Goal: Transaction & Acquisition: Purchase product/service

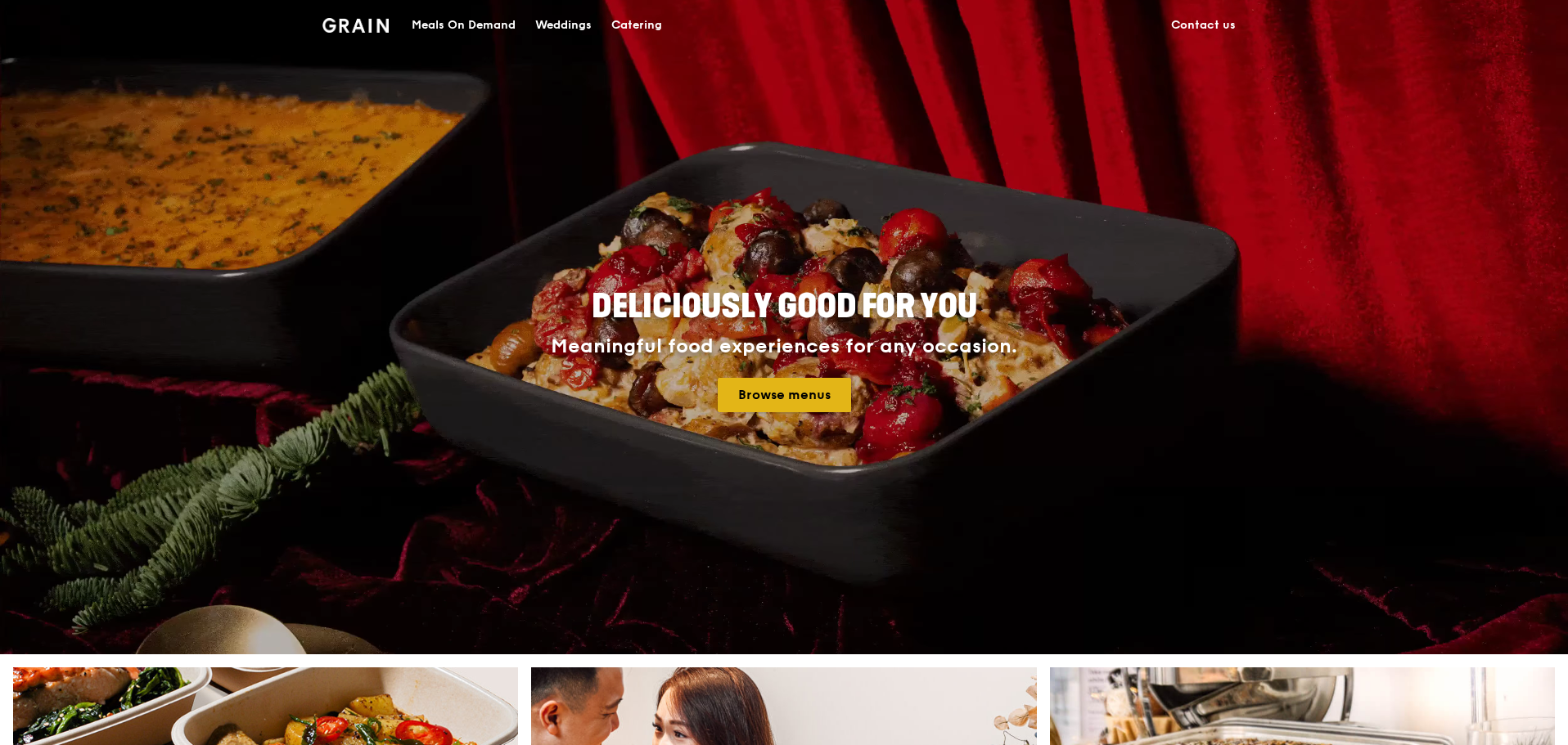
click at [756, 384] on link "Browse menus" at bounding box center [784, 395] width 133 height 34
click at [648, 20] on div "Catering" at bounding box center [636, 26] width 50 height 49
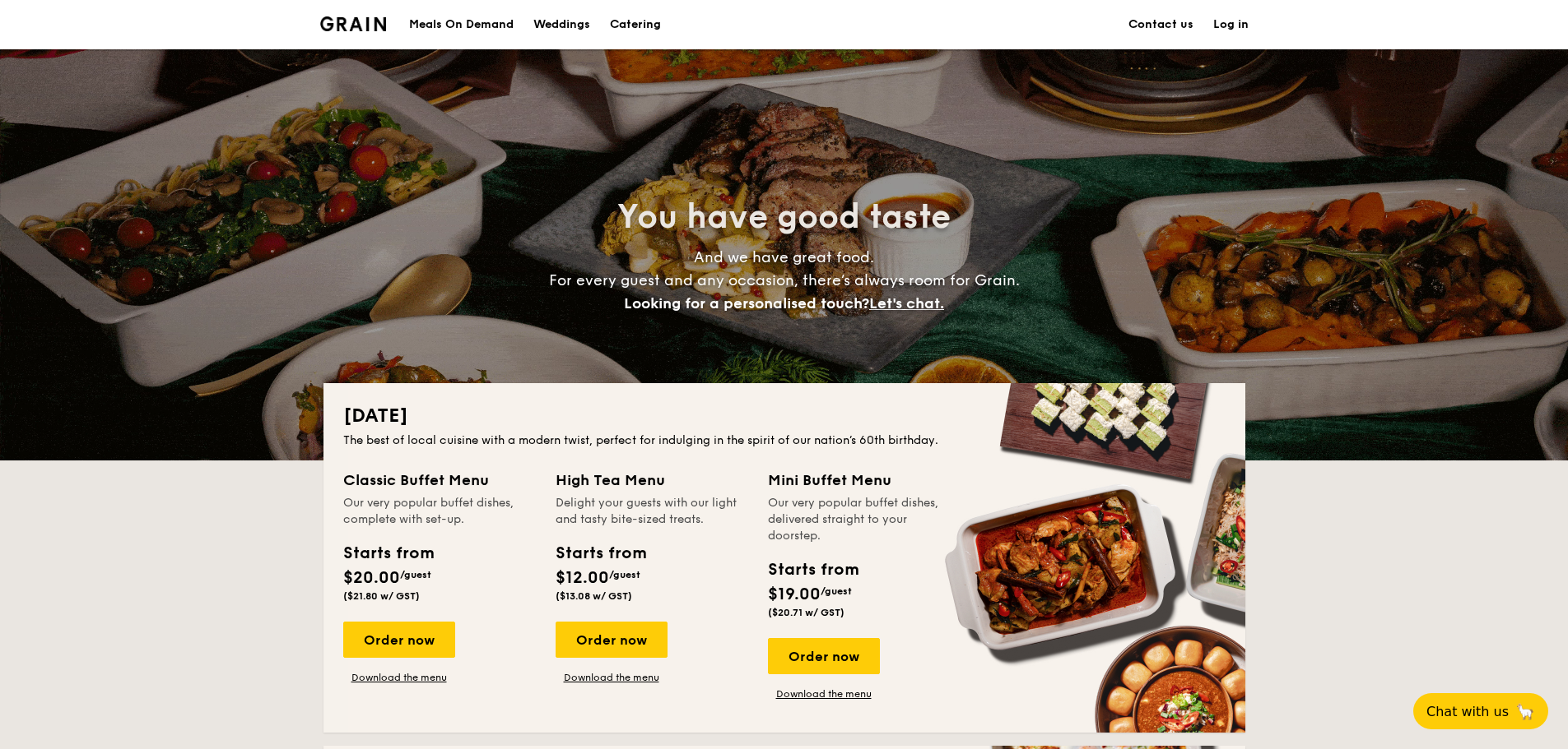
click at [638, 20] on h1 "Catering" at bounding box center [635, 25] width 51 height 50
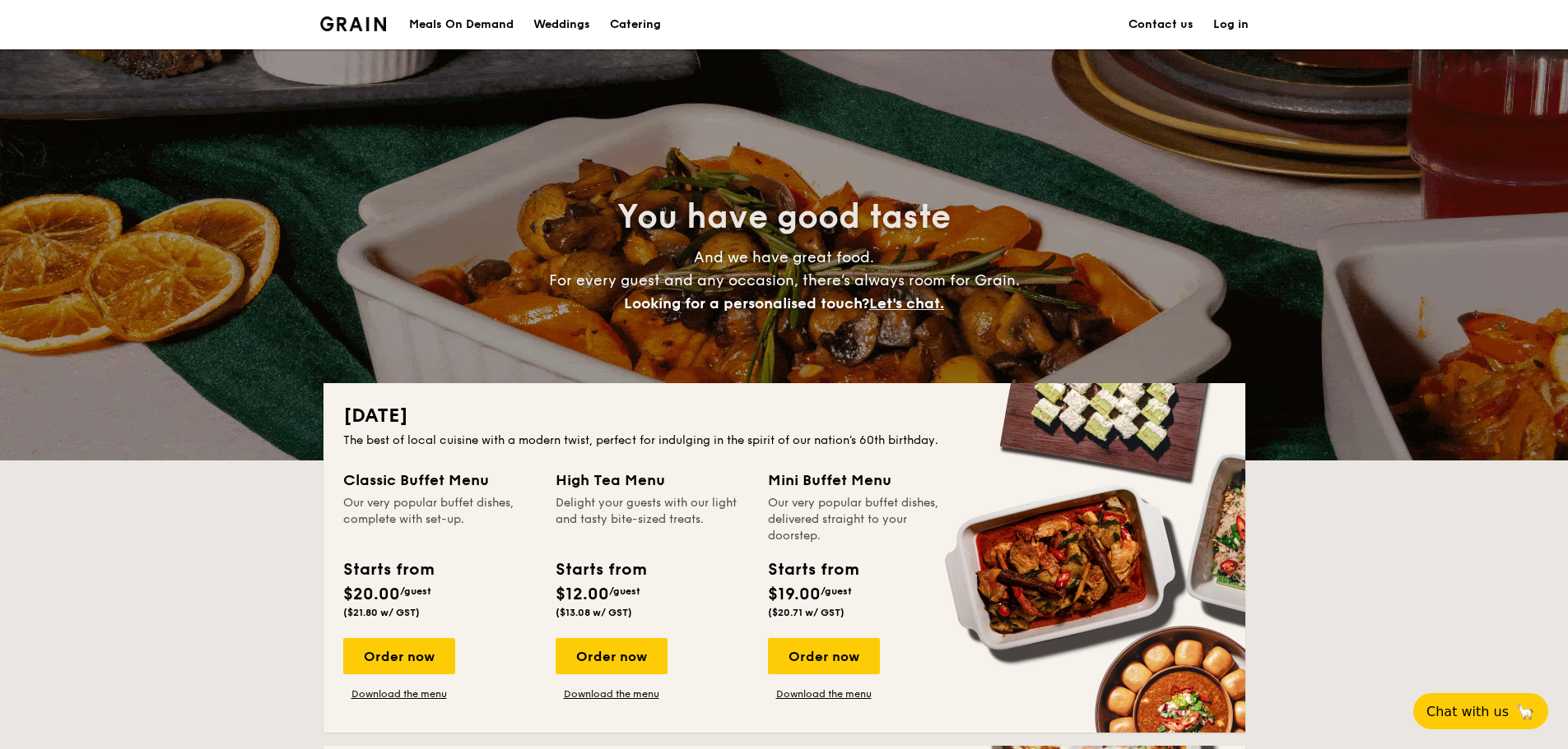
click at [645, 19] on h1 "Catering" at bounding box center [635, 25] width 51 height 50
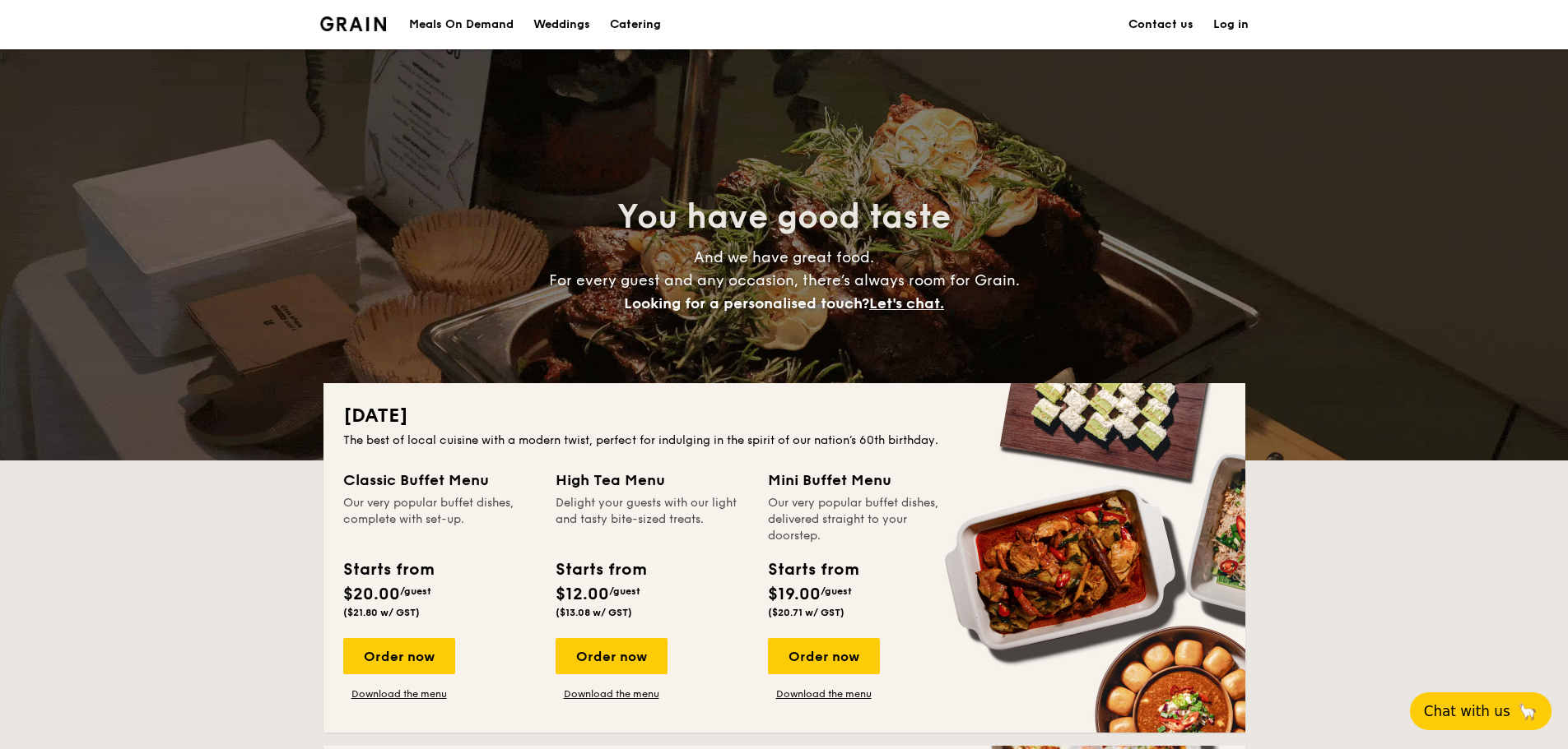
click at [1497, 718] on span "Chat with us" at bounding box center [1467, 712] width 86 height 17
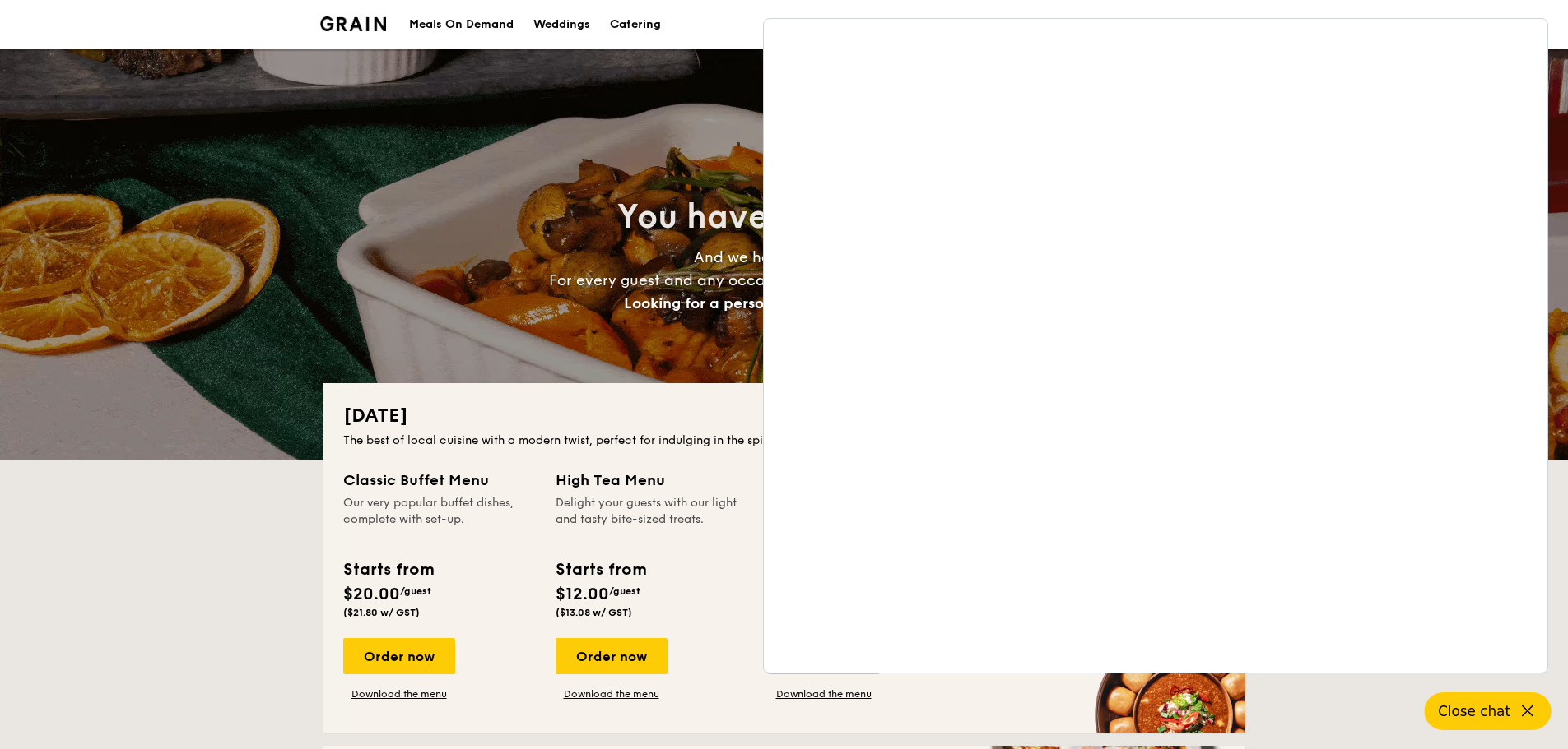
click at [607, 260] on h4 "And we have great food. For every guest and any occasion, there’s always room f…" at bounding box center [784, 280] width 737 height 69
click at [1528, 703] on icon at bounding box center [1527, 712] width 20 height 20
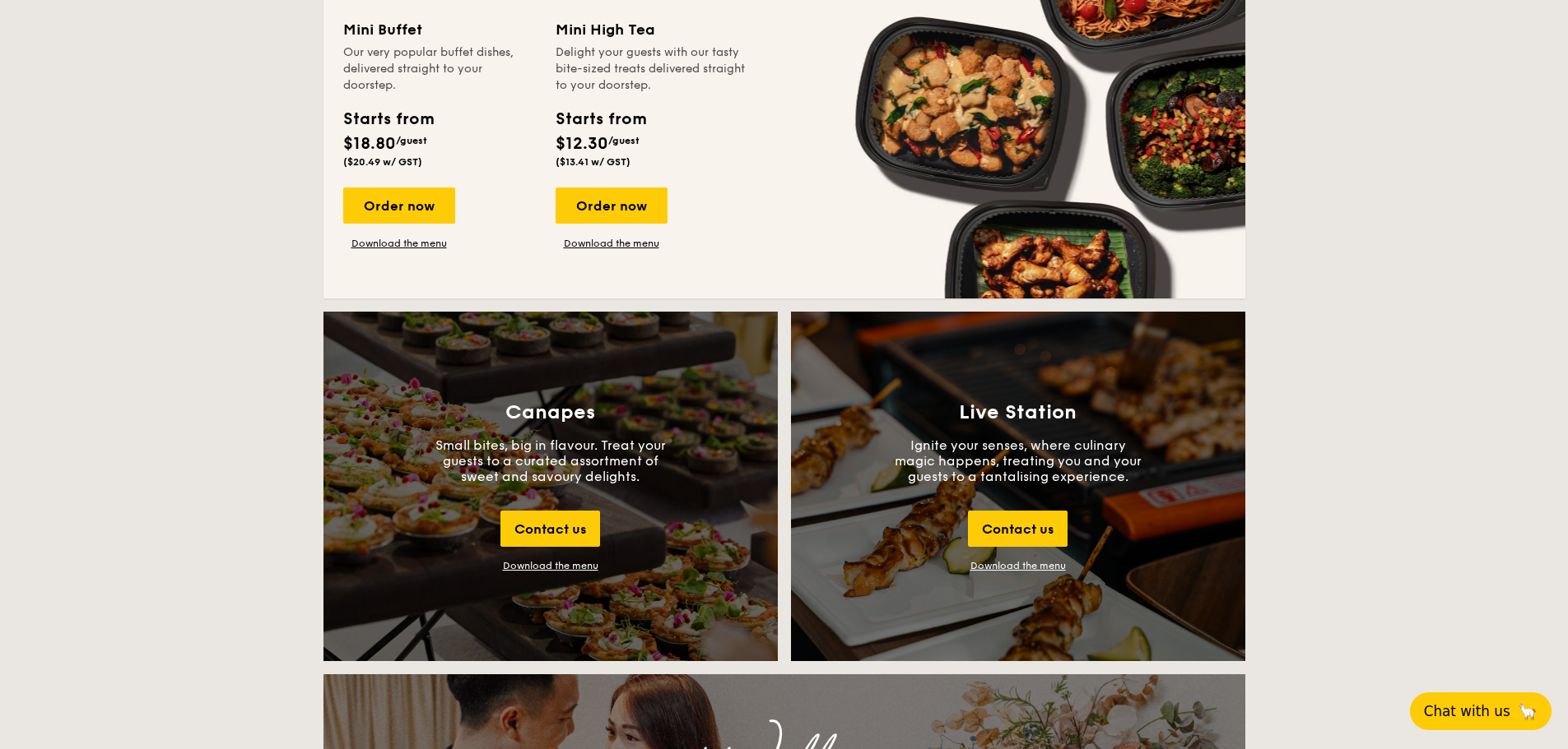
scroll to position [1316, 0]
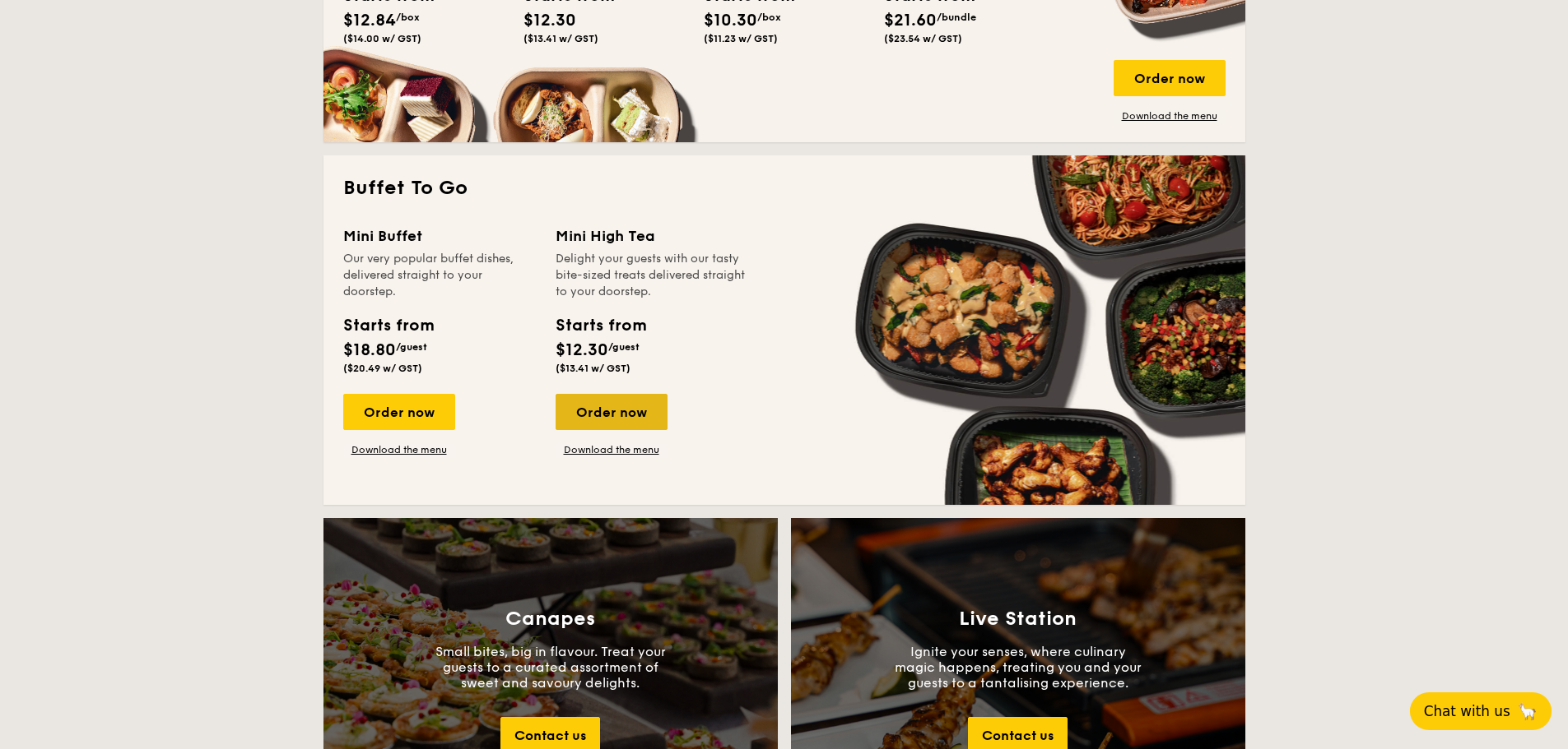
click at [628, 402] on div "Order now" at bounding box center [612, 412] width 112 height 36
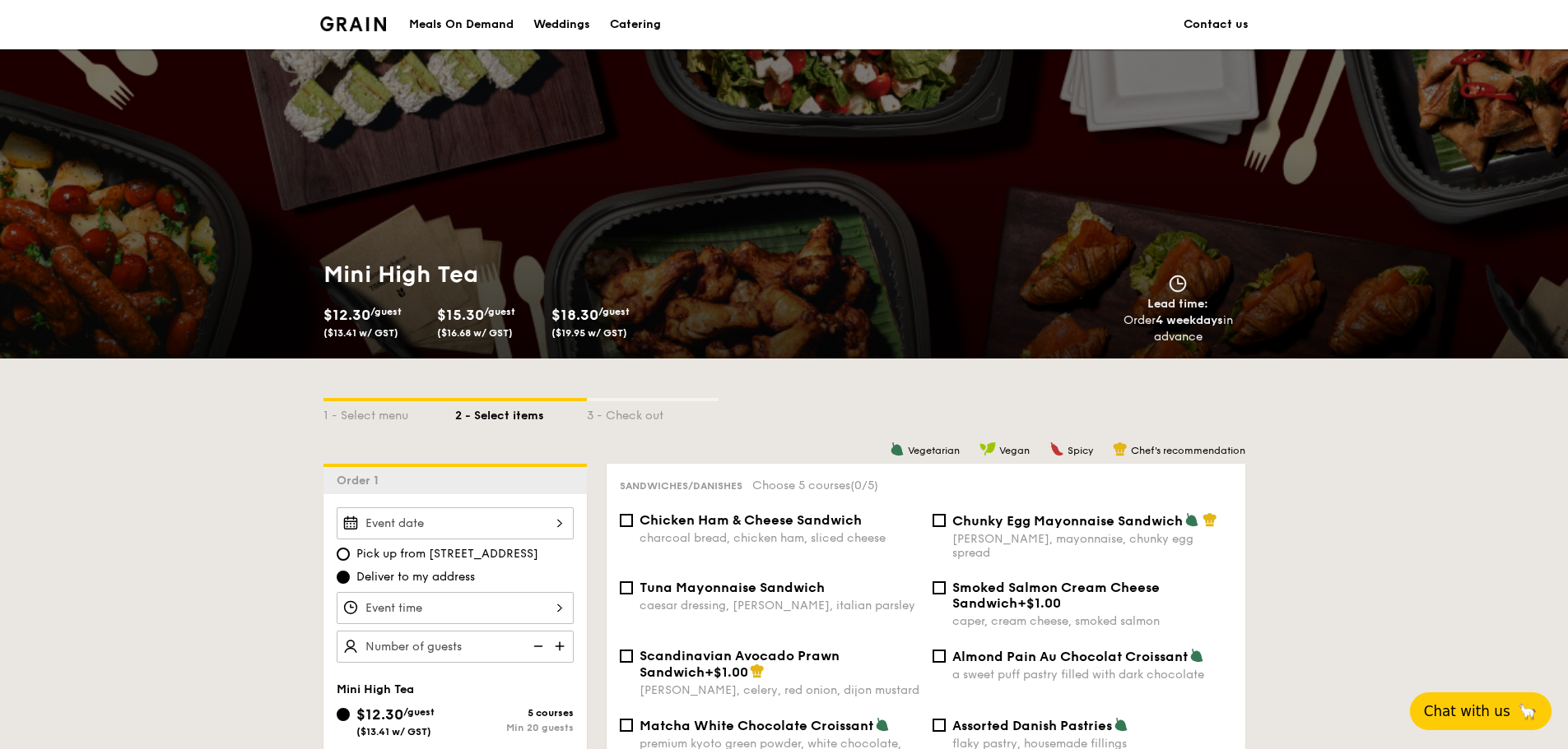
scroll to position [247, 0]
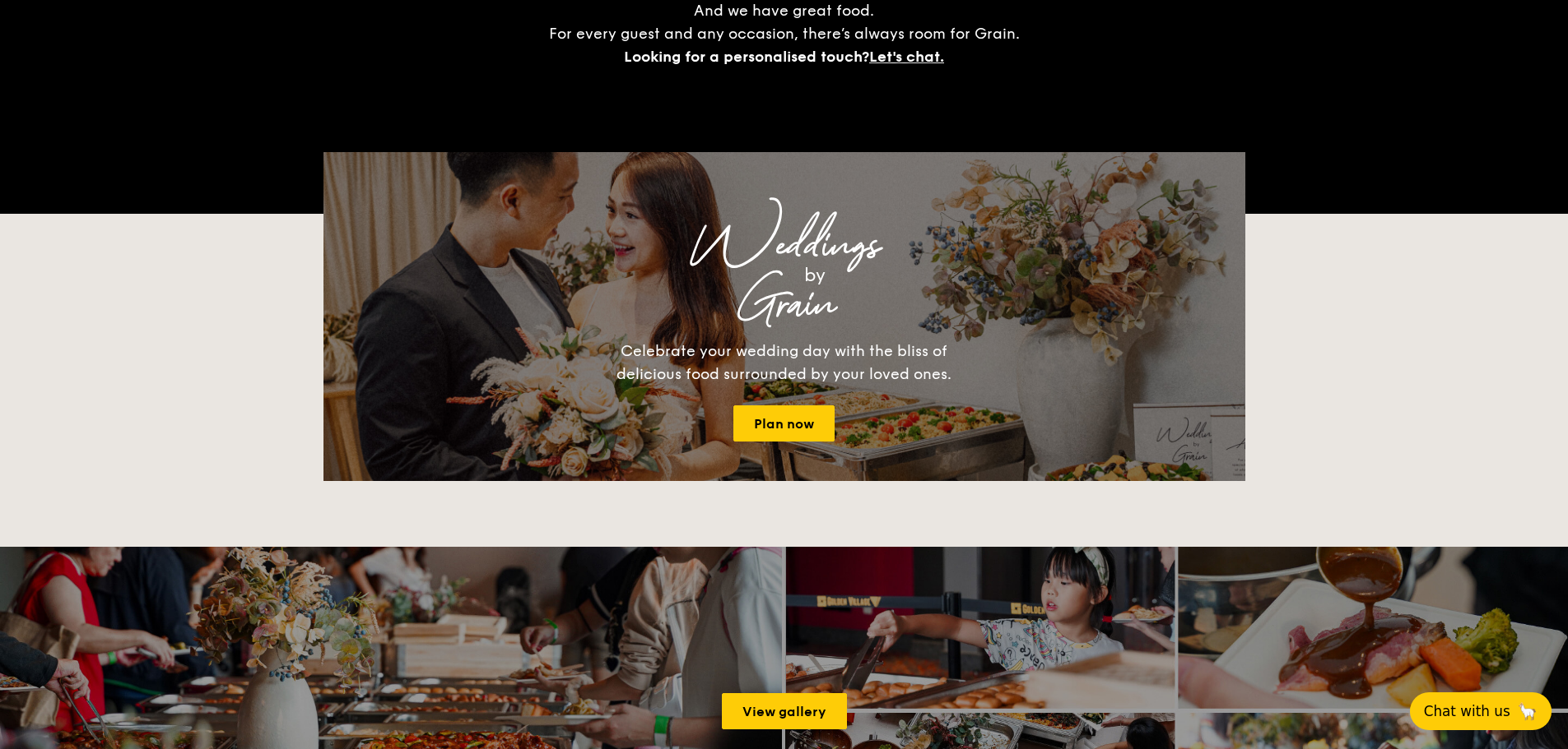
scroll to position [3115, 0]
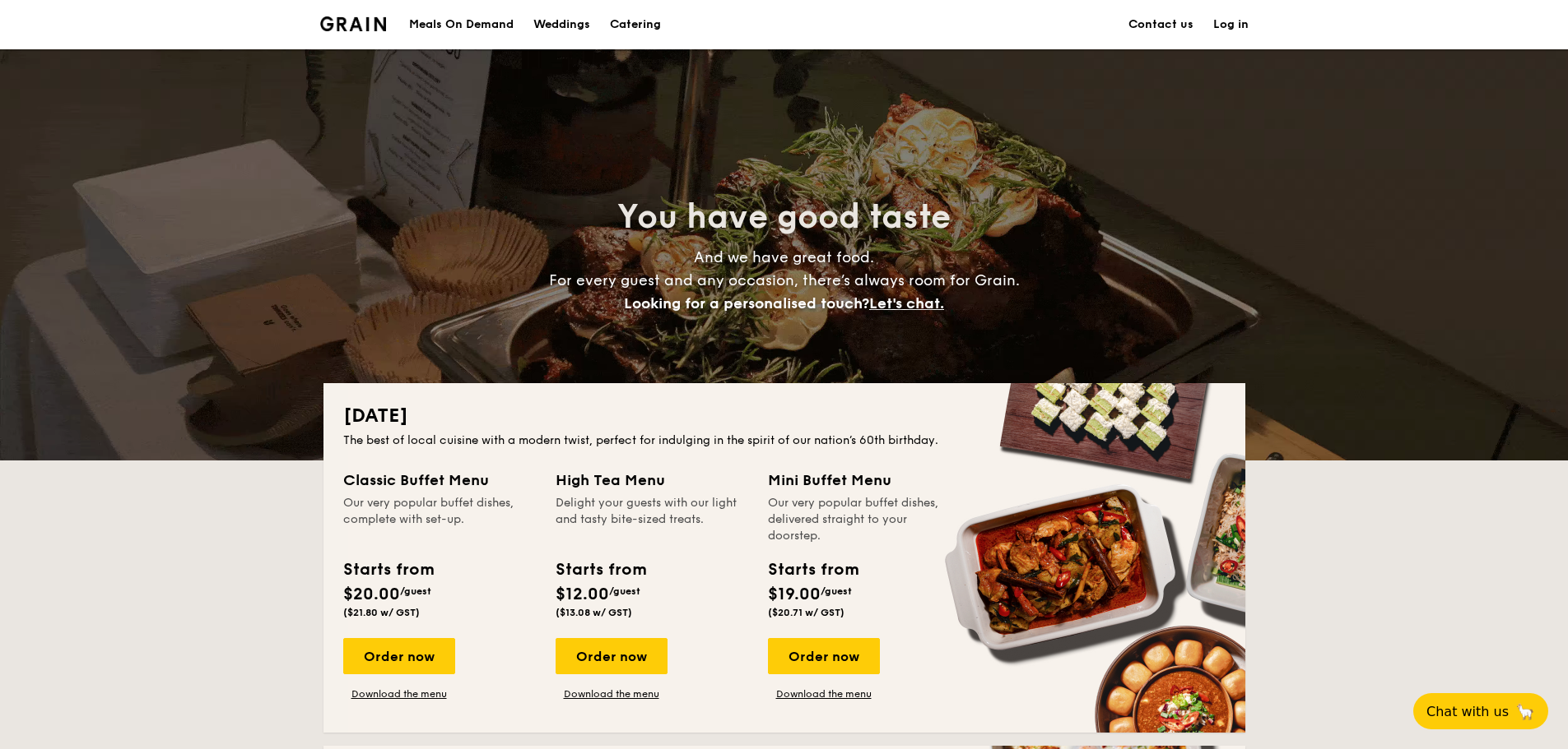
scroll to position [83, 0]
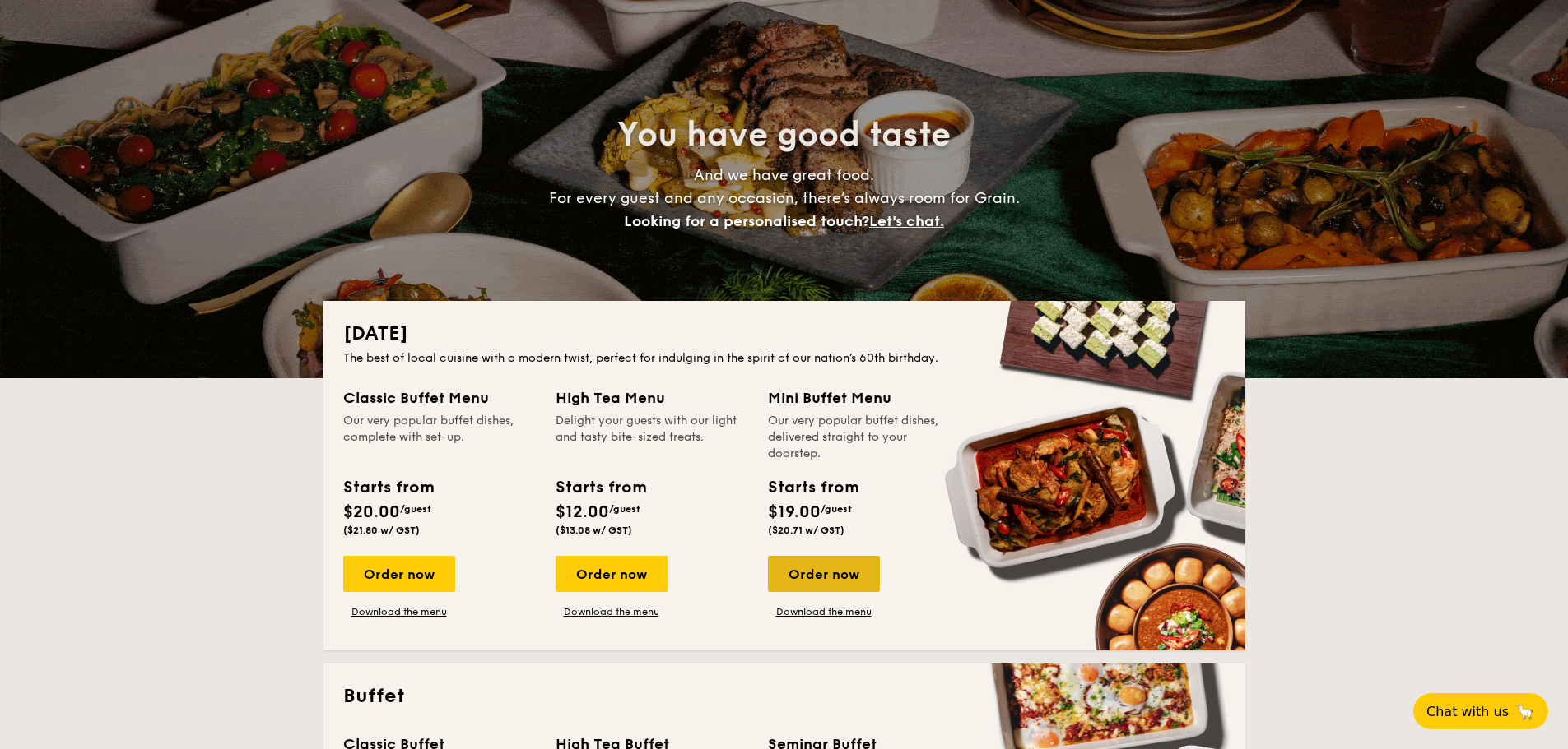
click at [823, 569] on div "Order now" at bounding box center [824, 574] width 112 height 36
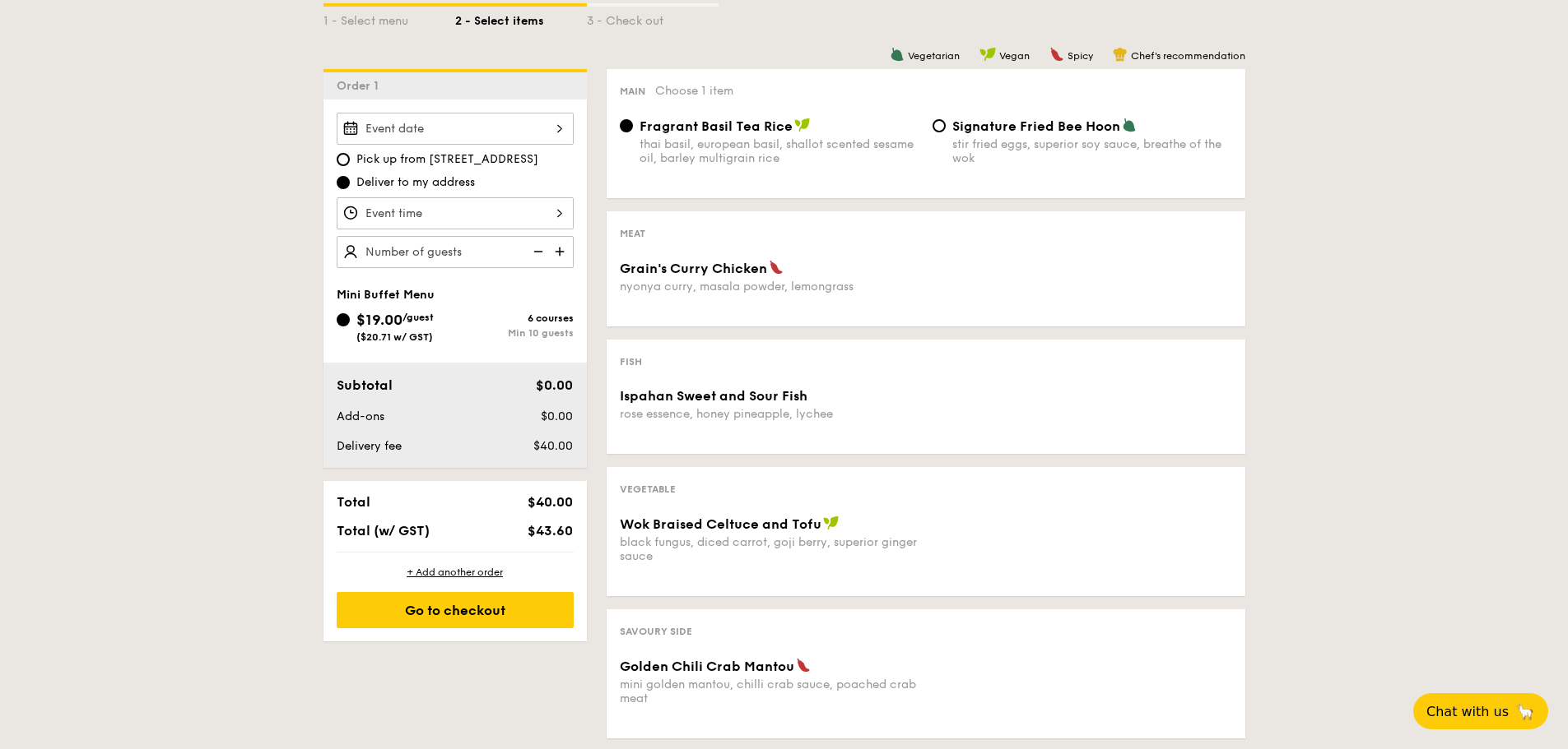
scroll to position [411, 0]
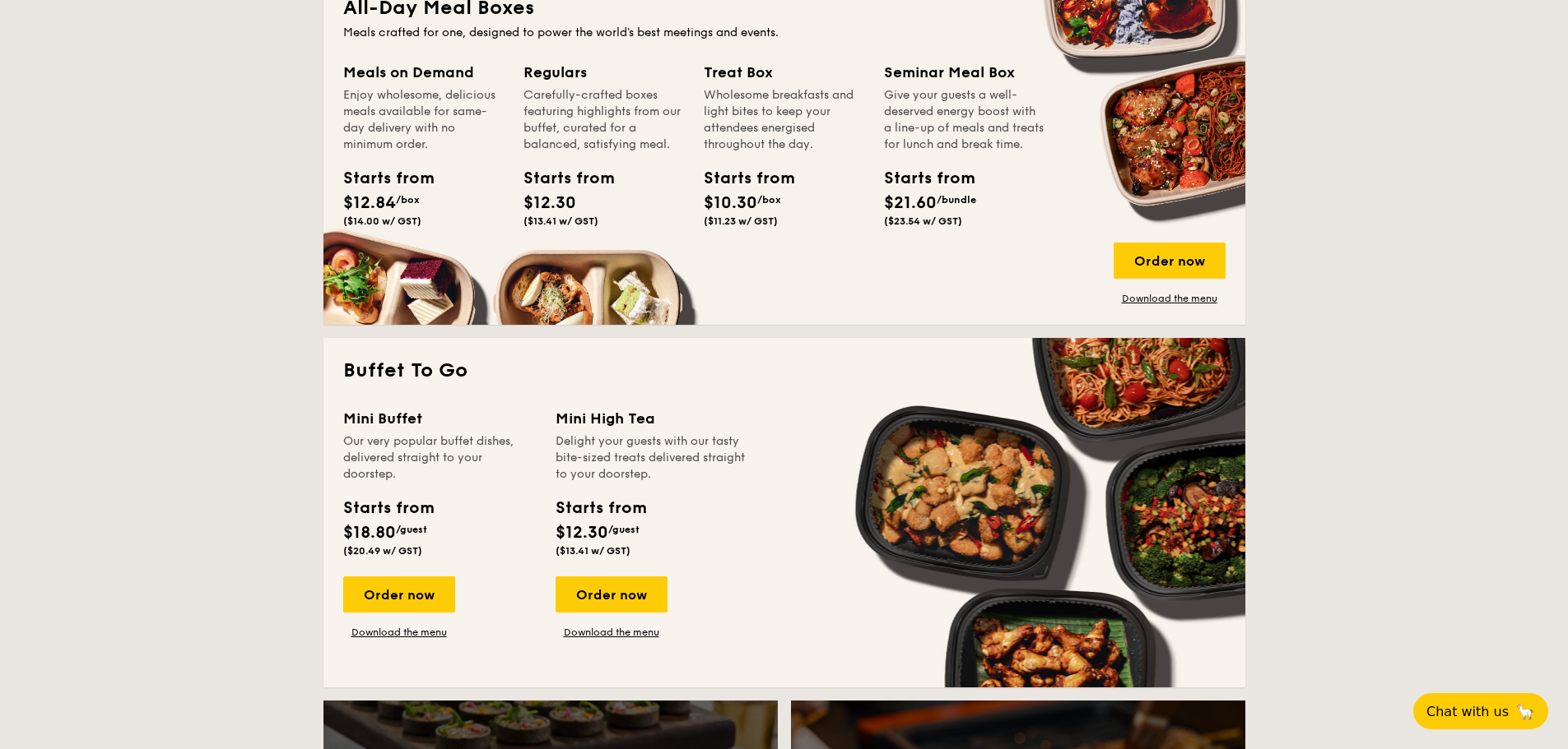
scroll to position [1316, 0]
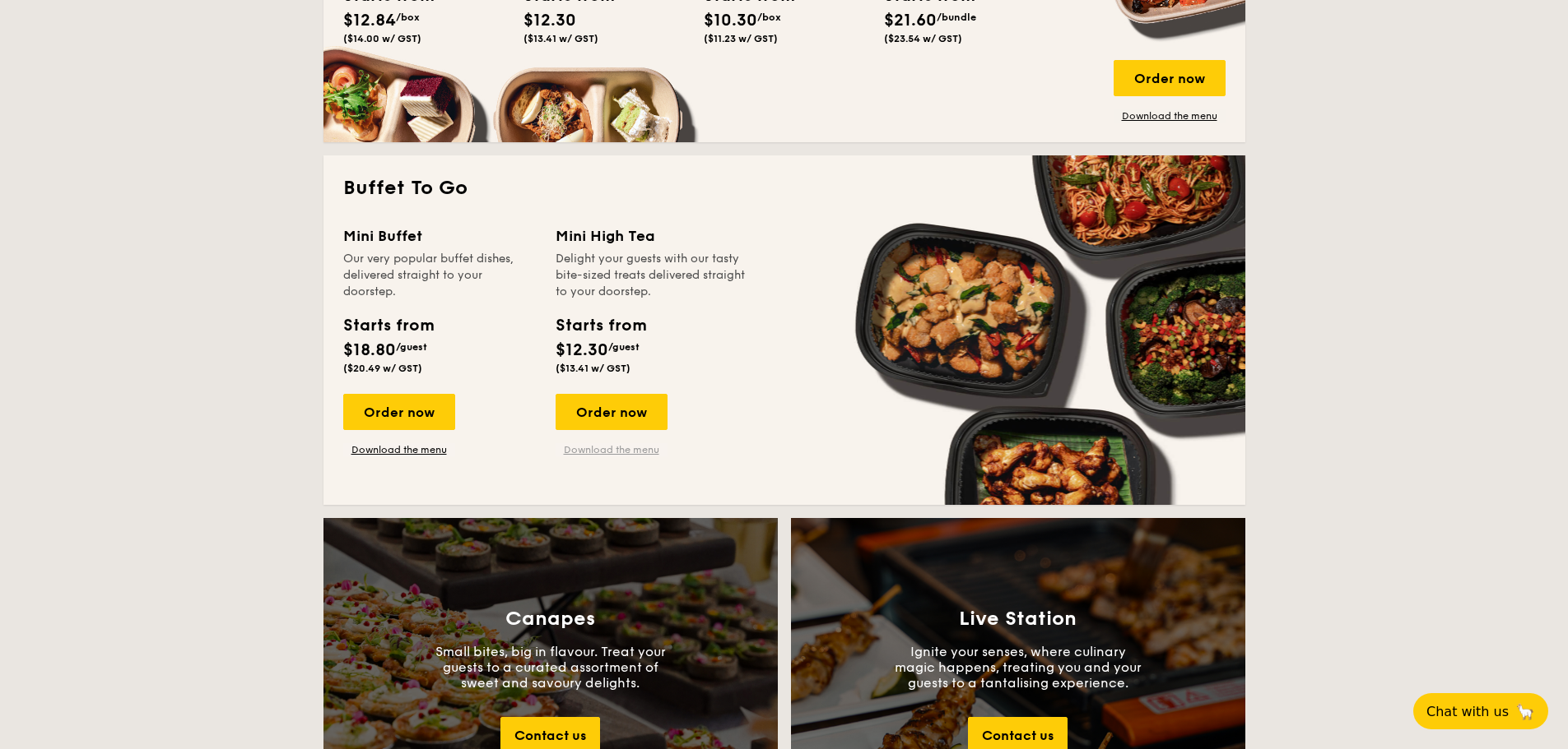
click at [592, 450] on link "Download the menu" at bounding box center [612, 450] width 112 height 13
click at [400, 394] on div "Order now" at bounding box center [400, 412] width 112 height 36
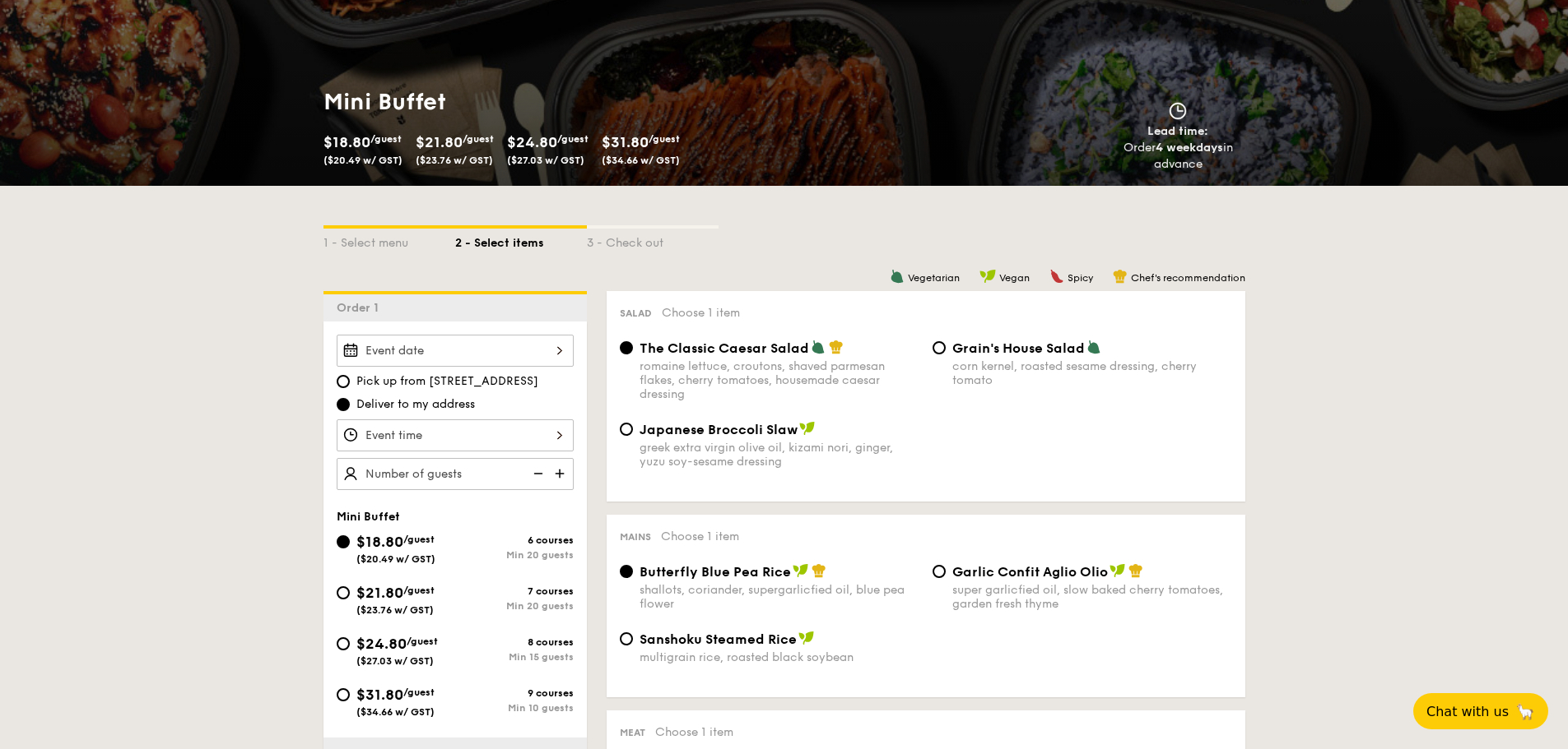
scroll to position [247, 0]
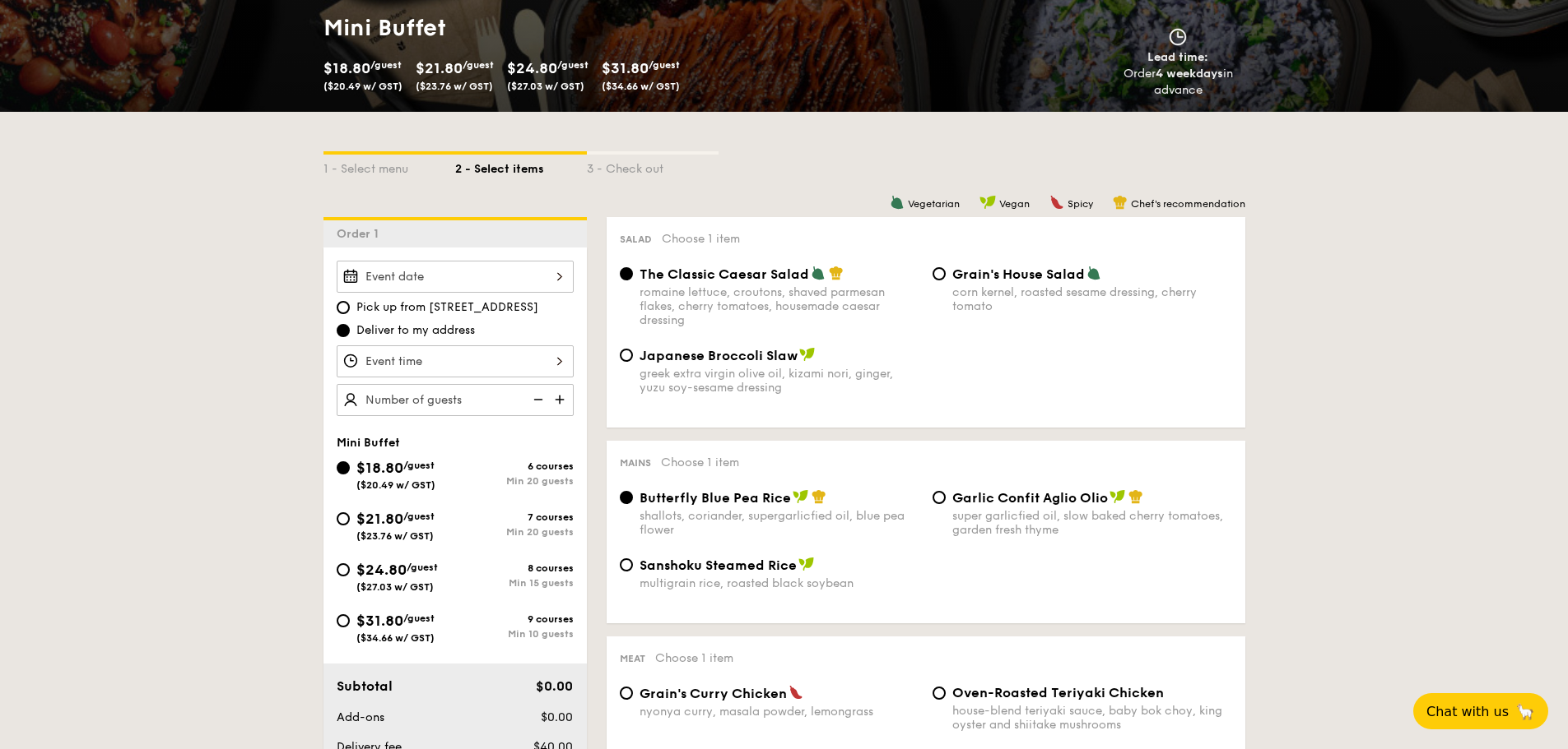
click at [418, 272] on div at bounding box center [455, 277] width 237 height 32
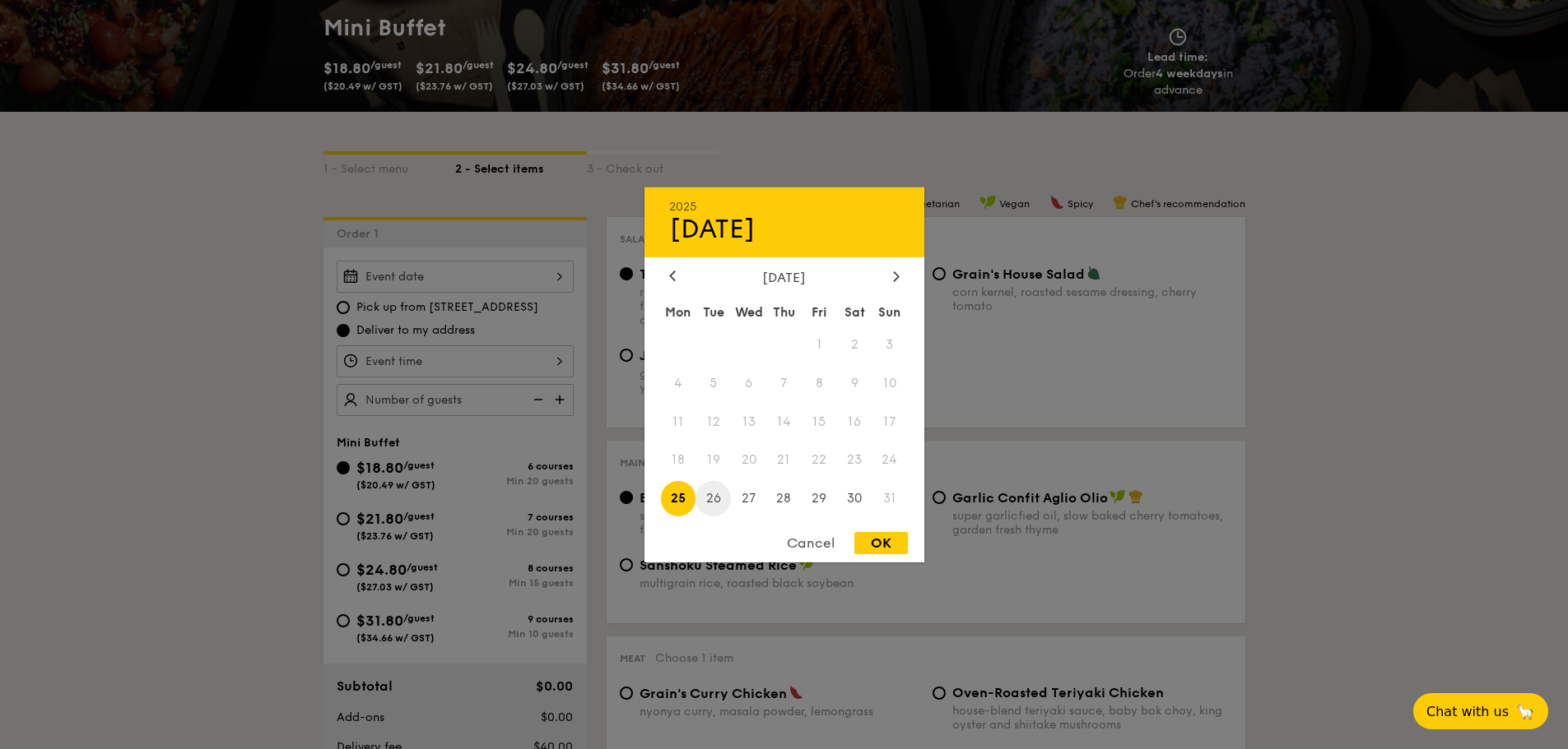
click at [711, 501] on span "26" at bounding box center [713, 499] width 36 height 35
click at [895, 540] on div "OK" at bounding box center [881, 543] width 53 height 22
type input "Aug 26, 2025"
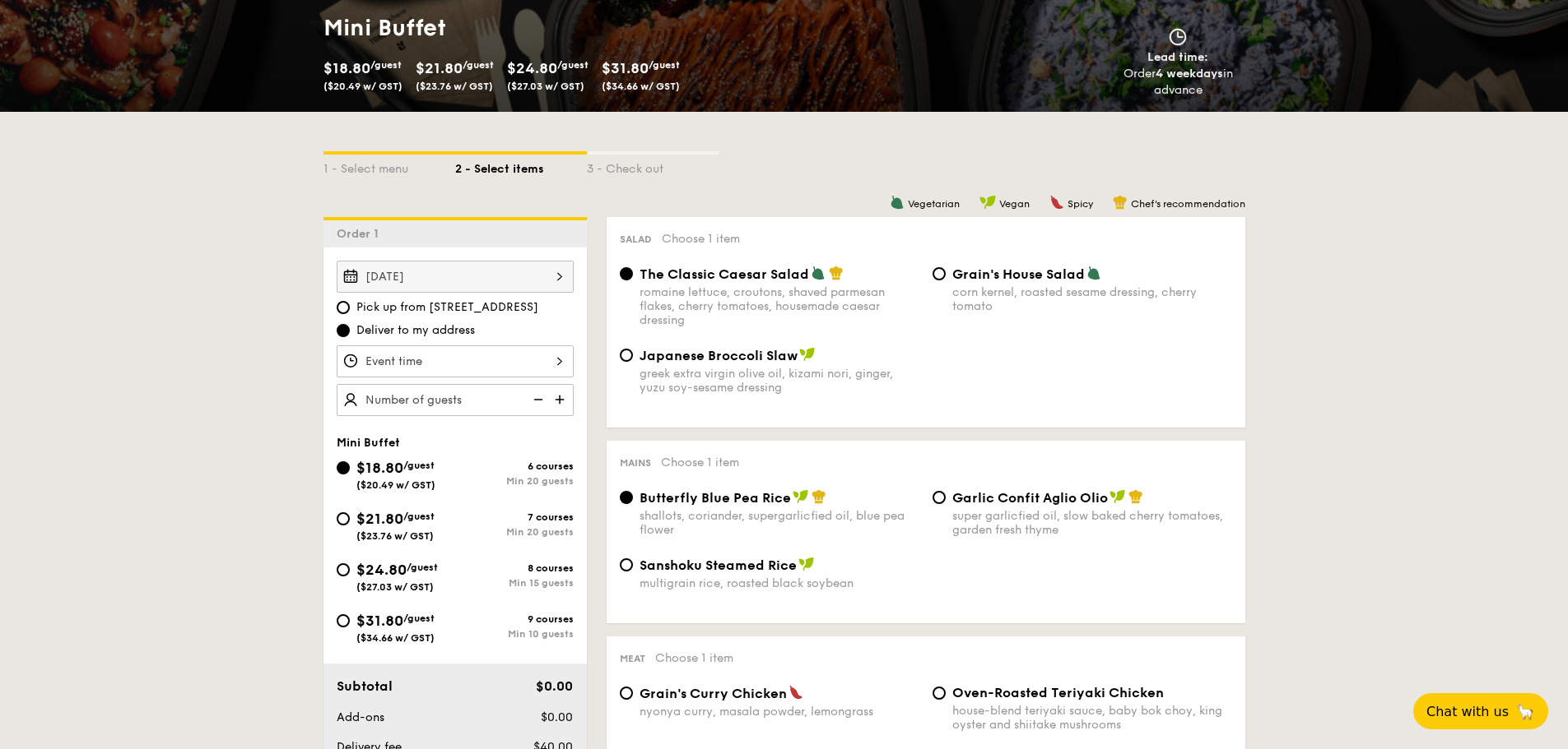
click at [388, 357] on div "12 1 2 3 4 5 6 7 8 9 10 11 00 15 30 45 am pm Cancel OK" at bounding box center [455, 361] width 237 height 32
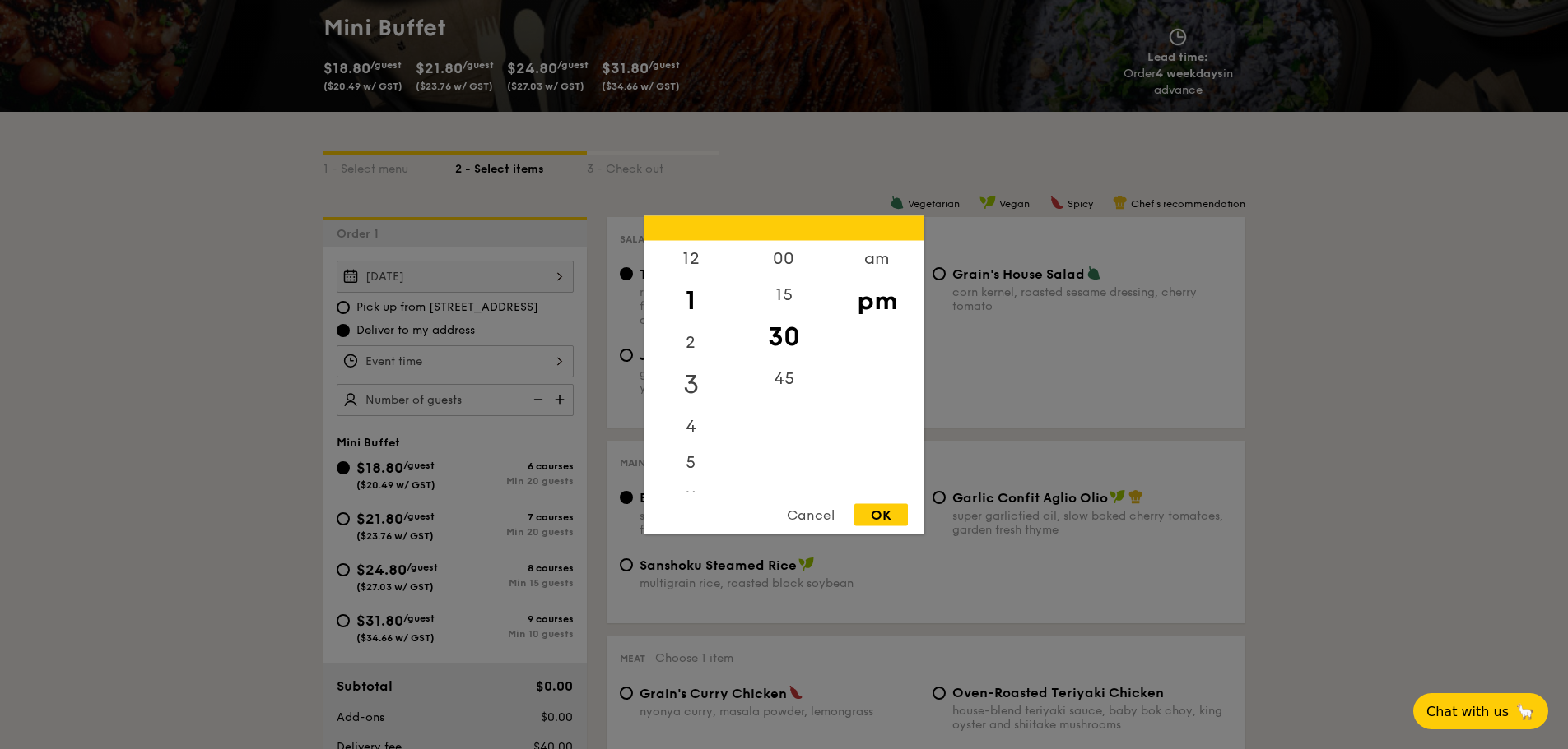
click at [699, 382] on div "3" at bounding box center [691, 384] width 93 height 48
click at [885, 513] on div "OK" at bounding box center [881, 514] width 53 height 22
type input "3:30PM"
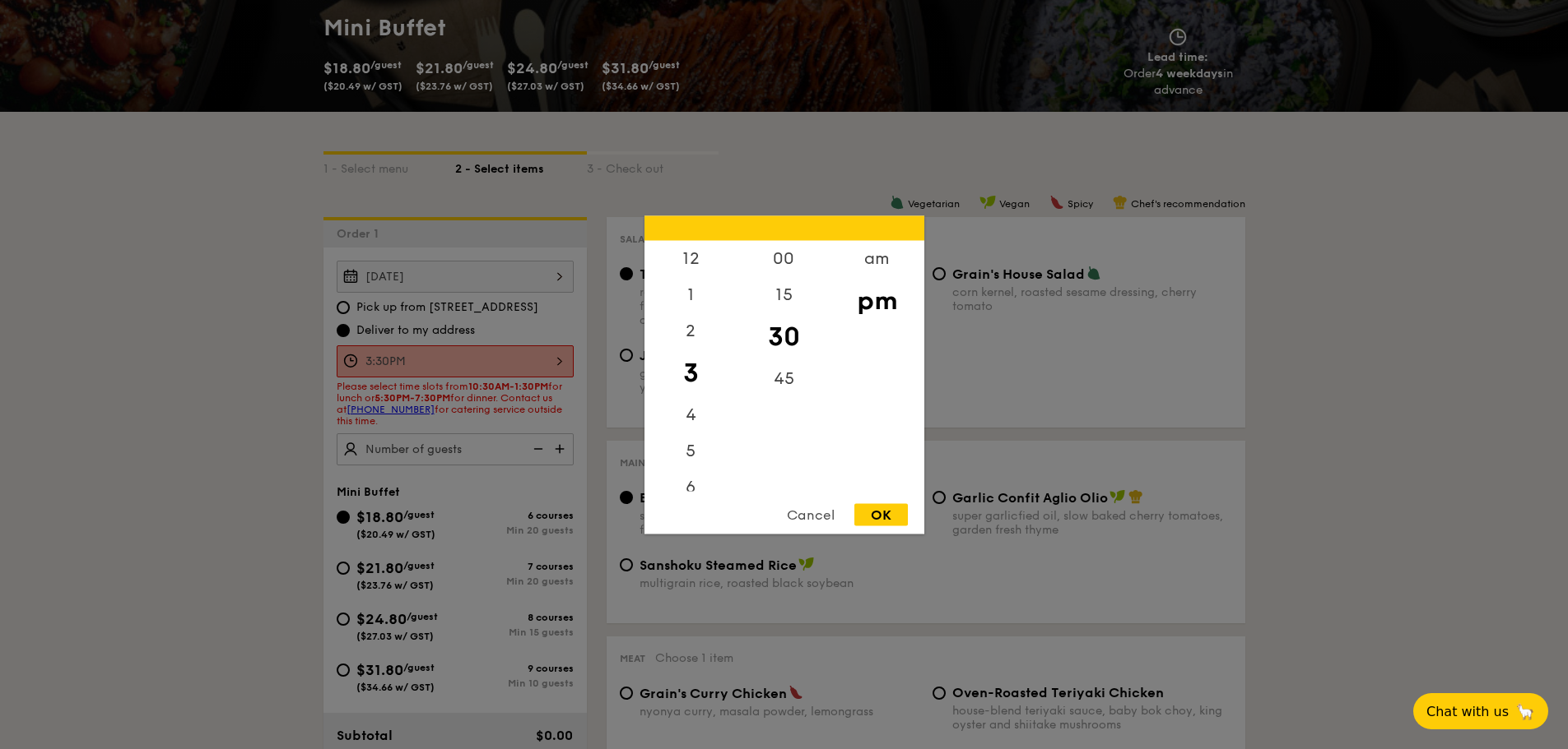
click at [506, 362] on div "3:30PM 12 1 2 3 4 5 6 7 8 9 10 11 00 15 30 45 am pm Cancel OK" at bounding box center [455, 361] width 237 height 32
click at [506, 362] on div at bounding box center [784, 374] width 1568 height 749
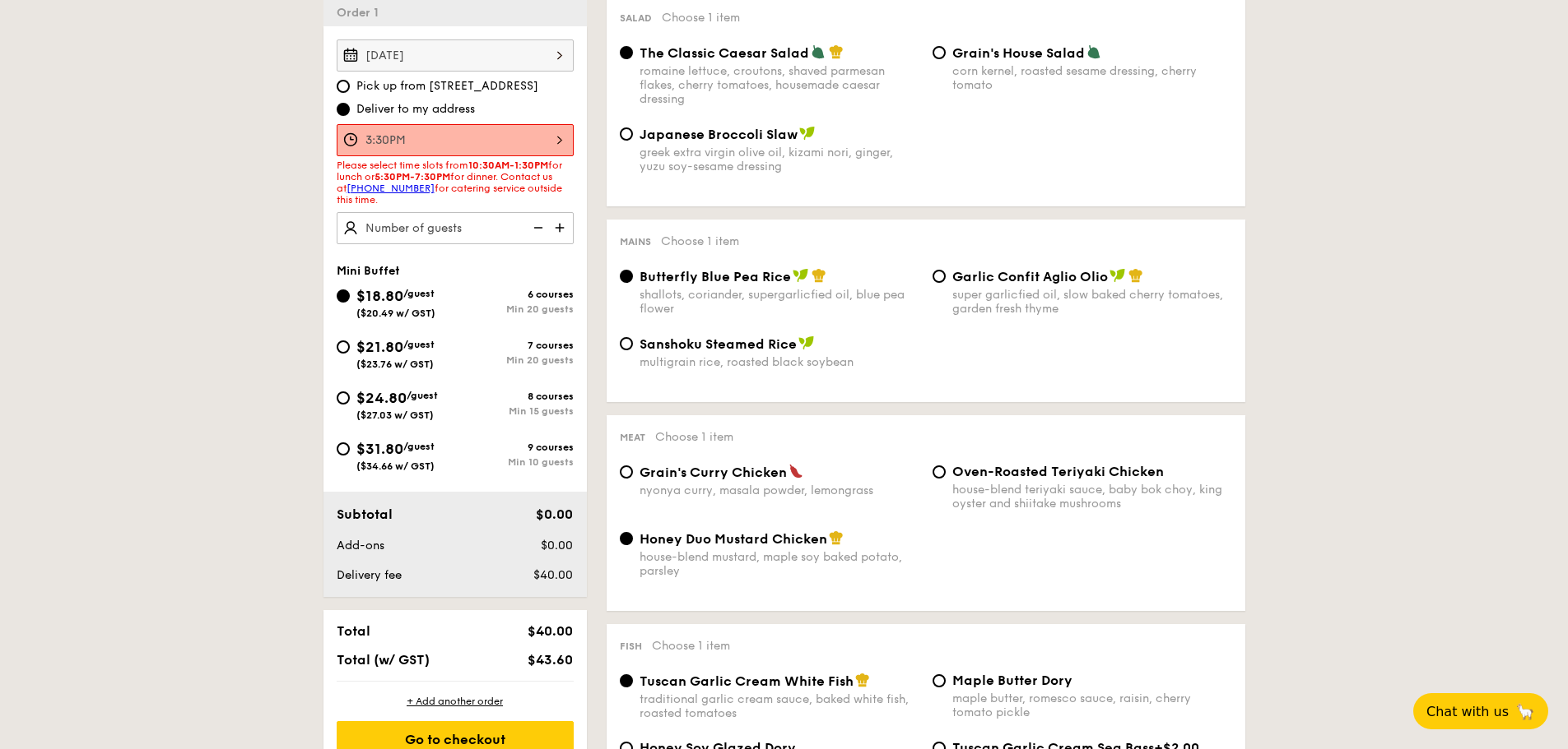
scroll to position [493, 0]
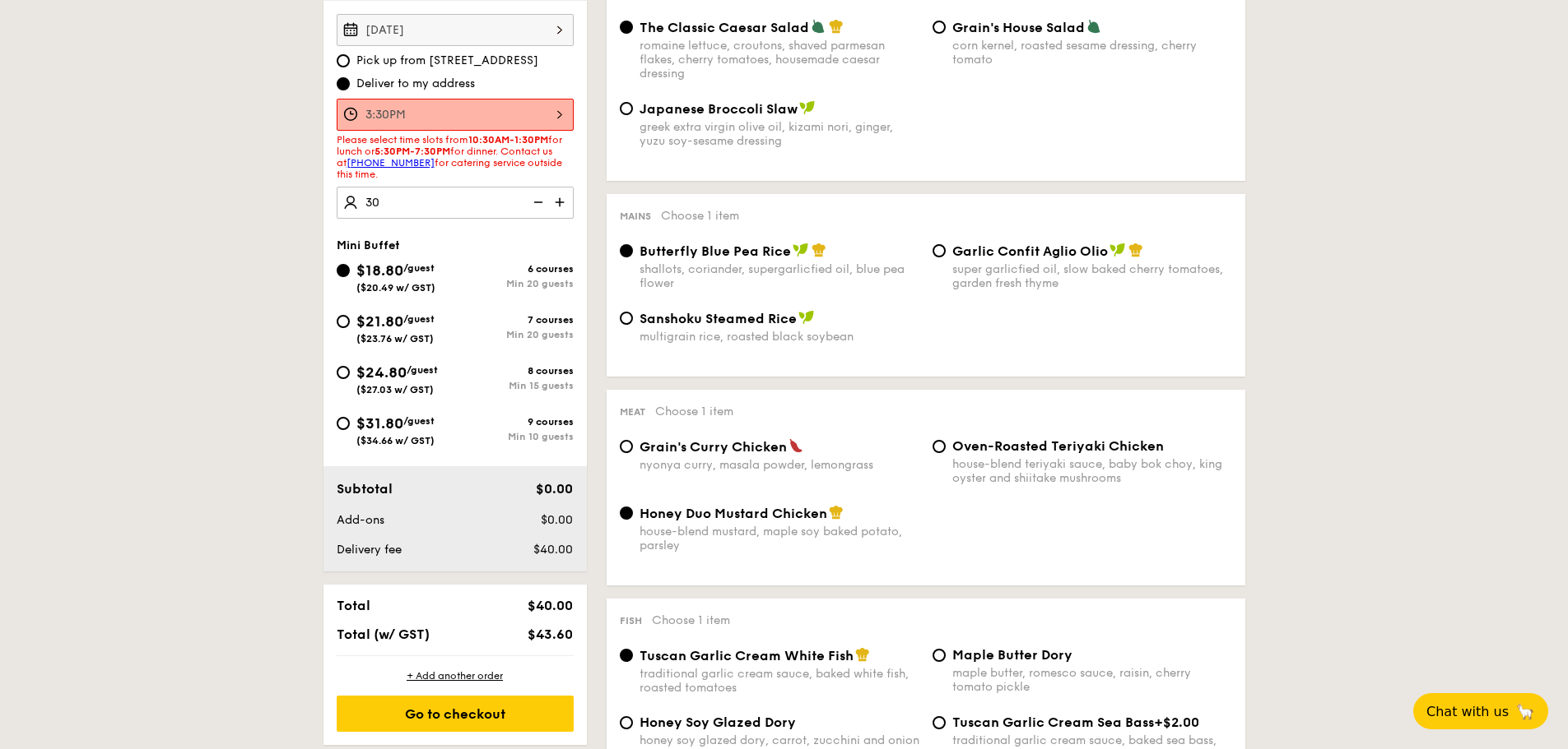
type input "30 guests"
click at [376, 278] on span "$18.80" at bounding box center [379, 271] width 47 height 18
click at [350, 277] on input "$18.80 /guest ($20.49 w/ GST) 6 courses Min 20 guests" at bounding box center [343, 271] width 13 height 13
click at [344, 417] on input "$31.80 /guest ($34.66 w/ GST) 9 courses Min 10 guests" at bounding box center [343, 423] width 13 height 13
radio input "true"
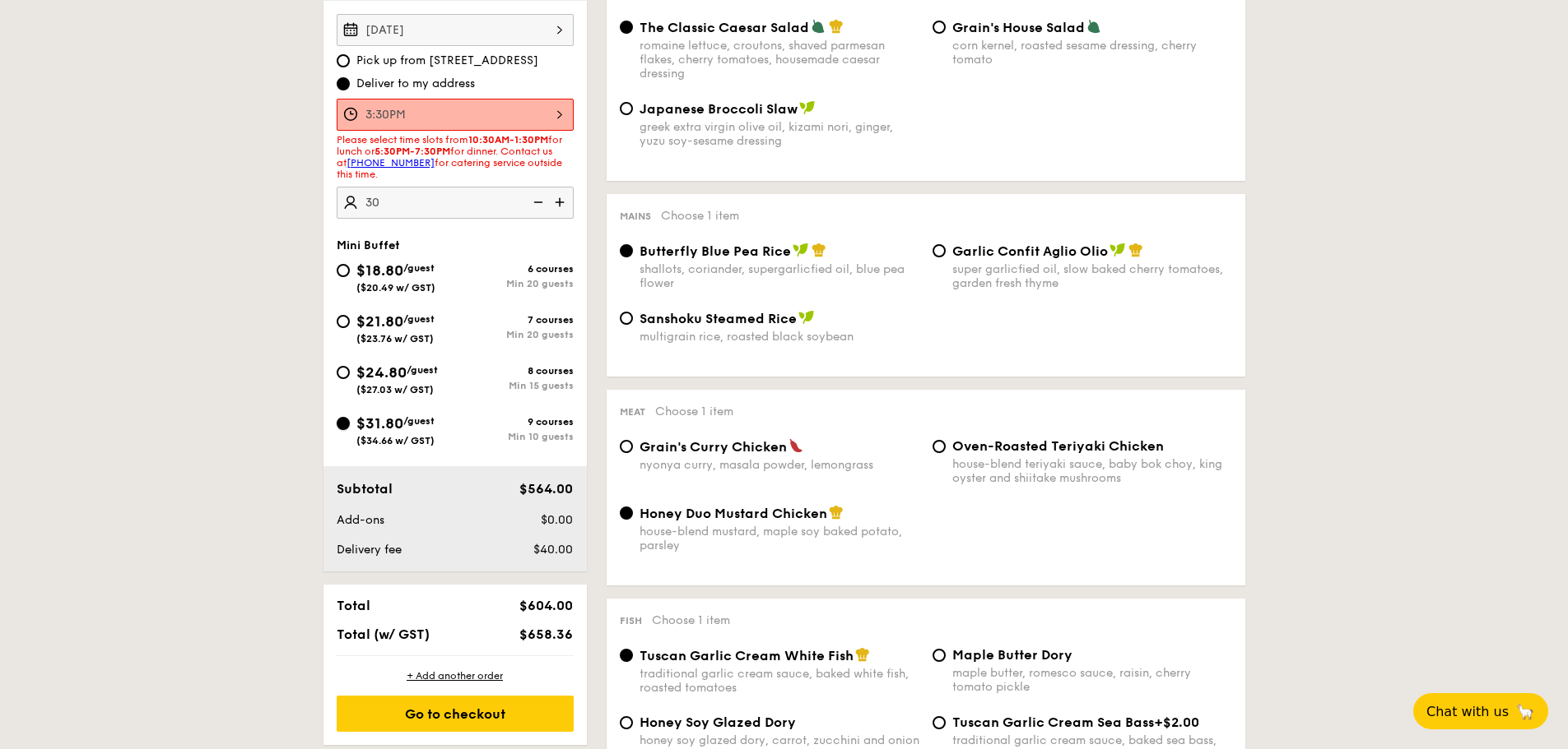
radio input "true"
radio input "false"
radio input "true"
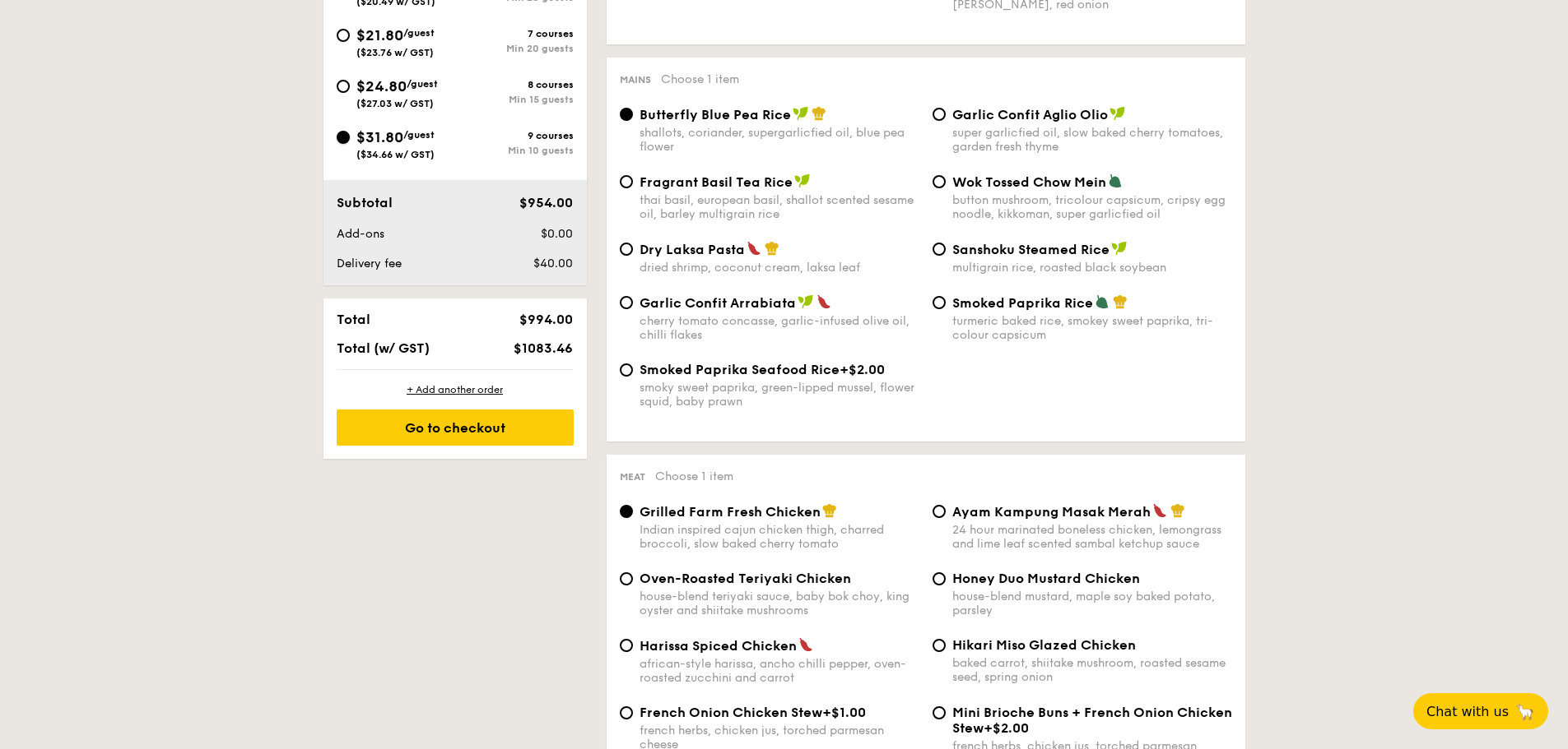
scroll to position [823, 0]
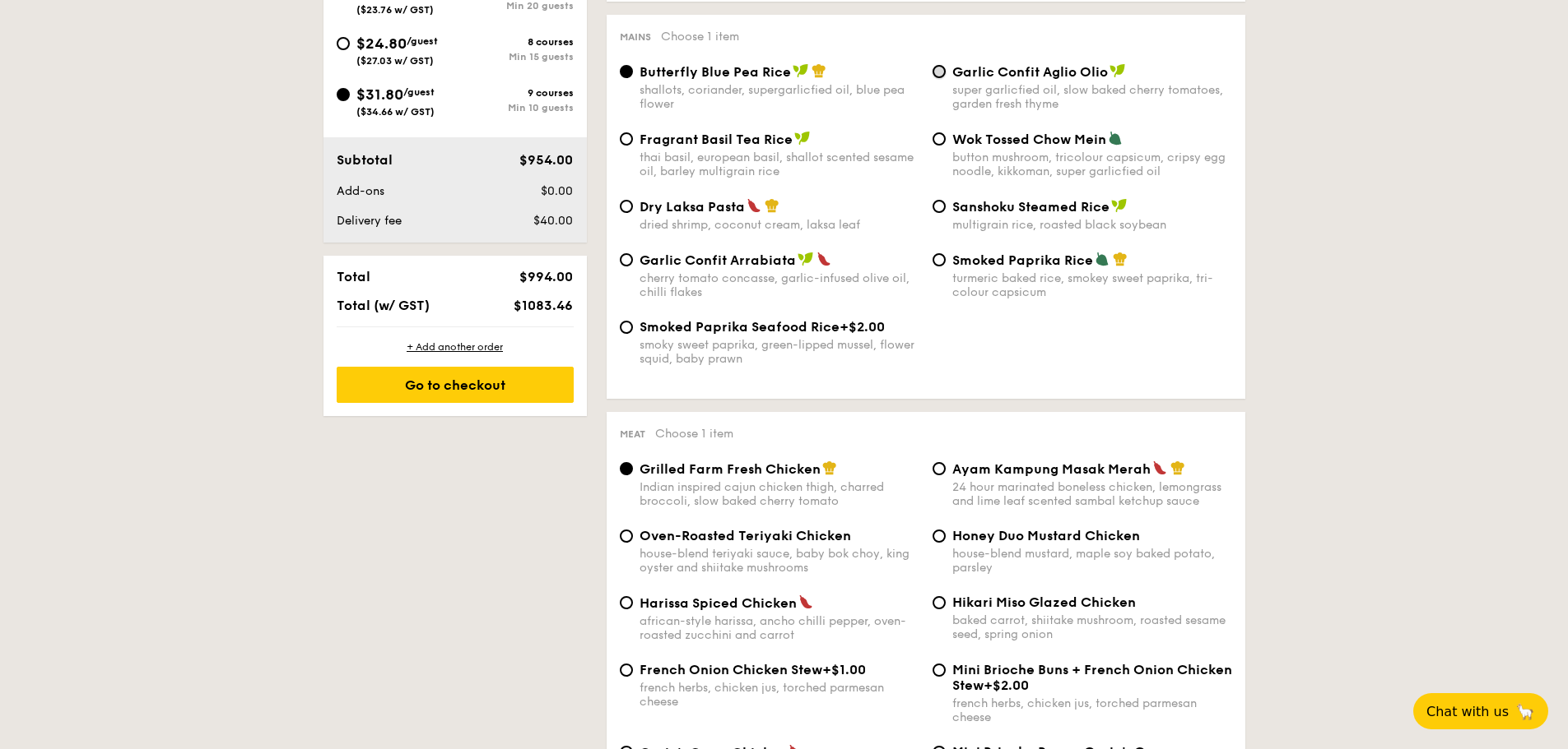
click at [937, 66] on input "Garlic Confit Aglio Olio super garlicfied oil, slow baked cherry tomatoes, gard…" at bounding box center [938, 71] width 13 height 13
radio input "true"
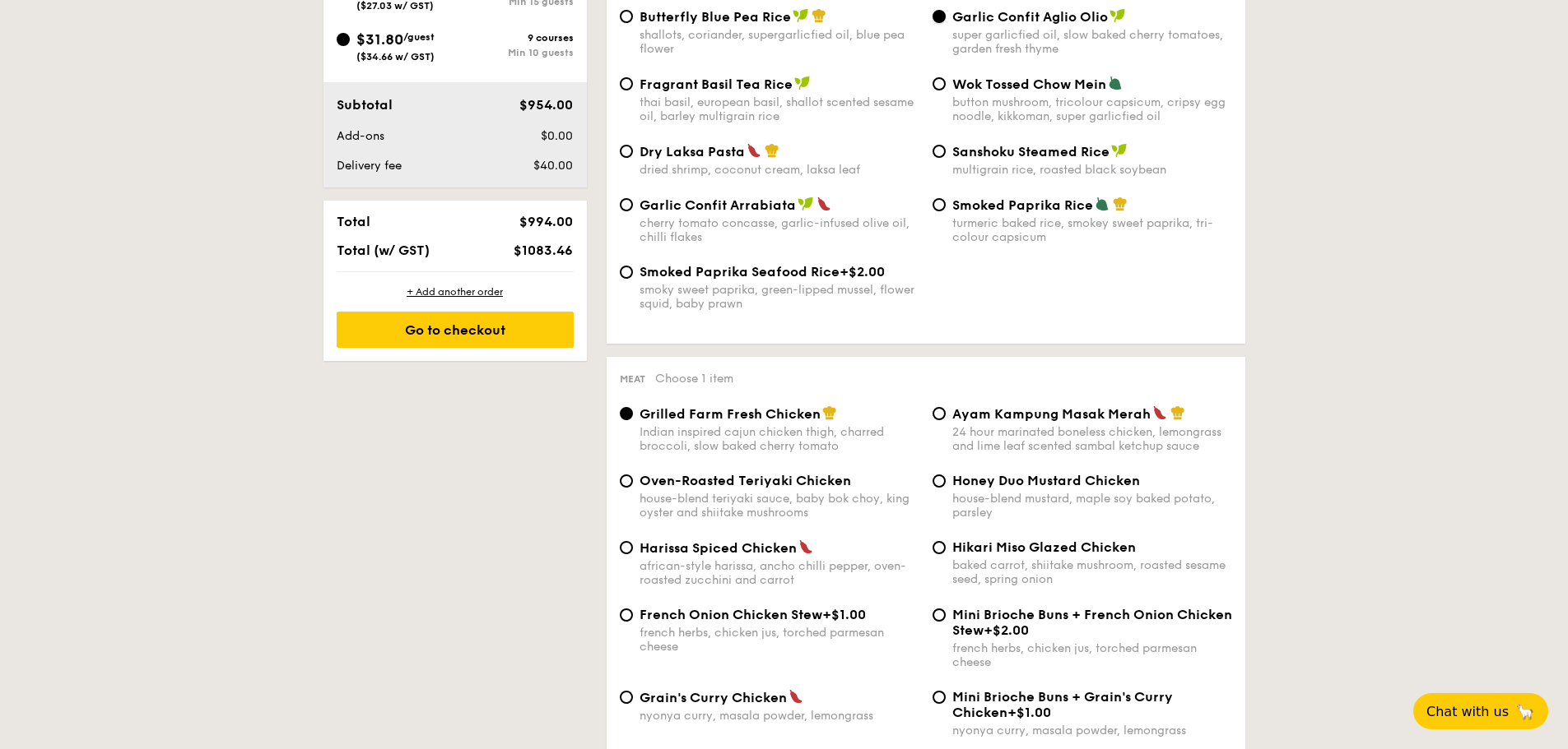
scroll to position [987, 0]
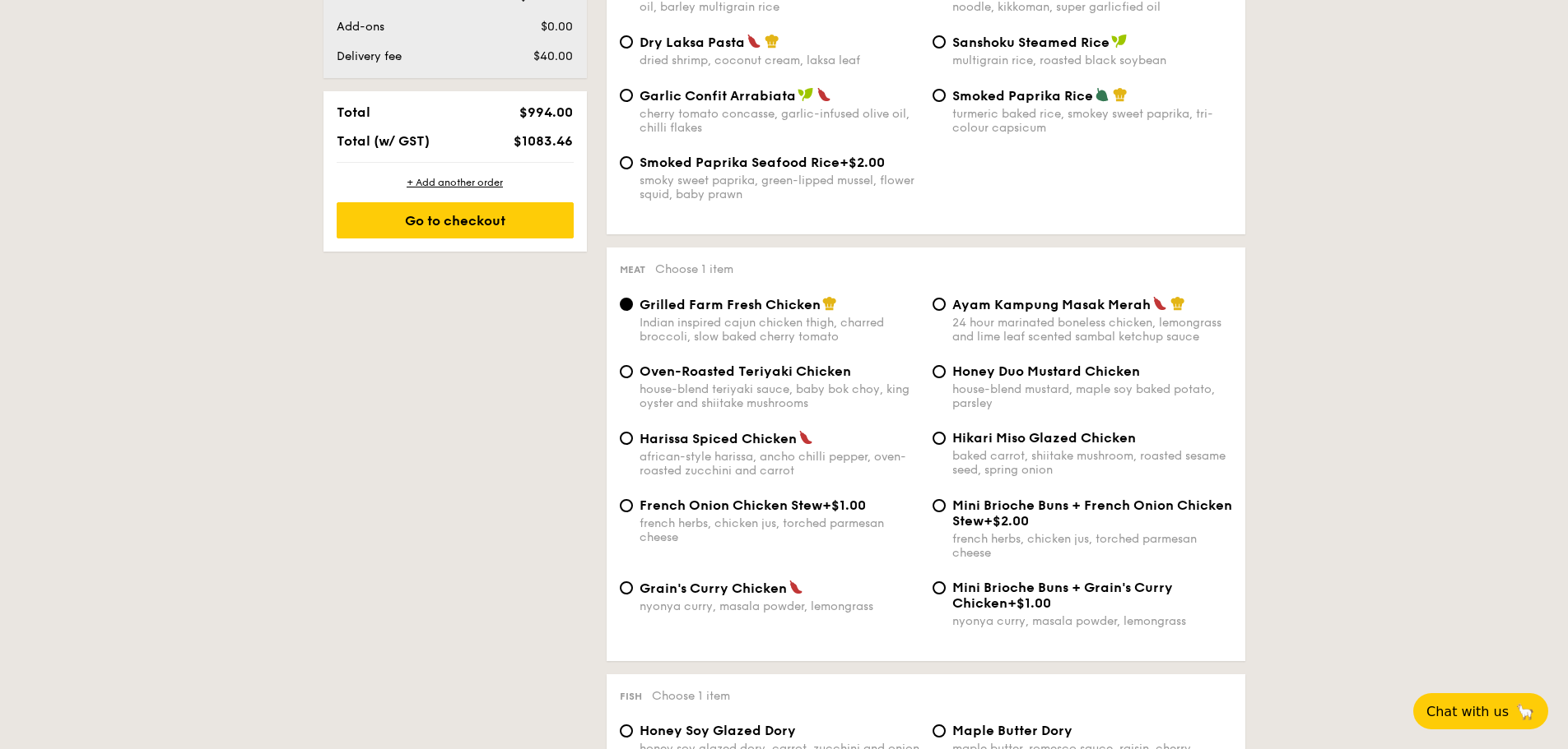
click at [680, 366] on span "Oven-Roasted Teriyaki Chicken" at bounding box center [745, 372] width 211 height 16
click at [633, 366] on input "Oven-Roasted Teriyaki Chicken house-blend teriyaki sauce, baby bok choy, king o…" at bounding box center [626, 372] width 13 height 13
radio input "true"
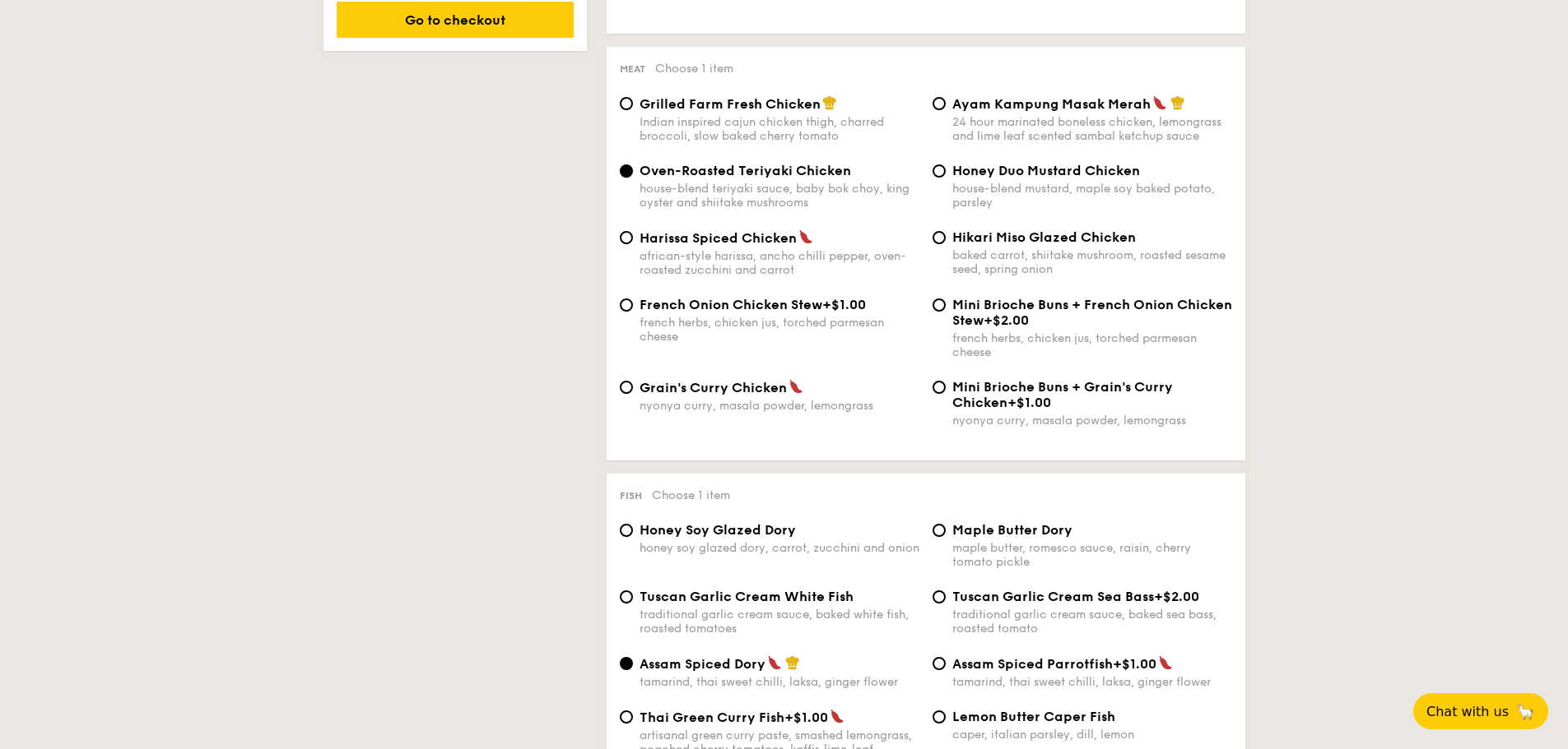
scroll to position [1481, 0]
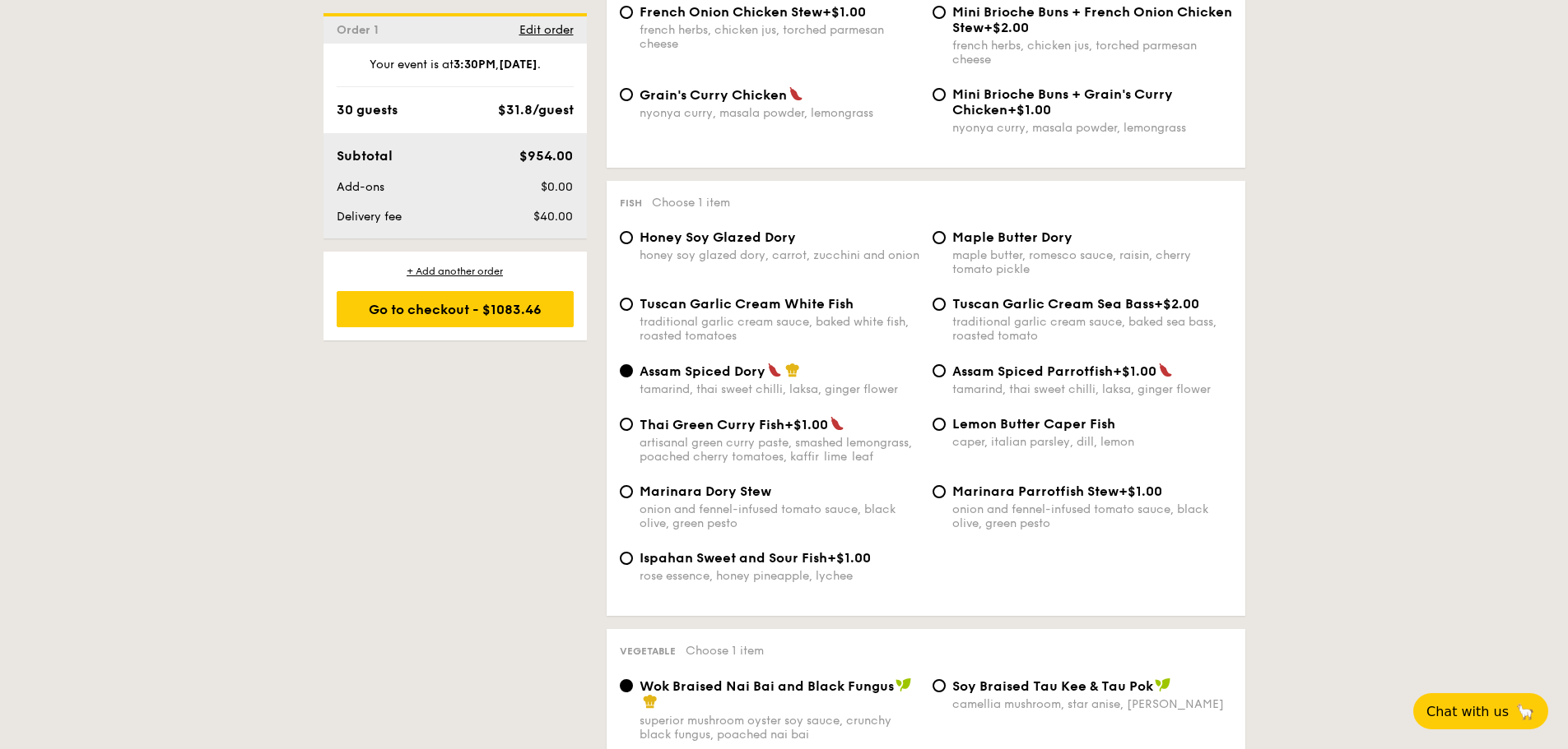
click at [653, 302] on span "Tuscan Garlic Cream White Fish" at bounding box center [746, 304] width 214 height 16
click at [633, 302] on input "Tuscan Garlic Cream White Fish traditional garlic cream sauce, baked white fish…" at bounding box center [626, 304] width 13 height 13
radio input "true"
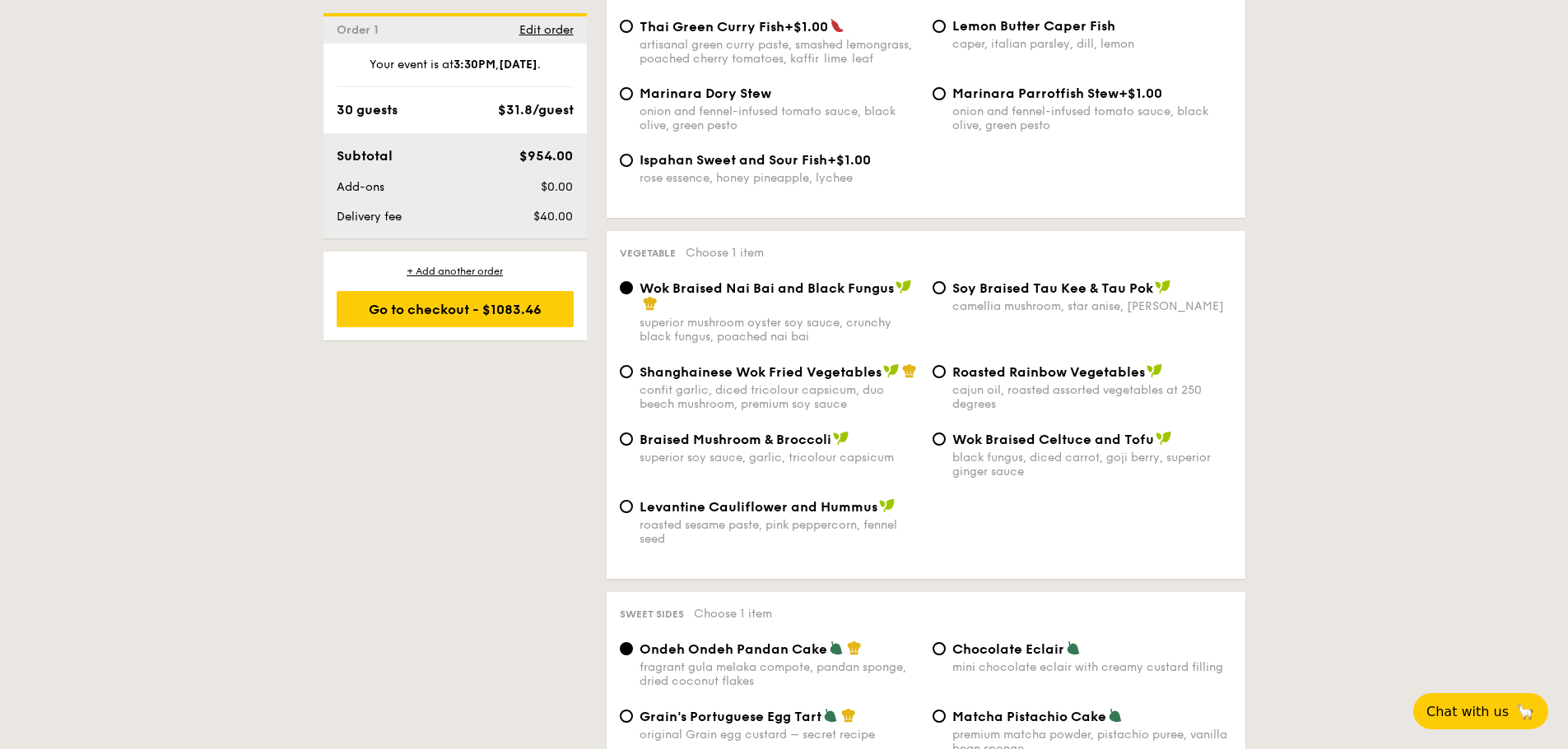
scroll to position [1892, 0]
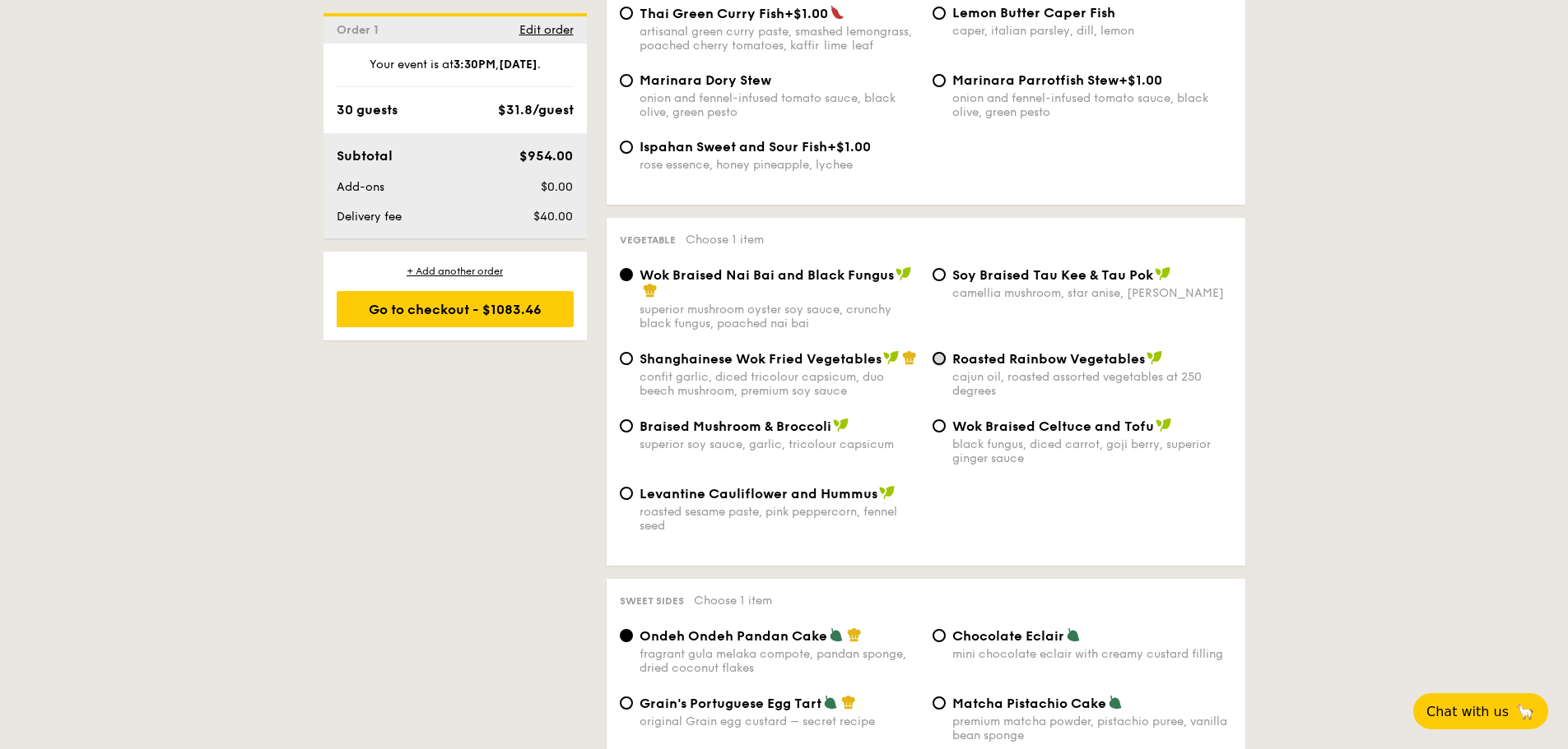
click at [945, 359] on input "Roasted Rainbow Vegetables cajun oil, roasted assorted vegetables at 250 degrees" at bounding box center [938, 359] width 13 height 13
radio input "true"
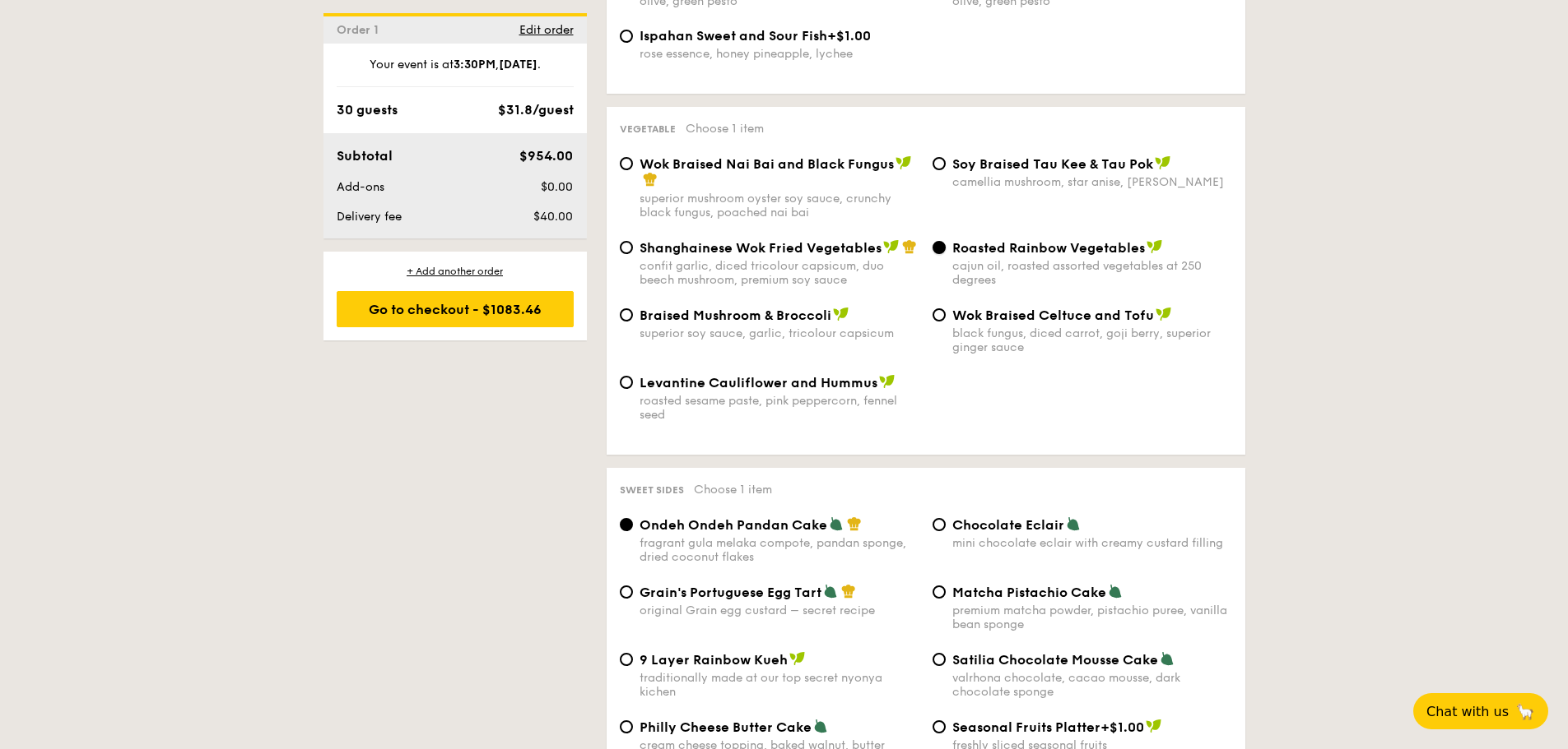
scroll to position [2221, 0]
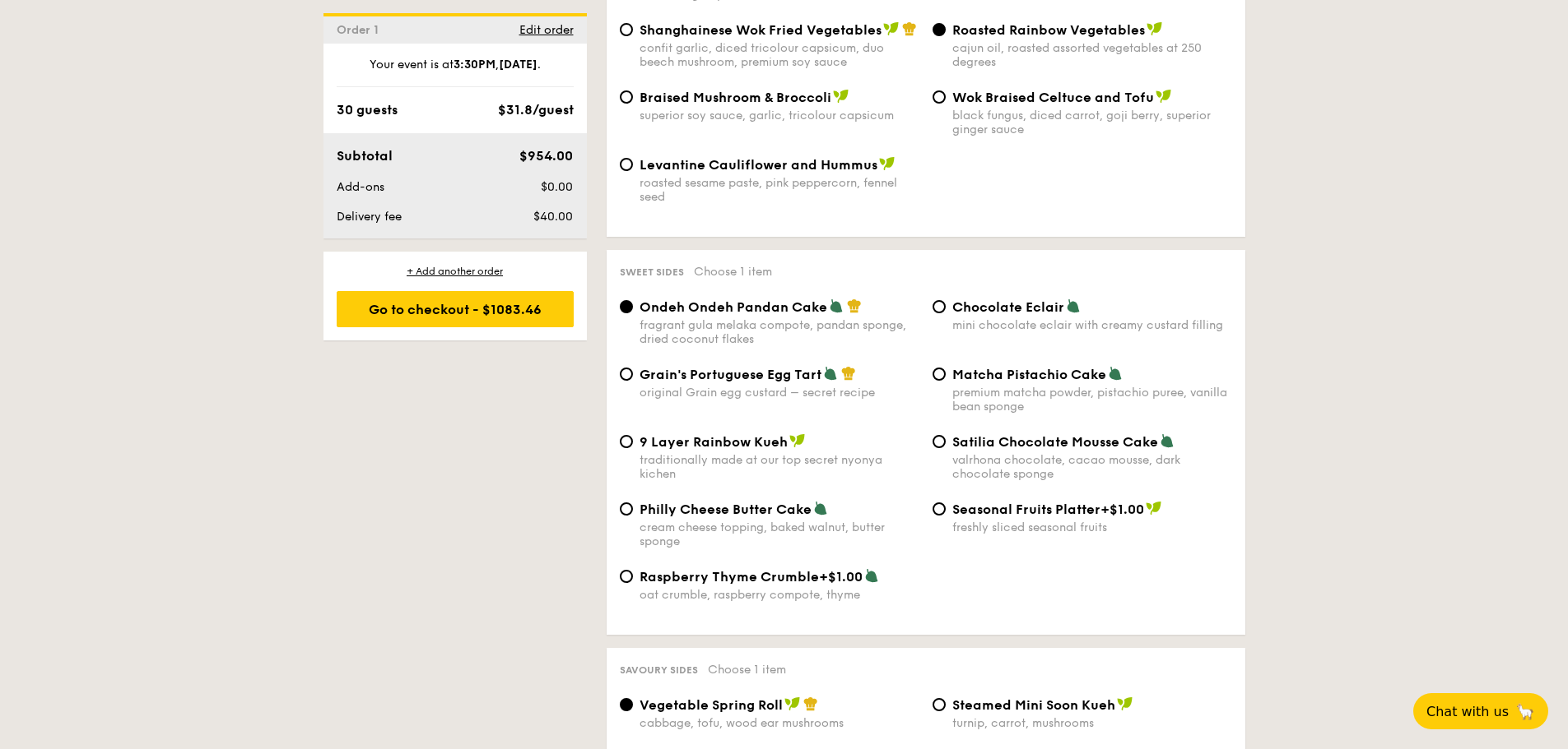
click at [689, 508] on span "Philly Cheese Butter Cake" at bounding box center [725, 509] width 172 height 16
click at [633, 508] on input "Philly Cheese Butter Cake cream cheese topping, baked walnut, butter sponge" at bounding box center [626, 509] width 13 height 13
radio input "true"
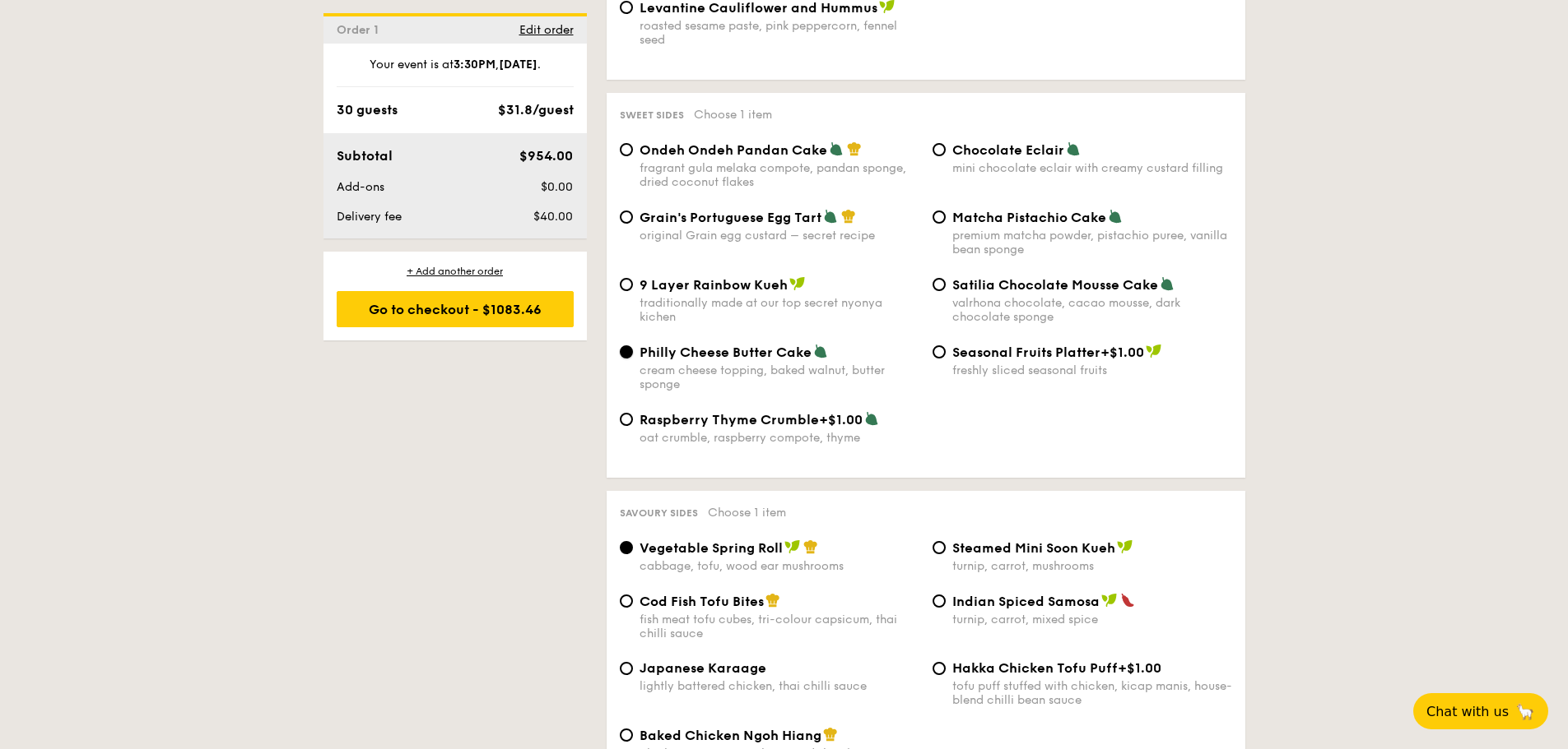
scroll to position [2468, 0]
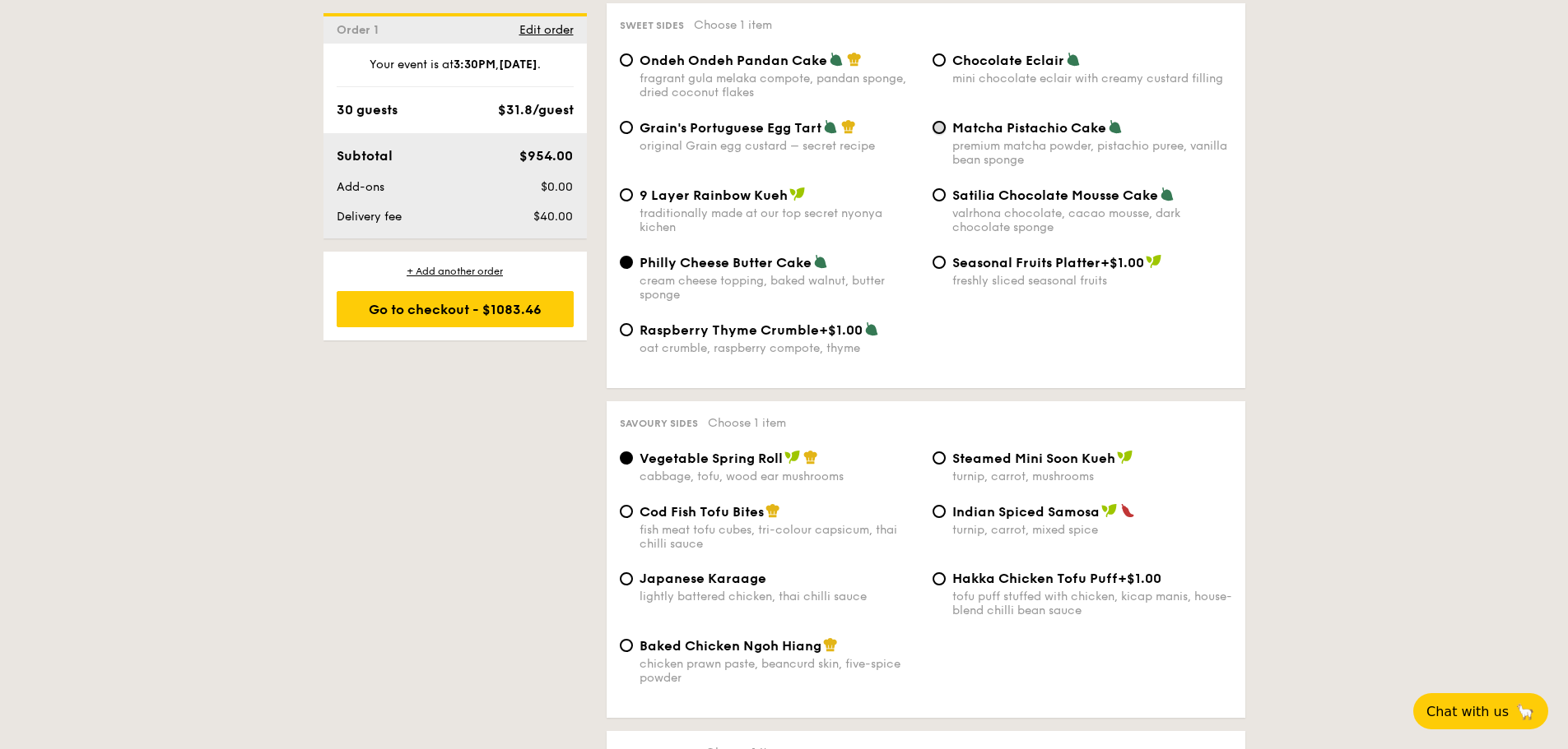
click at [938, 126] on input "Matcha Pistachio Cake premium matcha powder, pistachio puree, vanilla bean spon…" at bounding box center [938, 127] width 13 height 13
radio input "true"
click at [1470, 303] on div "1 - Select menu 2 - Select items 3 - Check out Order 1 Aug 26, 2025 Pick up fro…" at bounding box center [784, 582] width 1568 height 5383
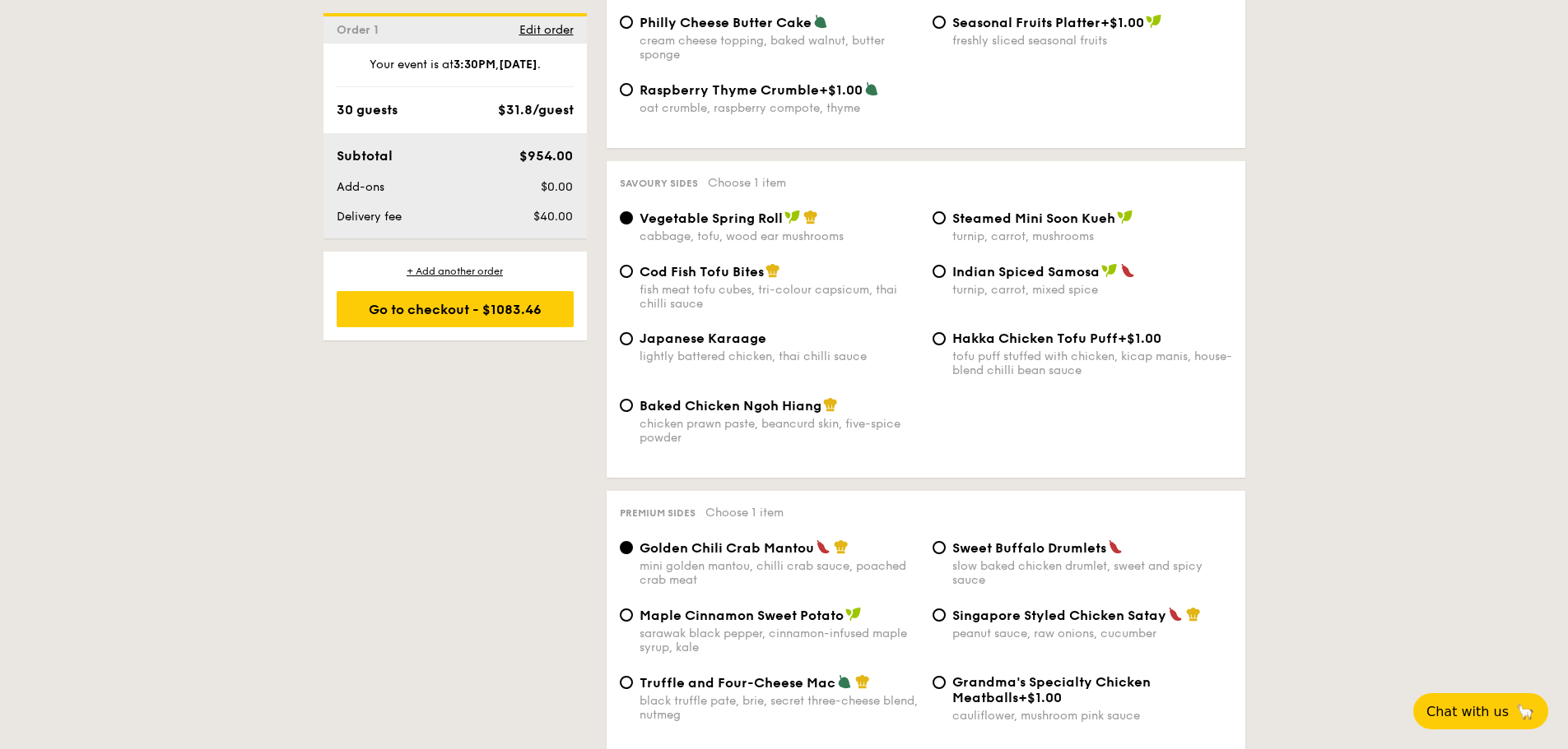
scroll to position [2715, 0]
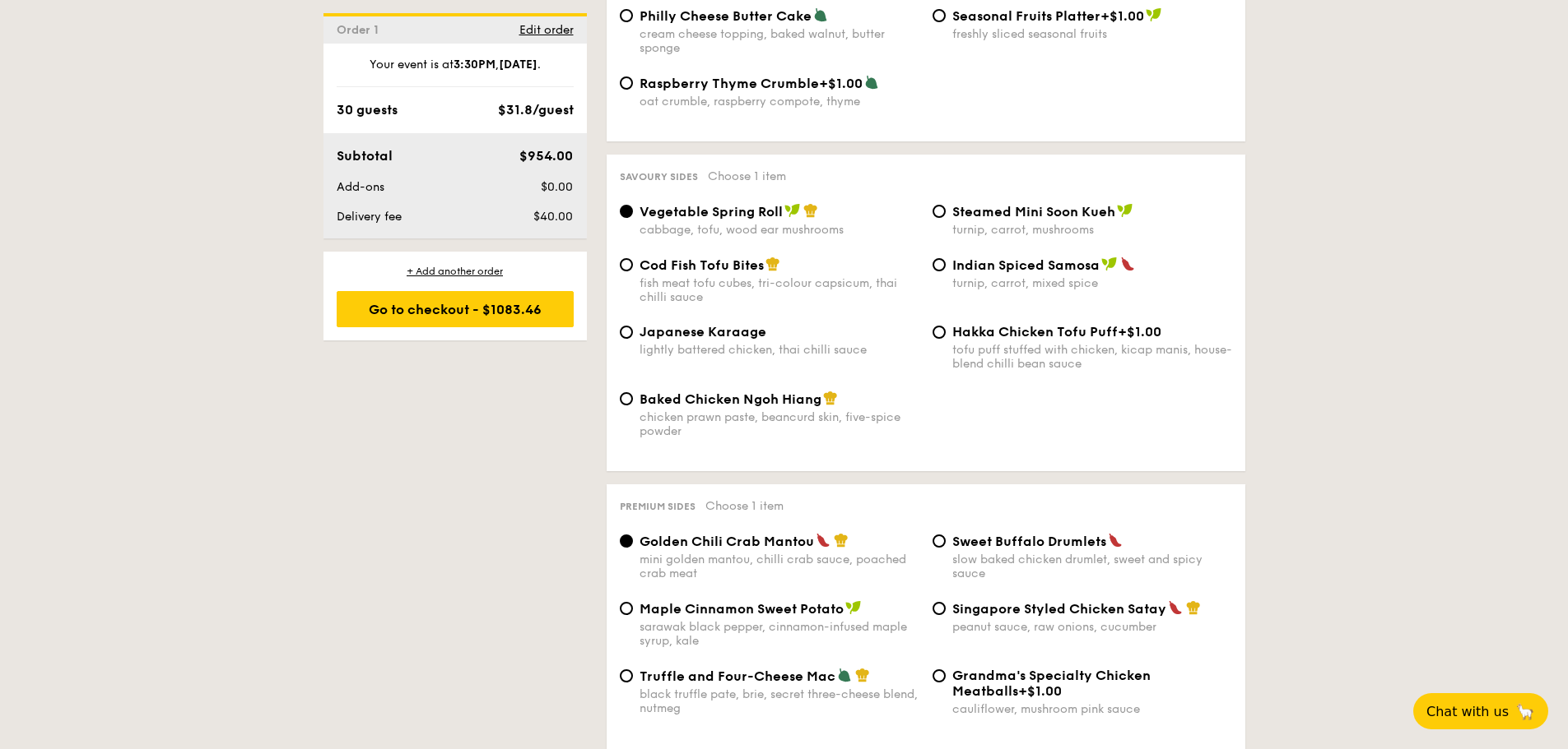
click at [671, 267] on span "Cod Fish Tofu Bites" at bounding box center [701, 265] width 124 height 16
click at [633, 267] on input "Cod Fish Tofu Bites fish meat tofu cubes, tri-colour capsicum, thai chilli sauce" at bounding box center [626, 264] width 13 height 13
radio input "true"
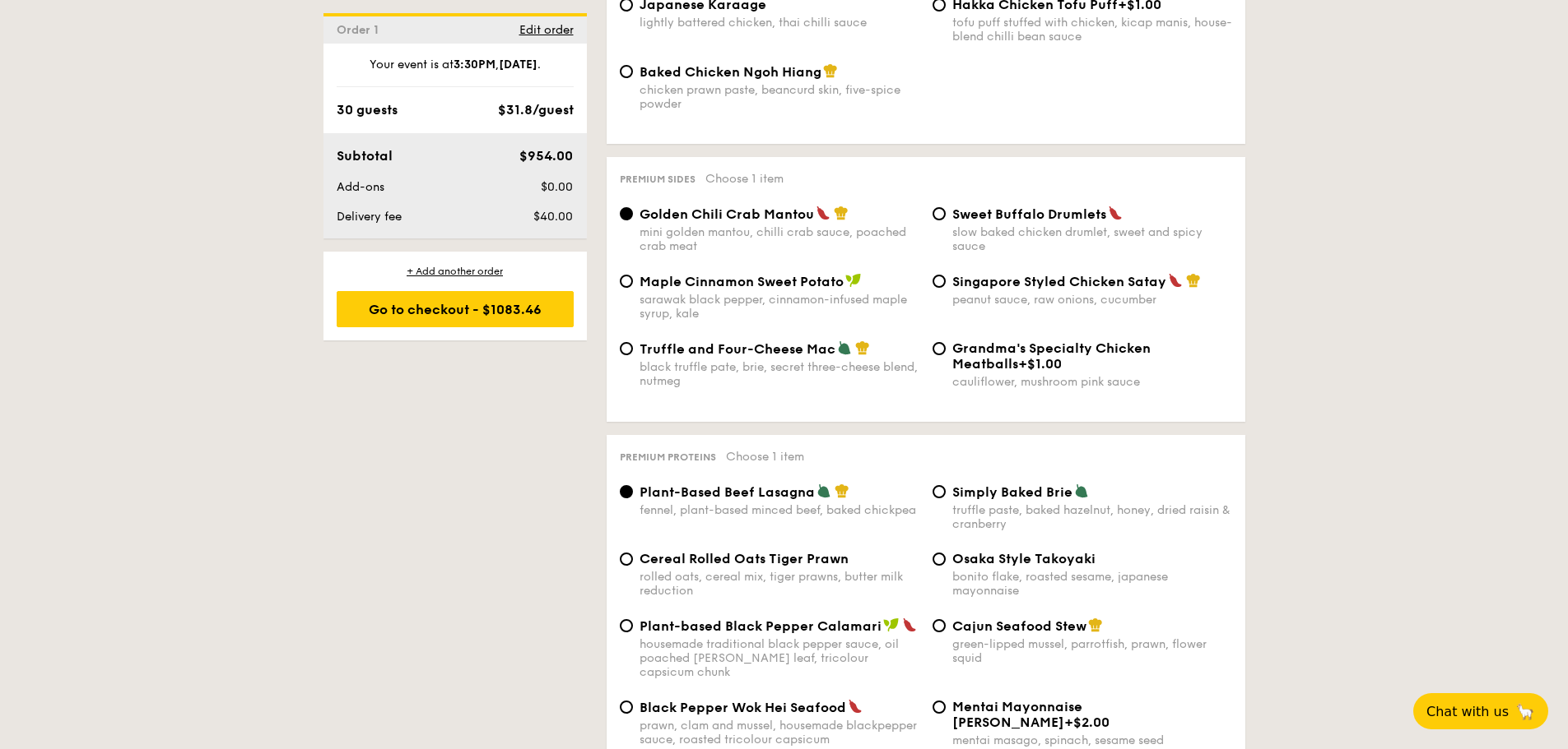
scroll to position [3044, 0]
click at [954, 339] on span "Grandma's Specialty Chicken Meatballs" at bounding box center [1051, 354] width 198 height 31
click at [946, 341] on input "Grandma's Specialty Chicken Meatballs +$1.00 cauliflower, mushroom pink sauce" at bounding box center [938, 347] width 13 height 13
radio input "true"
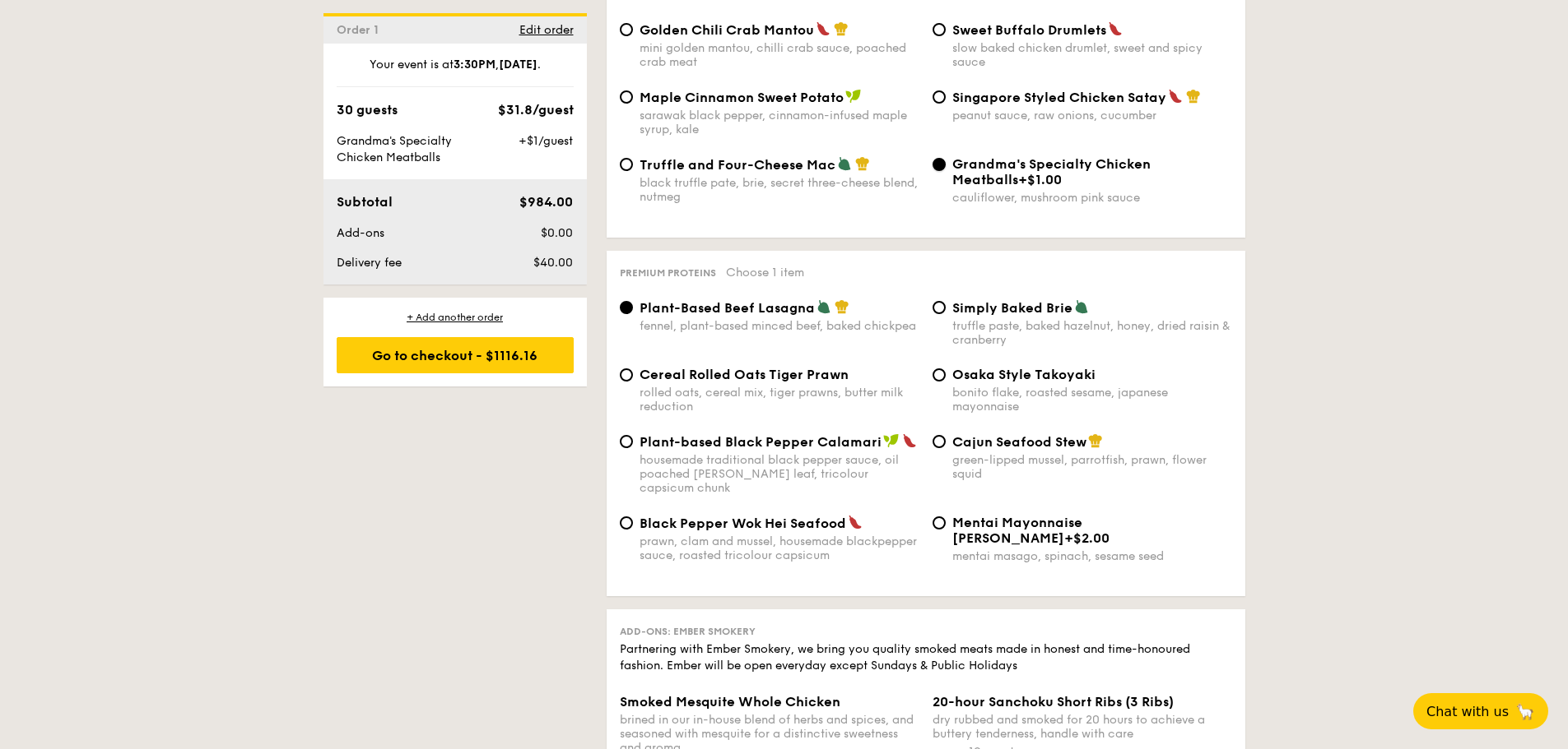
scroll to position [3291, 0]
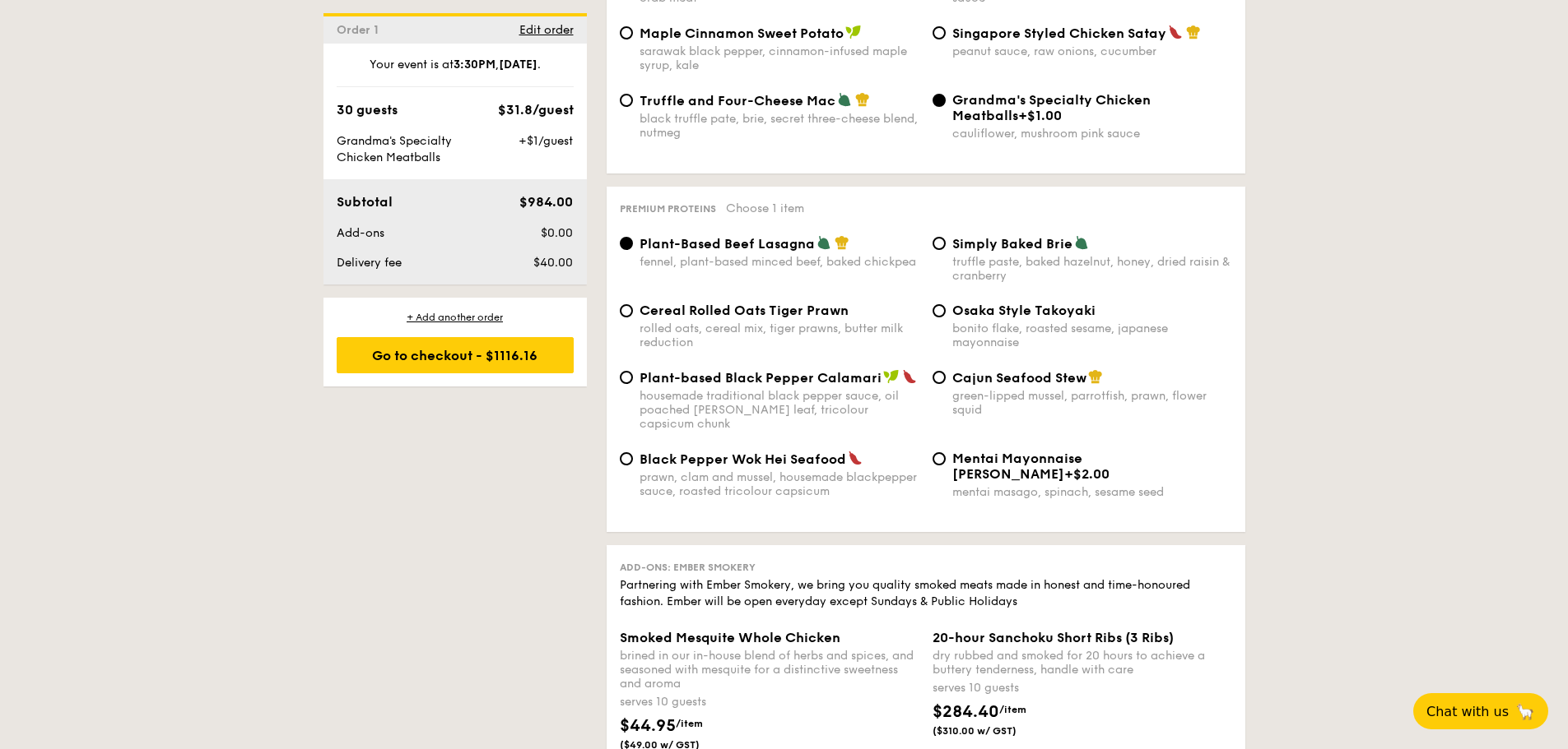
click at [986, 451] on span "Mentai Mayonnaise Aburi Salmon" at bounding box center [1018, 466] width 130 height 31
click at [946, 453] on input "Mentai Mayonnaise Aburi Salmon +$2.00 mentai masago, spinach, sesame seed" at bounding box center [938, 459] width 13 height 13
radio input "true"
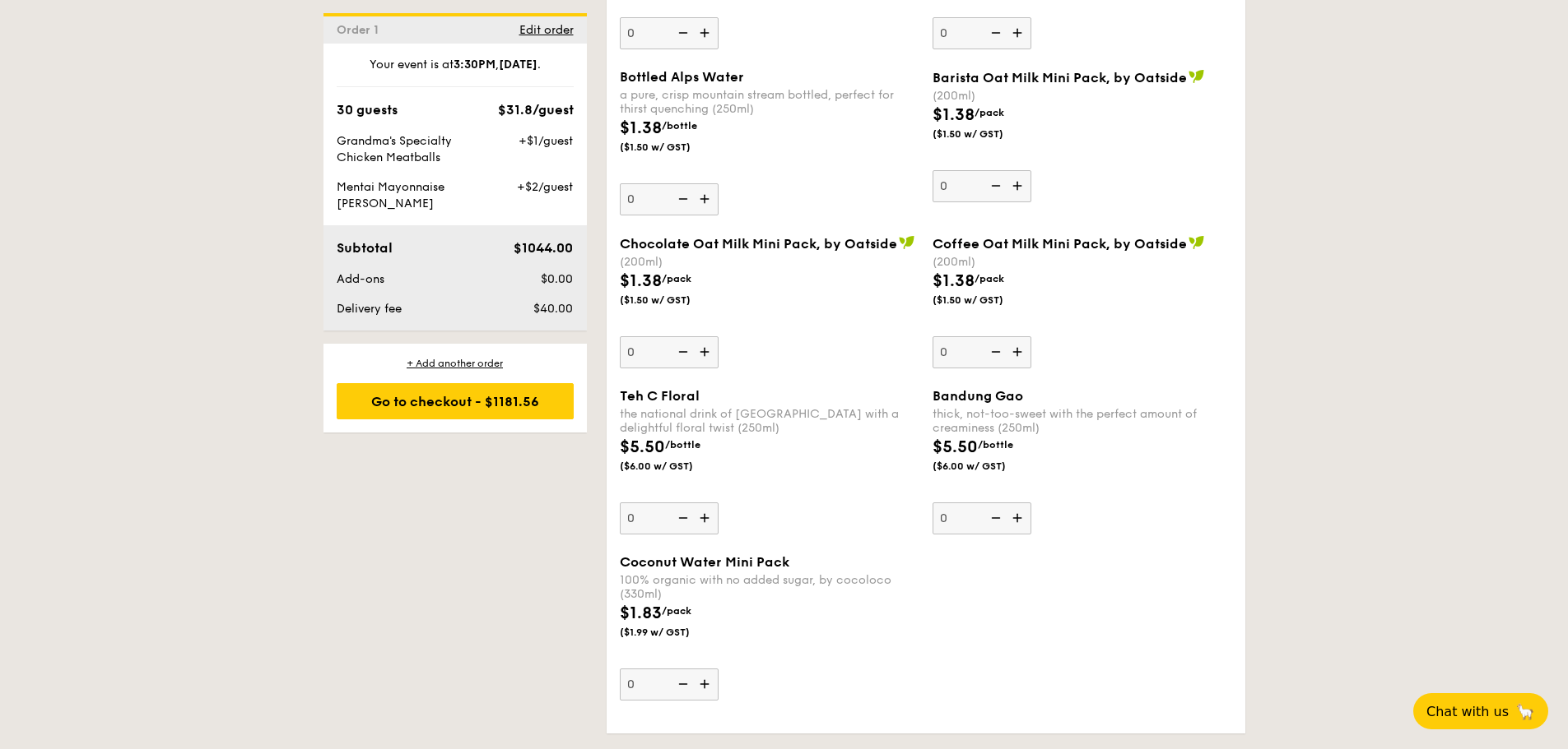
scroll to position [5008, 0]
click at [431, 410] on div "Go to checkout - $1181.56" at bounding box center [455, 401] width 237 height 36
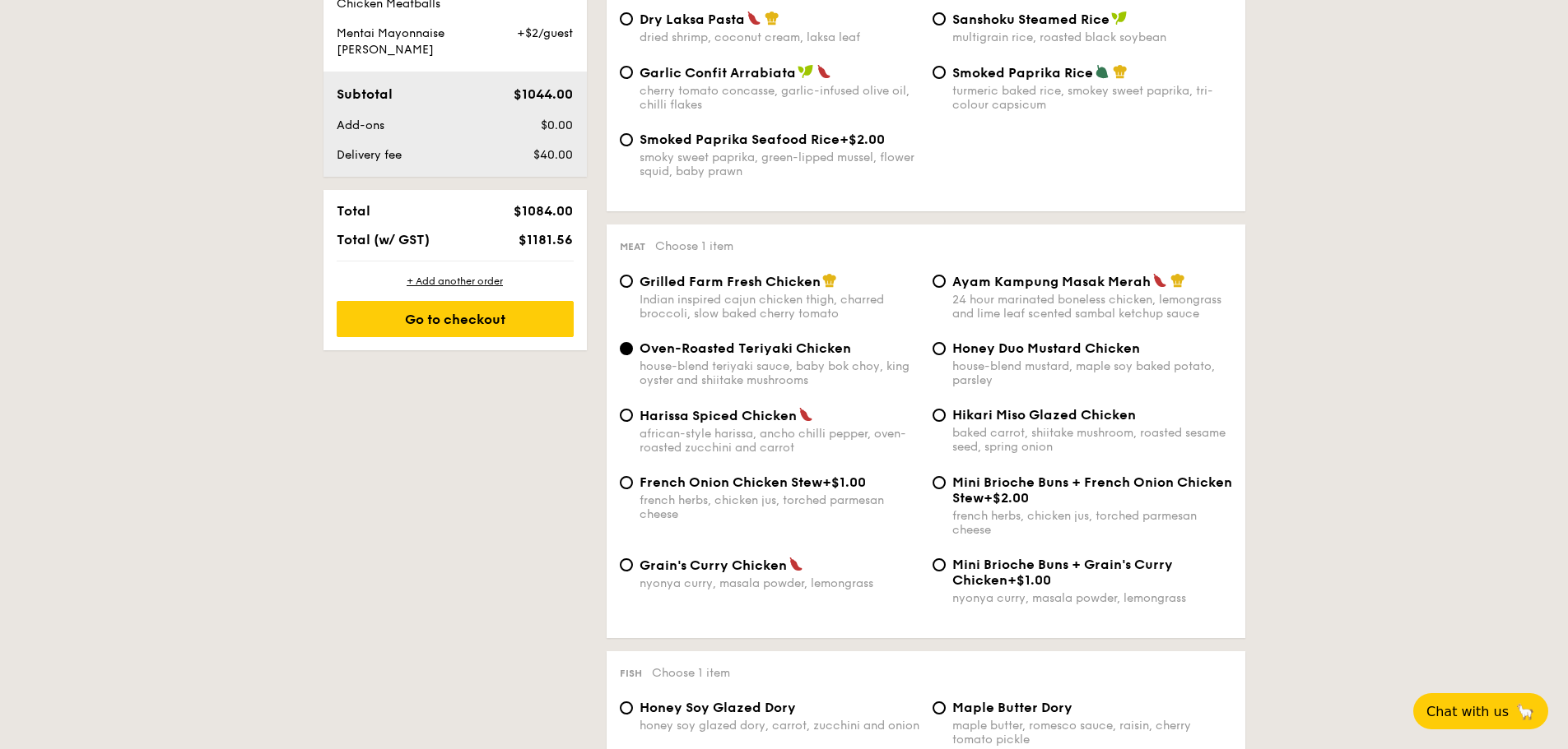
scroll to position [439, 0]
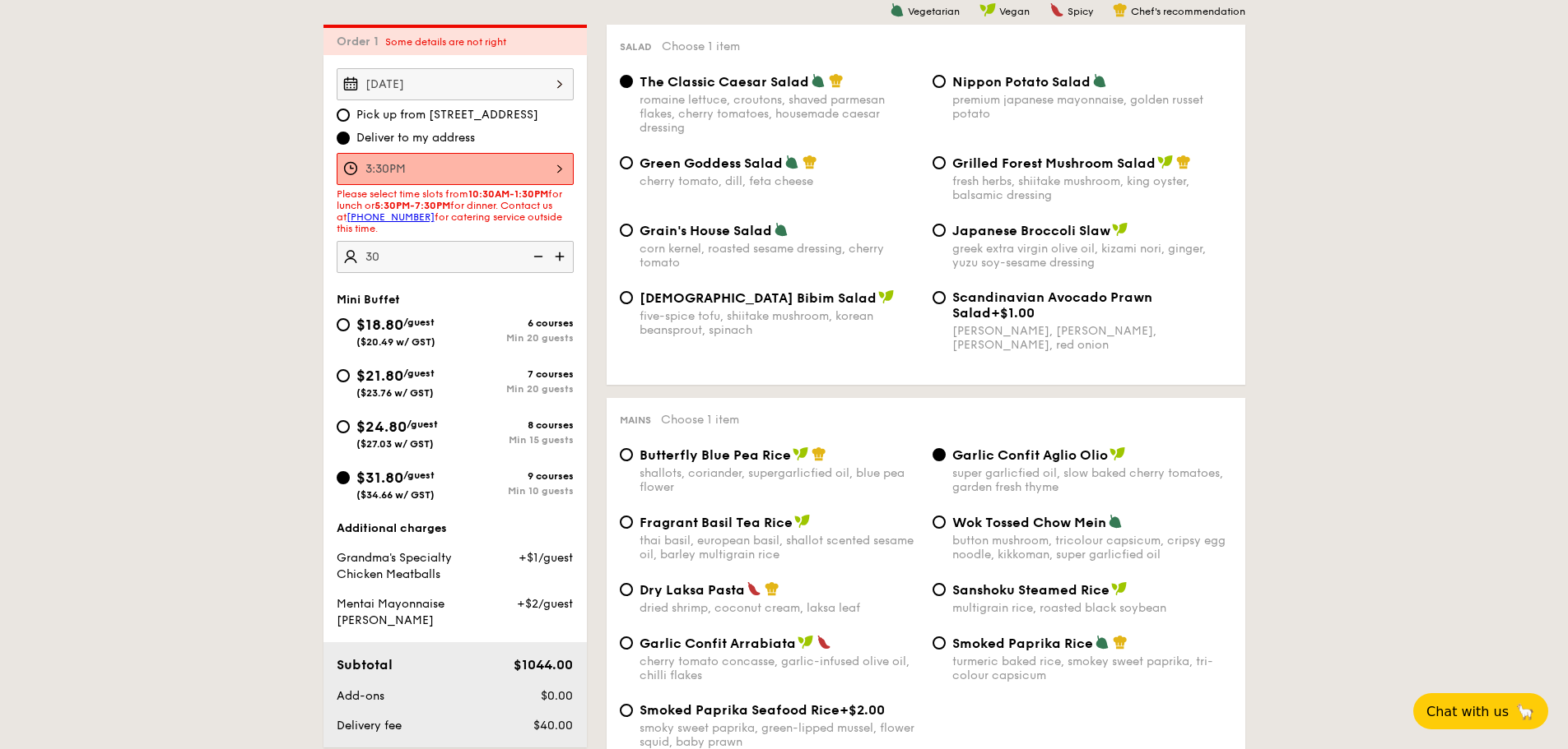
click at [450, 173] on div "3:30PM" at bounding box center [455, 169] width 237 height 32
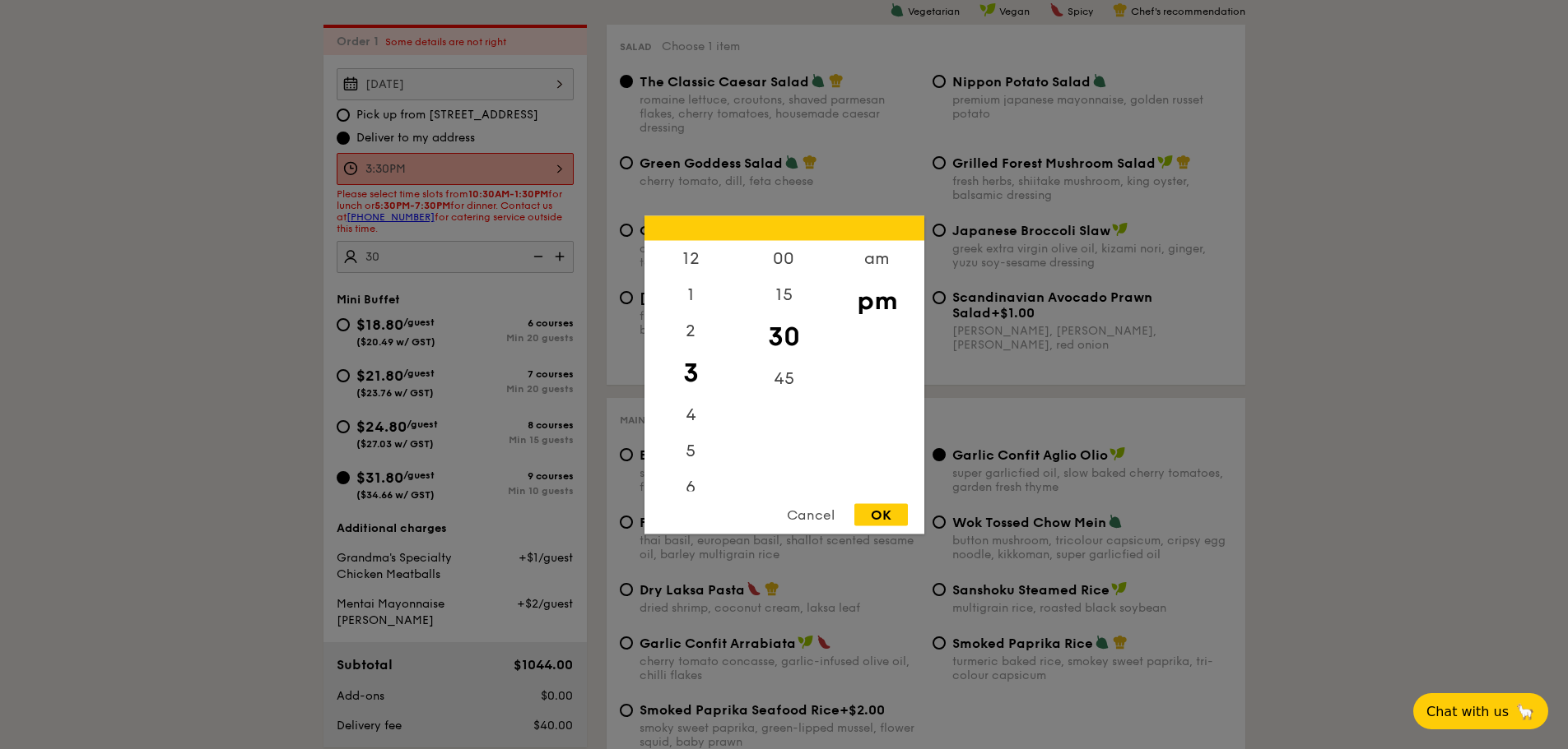
click at [700, 373] on div "3" at bounding box center [691, 373] width 93 height 48
drag, startPoint x: 701, startPoint y: 373, endPoint x: 701, endPoint y: 343, distance: 30.0
click at [701, 343] on div "12 1 2 3 4 5 6 7 8 9 10 11" at bounding box center [691, 366] width 93 height 251
click at [215, 361] on div at bounding box center [784, 374] width 1568 height 749
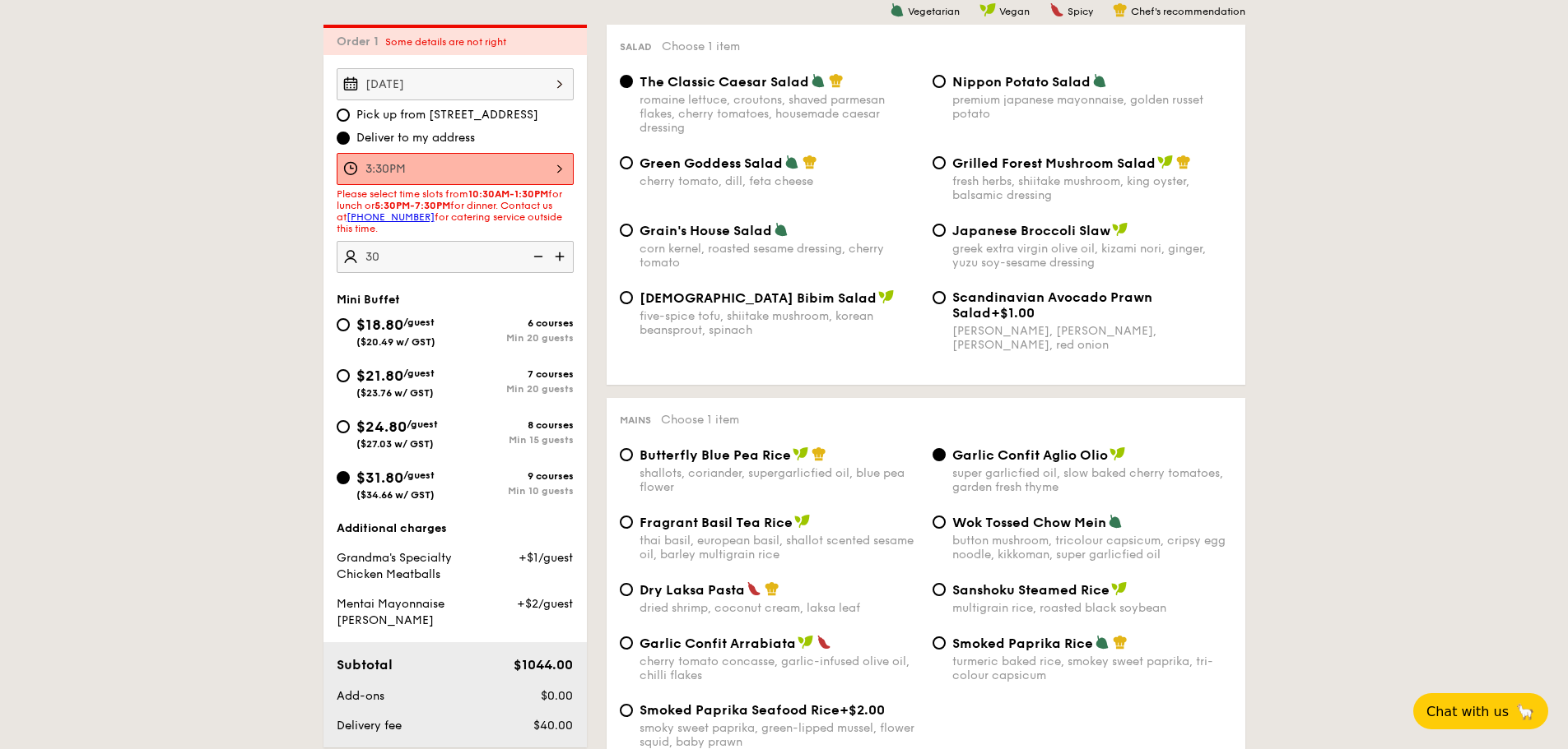
click at [375, 220] on link "+65 3163 5336" at bounding box center [390, 217] width 88 height 12
drag, startPoint x: 1401, startPoint y: 288, endPoint x: 1376, endPoint y: 294, distance: 25.7
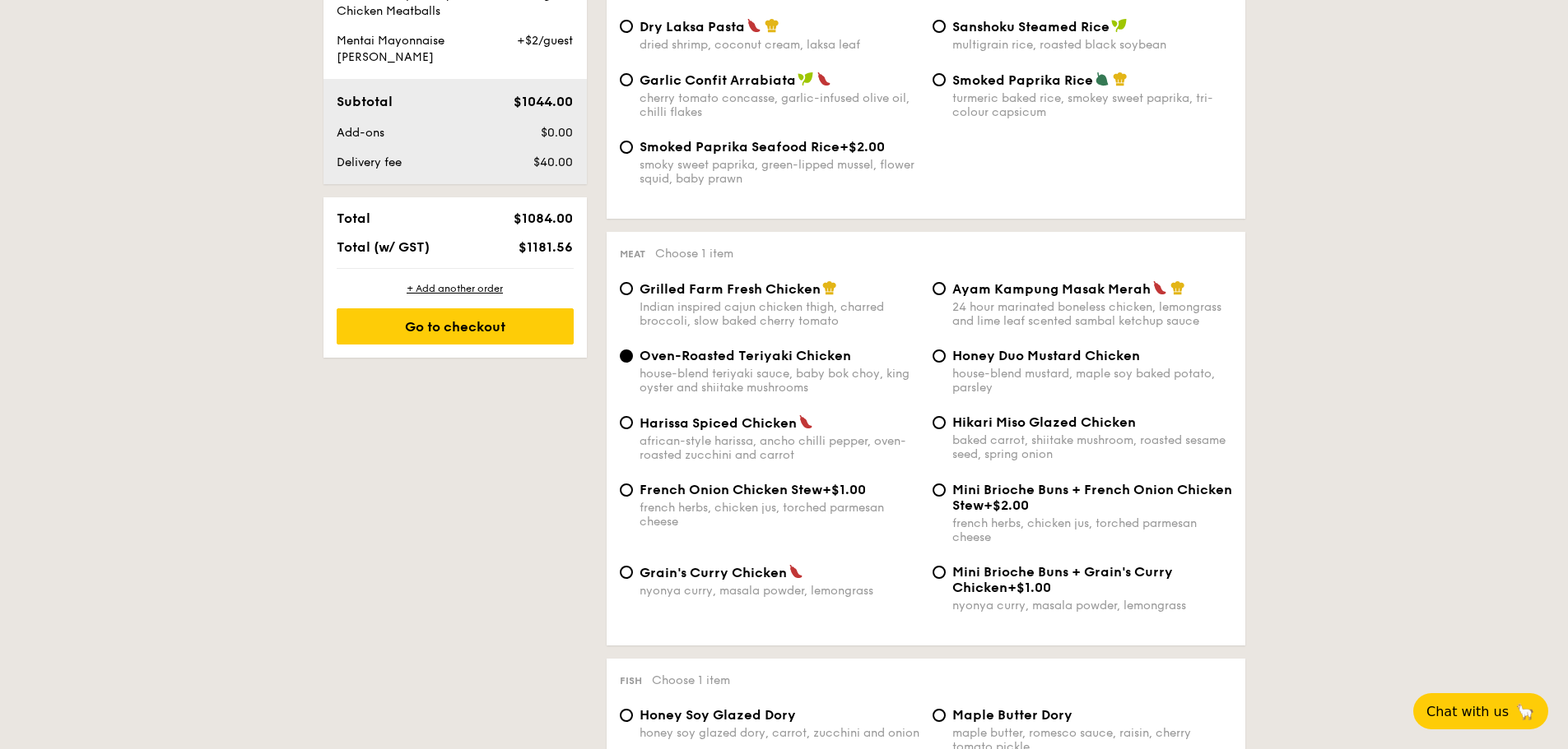
scroll to position [1015, 0]
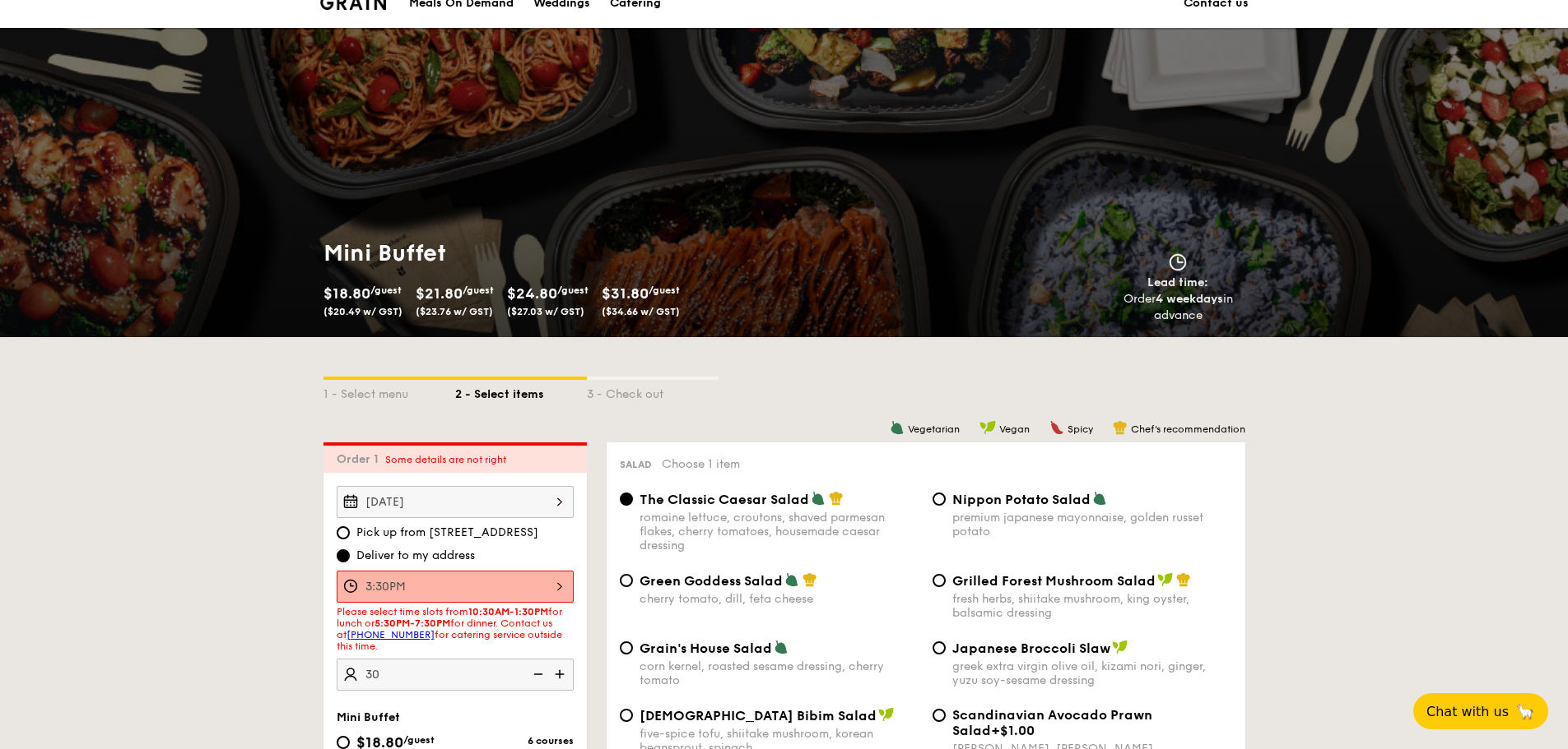
scroll to position [0, 0]
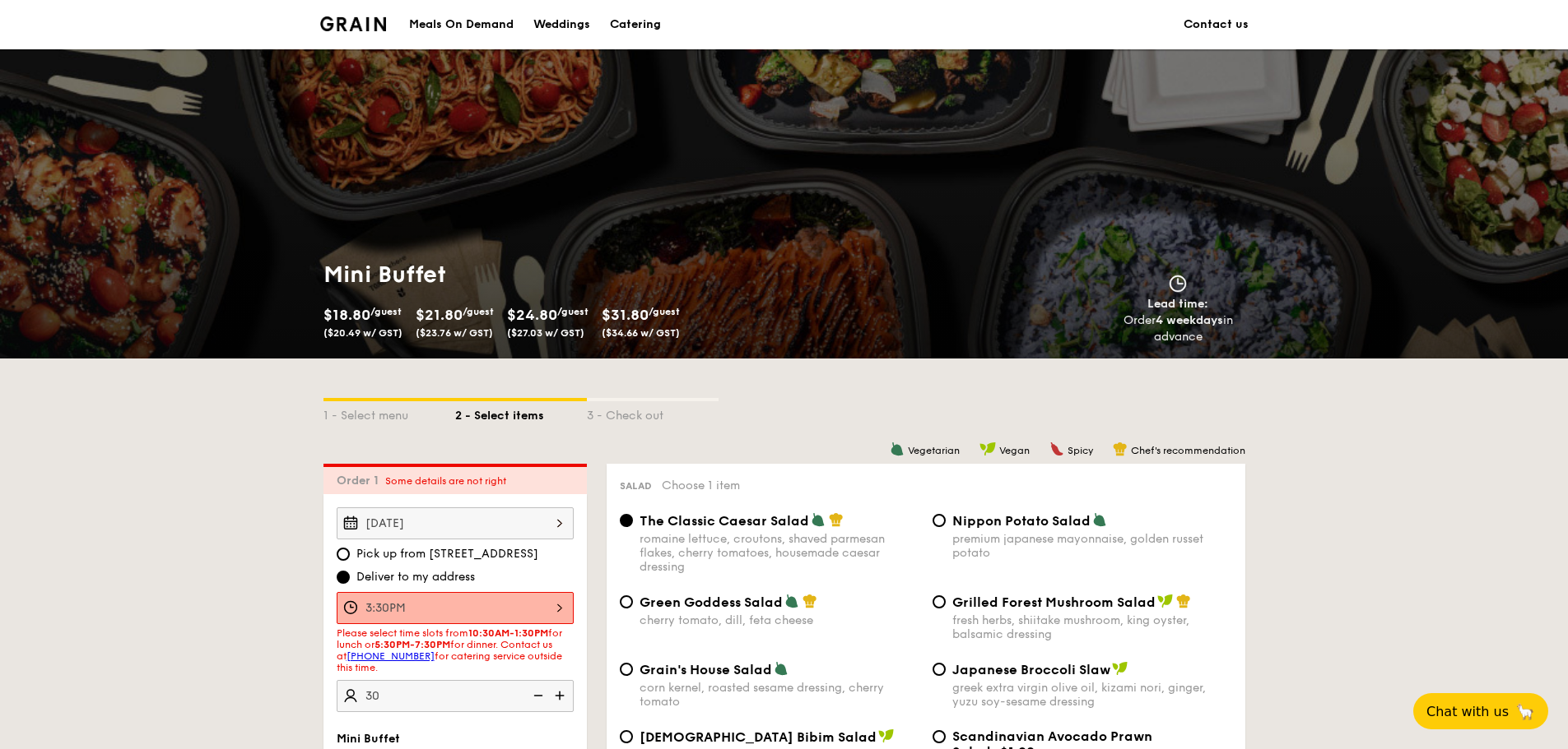
click at [624, 28] on div "Catering" at bounding box center [635, 25] width 51 height 50
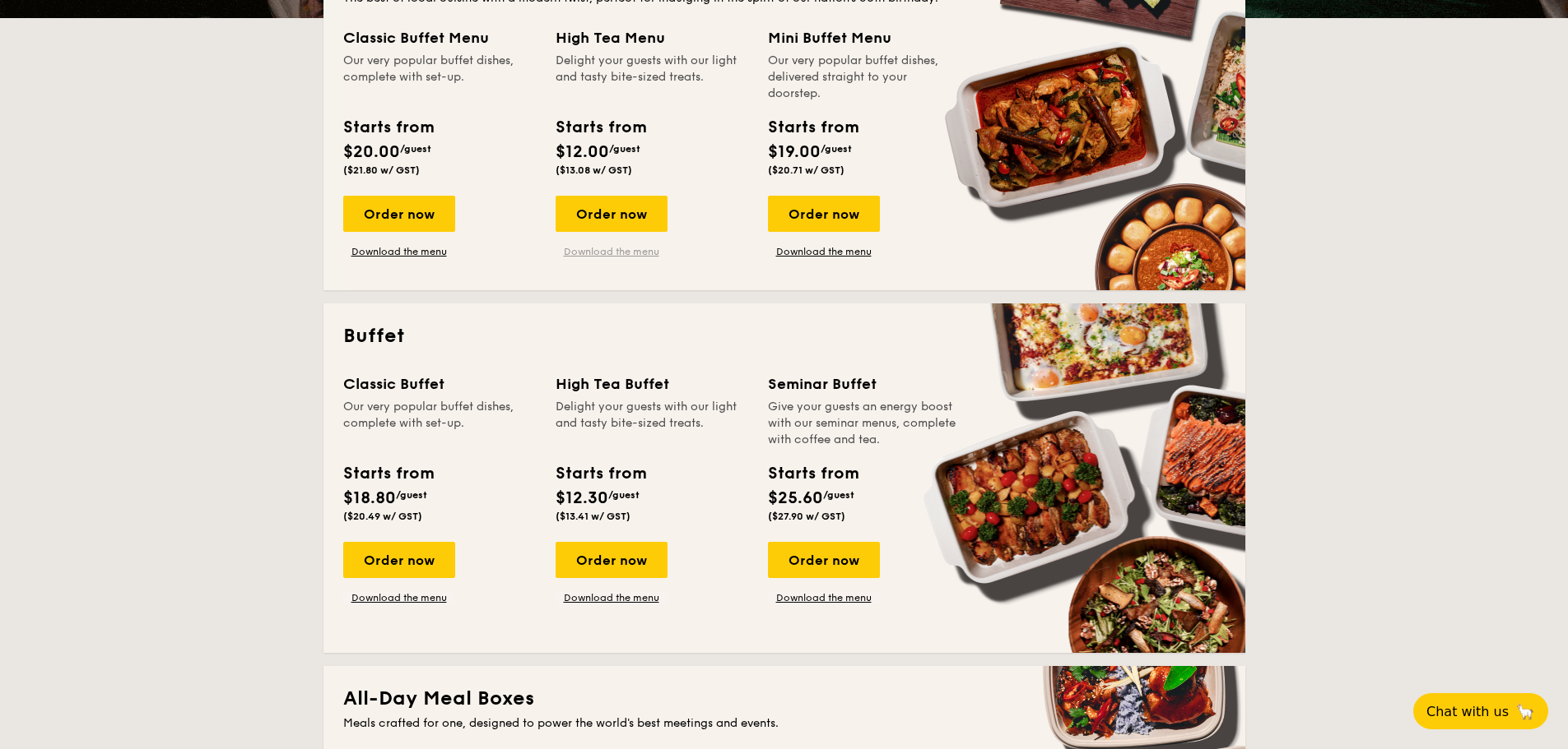
scroll to position [740, 0]
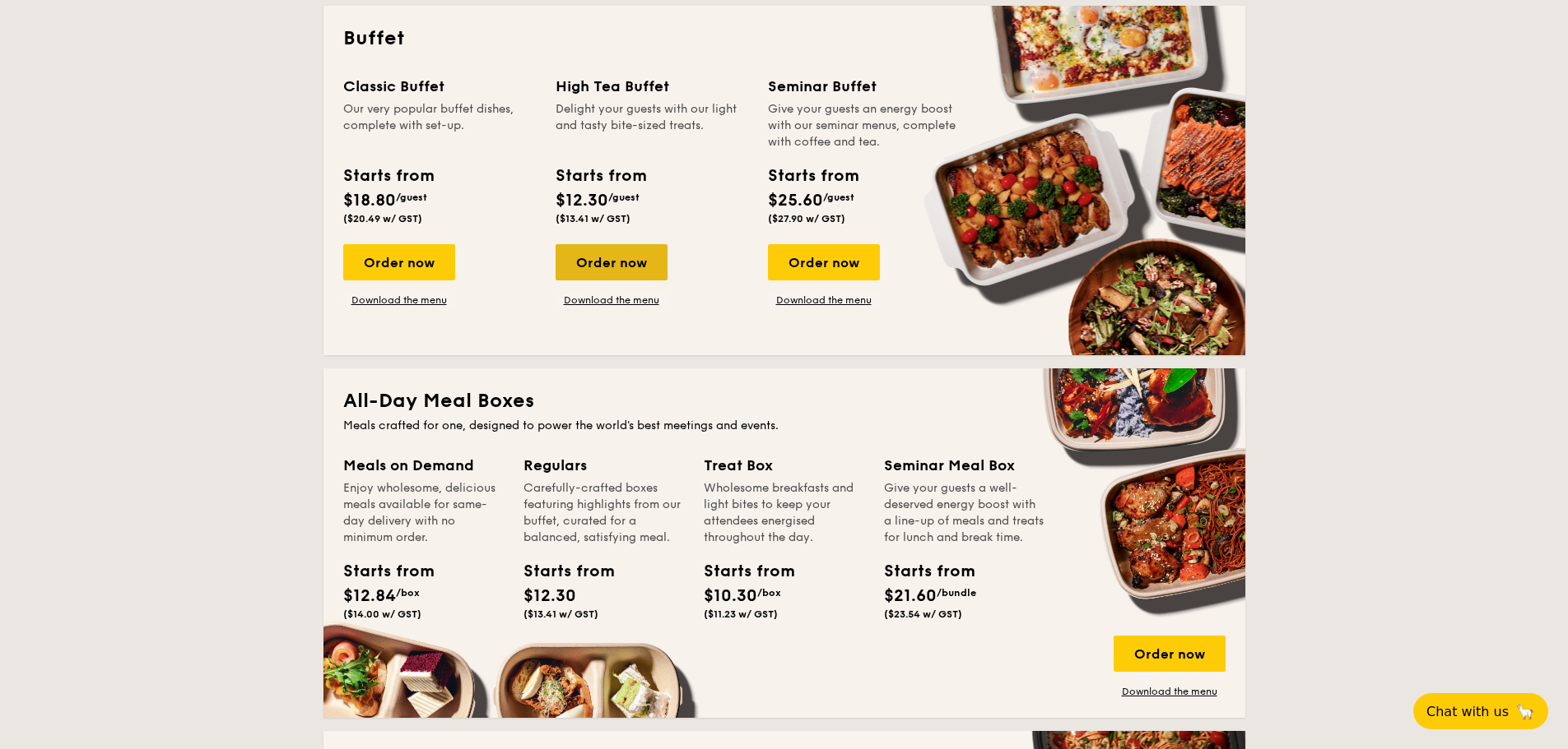
click at [630, 263] on div "Order now" at bounding box center [612, 262] width 112 height 36
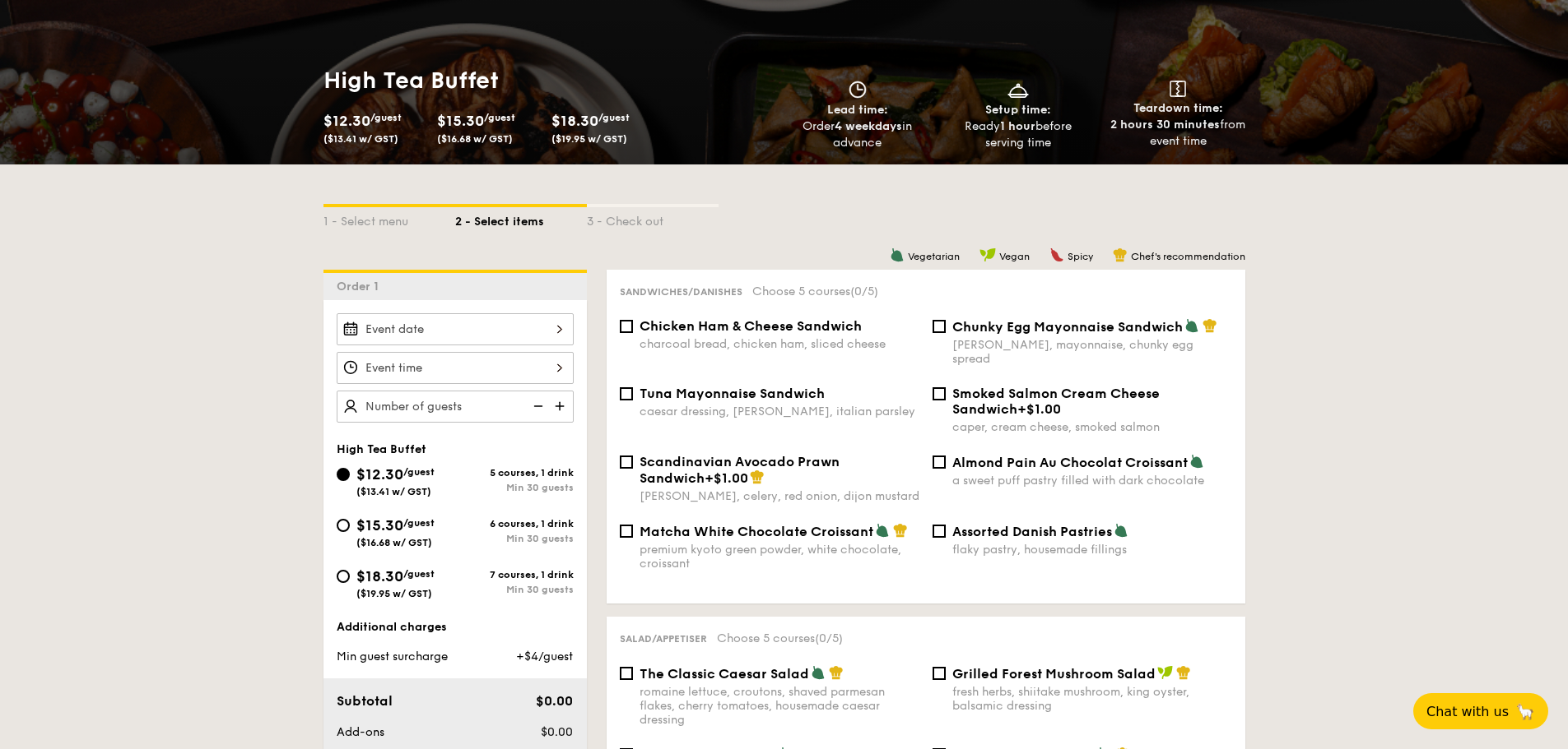
scroll to position [329, 0]
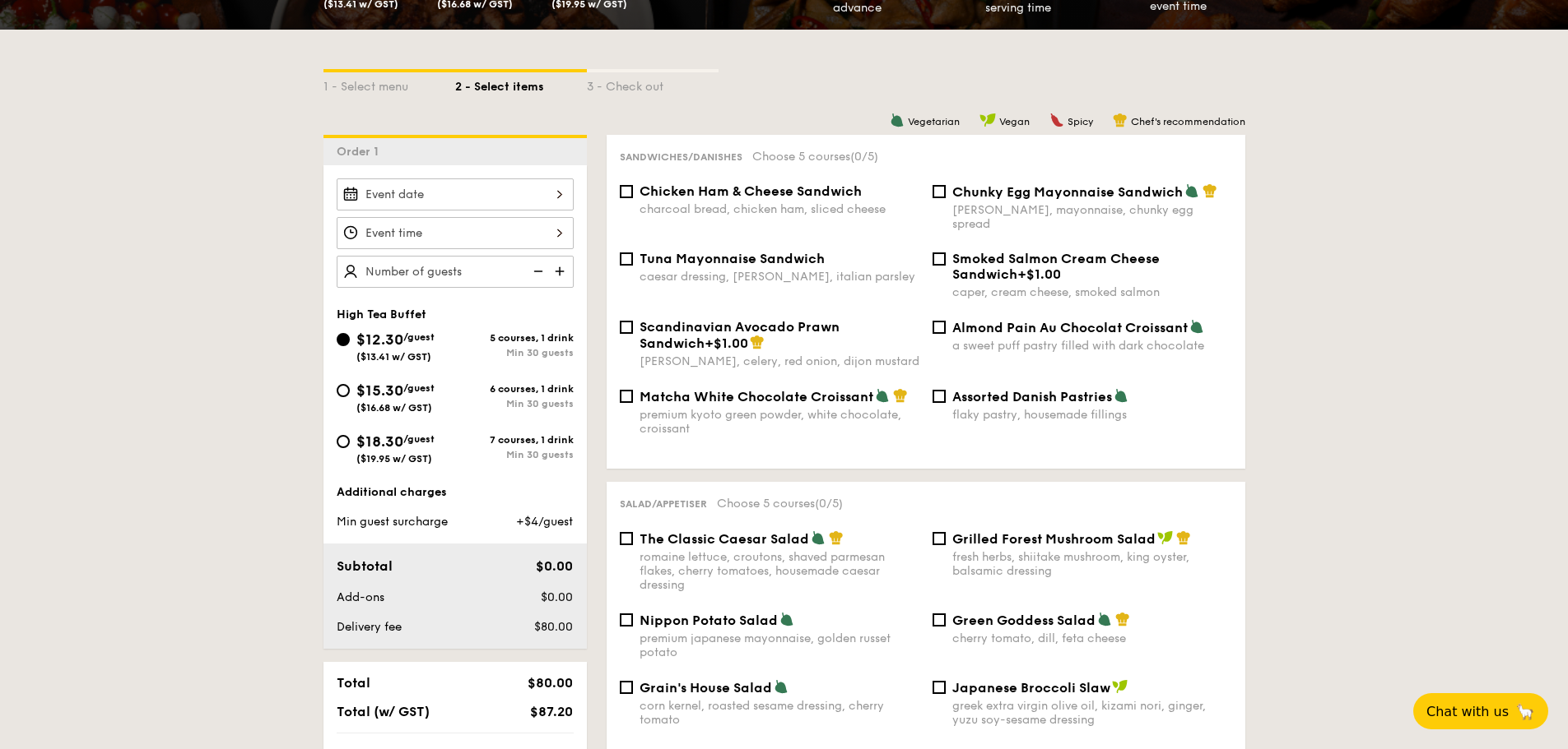
click at [333, 438] on div "$18.30 /guest ($19.95 w/ GST) 7 courses, 1 drink Min 30 guests" at bounding box center [455, 453] width 250 height 44
click at [344, 438] on input "$18.30 /guest ($19.95 w/ GST) 7 courses, 1 drink Min 30 guests" at bounding box center [343, 441] width 13 height 13
radio input "true"
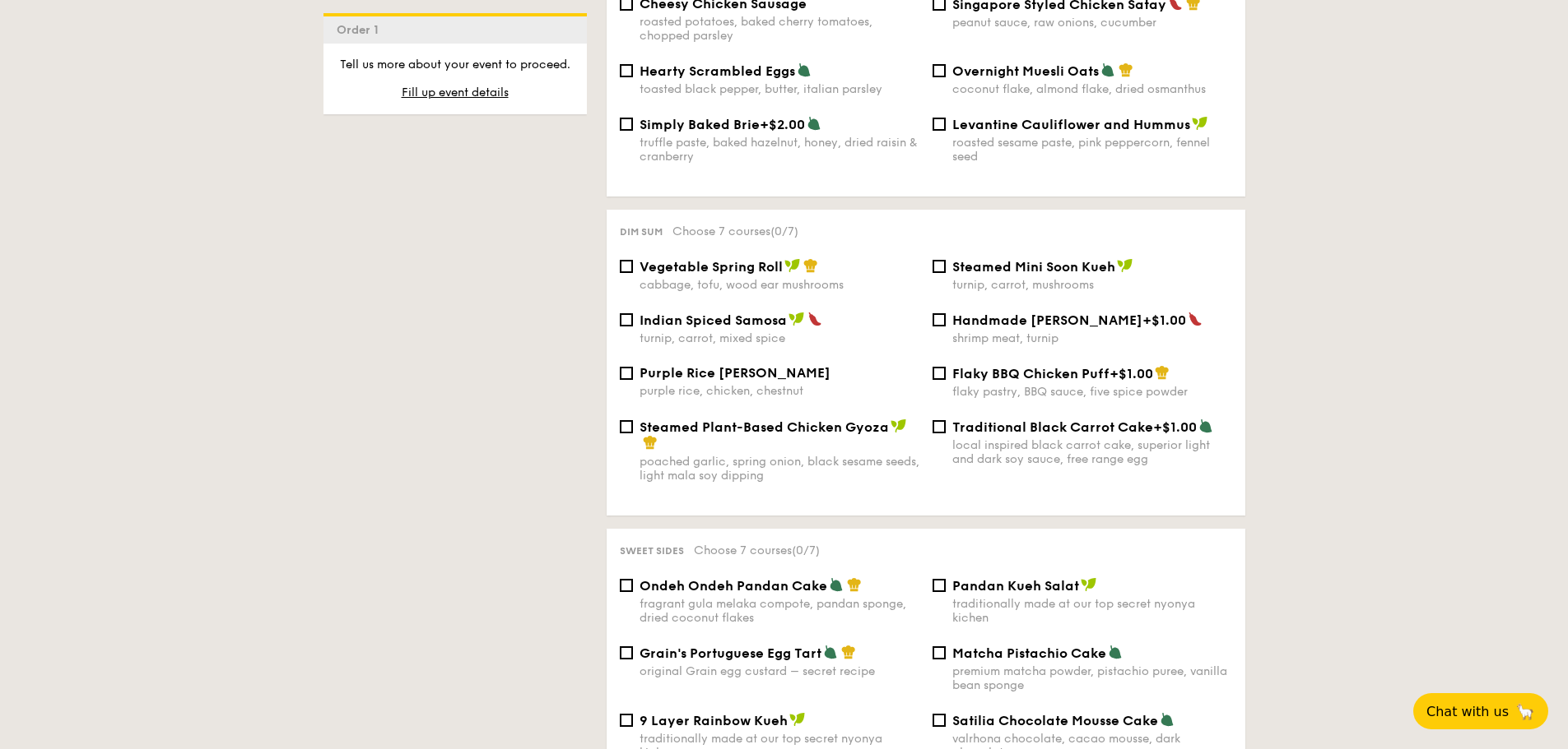
scroll to position [1563, 0]
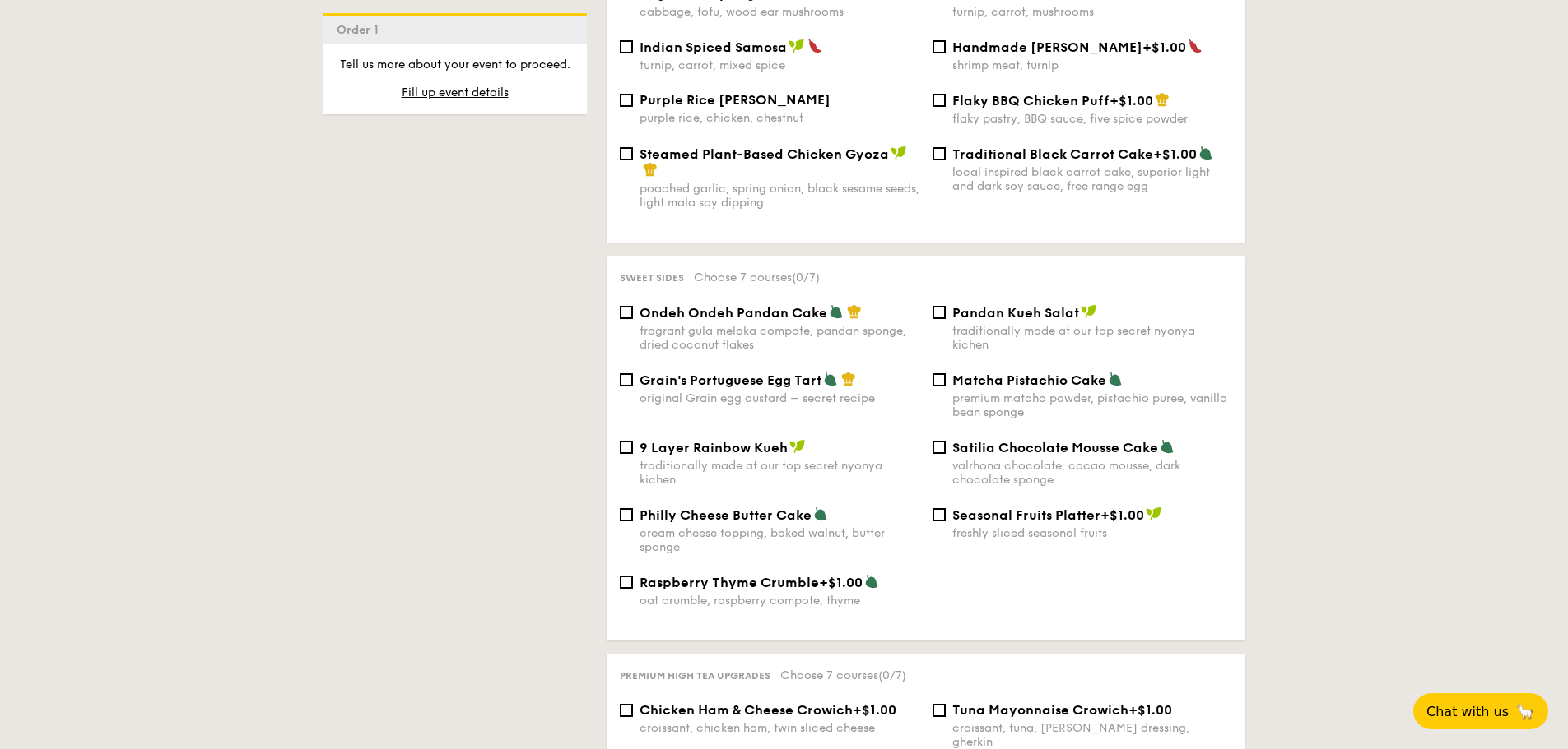
click at [1322, 399] on div "1 - Select menu 2 - Select items 3 - Check out Order 1 High Tea Buffet $12.30 /…" at bounding box center [784, 154] width 1568 height 2718
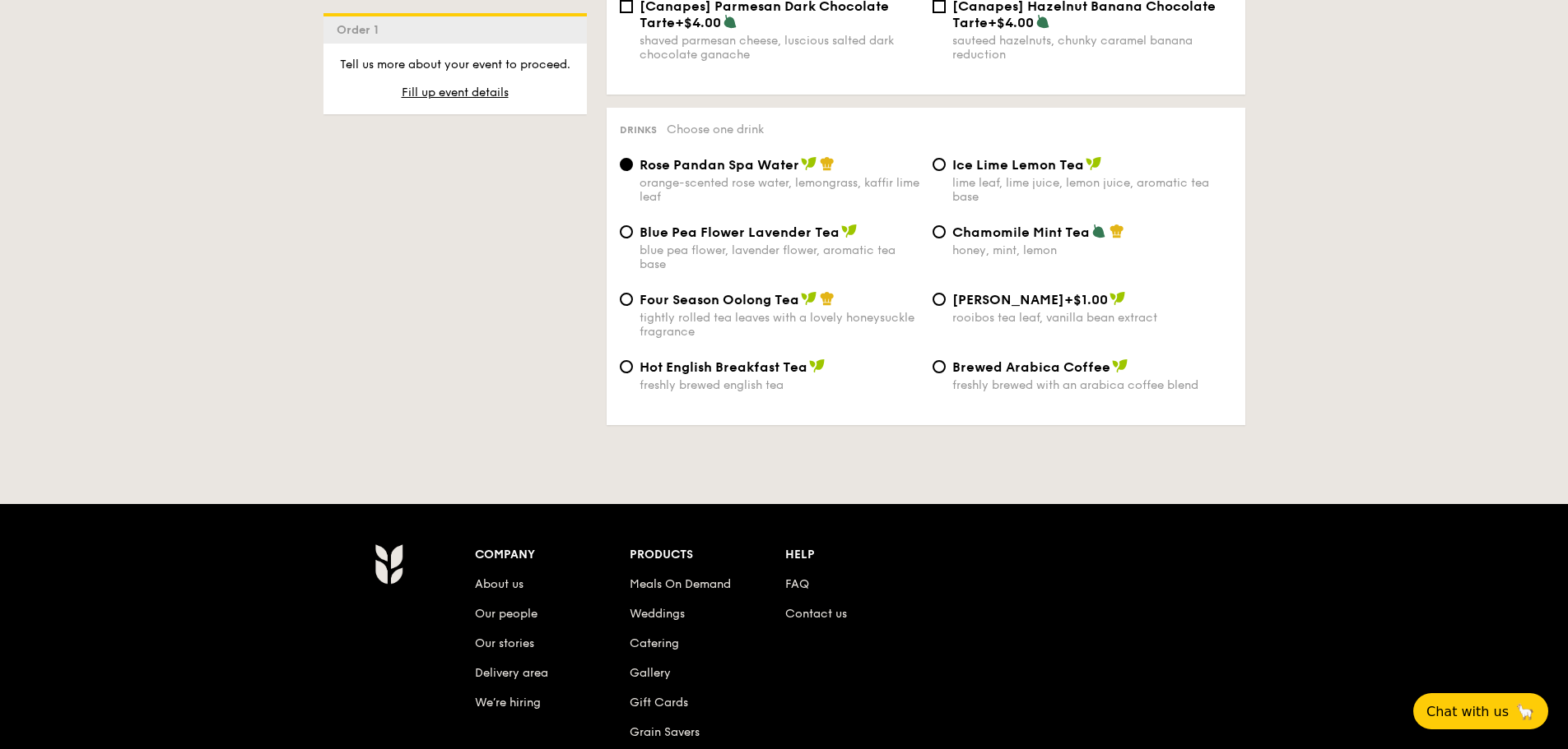
scroll to position [2494, 0]
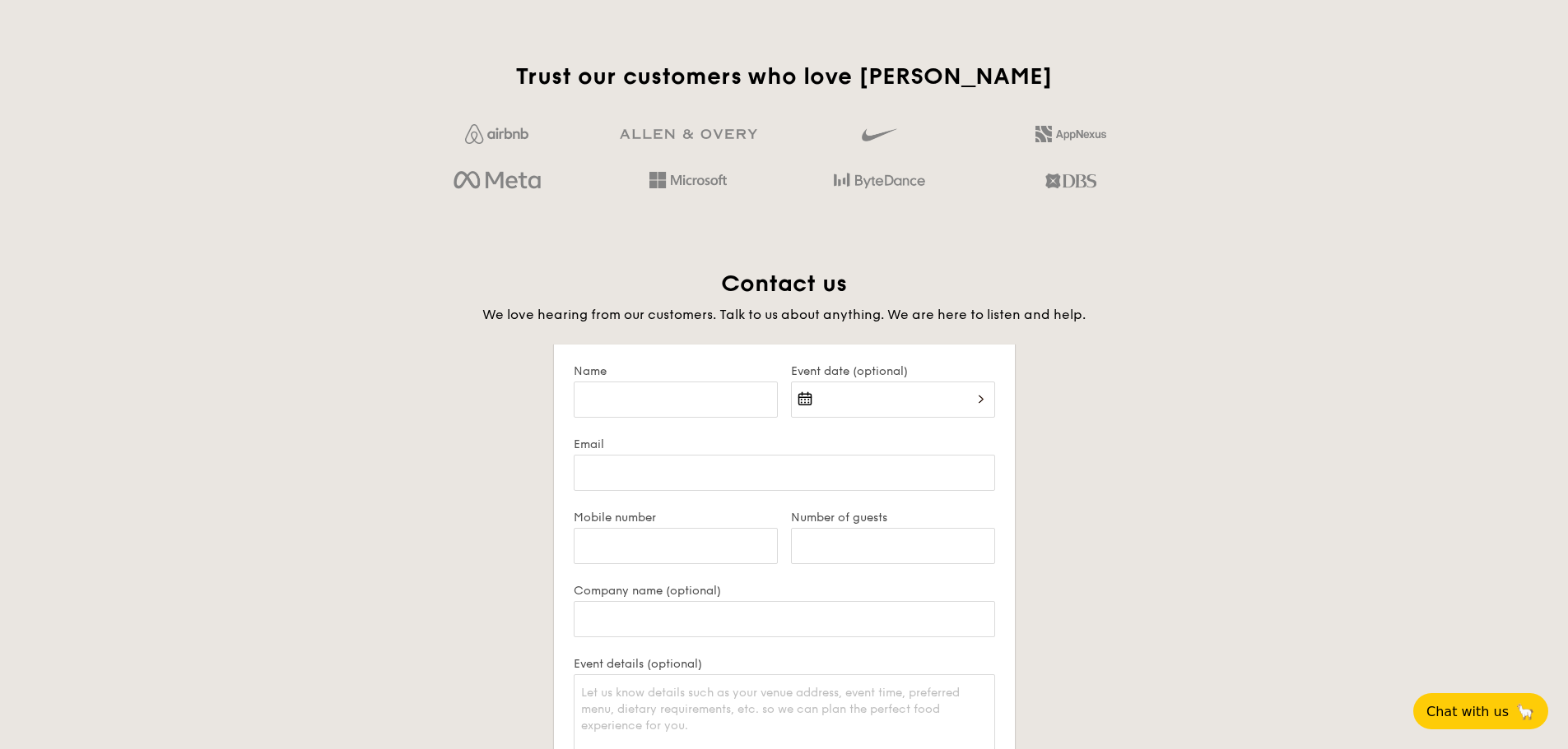
scroll to position [3115, 0]
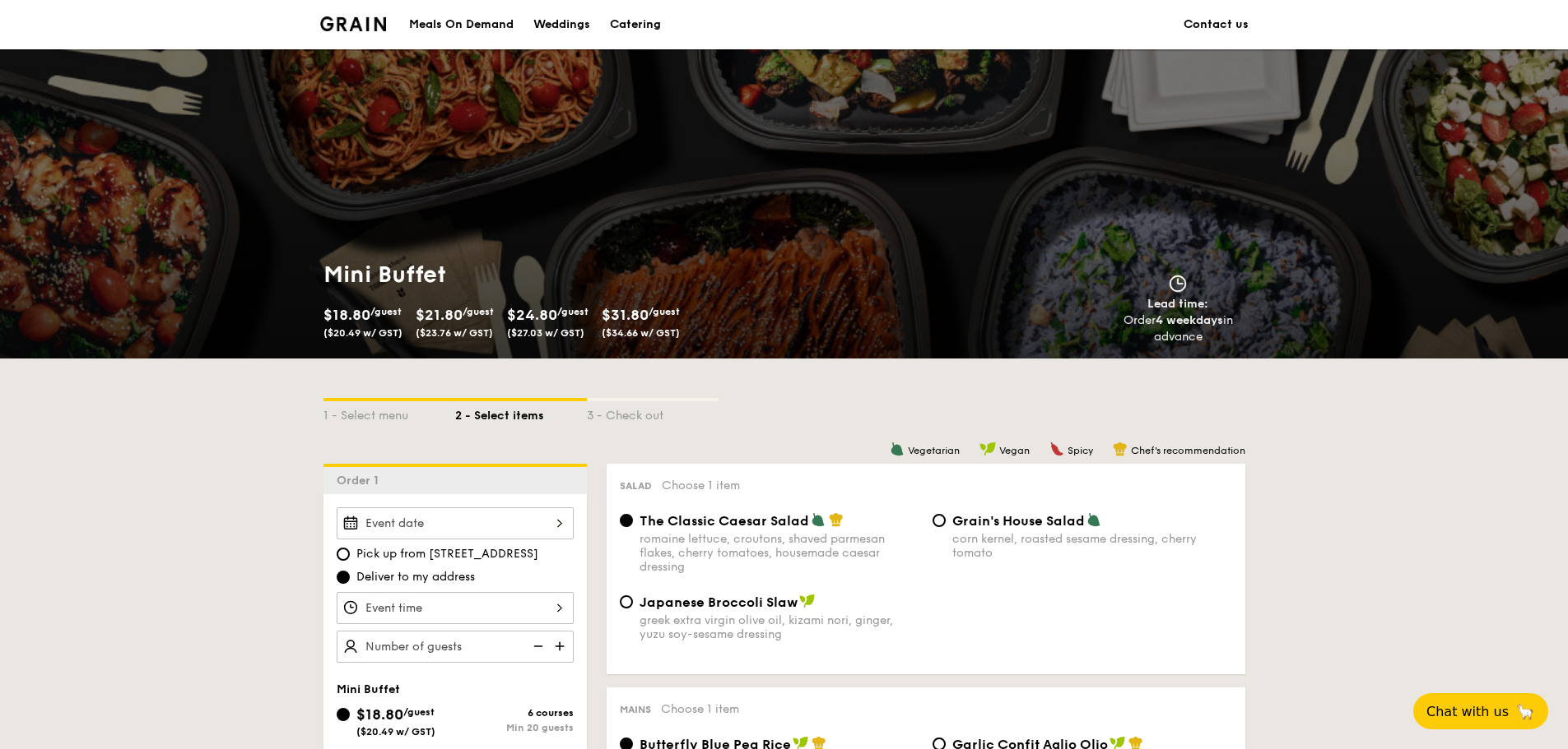
click at [632, 14] on div "Catering" at bounding box center [635, 25] width 51 height 50
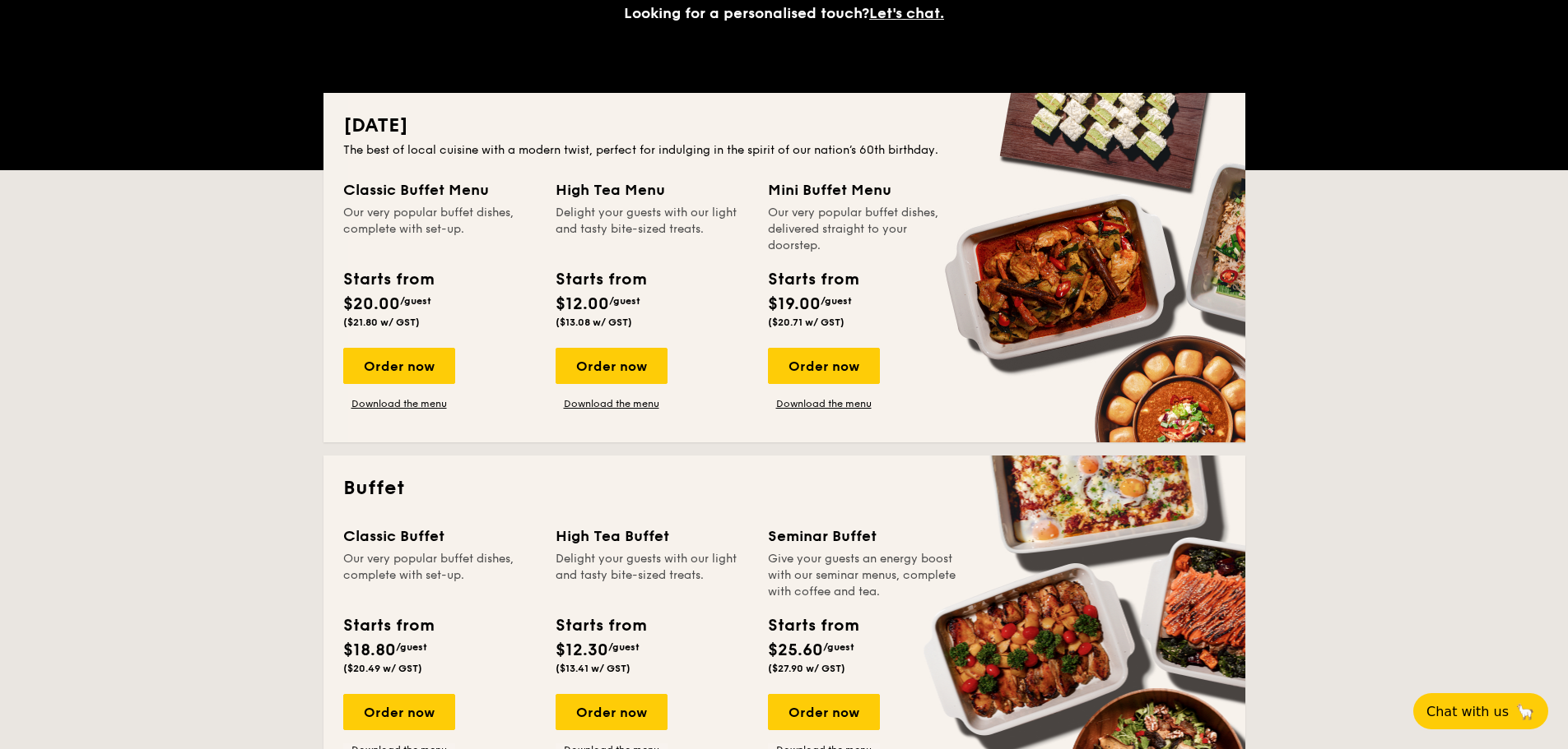
scroll to position [329, 0]
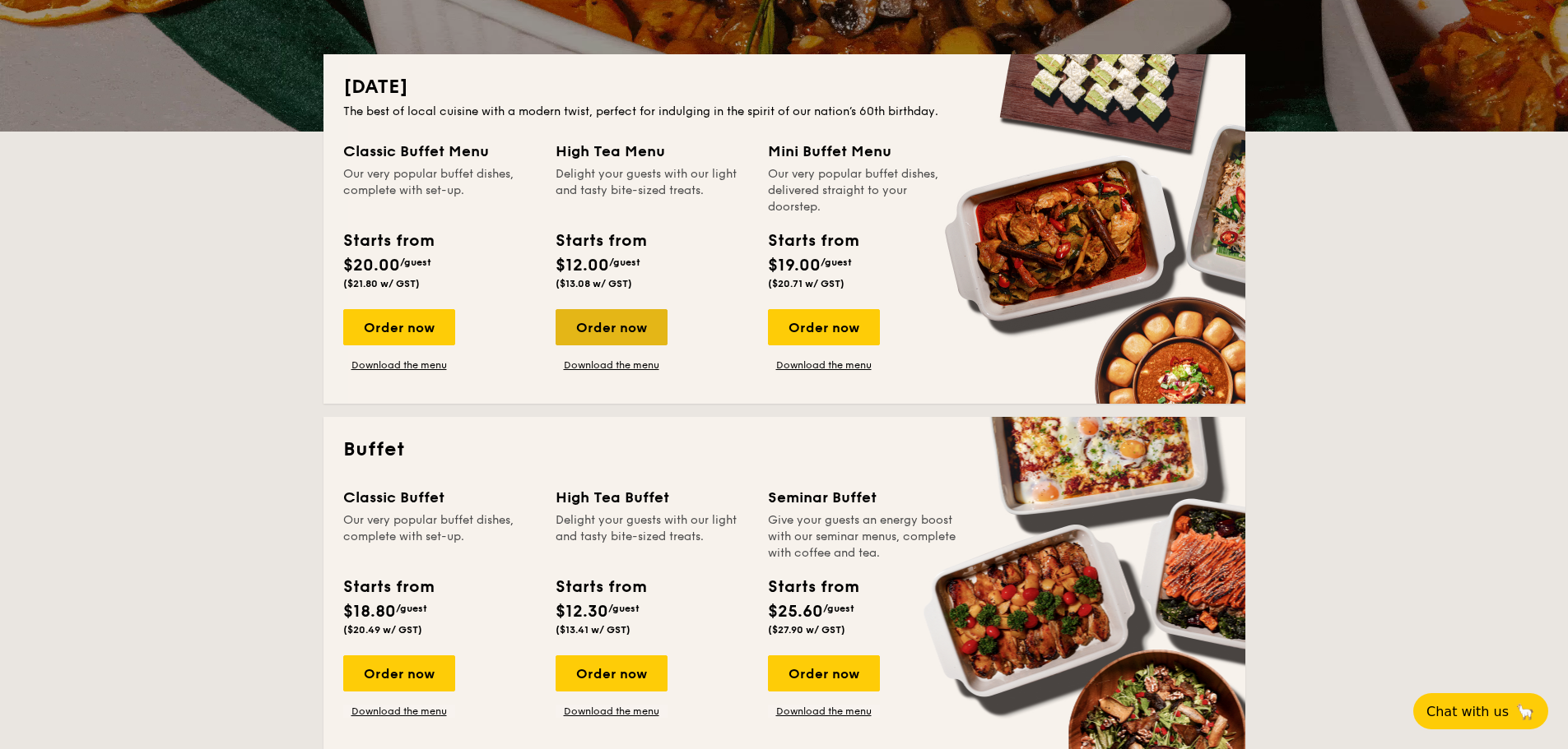
click at [614, 334] on div "Order now" at bounding box center [612, 327] width 112 height 36
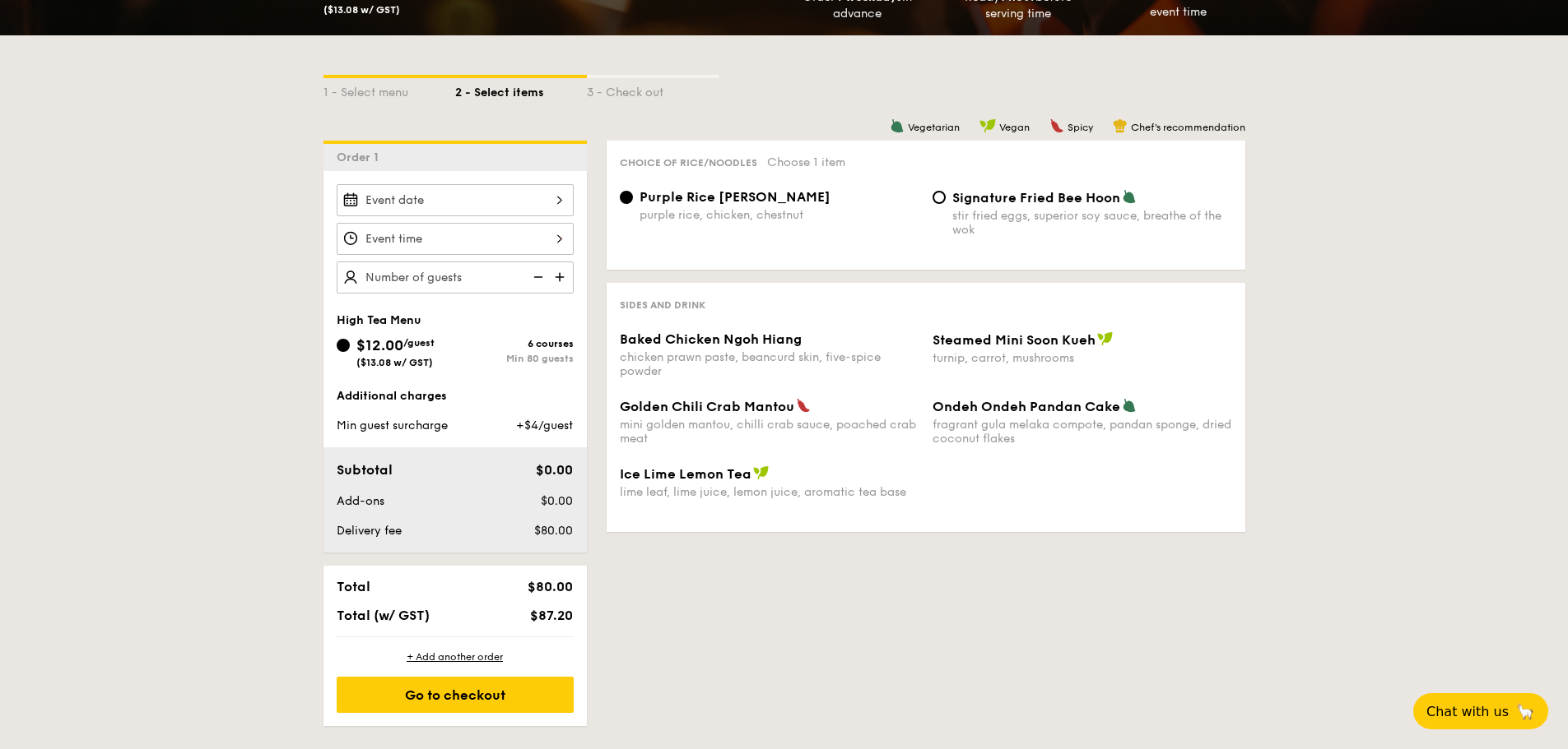
scroll to position [329, 0]
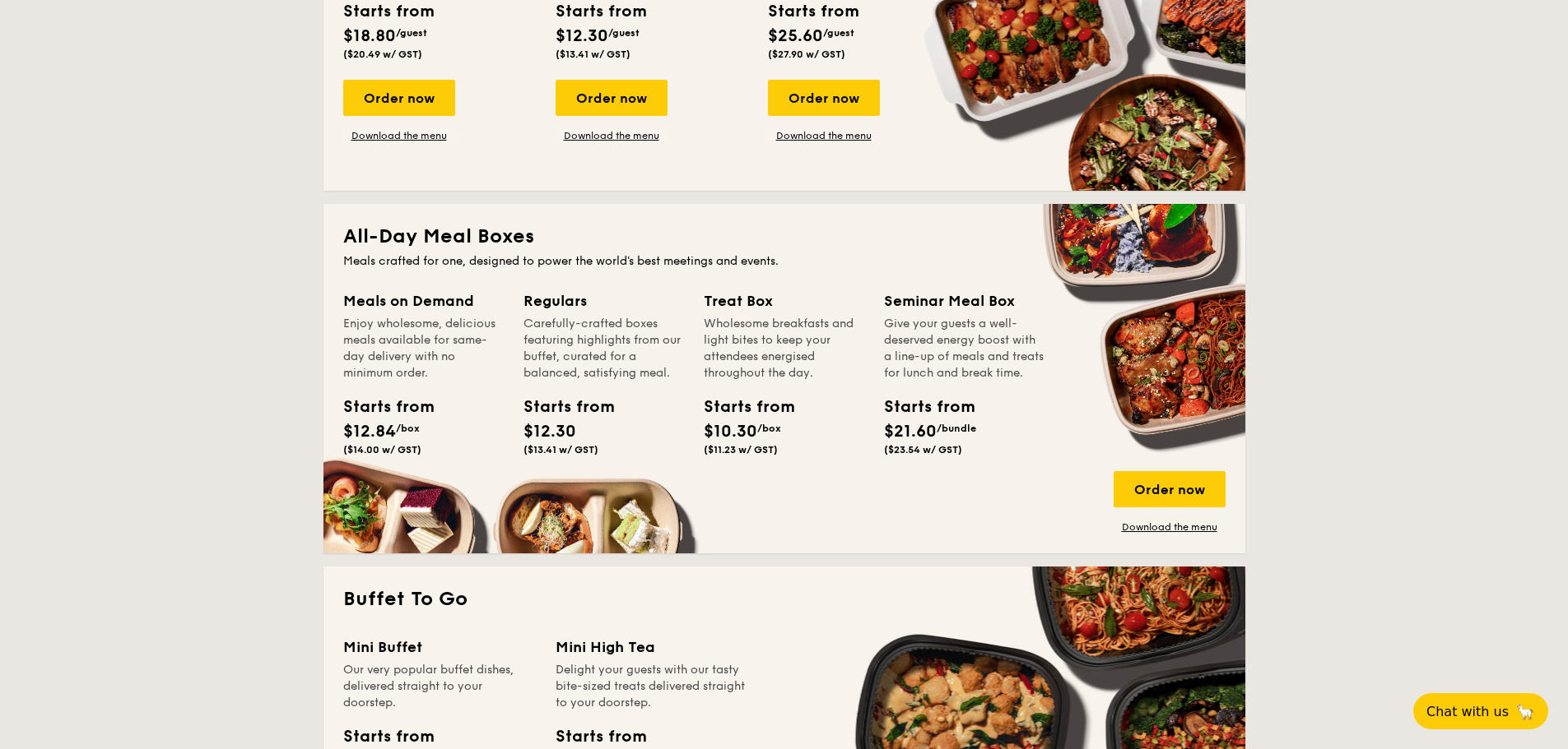
scroll to position [1234, 0]
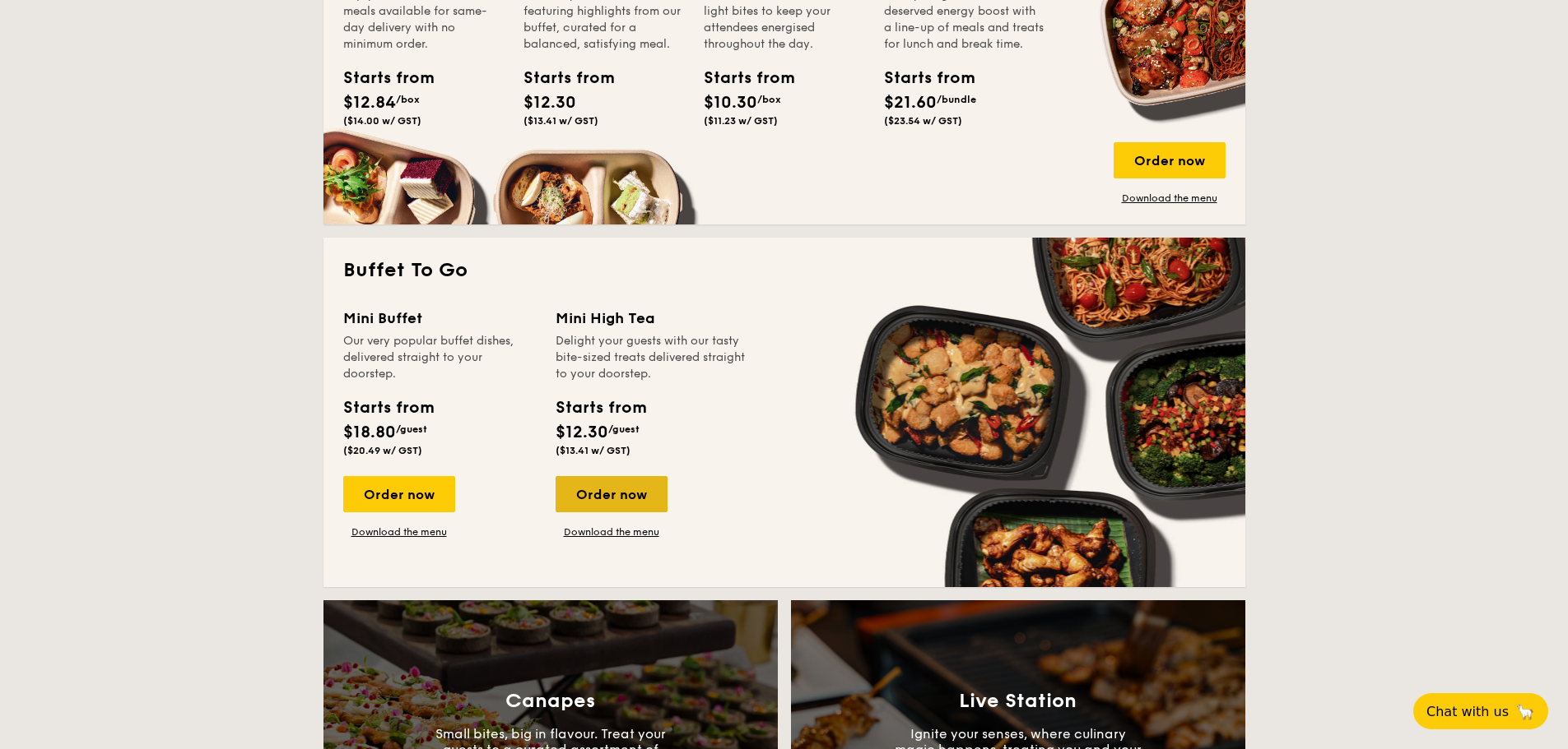
click at [595, 498] on div "Order now" at bounding box center [612, 494] width 112 height 36
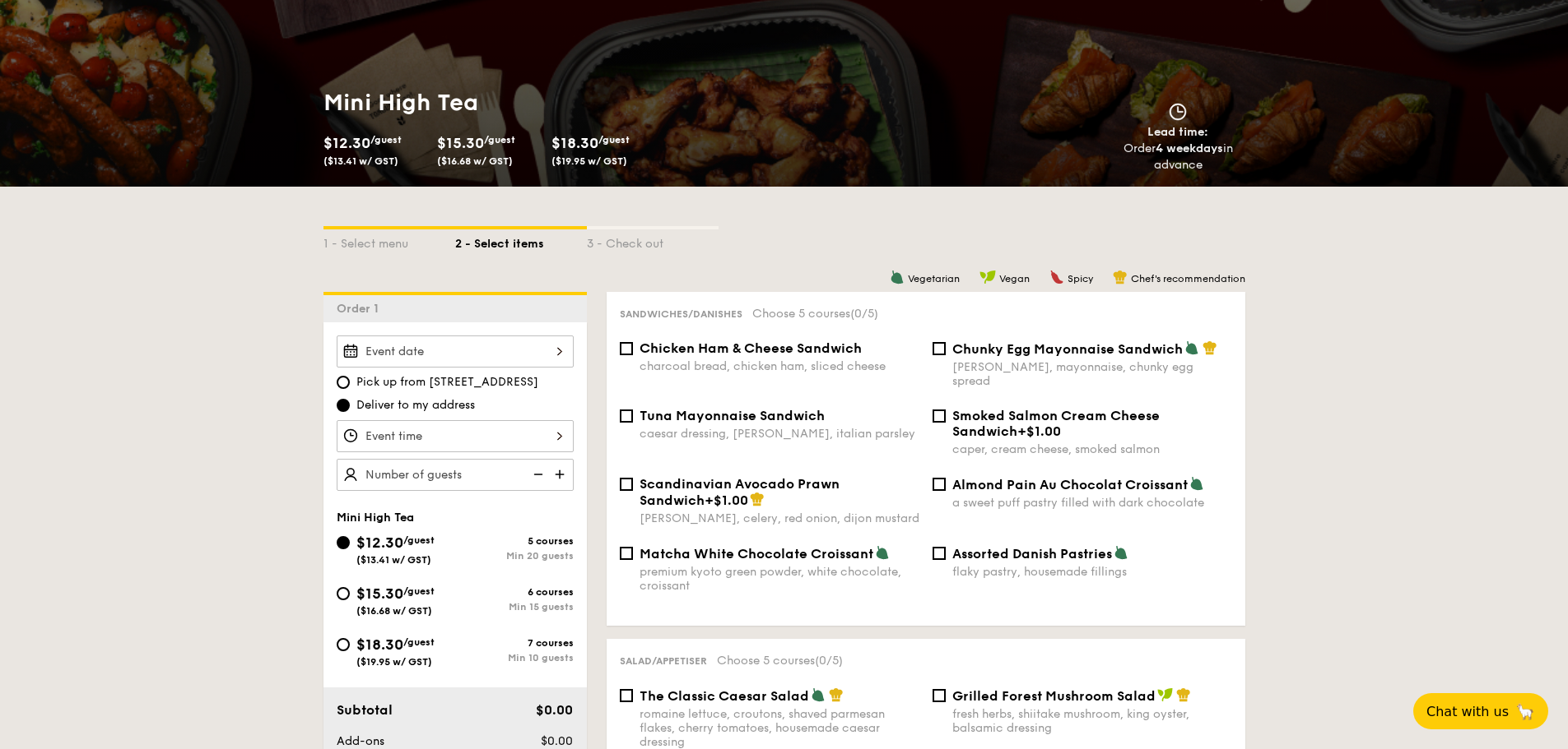
scroll to position [164, 0]
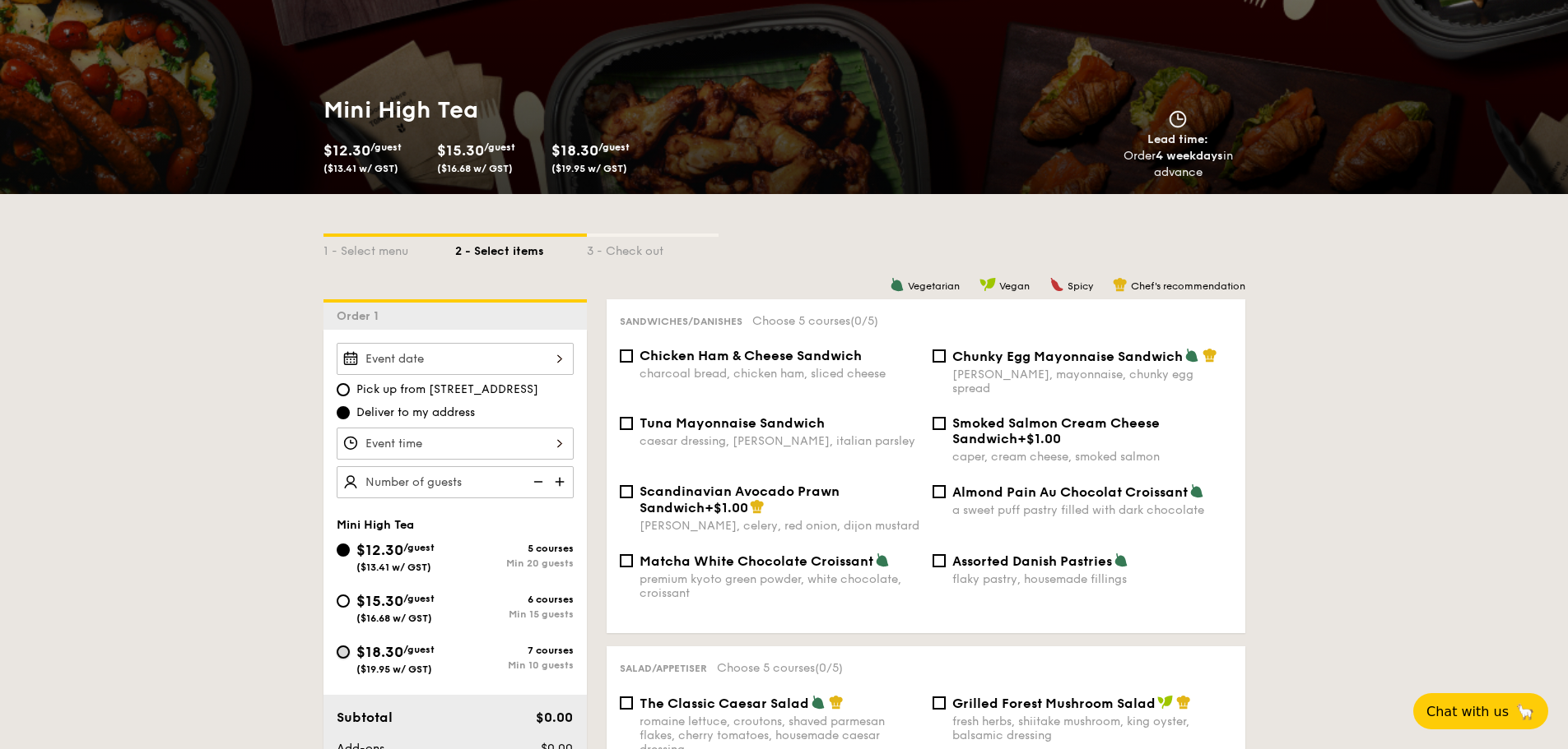
click at [339, 650] on input "$18.30 /guest ($19.95 w/ GST) 7 courses Min 10 guests" at bounding box center [343, 652] width 13 height 13
radio input "true"
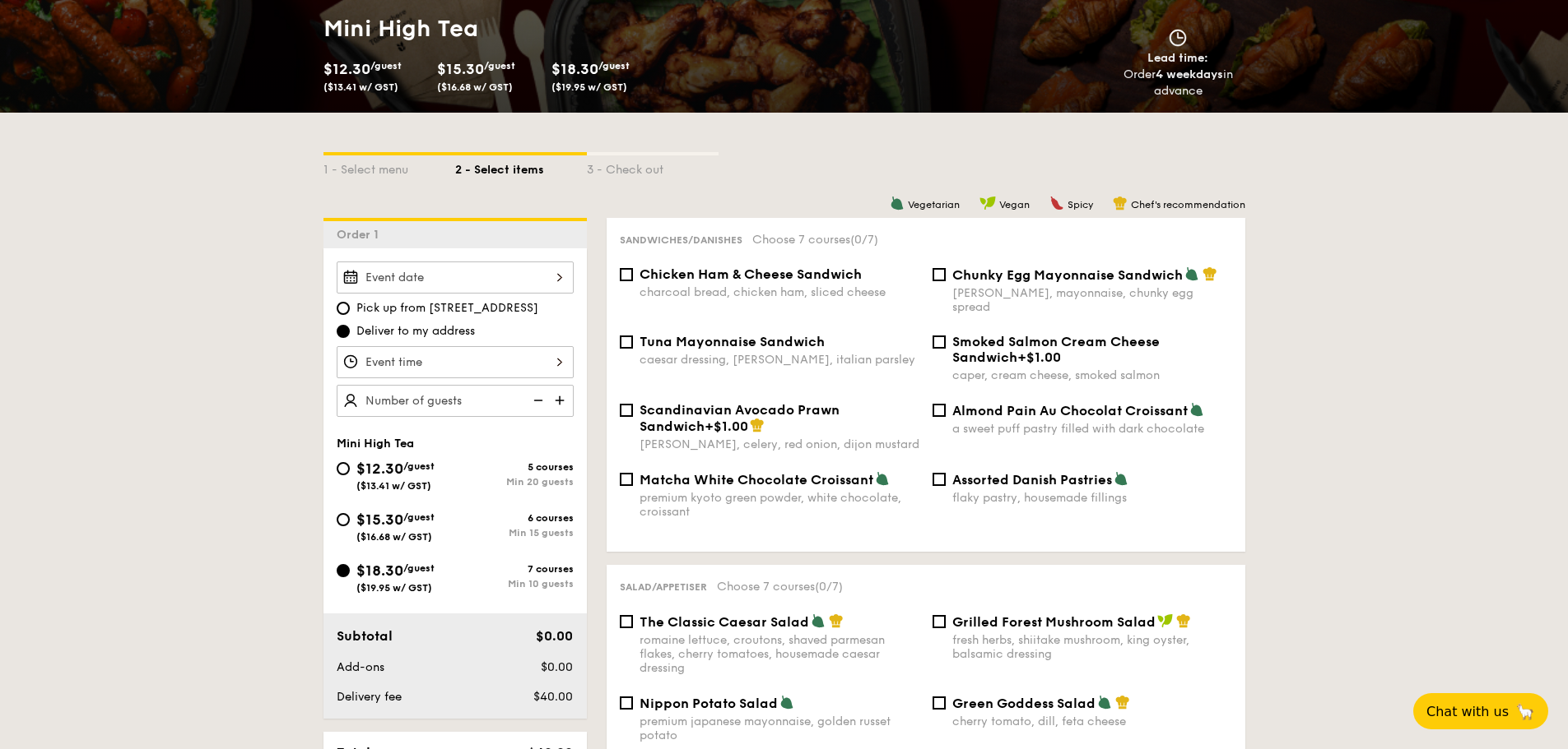
scroll to position [247, 0]
click at [706, 401] on span "Scandinavian Avocado Prawn Sandwich" at bounding box center [739, 417] width 200 height 32
click at [633, 403] on input "Scandinavian Avocado Prawn Sandwich +$1.00 dill, celery, red onion, dijon musta…" at bounding box center [626, 409] width 13 height 13
checkbox input "true"
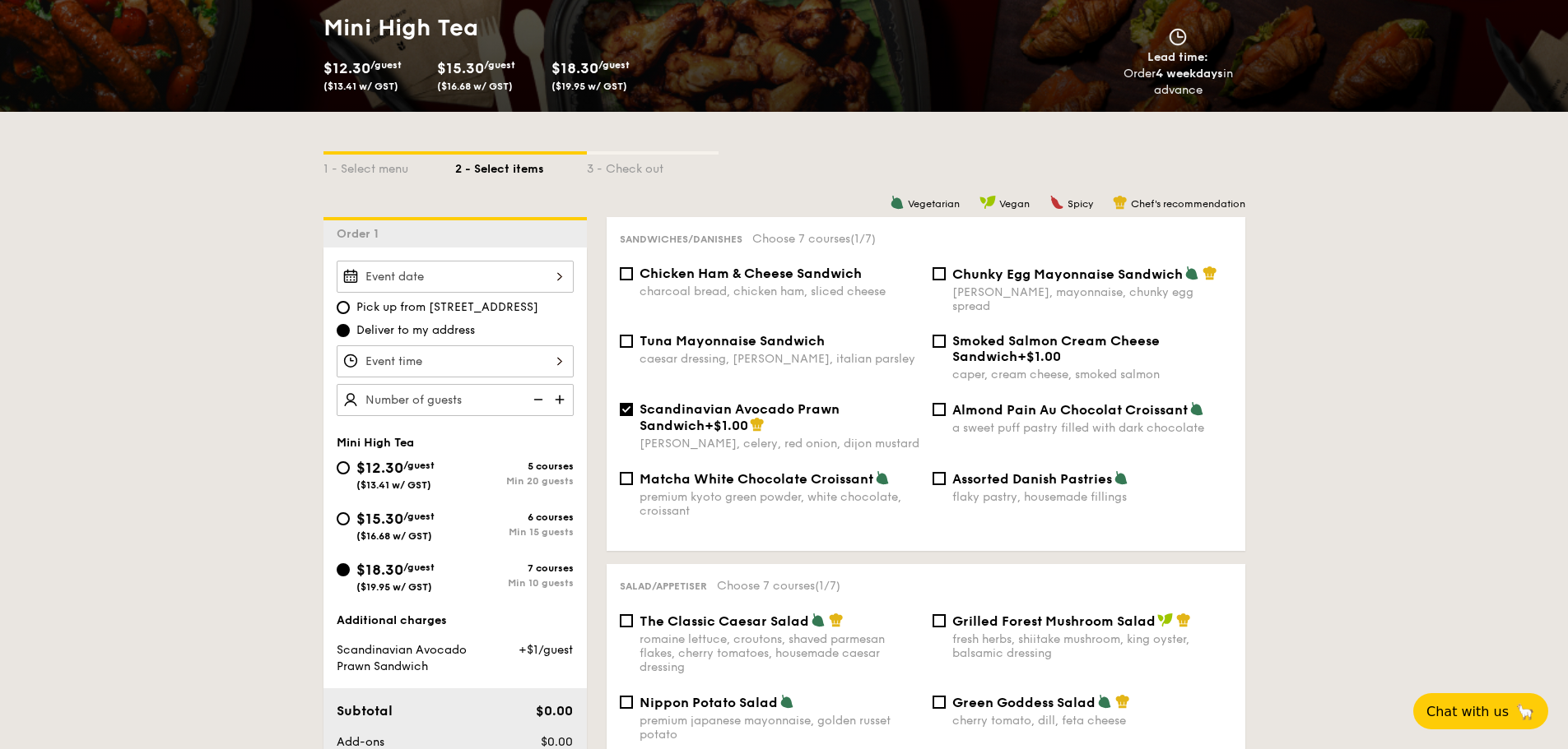
click at [986, 276] on span "Chunky Egg Mayonnaise Sandwich" at bounding box center [1068, 274] width 231 height 16
click at [946, 276] on input "Chunky Egg Mayonnaise Sandwich dijon mustard, mayonnaise, chunky egg spread" at bounding box center [938, 273] width 13 height 13
checkbox input "true"
click at [633, 401] on div "Scandinavian Avocado Prawn Sandwich +$1.00 dill, celery, red onion, dijon musta…" at bounding box center [770, 426] width 313 height 50
click at [628, 403] on input "Scandinavian Avocado Prawn Sandwich +$1.00 dill, celery, red onion, dijon musta…" at bounding box center [626, 409] width 13 height 13
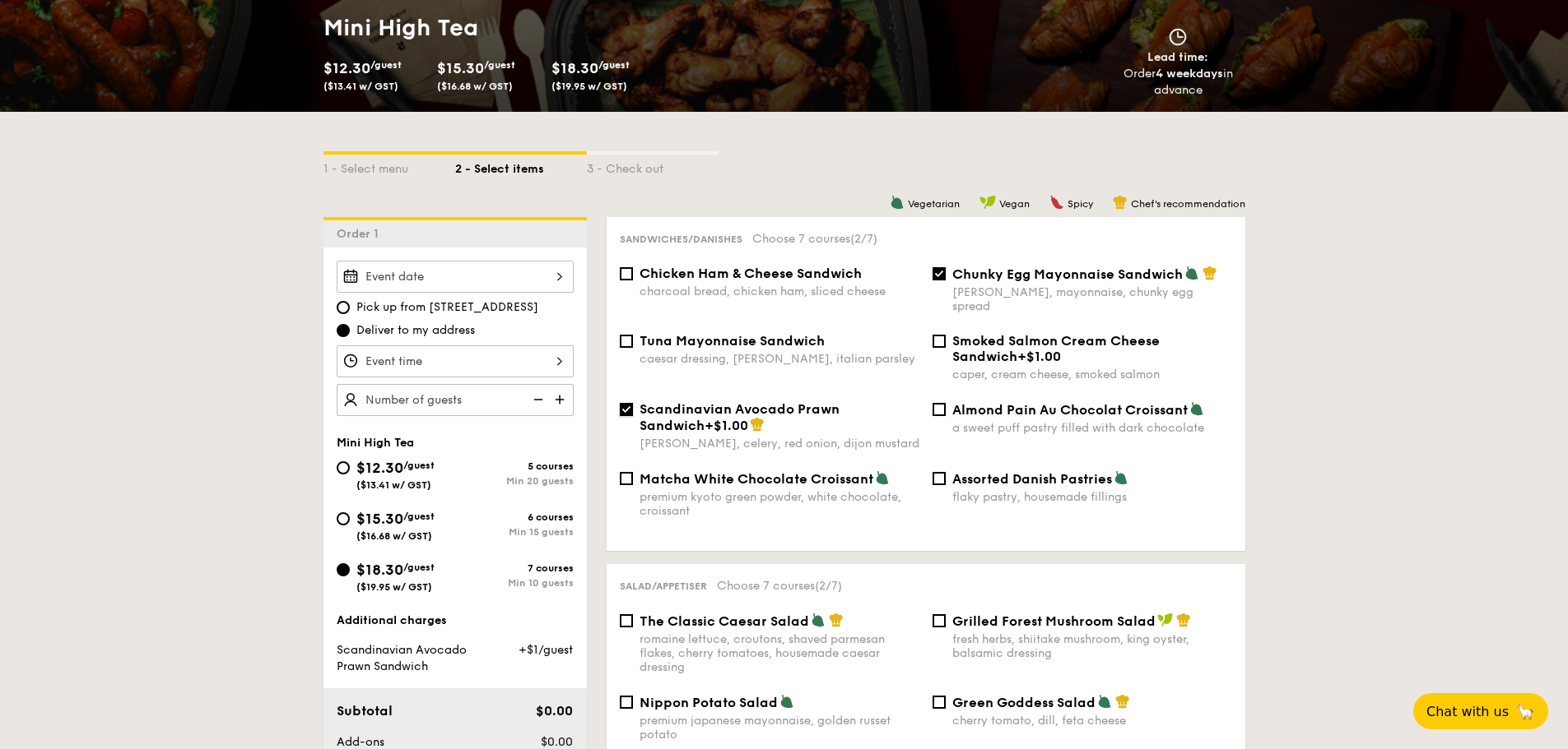
checkbox input "false"
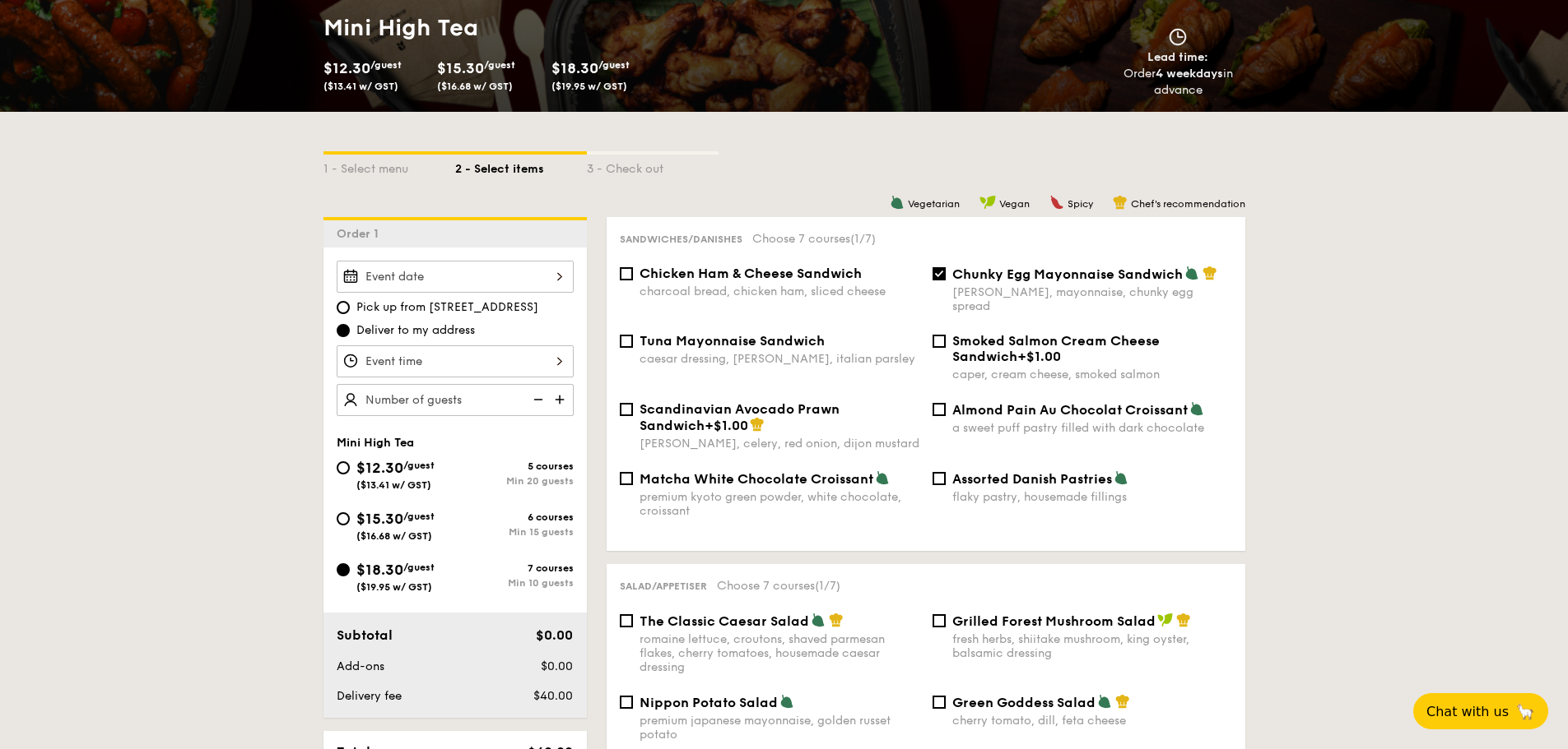
click at [954, 614] on span "Grilled Forest Mushroom Salad" at bounding box center [1054, 622] width 203 height 16
click at [946, 614] on input "Grilled Forest Mushroom Salad fresh herbs, shiitake mushroom, king oyster, bals…" at bounding box center [938, 620] width 13 height 13
checkbox input "true"
click at [623, 614] on div "The Classic Caesar Salad romaine lettuce, croutons, shaved parmesan flakes, che…" at bounding box center [770, 644] width 313 height 62
click at [628, 614] on input "The Classic Caesar Salad romaine lettuce, croutons, shaved parmesan flakes, che…" at bounding box center [626, 620] width 13 height 13
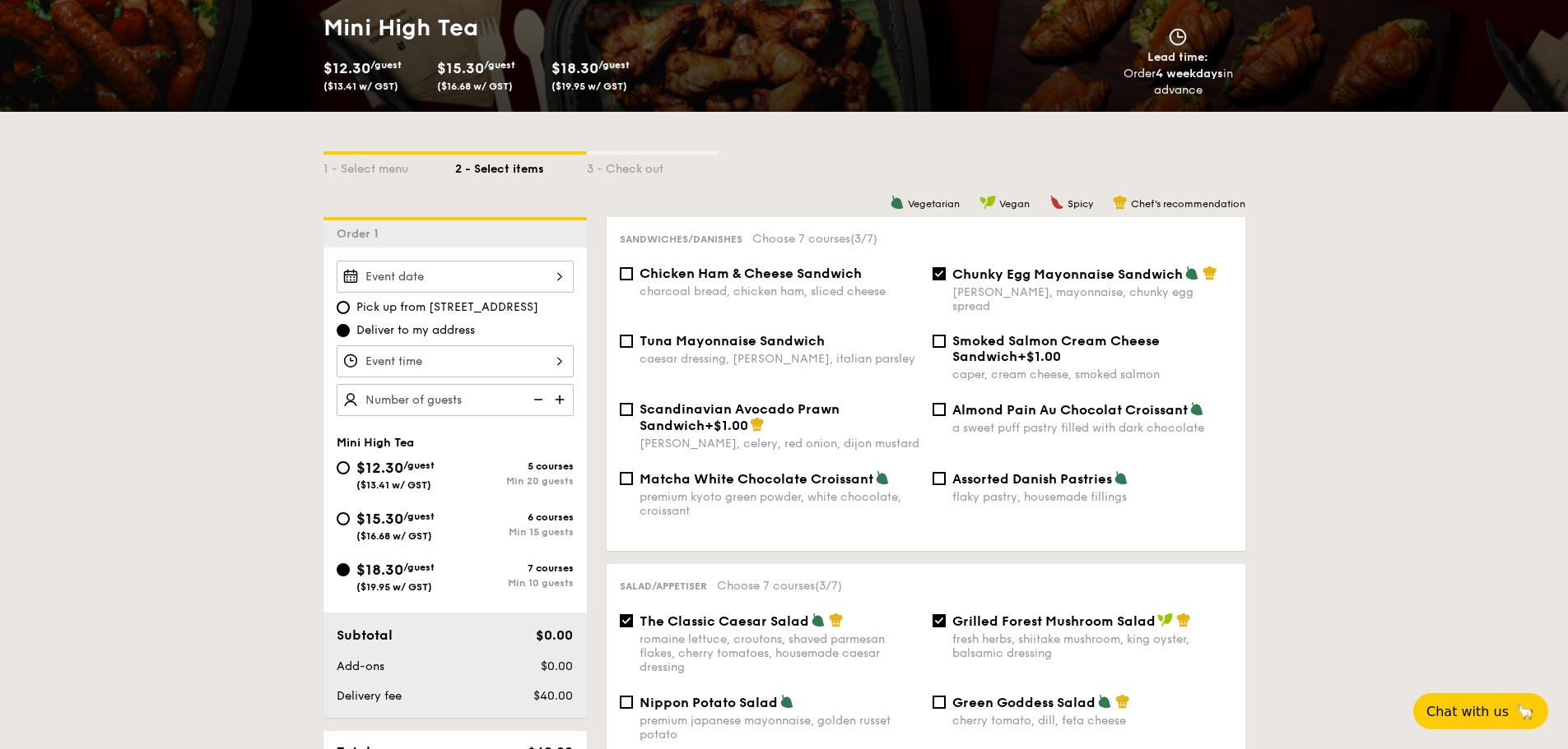
click at [658, 614] on span "The Classic Caesar Salad" at bounding box center [724, 622] width 170 height 16
click at [633, 614] on input "The Classic Caesar Salad romaine lettuce, croutons, shaved parmesan flakes, che…" at bounding box center [626, 620] width 13 height 13
checkbox input "false"
click at [973, 614] on span "Grilled Forest Mushroom Salad" at bounding box center [1054, 622] width 203 height 16
click at [946, 614] on input "Grilled Forest Mushroom Salad fresh herbs, shiitake mushroom, king oyster, bals…" at bounding box center [938, 620] width 13 height 13
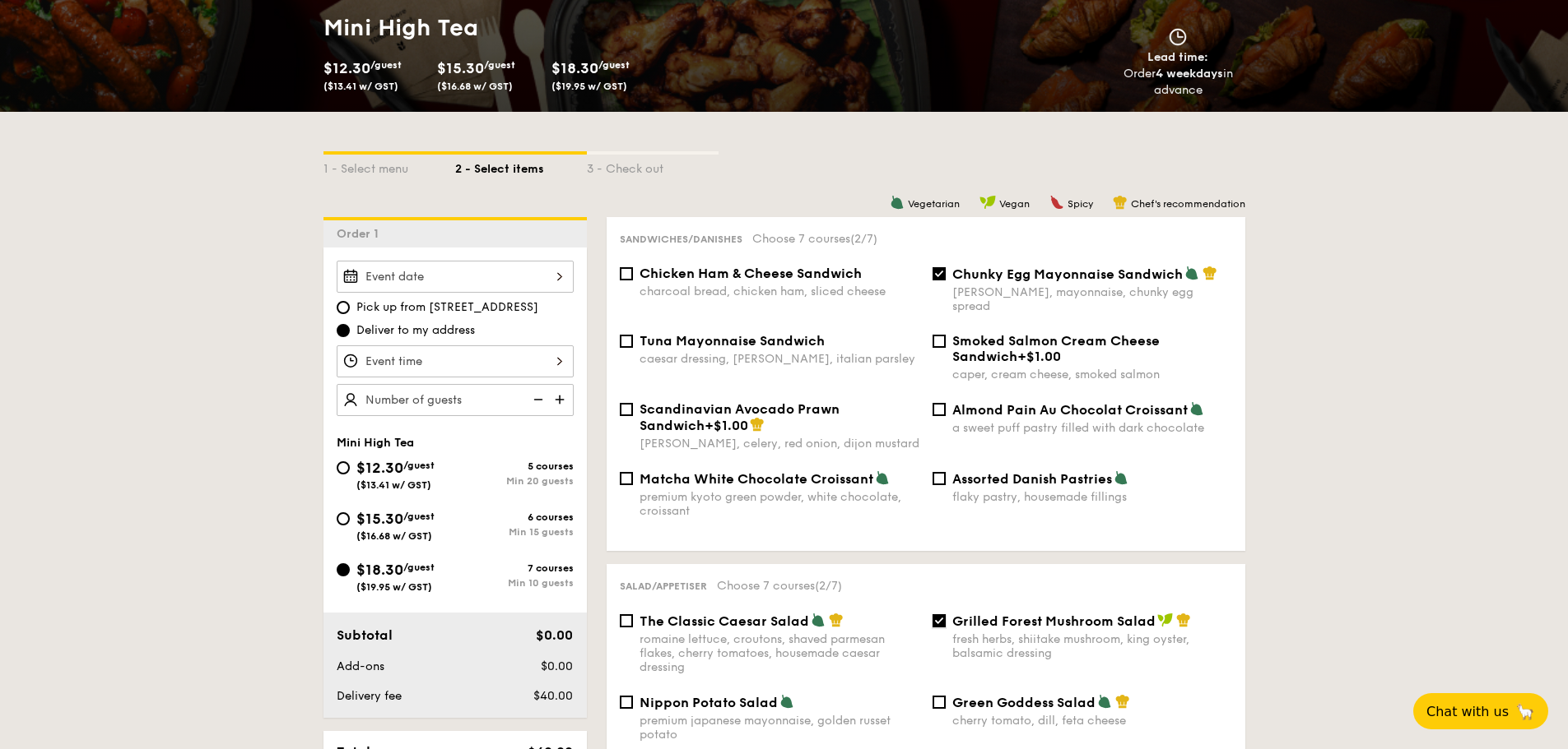
checkbox input "false"
click at [953, 276] on span "Chunky Egg Mayonnaise Sandwich" at bounding box center [1068, 274] width 231 height 16
click at [946, 276] on input "Chunky Egg Mayonnaise Sandwich dijon mustard, mayonnaise, chunky egg spread" at bounding box center [938, 273] width 13 height 13
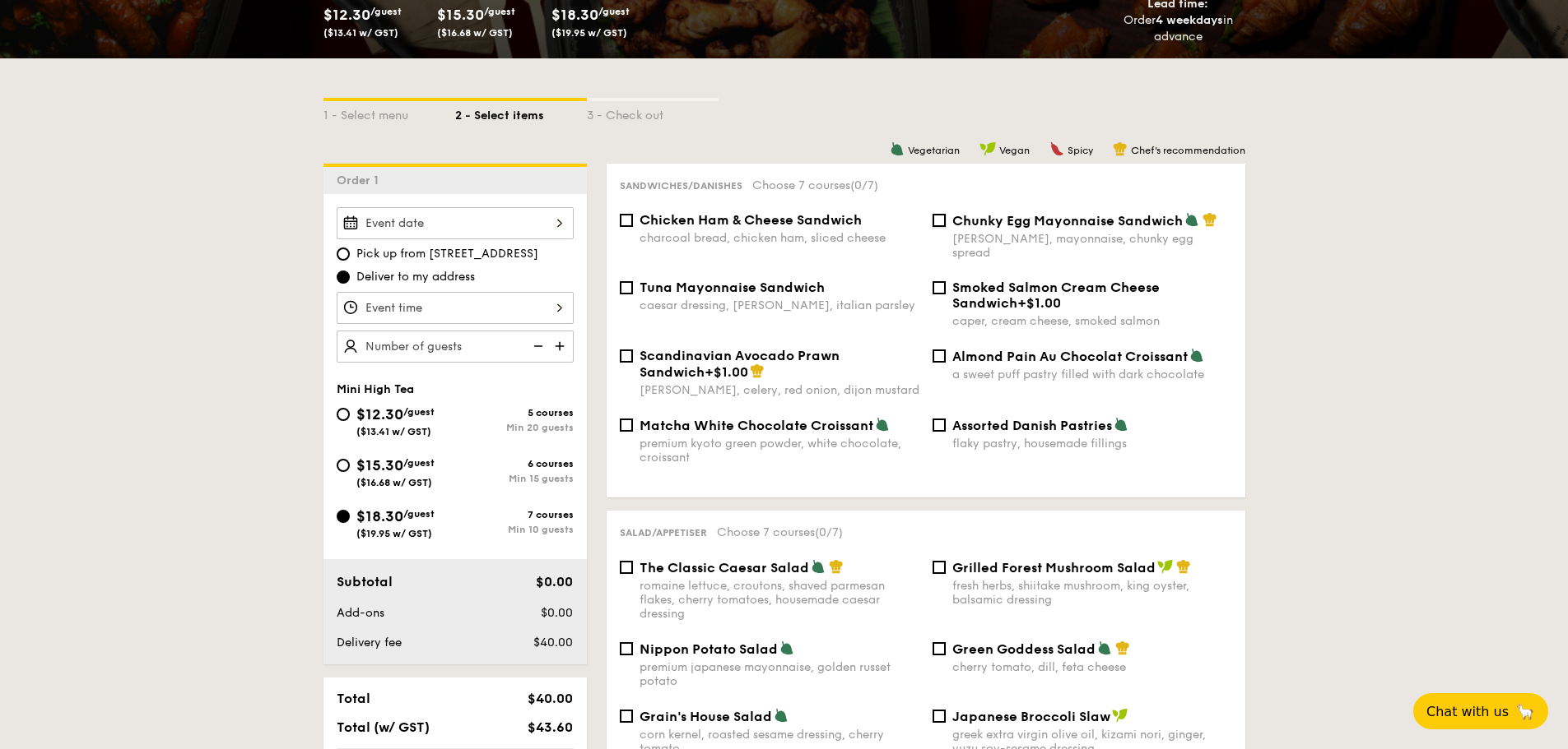
scroll to position [329, 0]
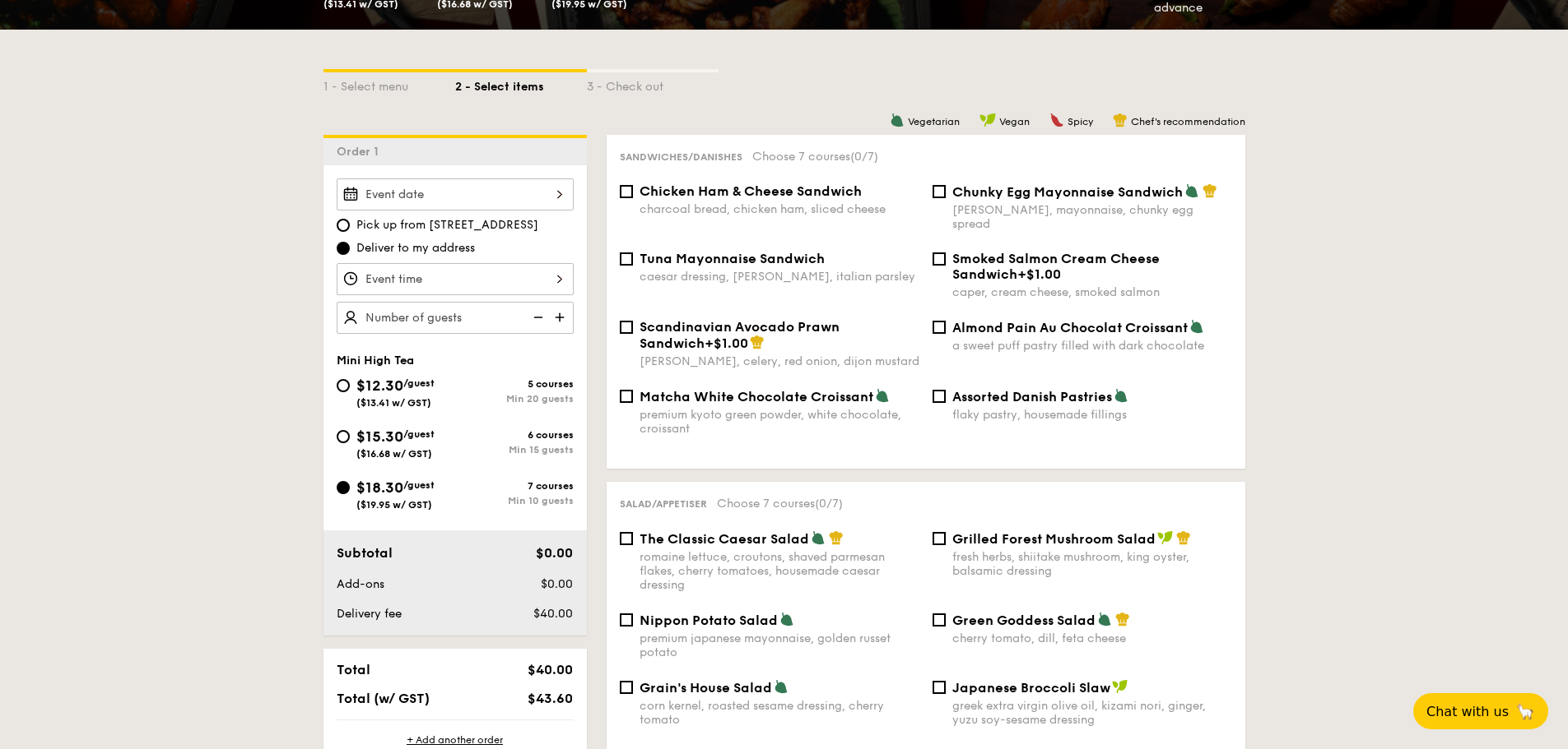
click at [1022, 201] on div "Chunky Egg Mayonnaise Sandwich dijon mustard, mayonnaise, chunky egg spread" at bounding box center [1092, 208] width 280 height 48
click at [946, 198] on input "Chunky Egg Mayonnaise Sandwich dijon mustard, mayonnaise, chunky egg spread" at bounding box center [938, 192] width 13 height 13
checkbox input "true"
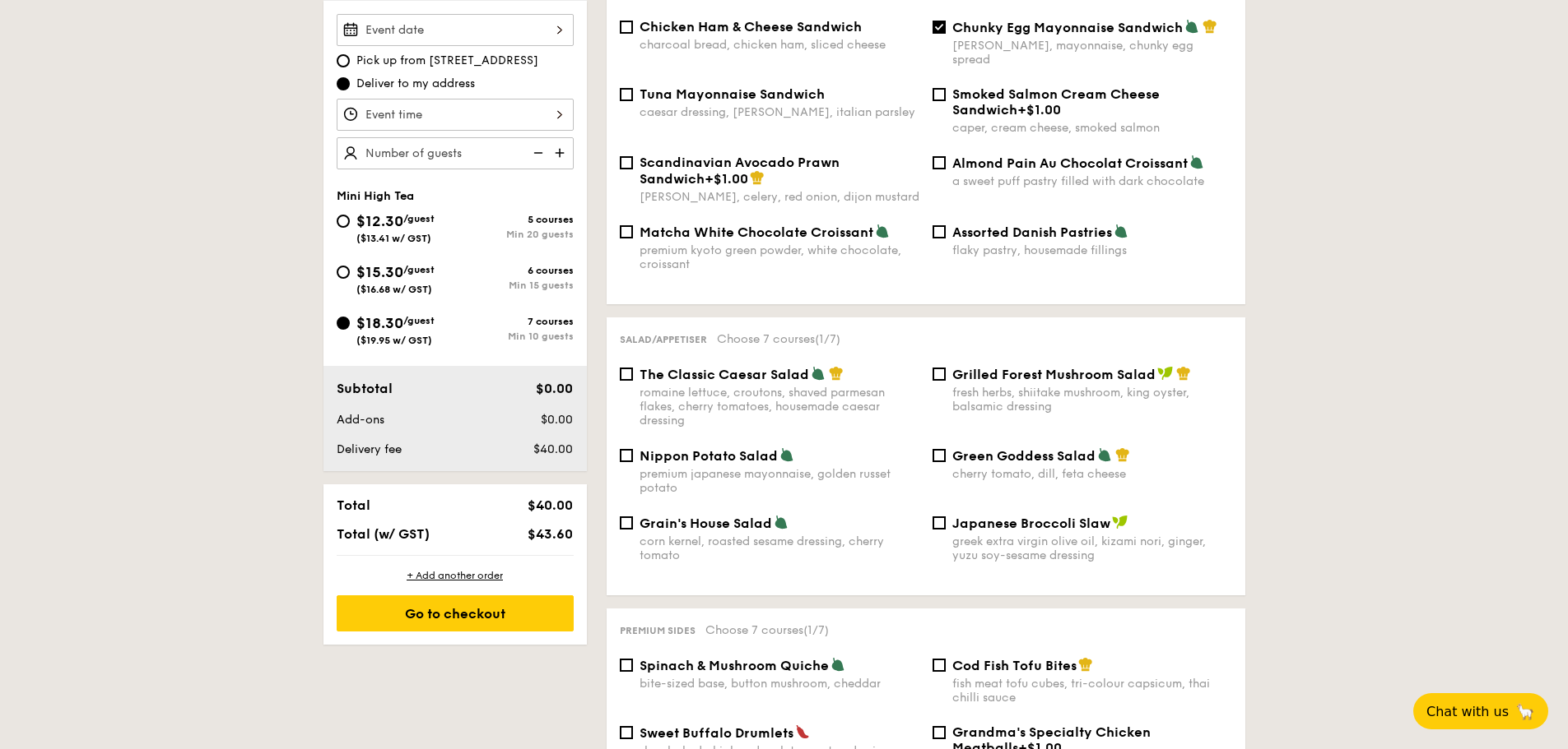
scroll to position [576, 0]
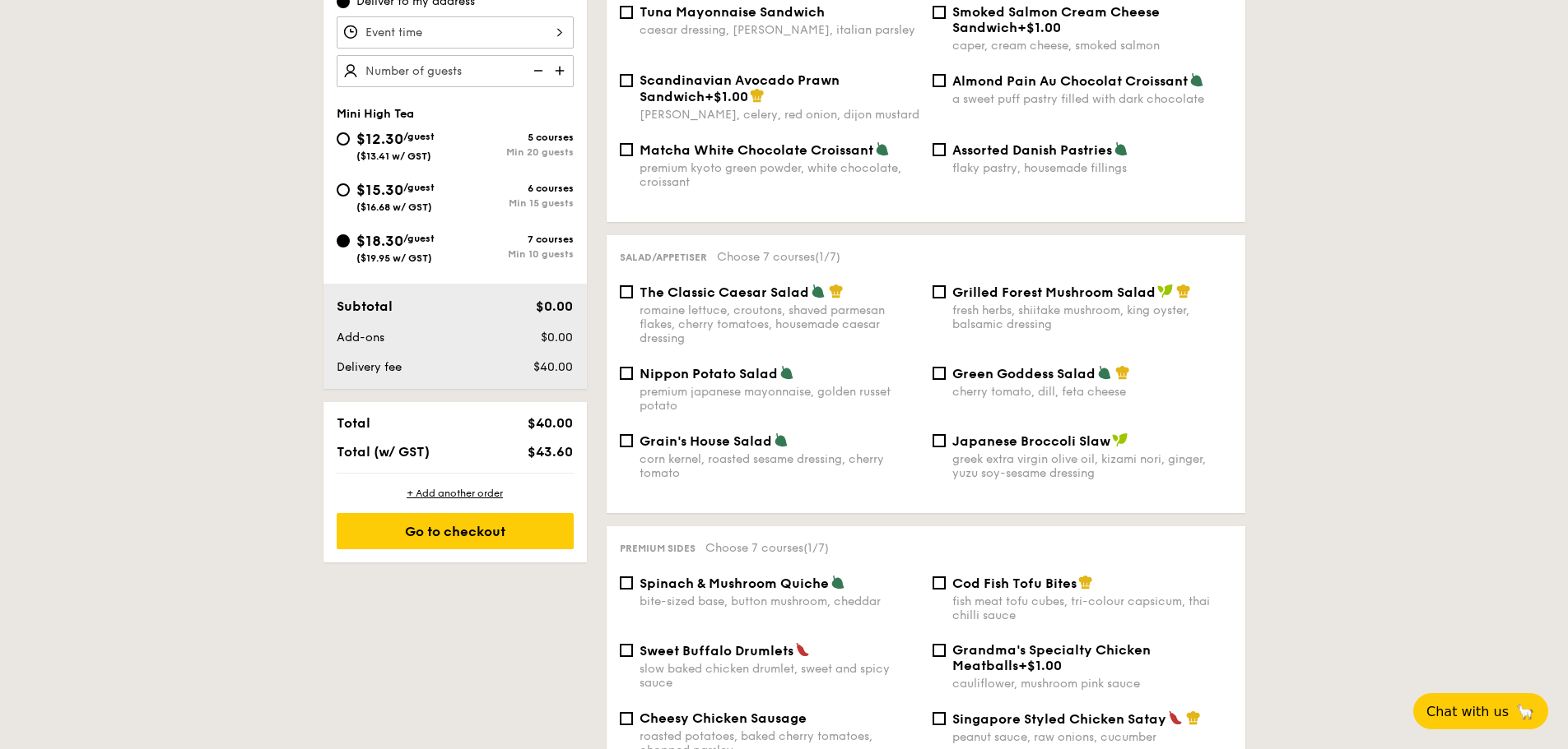
click at [690, 285] on span "The Classic Caesar Salad" at bounding box center [724, 293] width 170 height 16
click at [633, 286] on input "The Classic Caesar Salad romaine lettuce, croutons, shaved parmesan flakes, che…" at bounding box center [626, 292] width 13 height 13
checkbox input "true"
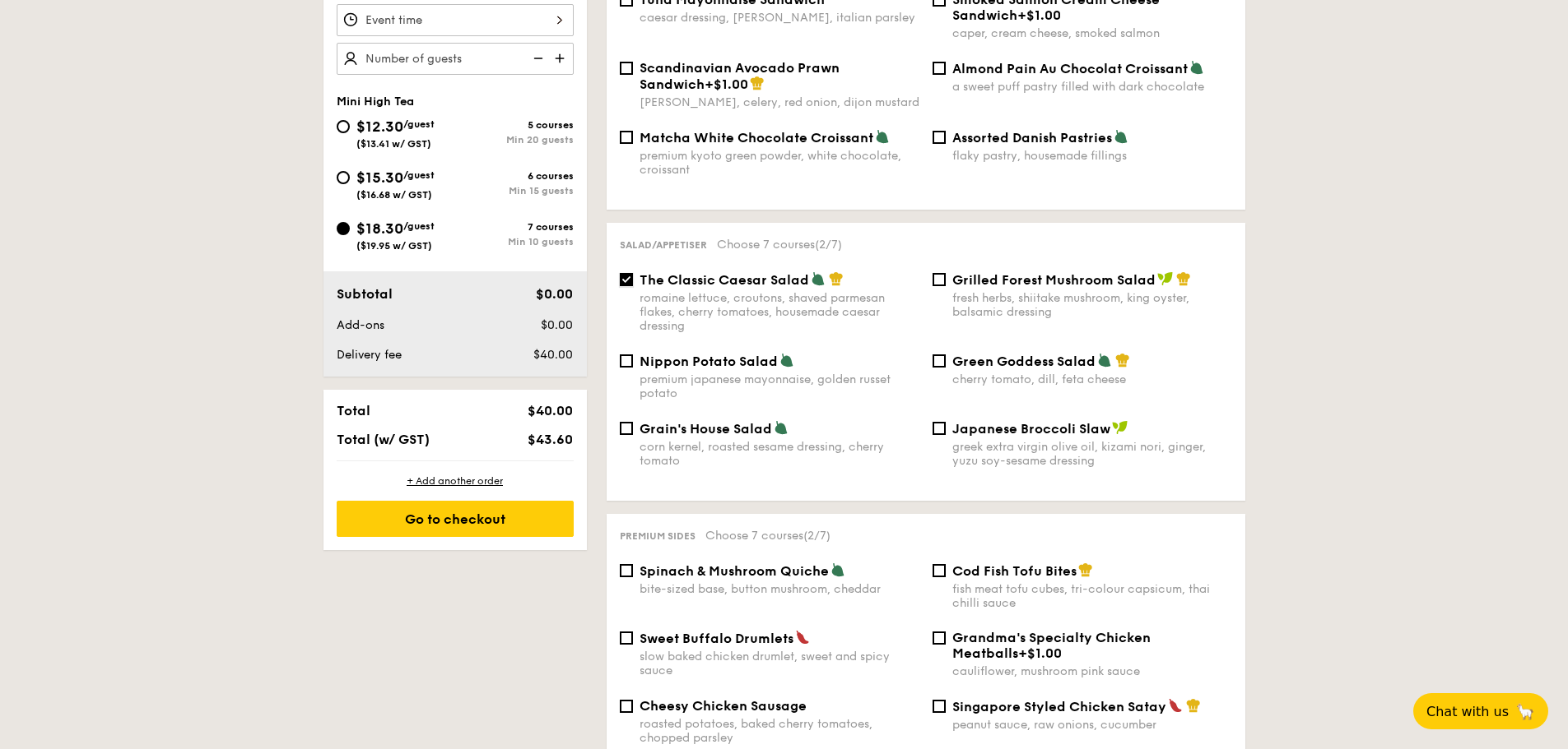
scroll to position [823, 0]
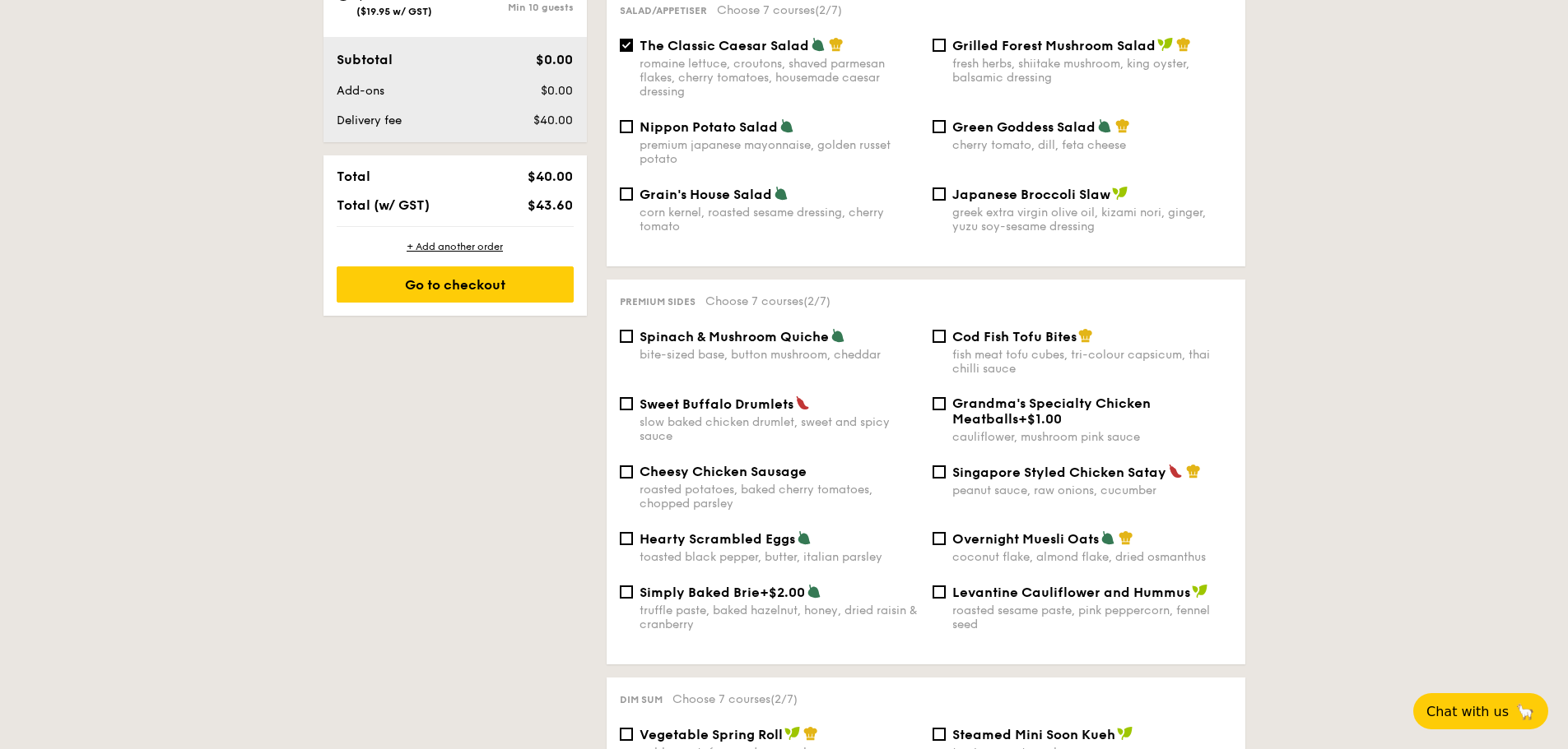
click at [983, 378] on div "Spinach & Mushroom Quiche bite-sized base, button mushroom, cheddar Cod Fish To…" at bounding box center [926, 362] width 626 height 67
click at [983, 396] on span "Grandma's Specialty Chicken Meatballs" at bounding box center [1051, 411] width 198 height 31
click at [946, 398] on input "Grandma's Specialty Chicken Meatballs +$1.00 cauliflower, mushroom pink sauce" at bounding box center [938, 404] width 13 height 13
checkbox input "true"
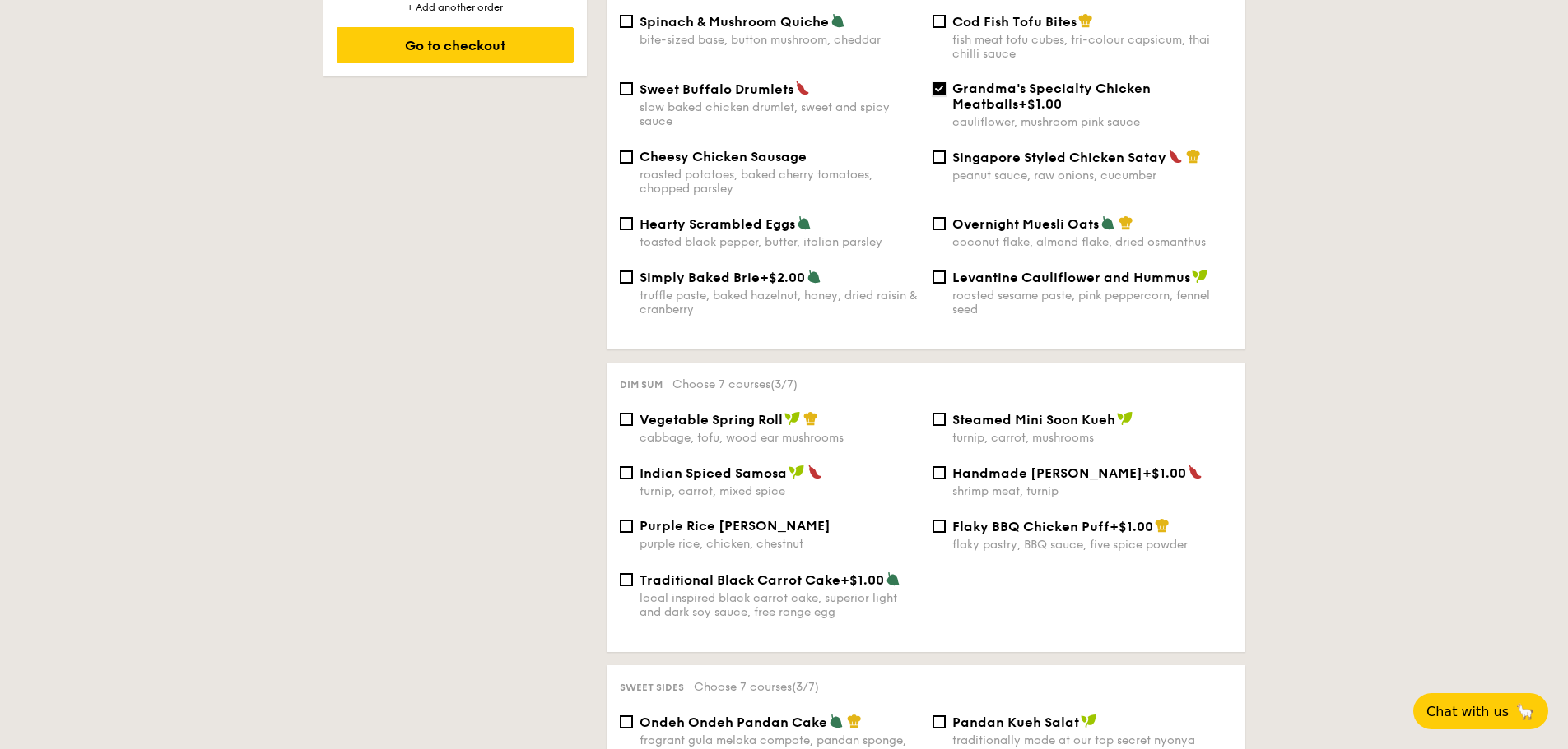
scroll to position [1152, 0]
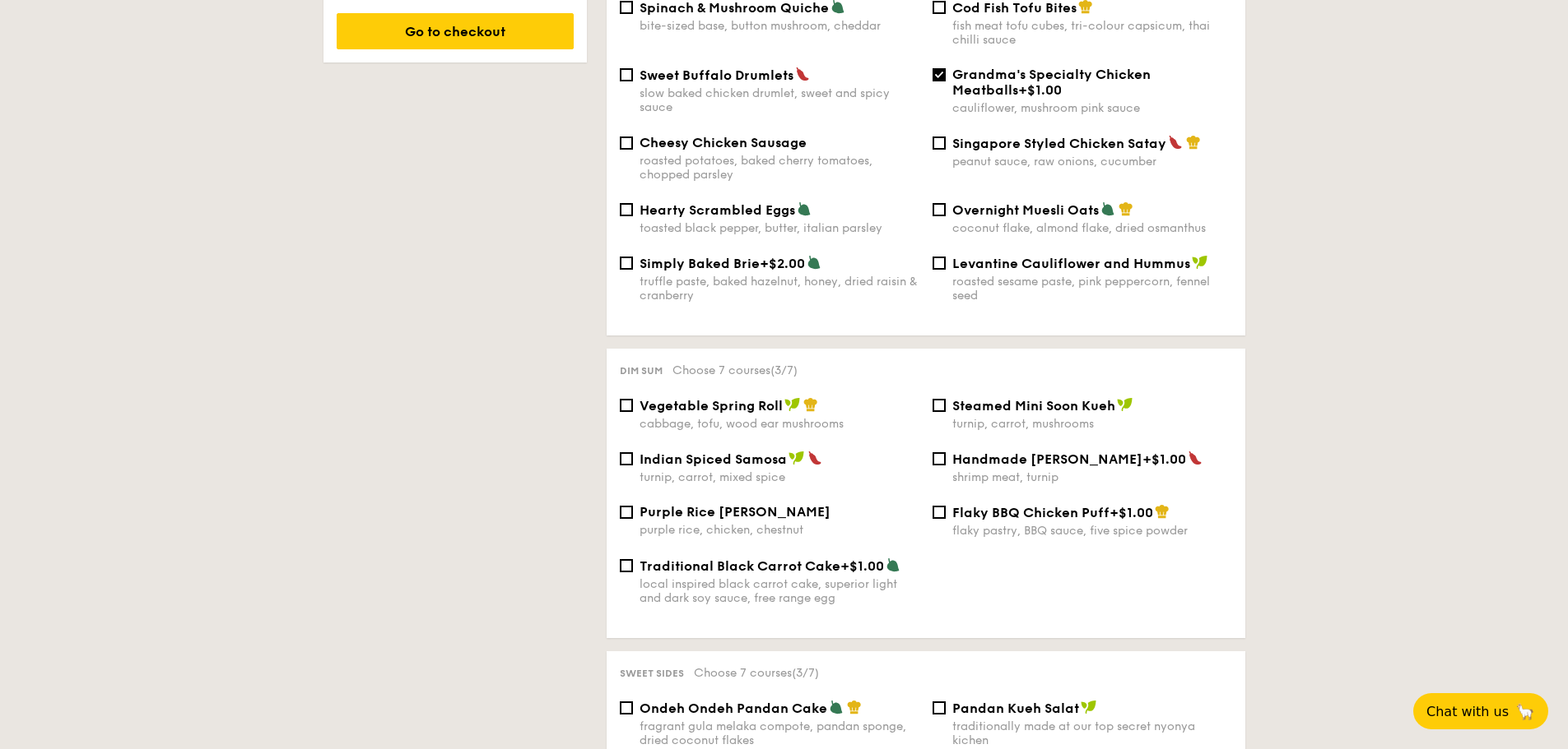
click at [684, 135] on span "Cheesy Chicken Sausage" at bounding box center [723, 143] width 167 height 16
click at [633, 137] on input "Cheesy Chicken Sausage roasted potatoes, baked cherry tomatoes, chopped parsley" at bounding box center [626, 143] width 13 height 13
click at [684, 135] on span "Cheesy Chicken Sausage" at bounding box center [723, 143] width 167 height 16
click at [633, 137] on input "Cheesy Chicken Sausage roasted potatoes, baked cherry tomatoes, chopped parsley" at bounding box center [626, 143] width 13 height 13
checkbox input "false"
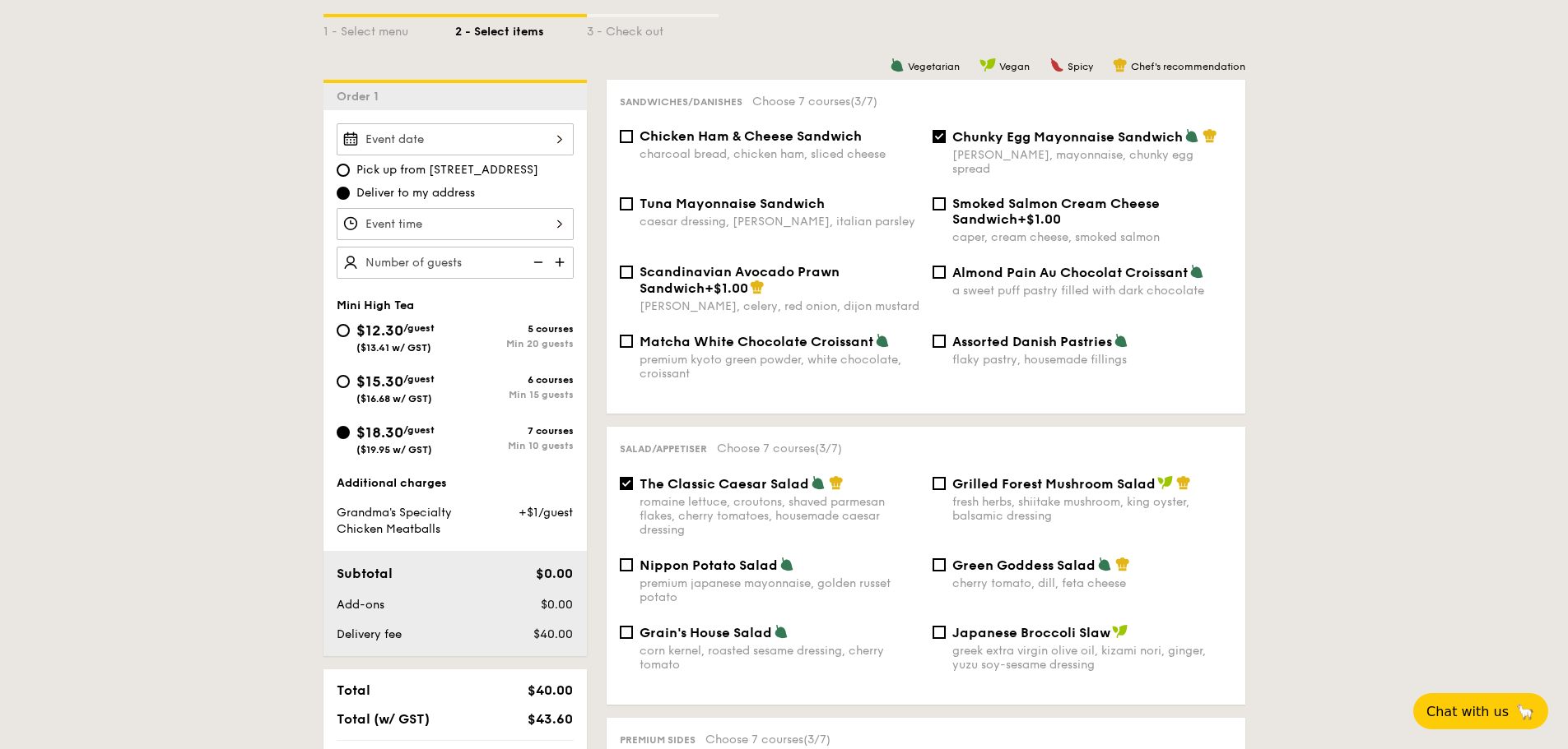
scroll to position [411, 0]
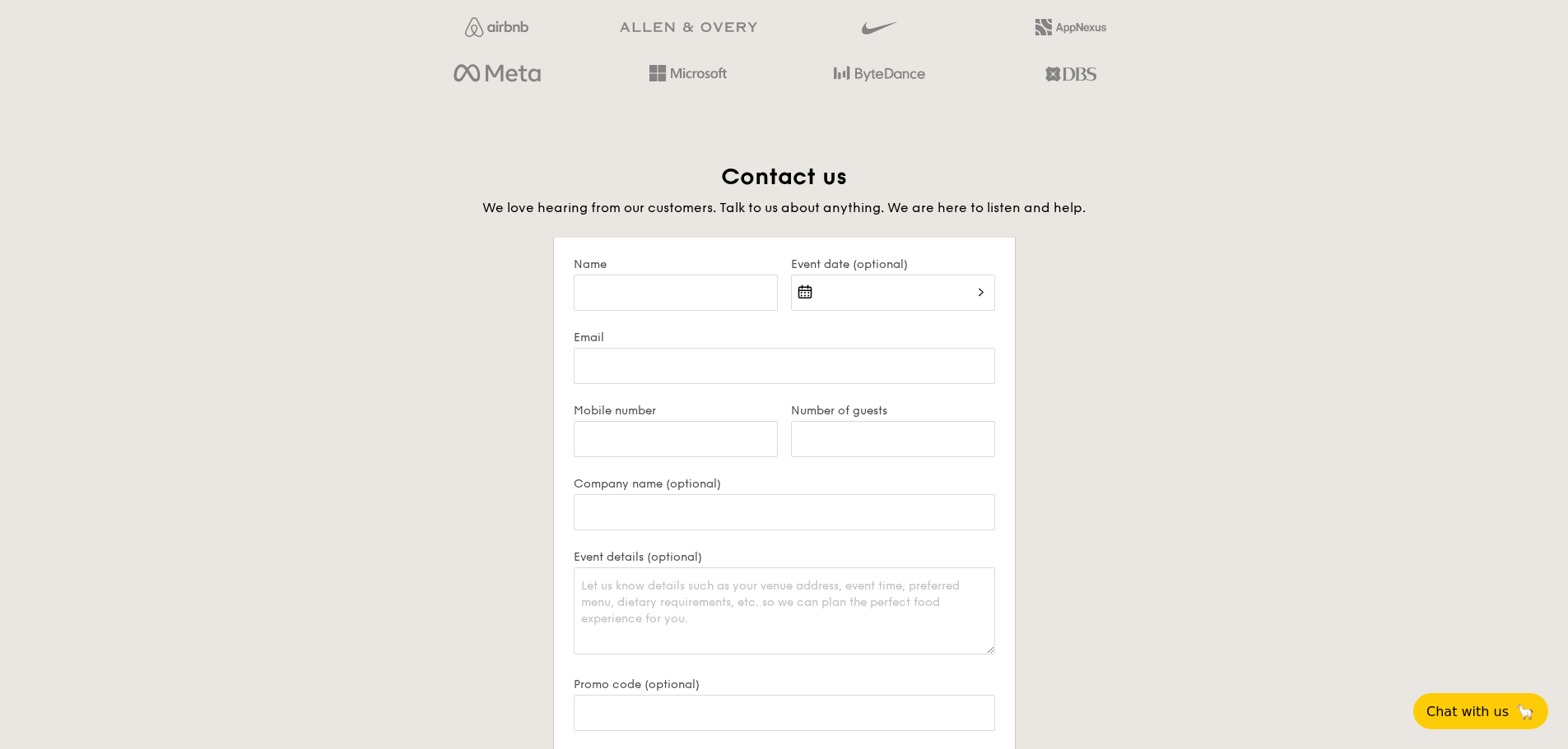
scroll to position [3032, 0]
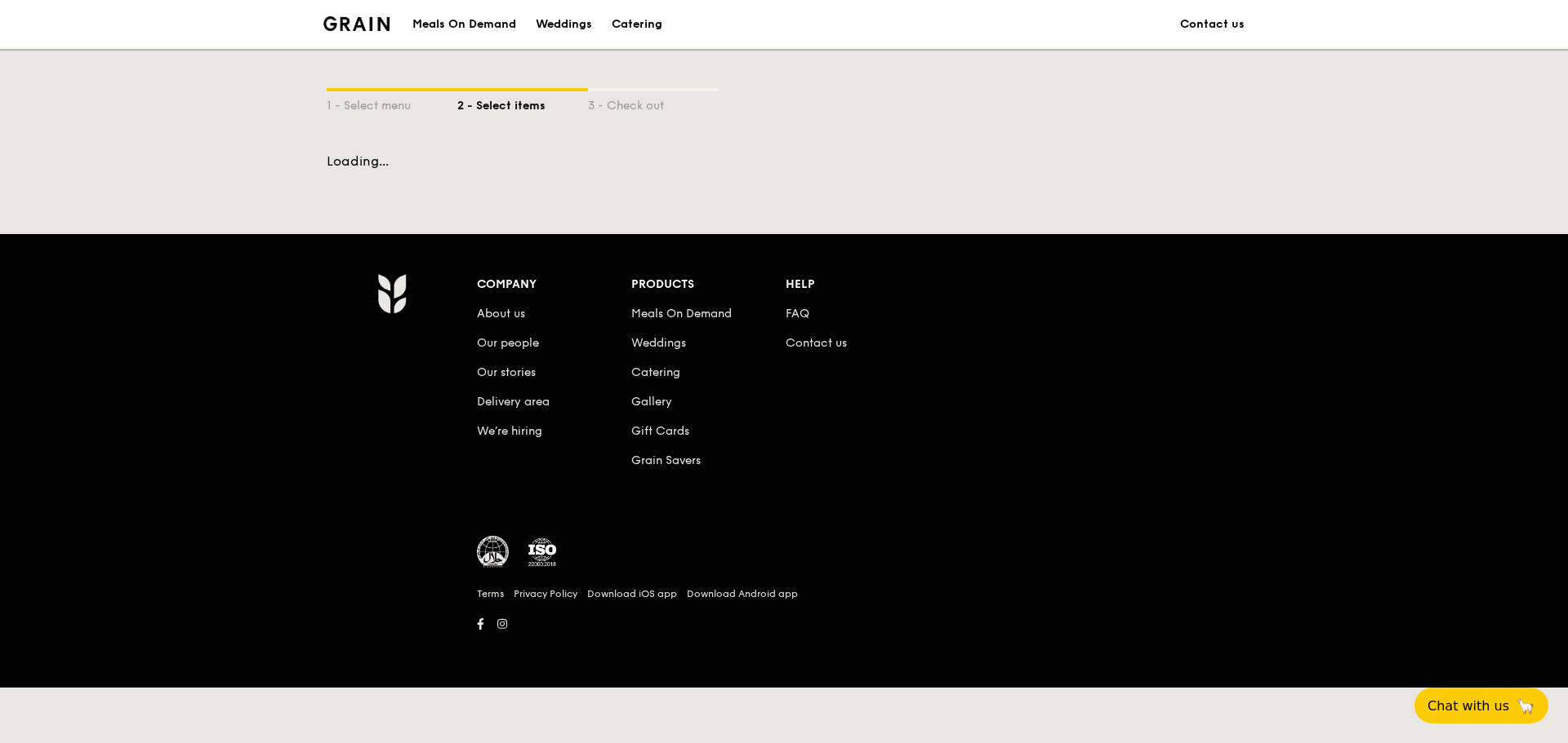
click at [659, 13] on link "Catering" at bounding box center [637, 25] width 70 height 49
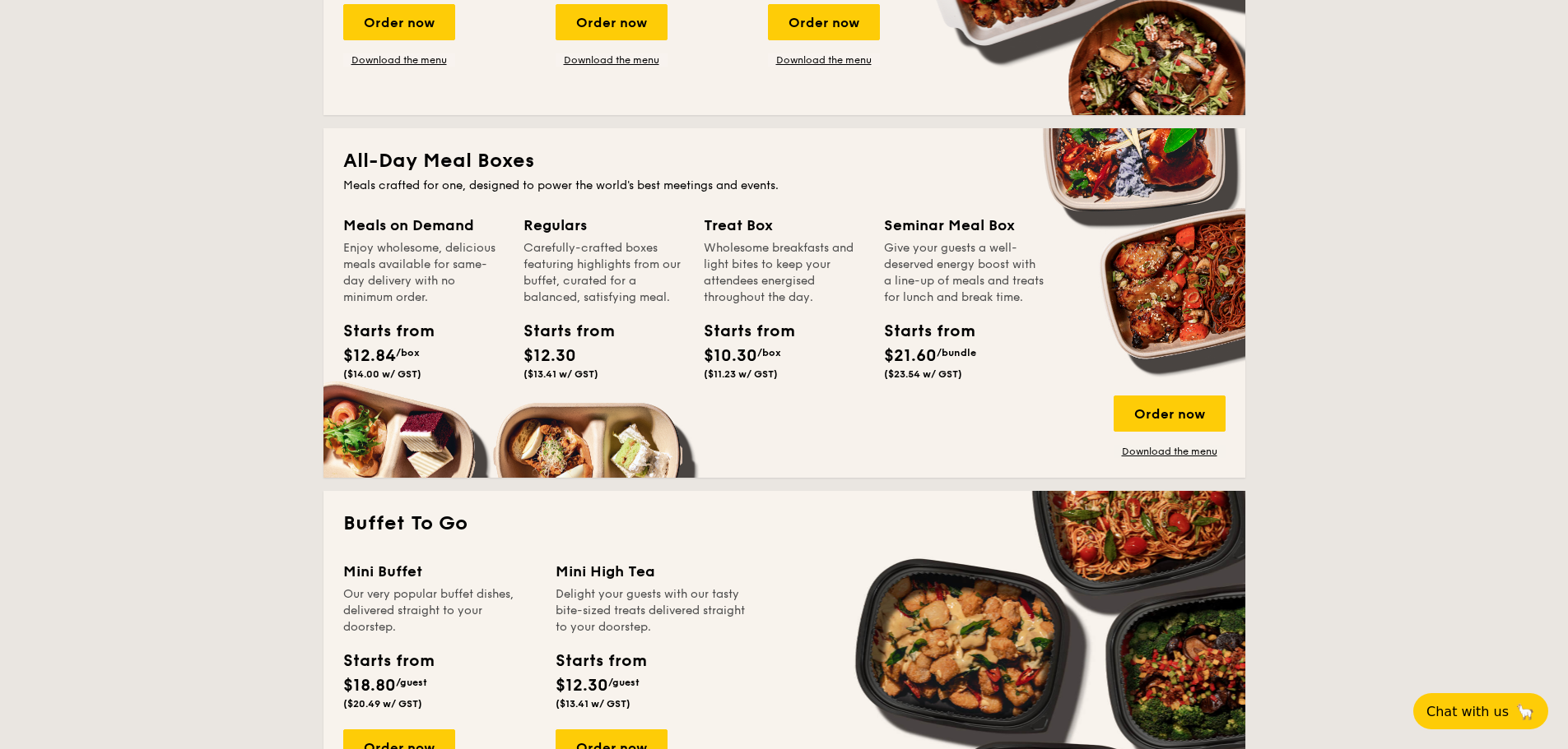
scroll to position [1234, 0]
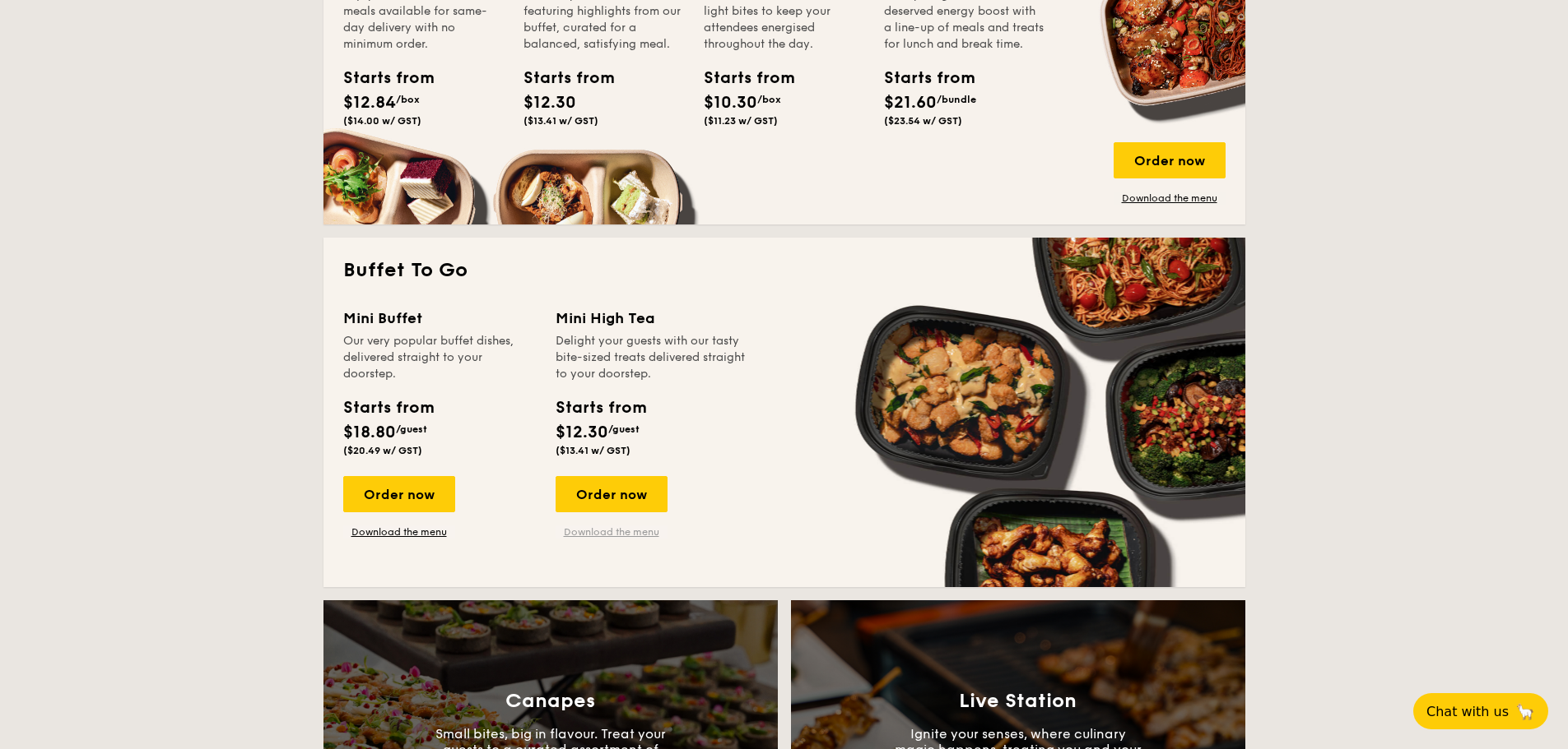
click at [609, 535] on link "Download the menu" at bounding box center [612, 532] width 112 height 13
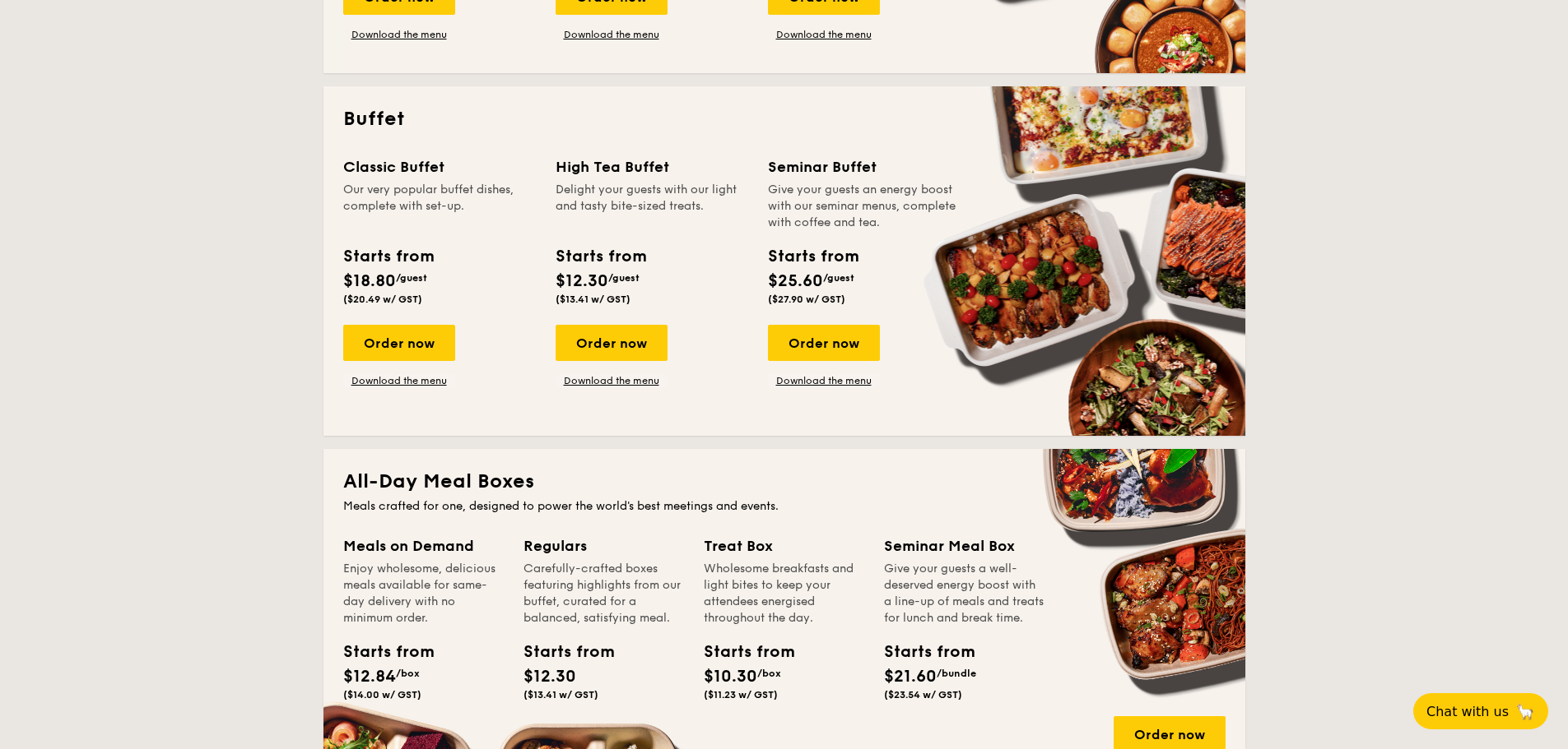
scroll to position [658, 0]
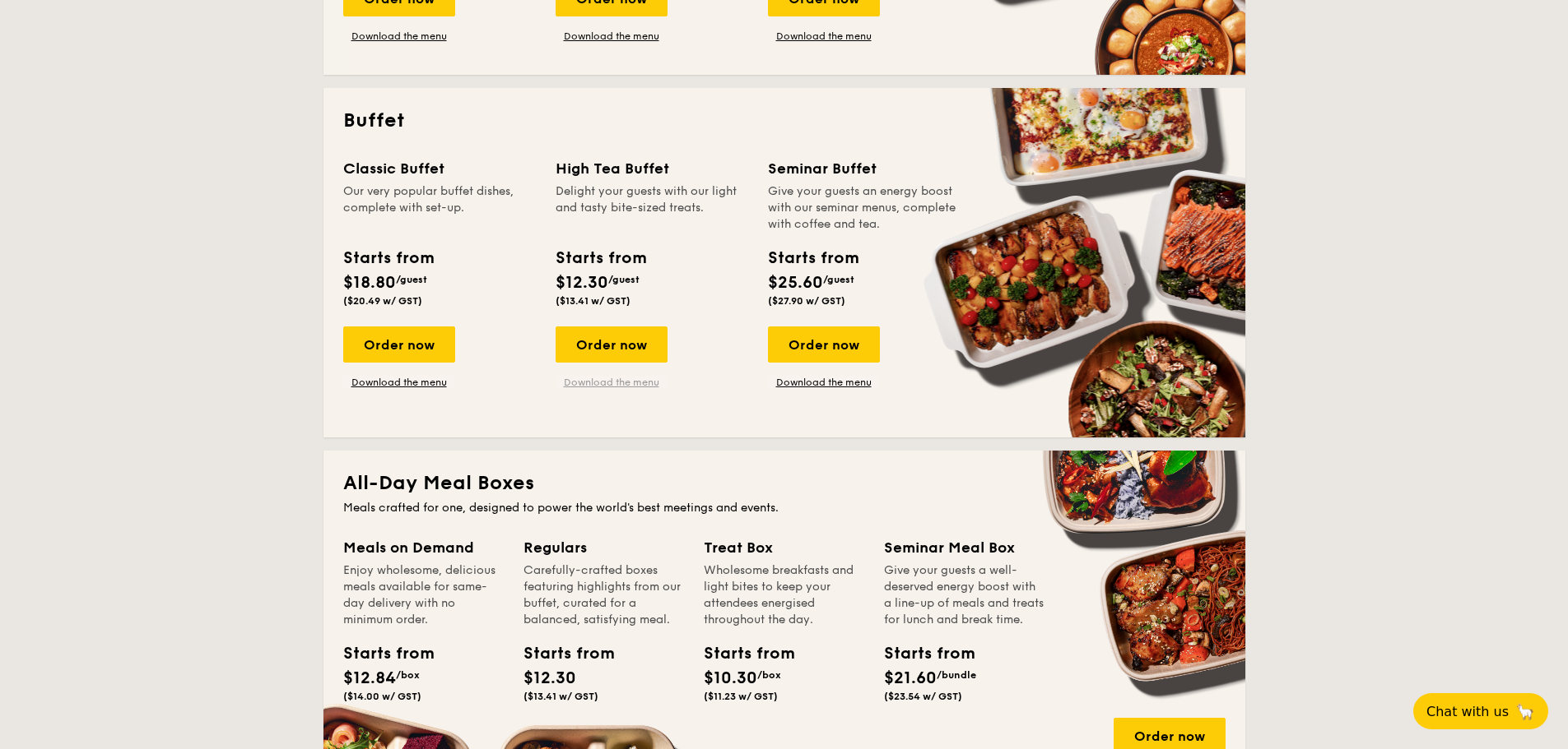
click at [587, 383] on link "Download the menu" at bounding box center [612, 382] width 112 height 13
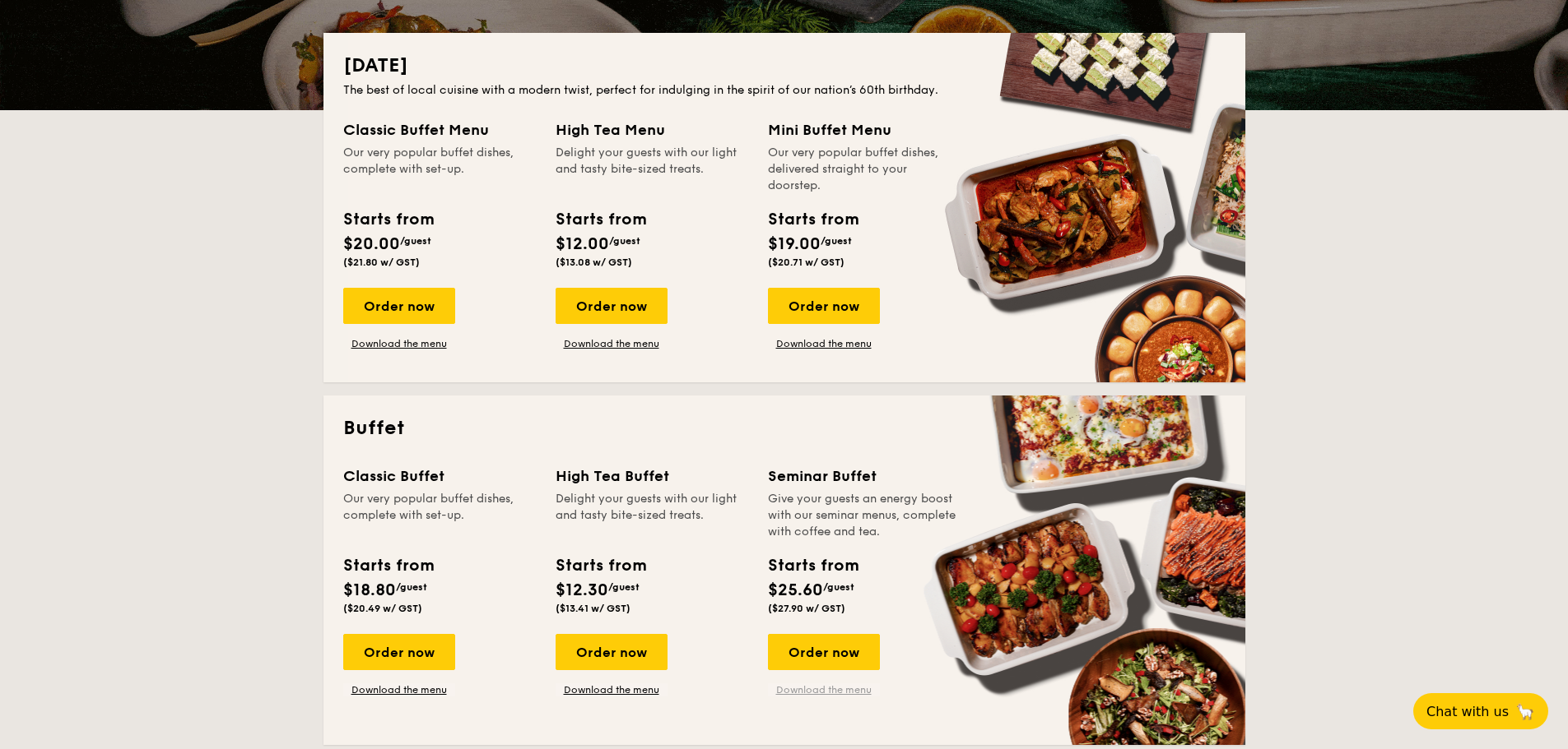
scroll to position [493, 0]
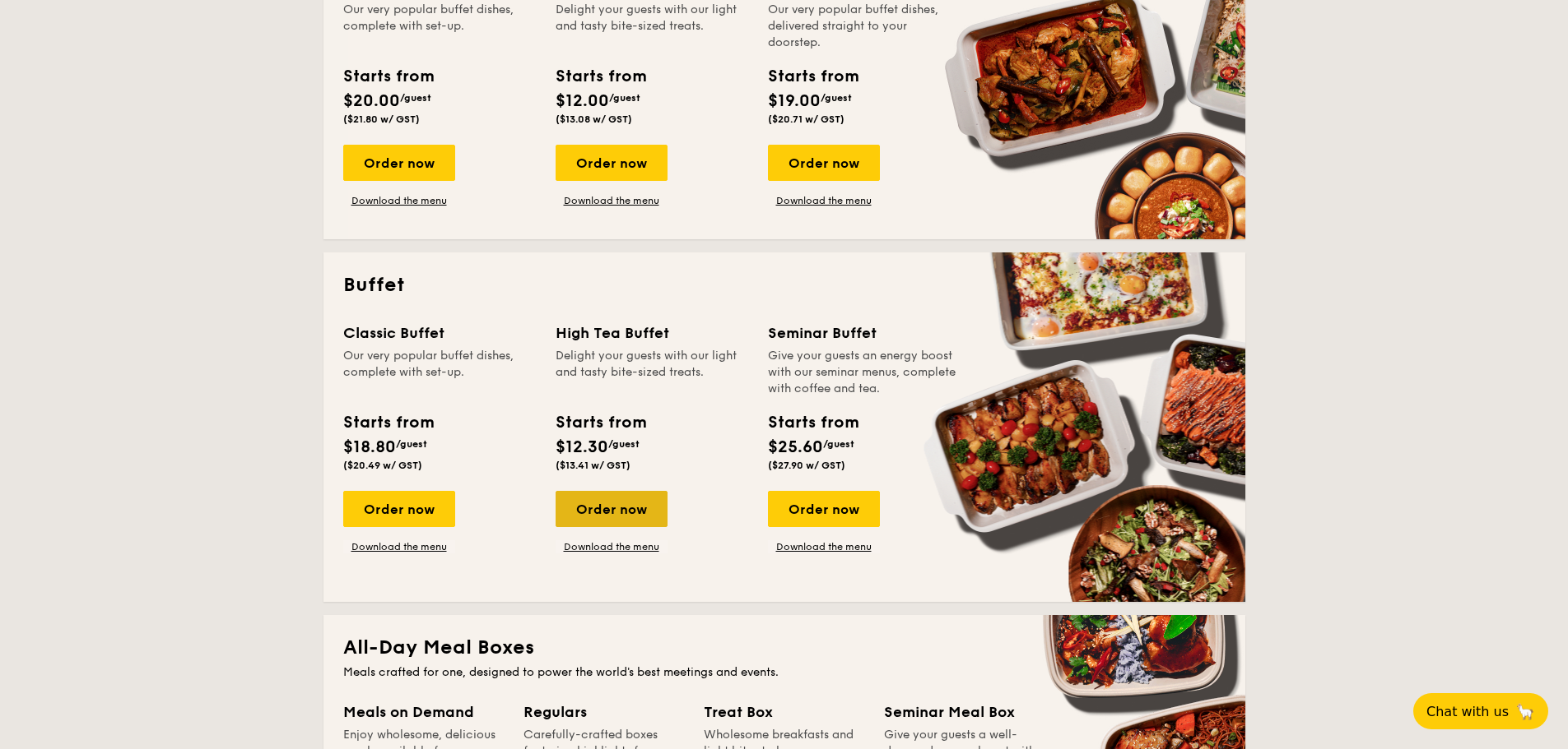
click at [631, 517] on div "Order now" at bounding box center [612, 509] width 112 height 36
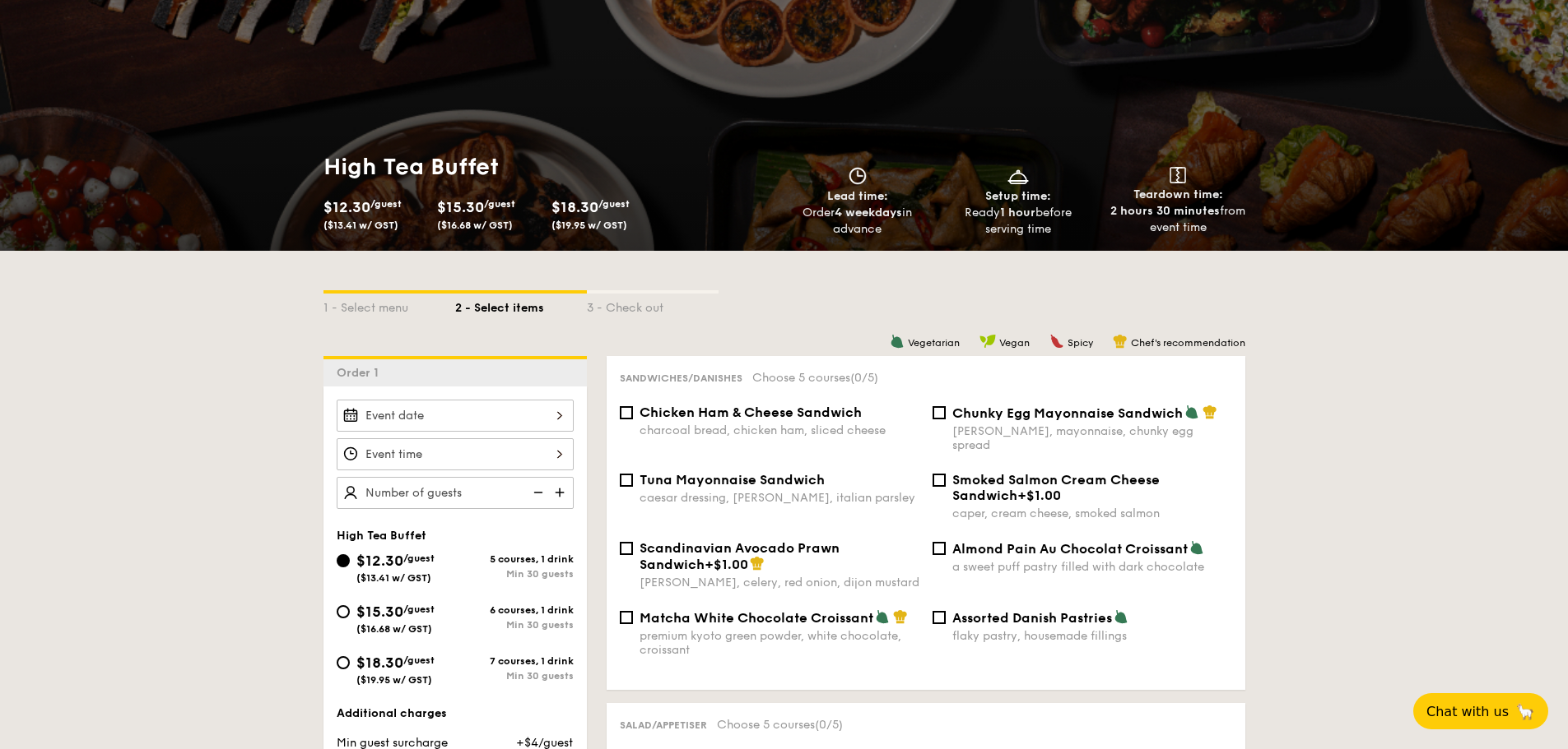
scroll to position [247, 0]
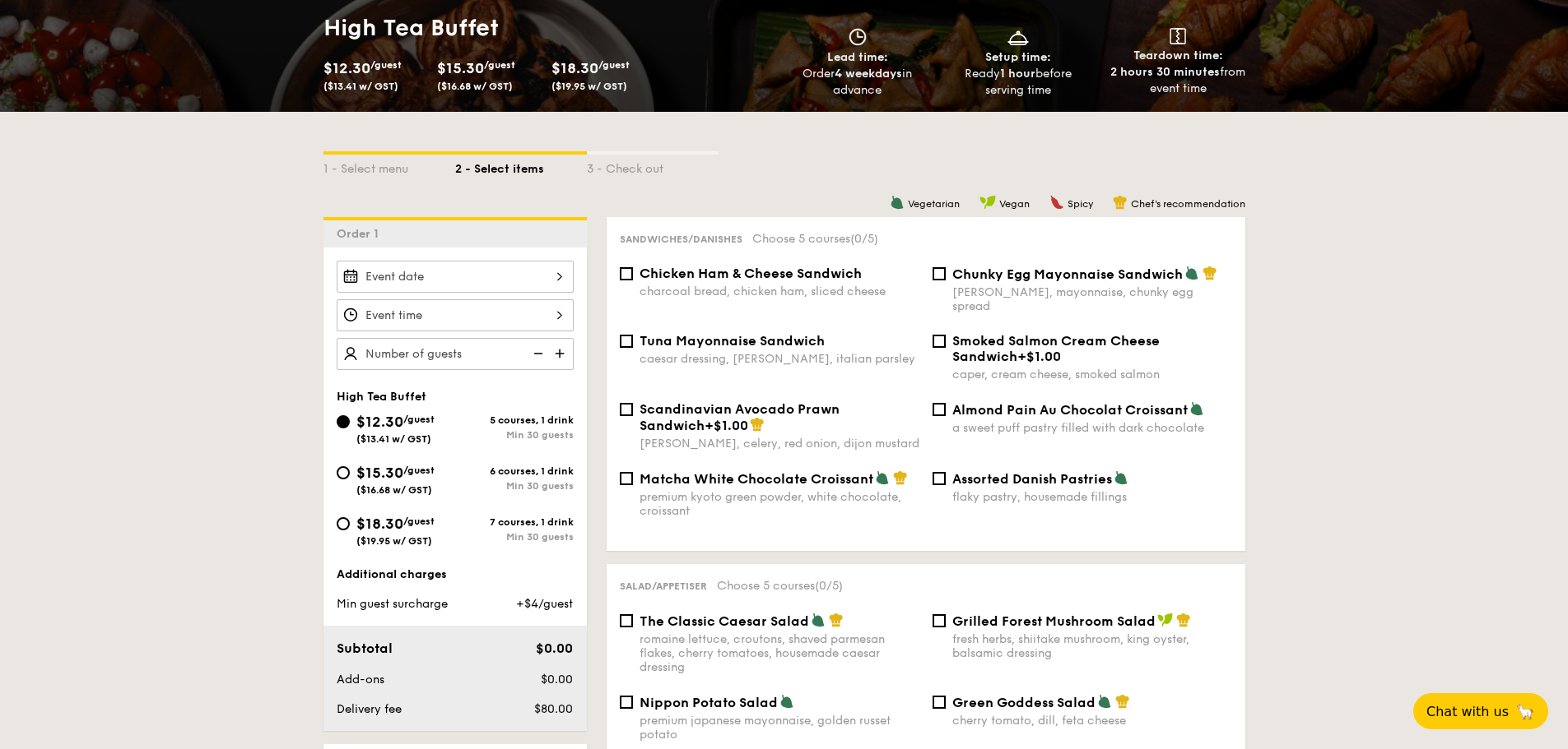
click at [416, 252] on div "High Tea Buffet $12.30 /guest ($13.41 w/ GST) 5 courses, 1 drink Min 30 guests …" at bounding box center [455, 489] width 264 height 484
click at [420, 278] on div at bounding box center [455, 277] width 237 height 32
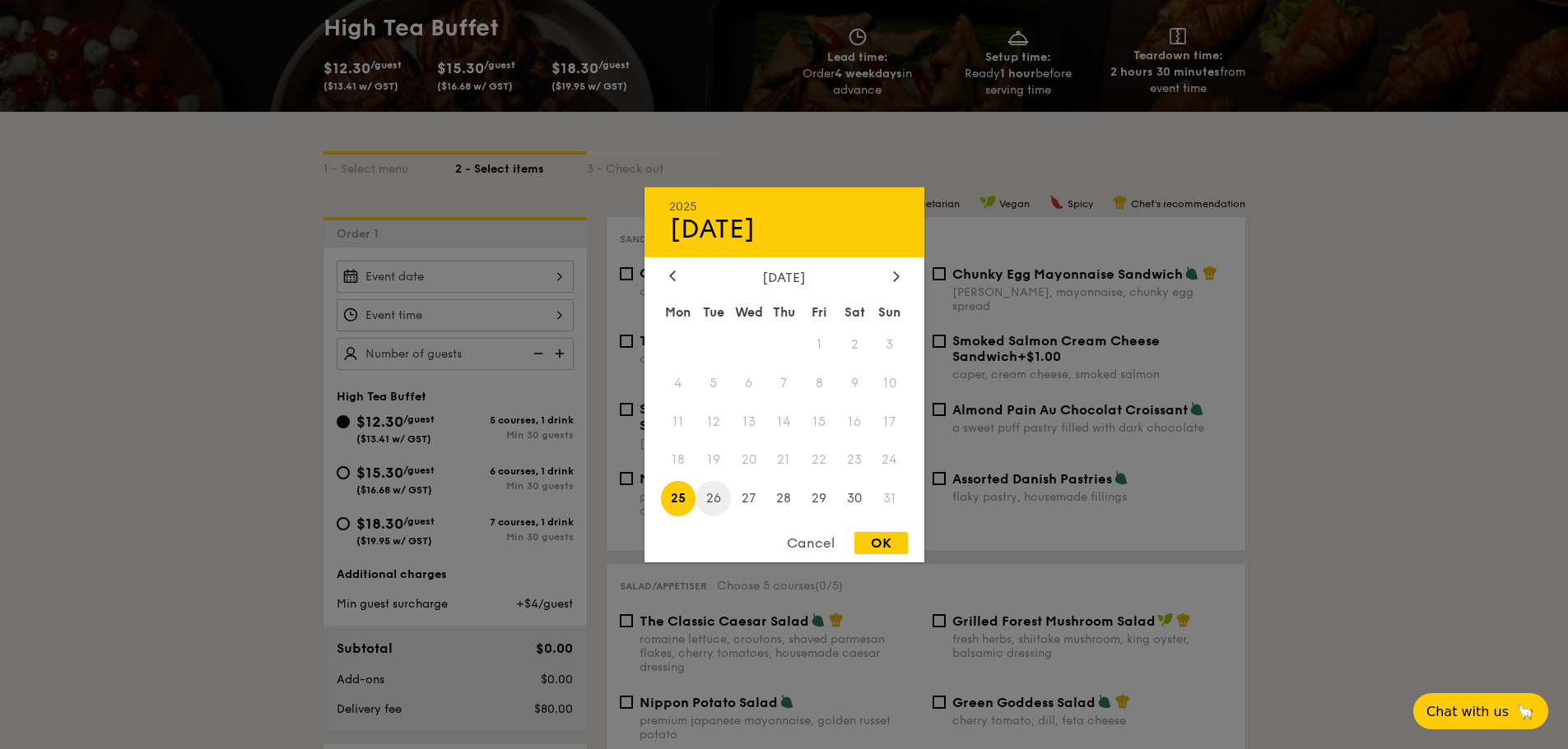
click at [716, 501] on span "26" at bounding box center [713, 499] width 36 height 35
click at [893, 541] on div "OK" at bounding box center [881, 543] width 53 height 22
type input "Aug 26, 2025"
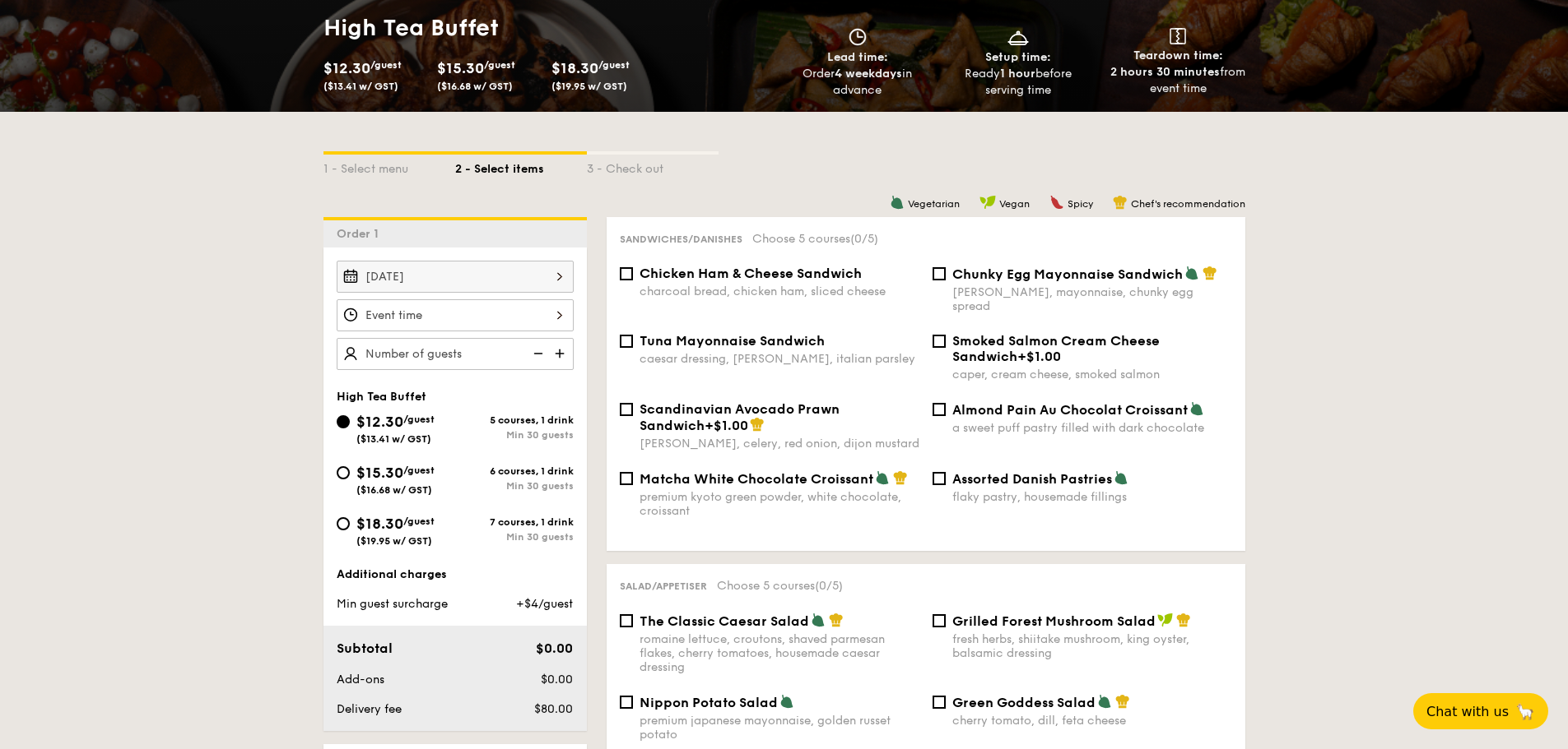
click at [372, 524] on span "$18.30" at bounding box center [379, 524] width 47 height 18
click at [350, 524] on input "$18.30 /guest ($19.95 w/ GST) 7 courses, 1 drink Min 30 guests" at bounding box center [343, 524] width 13 height 13
radio input "true"
click at [769, 401] on span "Scandinavian Avocado Prawn Sandwich" at bounding box center [739, 417] width 200 height 32
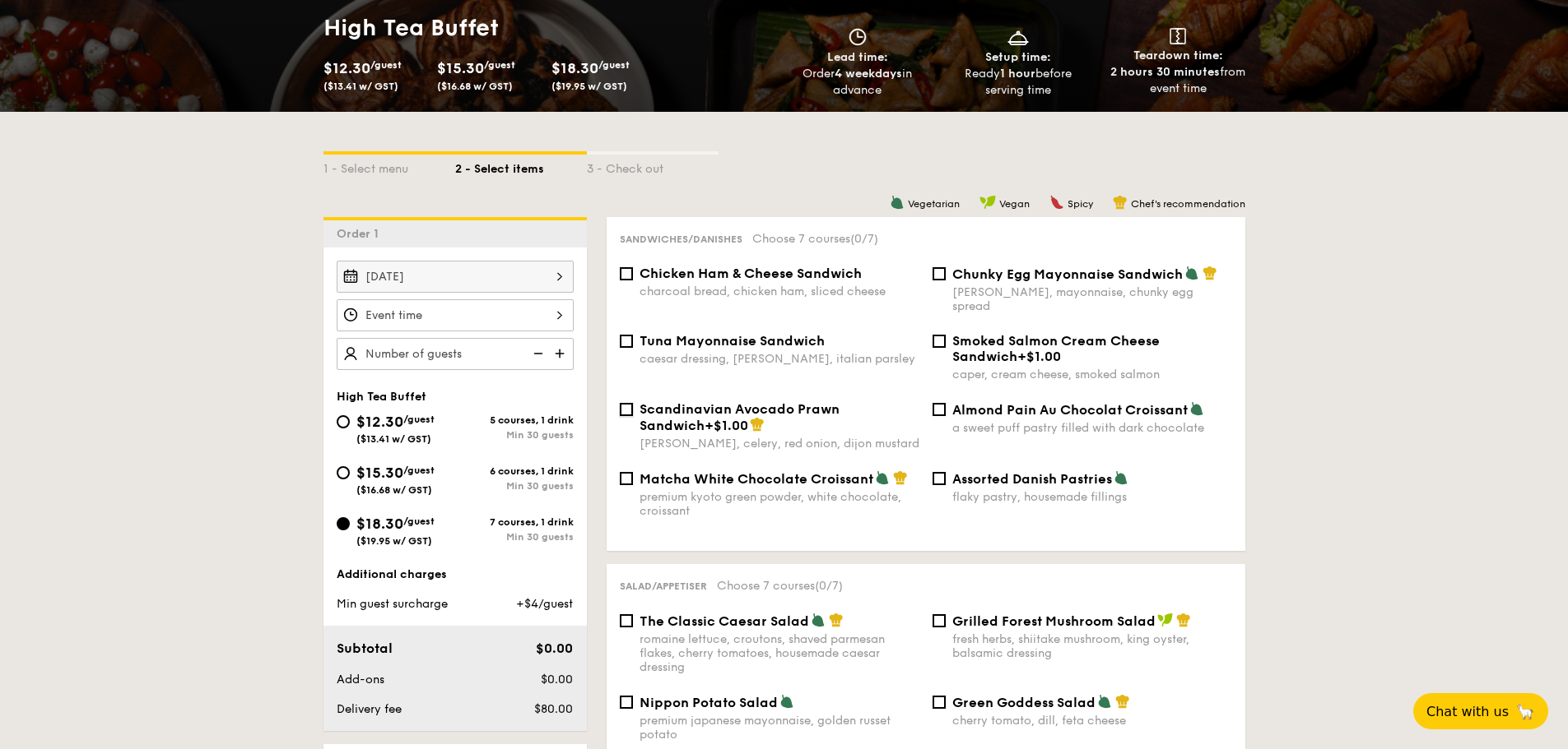
click at [633, 403] on input "Scandinavian Avocado Prawn Sandwich +$1.00 dill, celery, red onion, dijon musta…" at bounding box center [626, 409] width 13 height 13
checkbox input "true"
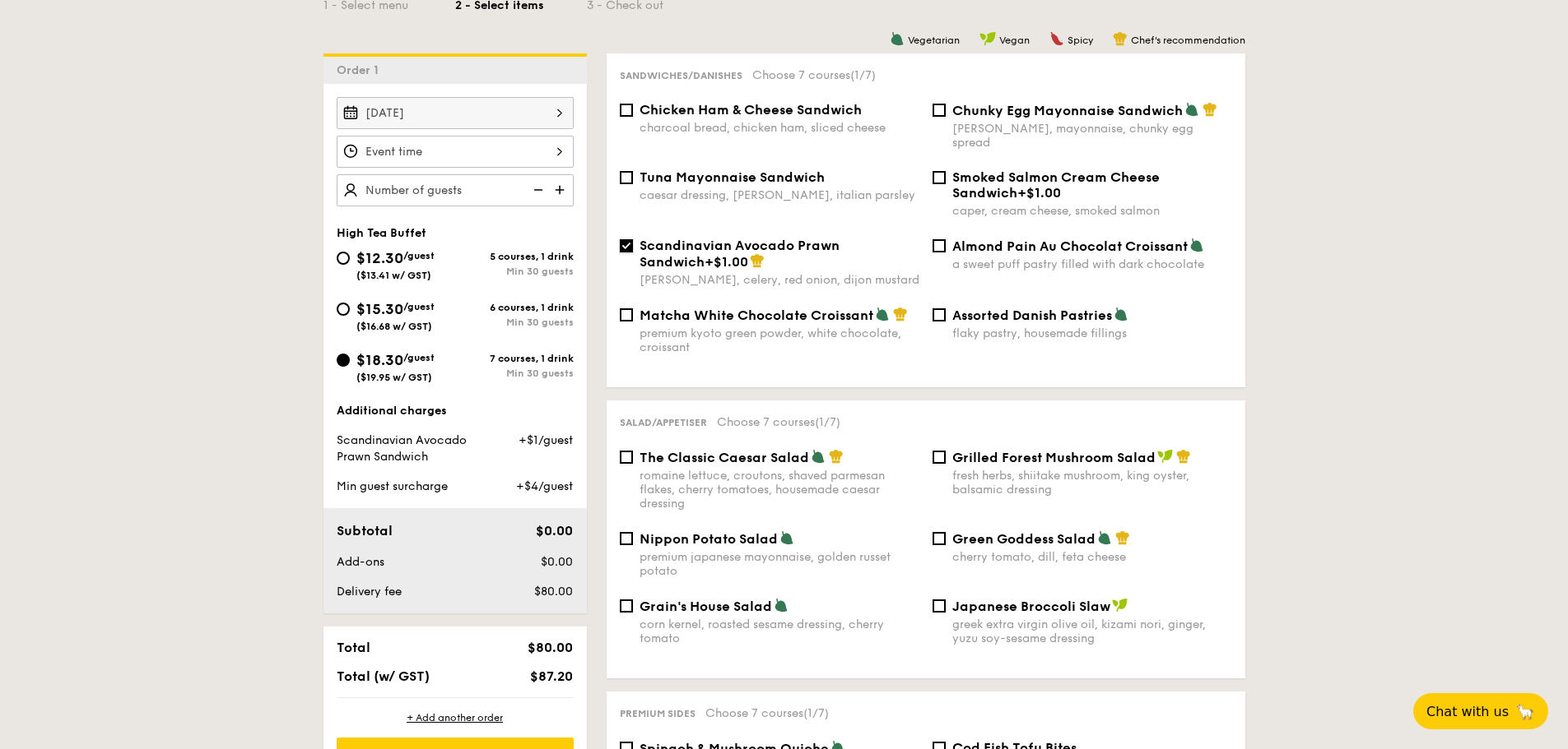
scroll to position [411, 0]
click at [773, 449] on span "The Classic Caesar Salad" at bounding box center [724, 457] width 170 height 16
click at [633, 450] on input "The Classic Caesar Salad romaine lettuce, croutons, shaved parmesan flakes, che…" at bounding box center [626, 456] width 13 height 13
checkbox input "true"
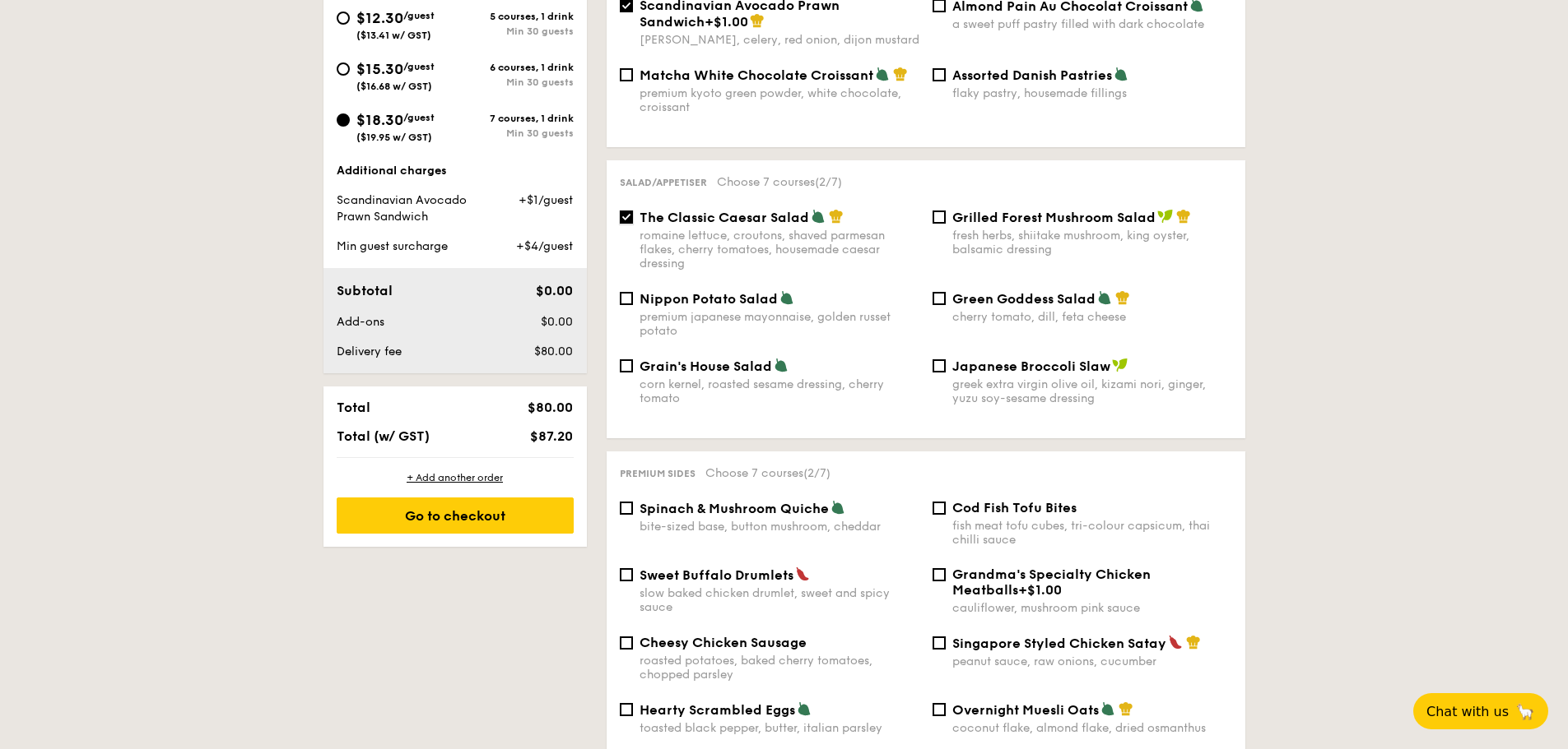
scroll to position [905, 0]
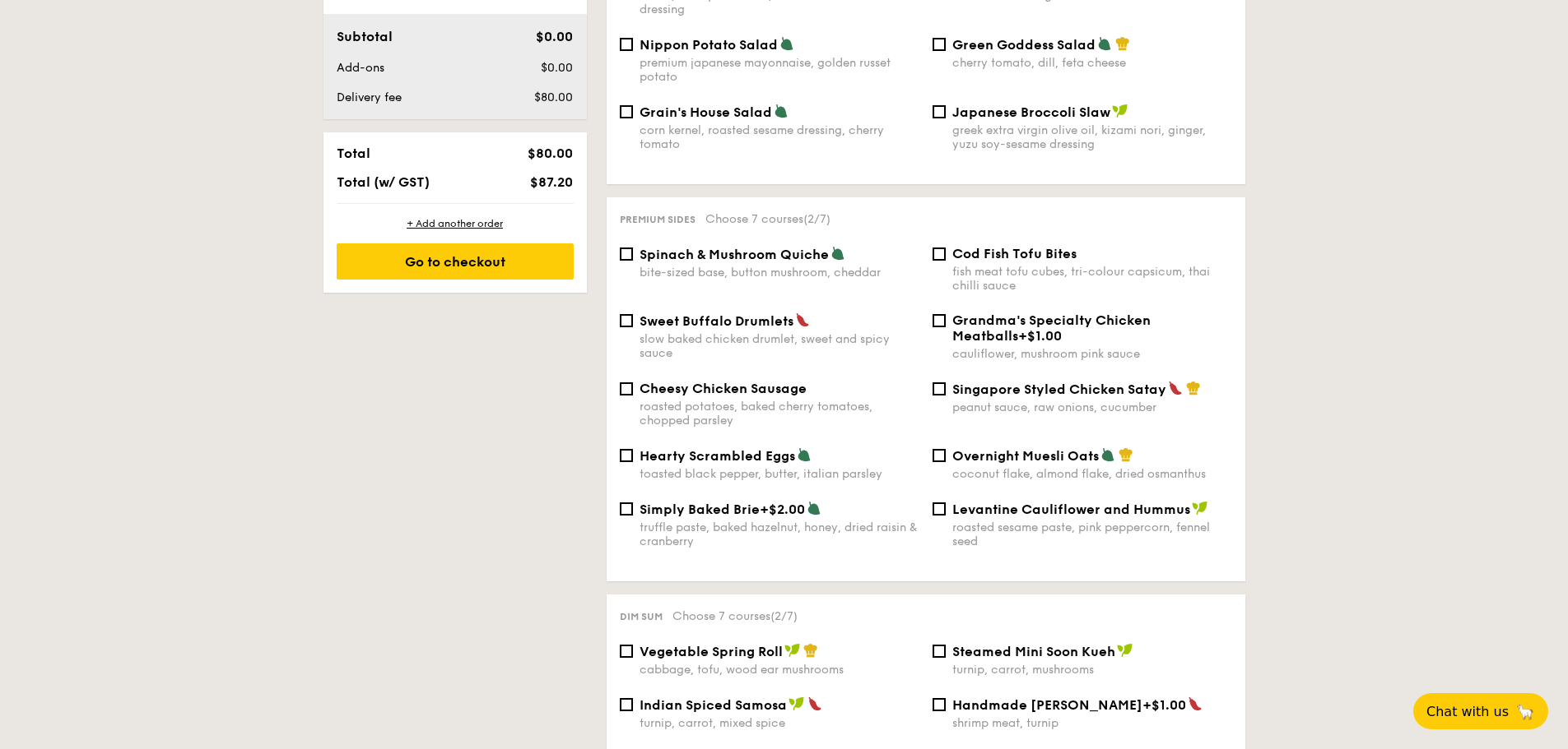
click at [788, 247] on span "Spinach & Mushroom Quiche" at bounding box center [733, 255] width 189 height 16
click at [633, 248] on input "Spinach & Mushroom Quiche bite-sized base, button mushroom, cheddar" at bounding box center [626, 254] width 13 height 13
checkbox input "true"
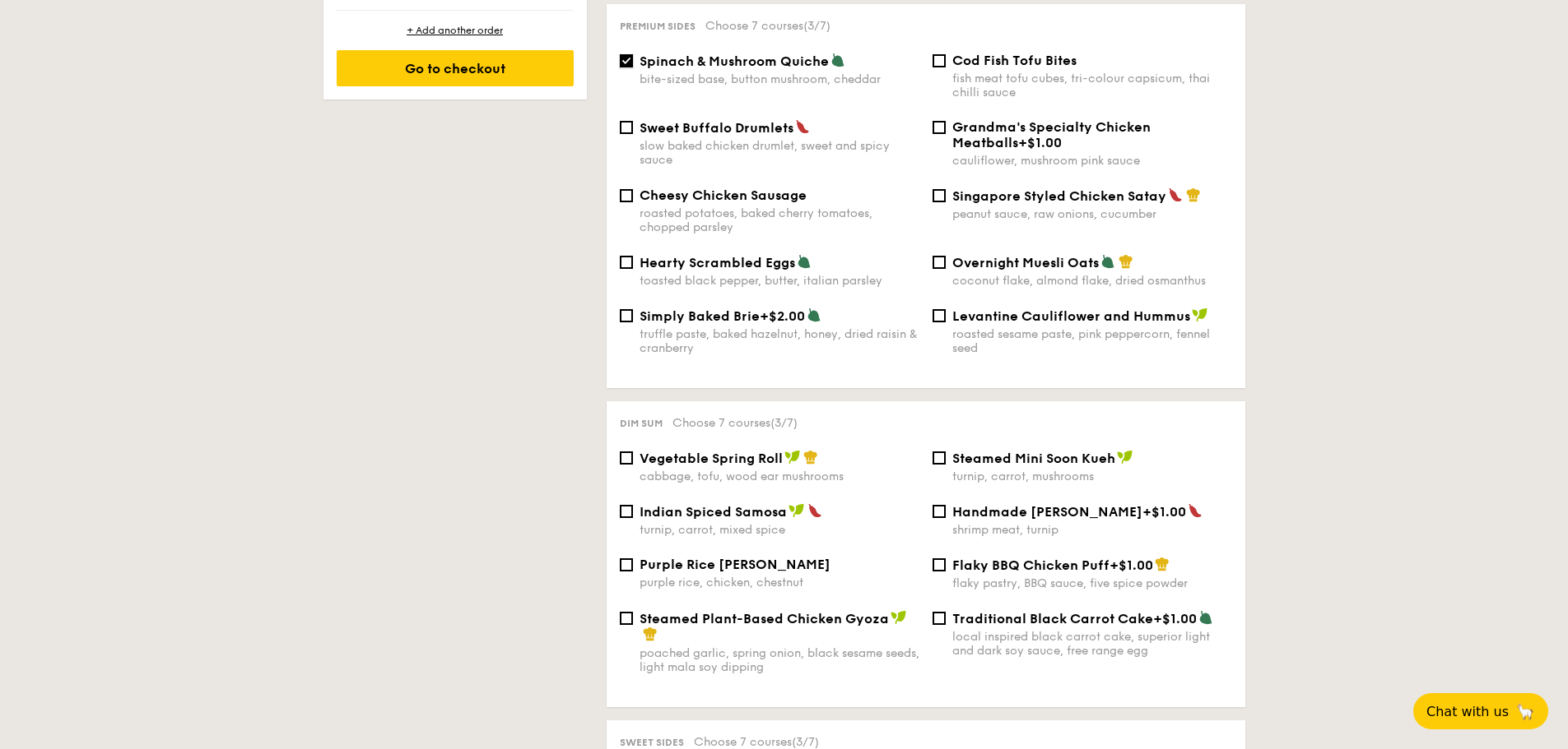
scroll to position [1069, 0]
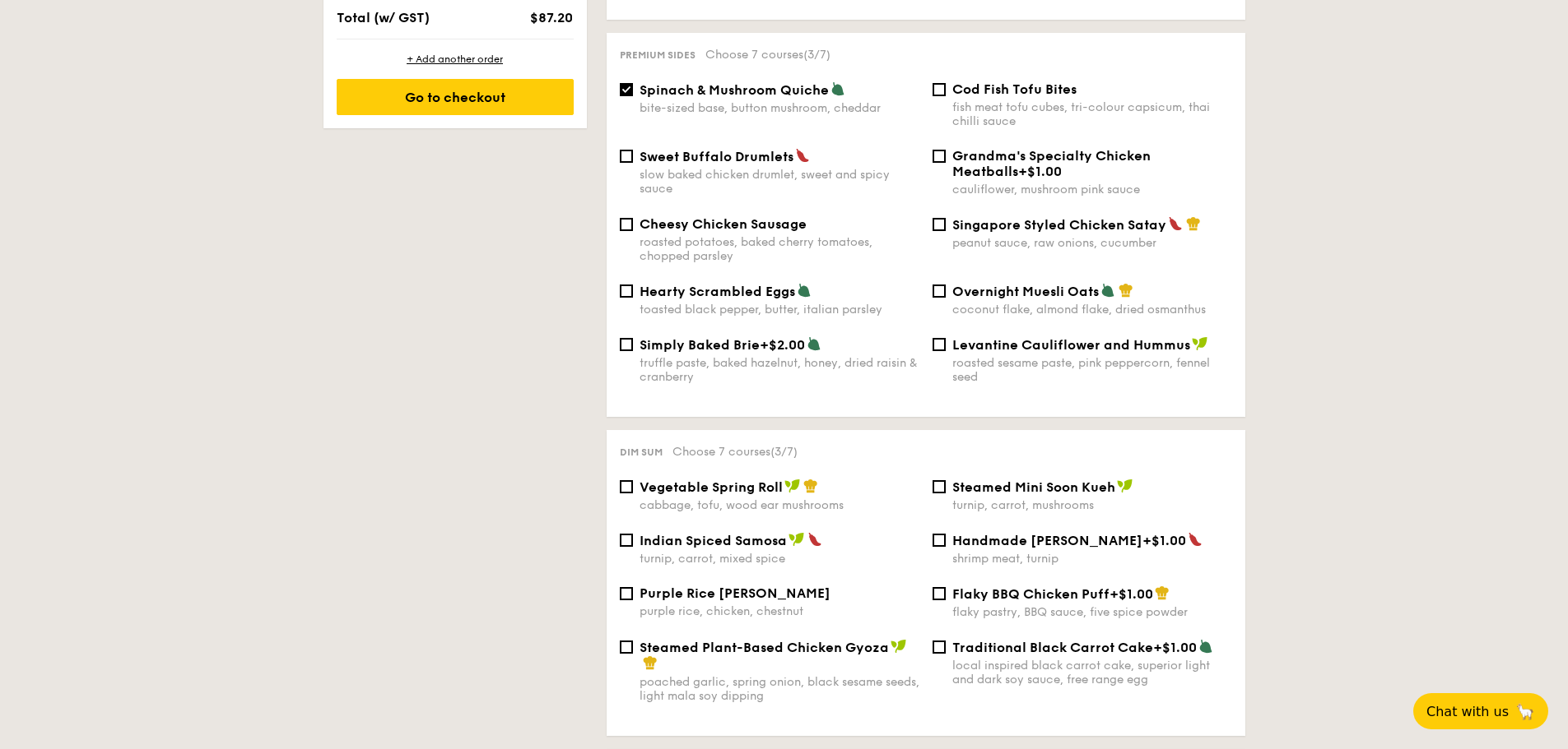
click at [966, 217] on span "Singapore Styled Chicken Satay" at bounding box center [1059, 225] width 214 height 16
click at [946, 218] on input "Singapore Styled Chicken Satay peanut sauce, raw onions, cucumber" at bounding box center [938, 225] width 13 height 13
checkbox input "true"
click at [962, 148] on span "Grandma's Specialty Chicken Meatballs" at bounding box center [1051, 163] width 198 height 31
click at [946, 150] on input "Grandma's Specialty Chicken Meatballs +$1.00 cauliflower, mushroom pink sauce" at bounding box center [938, 156] width 13 height 13
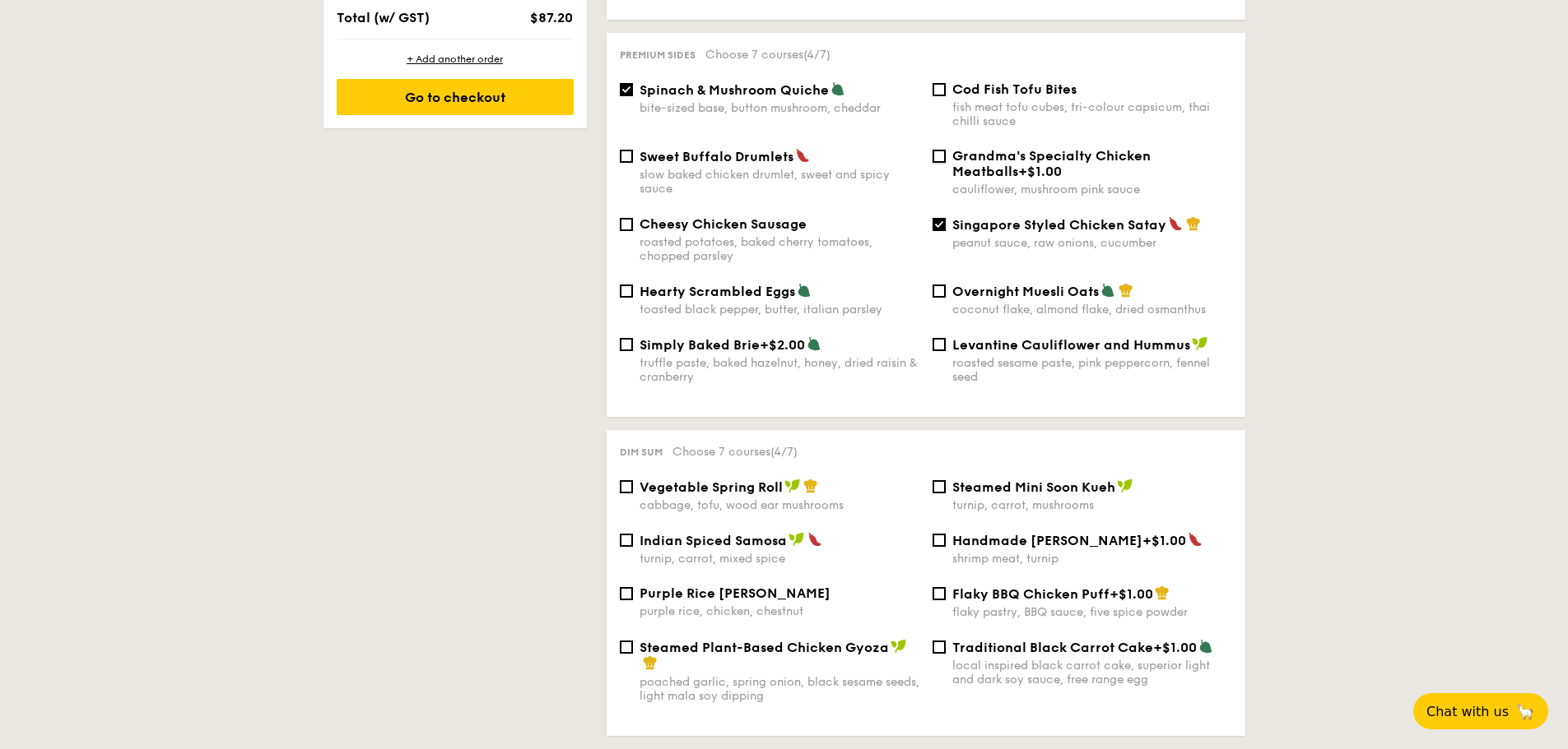
checkbox input "true"
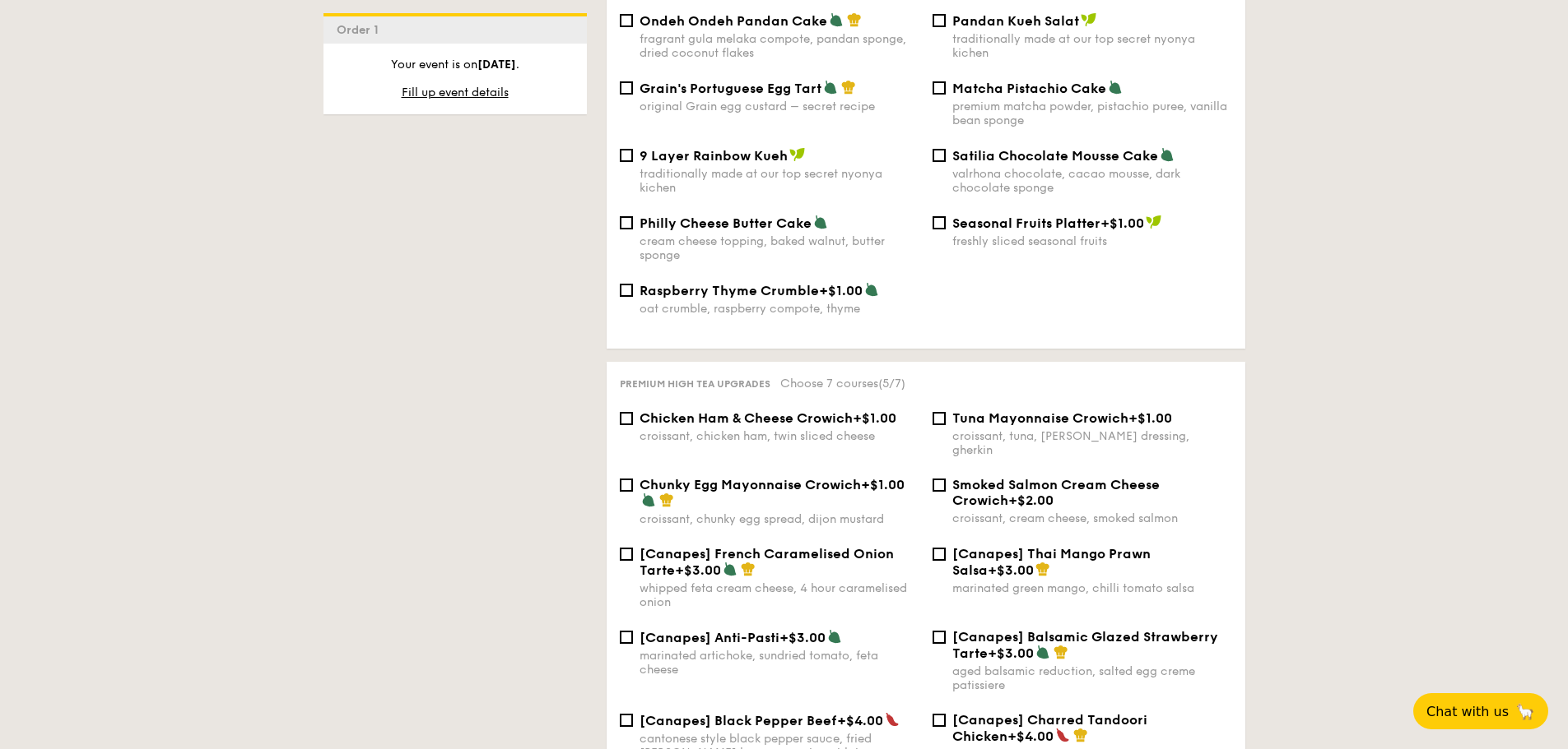
scroll to position [1856, 0]
click at [830, 410] on span "Chicken Ham & Cheese Crowich" at bounding box center [746, 418] width 213 height 16
click at [633, 411] on input "Chicken Ham & Cheese Crowich +$1.00 croissant, chicken ham, twin sliced cheese" at bounding box center [626, 417] width 13 height 13
checkbox input "true"
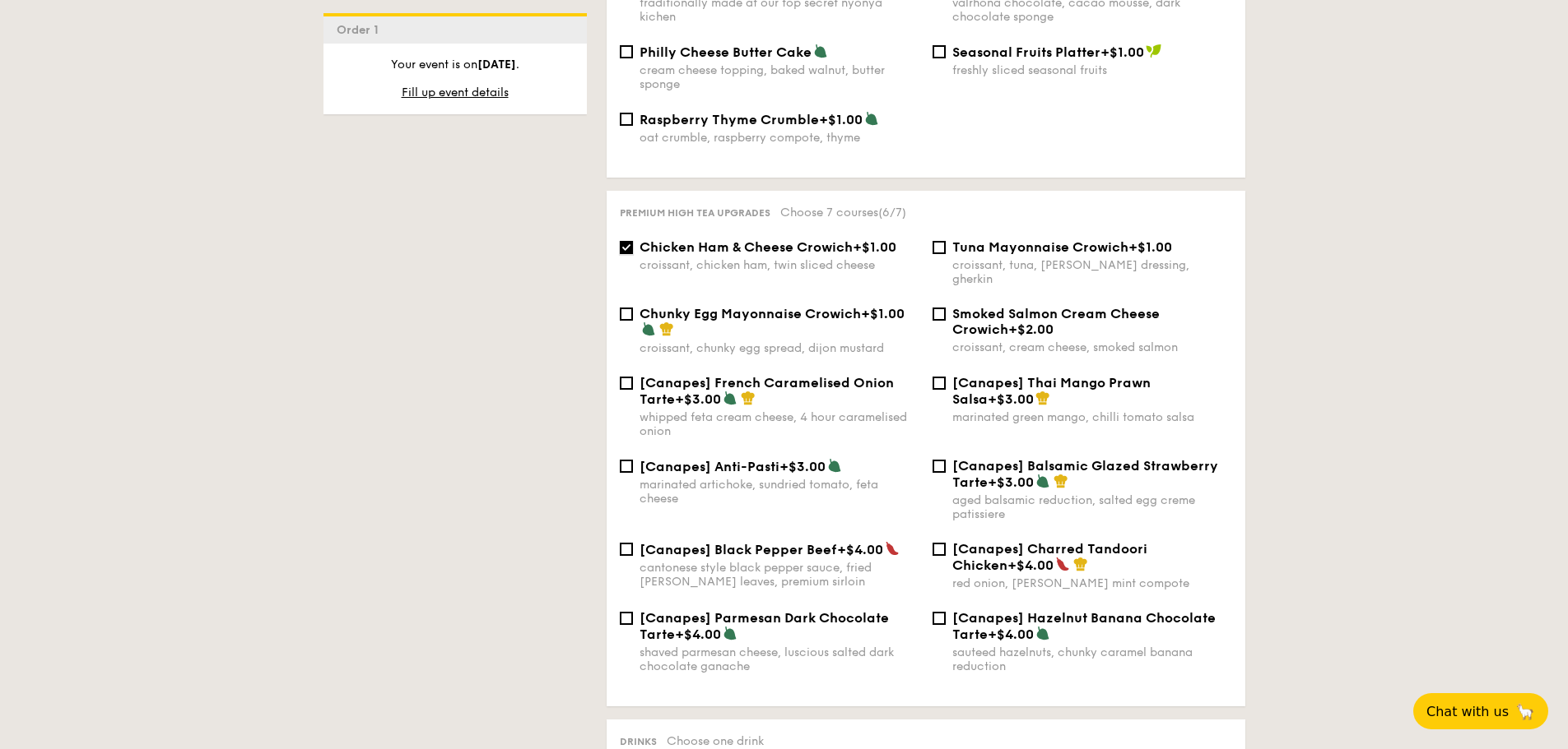
scroll to position [2021, 0]
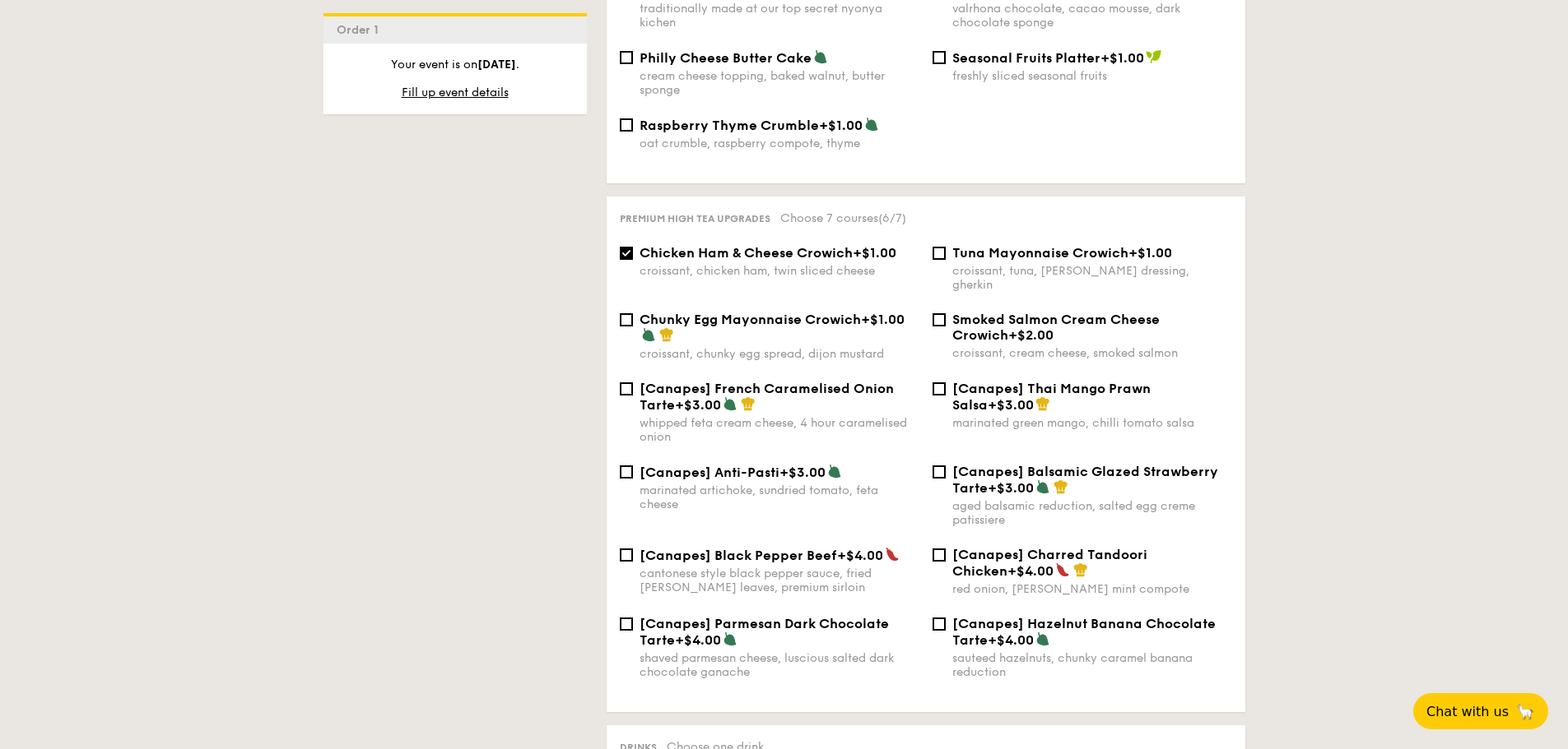
click at [954, 245] on span "Tuna Mayonnaise Crowich" at bounding box center [1041, 253] width 176 height 16
click at [946, 247] on input "Tuna Mayonnaise Crowich +$1.00 croissant, tuna, caesar dressing, gherkin" at bounding box center [938, 253] width 13 height 13
click at [956, 245] on span "Tuna Mayonnaise Crowich" at bounding box center [1041, 253] width 176 height 16
click at [946, 247] on input "Tuna Mayonnaise Crowich +$1.00 croissant, tuna, caesar dressing, gherkin" at bounding box center [938, 253] width 13 height 13
checkbox input "false"
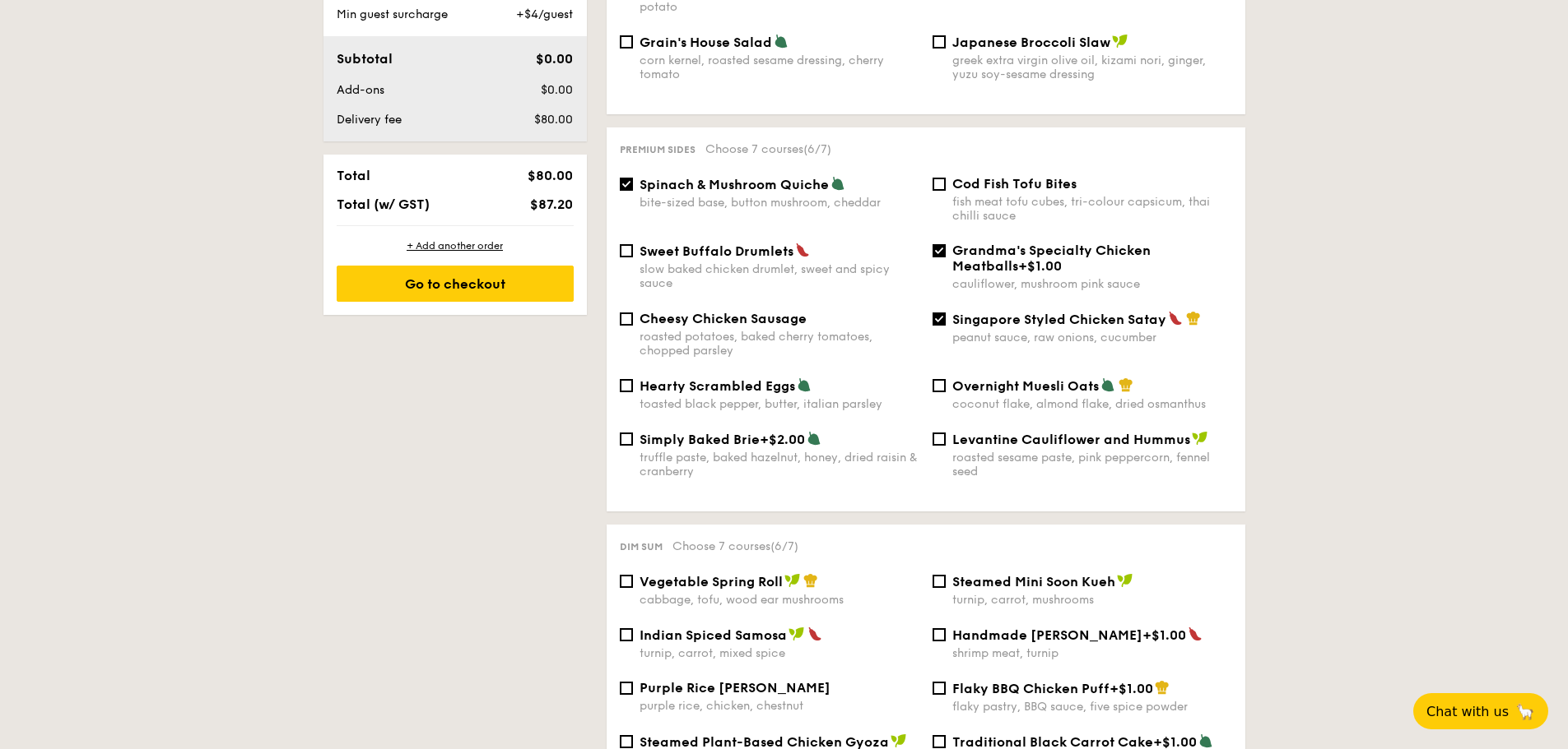
scroll to position [951, 0]
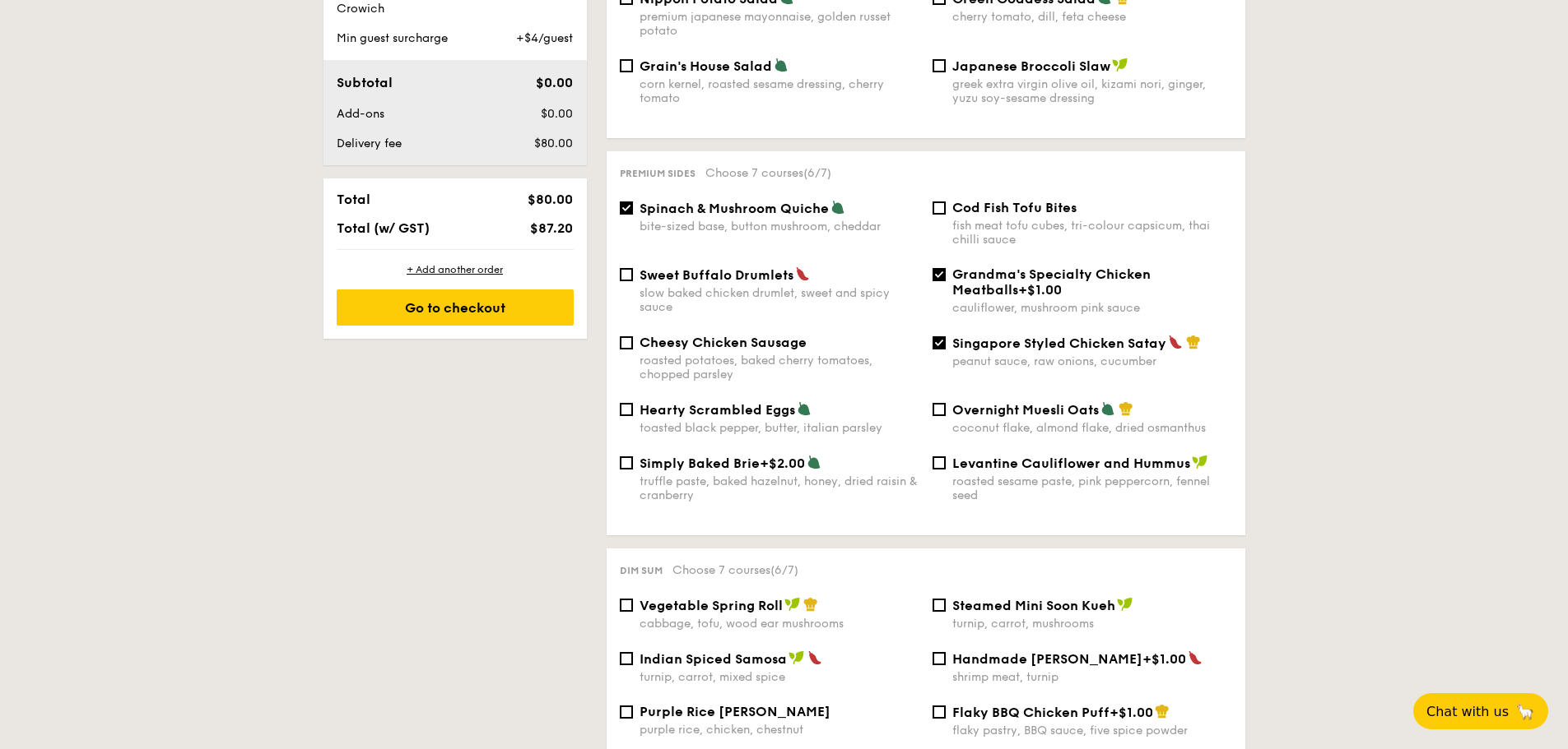
click at [1017, 200] on span "Cod Fish Tofu Bites" at bounding box center [1015, 208] width 124 height 16
click at [948, 200] on div "Cod Fish Tofu Bites fish meat tofu cubes, tri-colour capsicum, thai chilli sauce" at bounding box center [1082, 223] width 313 height 47
click at [946, 200] on div "Cod Fish Tofu Bites fish meat tofu cubes, tri-colour capsicum, thai chilli sauce" at bounding box center [1082, 223] width 313 height 47
click at [939, 201] on input "Cod Fish Tofu Bites fish meat tofu cubes, tri-colour capsicum, thai chilli sauce" at bounding box center [938, 208] width 13 height 13
checkbox input "true"
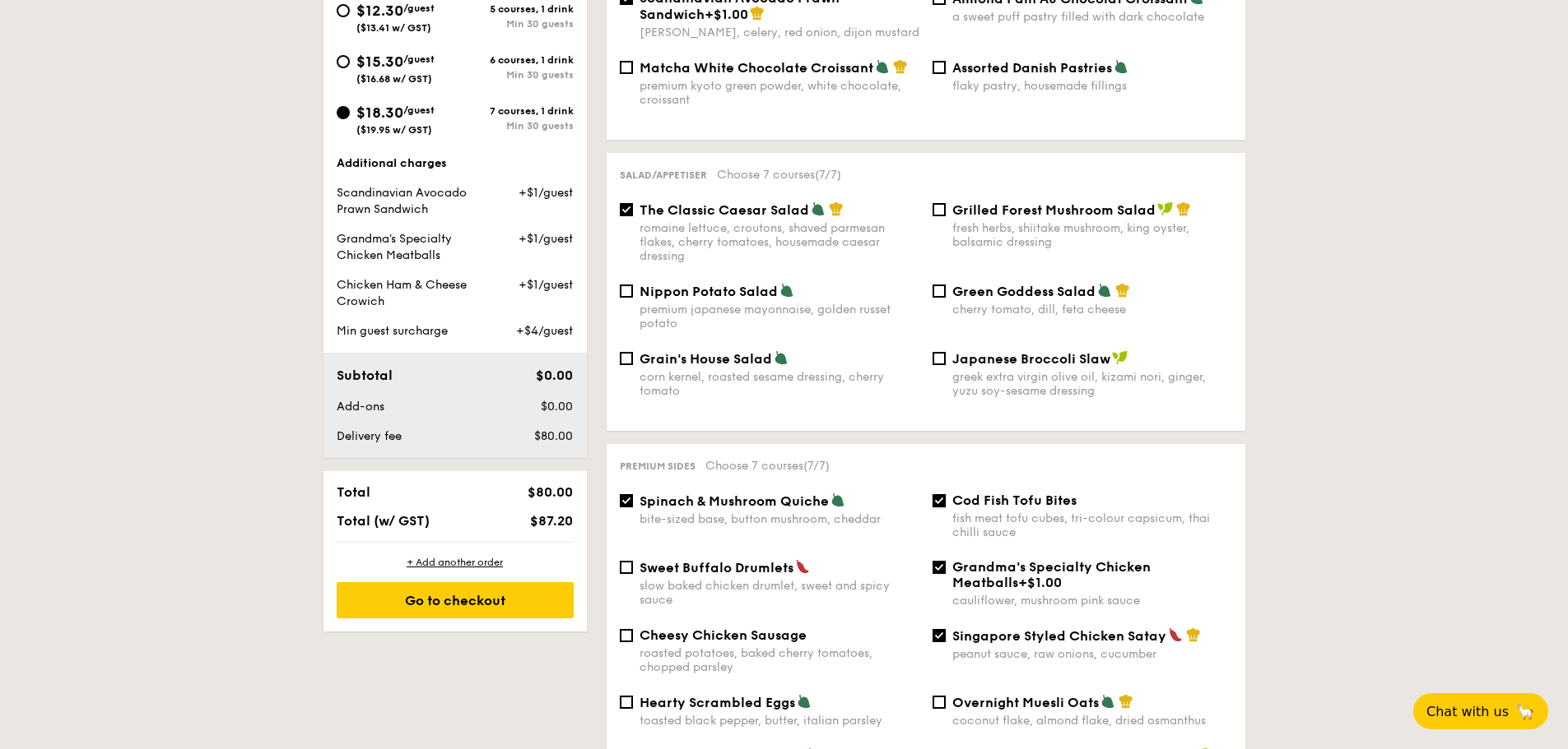
scroll to position [247, 0]
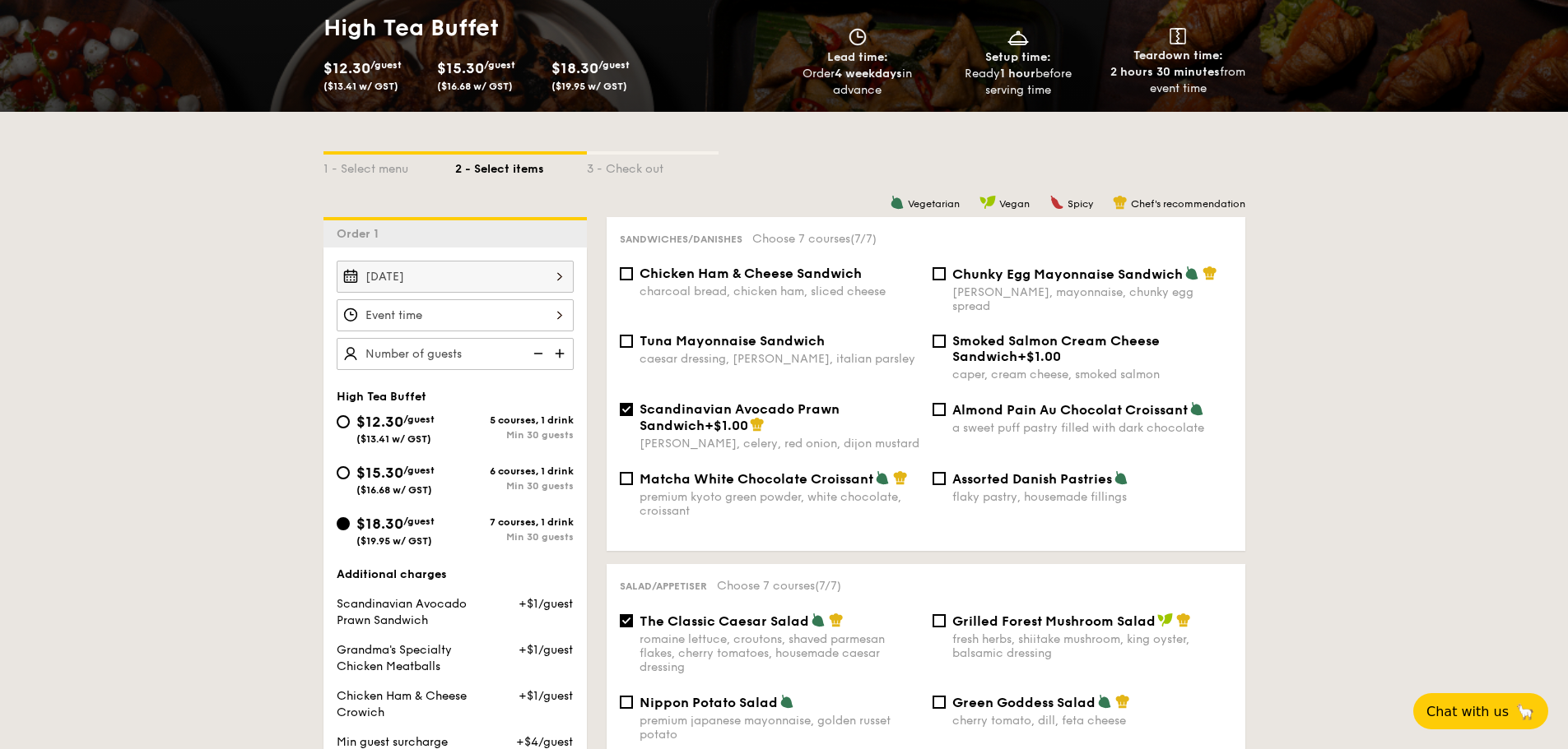
click at [563, 355] on img at bounding box center [561, 353] width 25 height 31
click at [537, 354] on img at bounding box center [536, 353] width 25 height 31
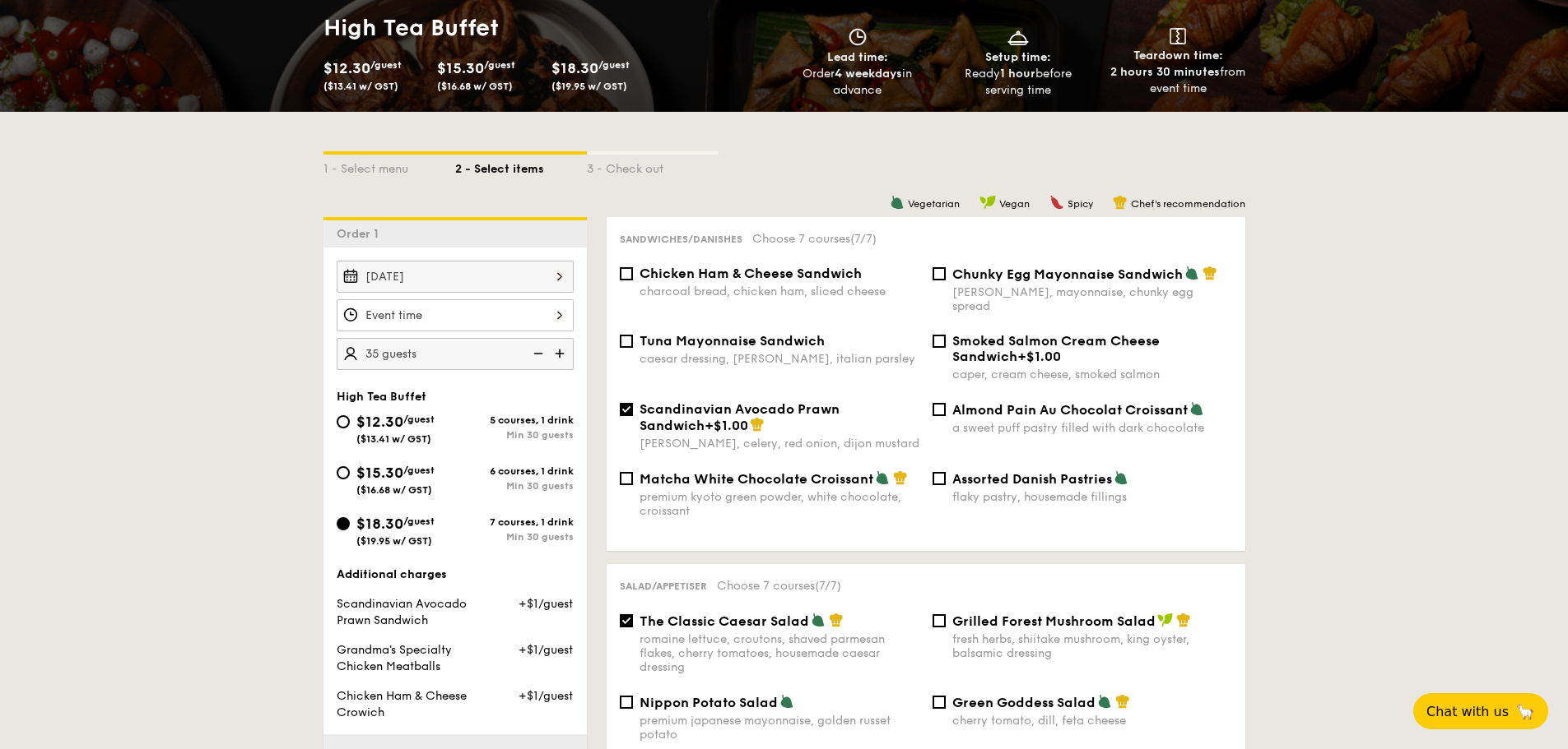
type input "30 guests"
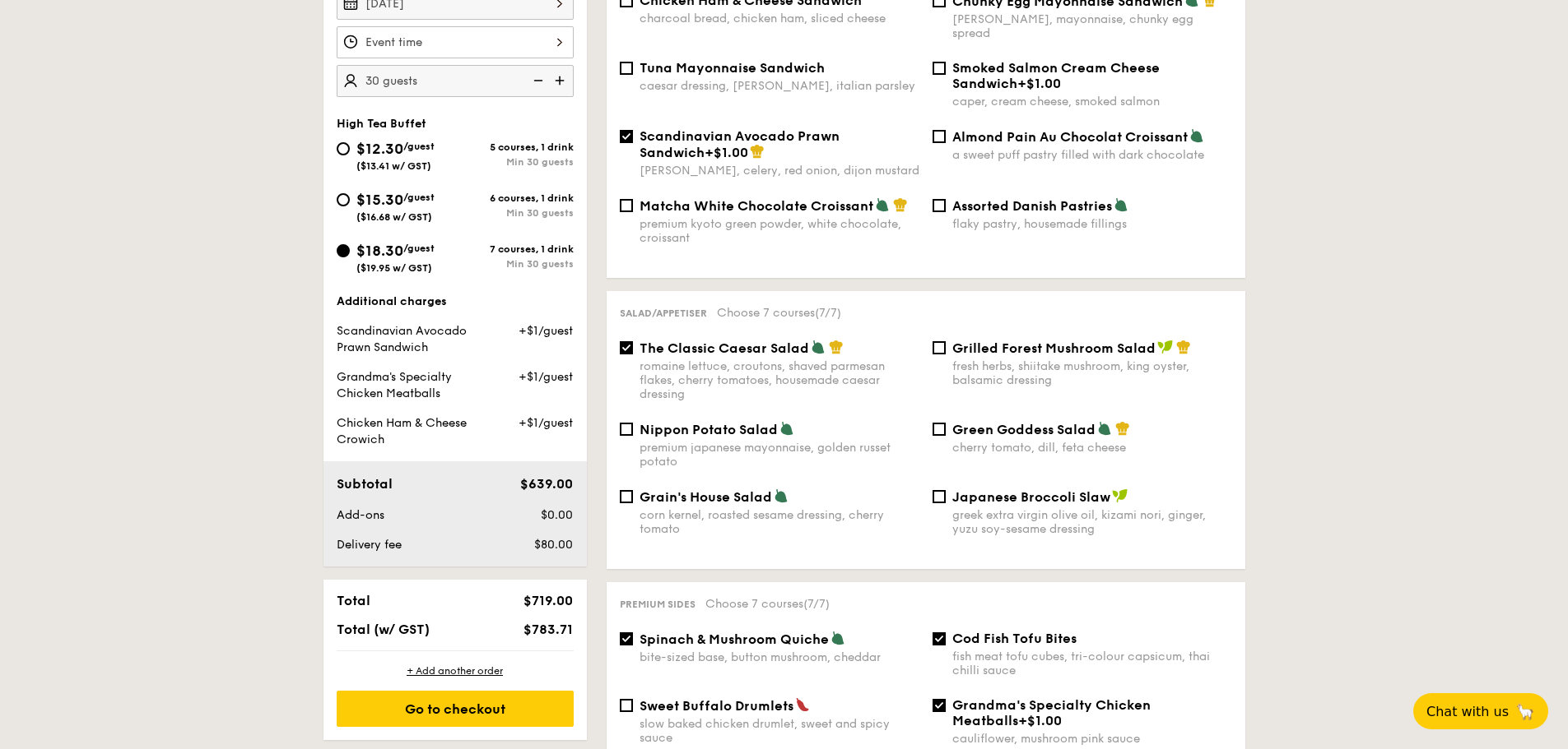
scroll to position [576, 0]
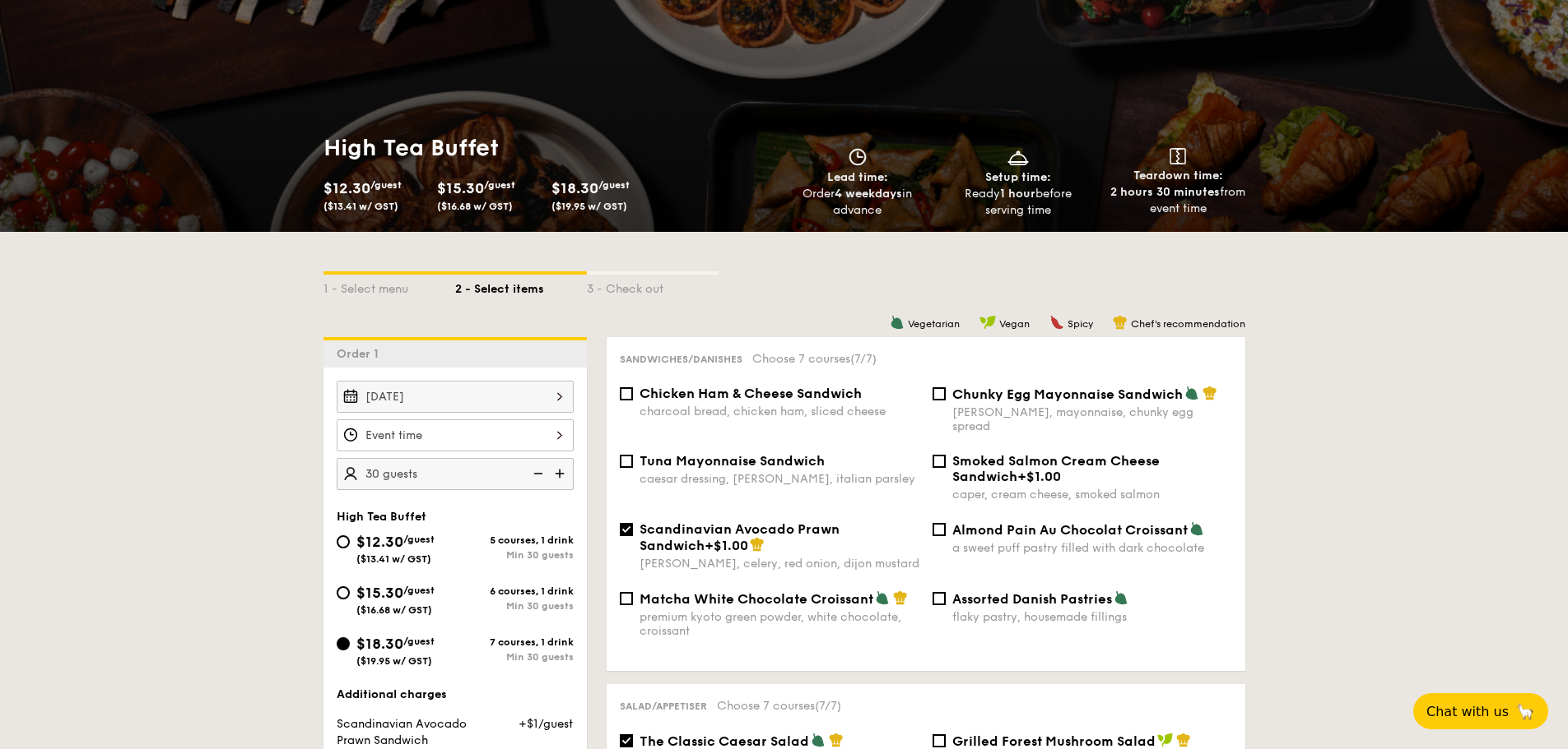
scroll to position [0, 0]
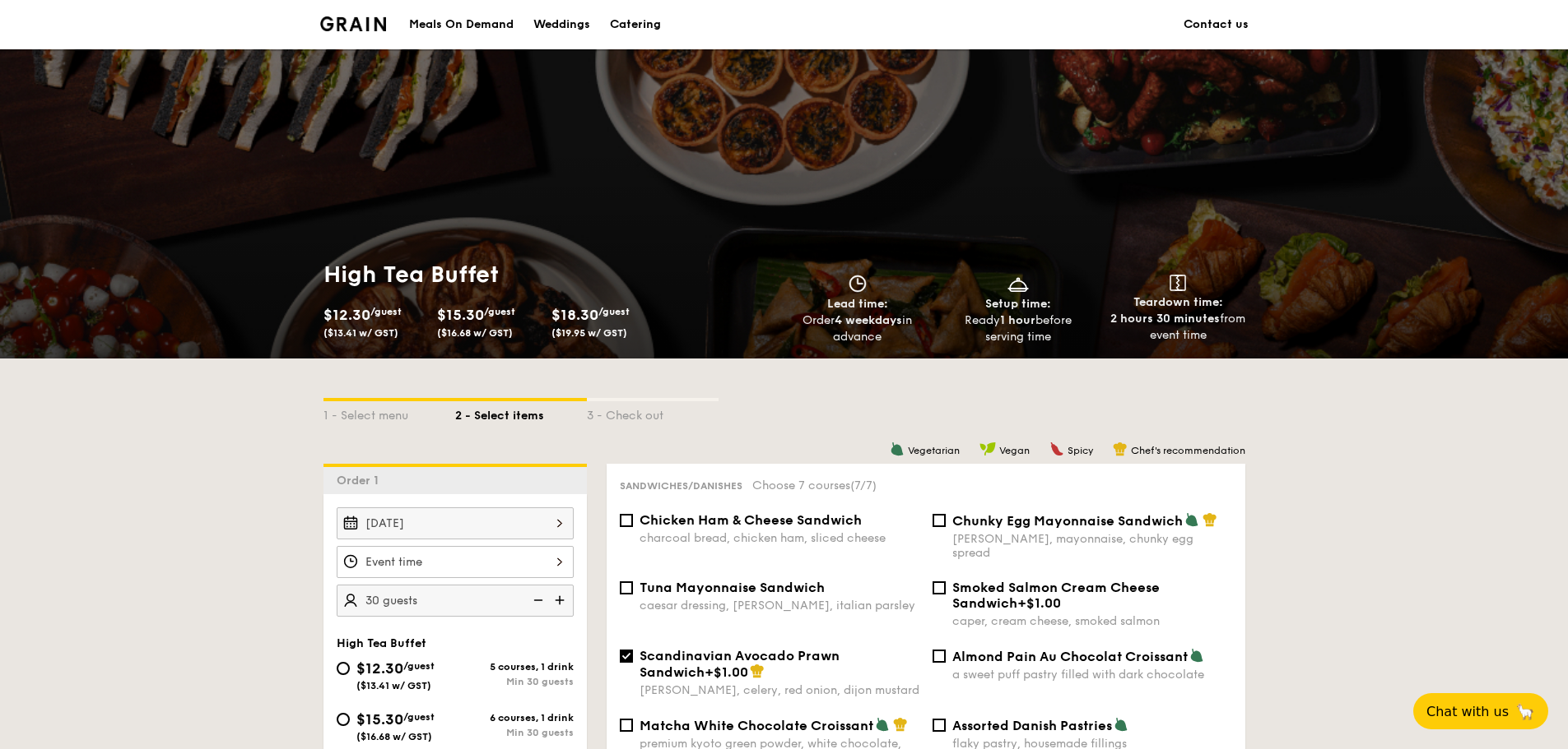
click at [503, 24] on div "Meals On Demand" at bounding box center [462, 25] width 105 height 50
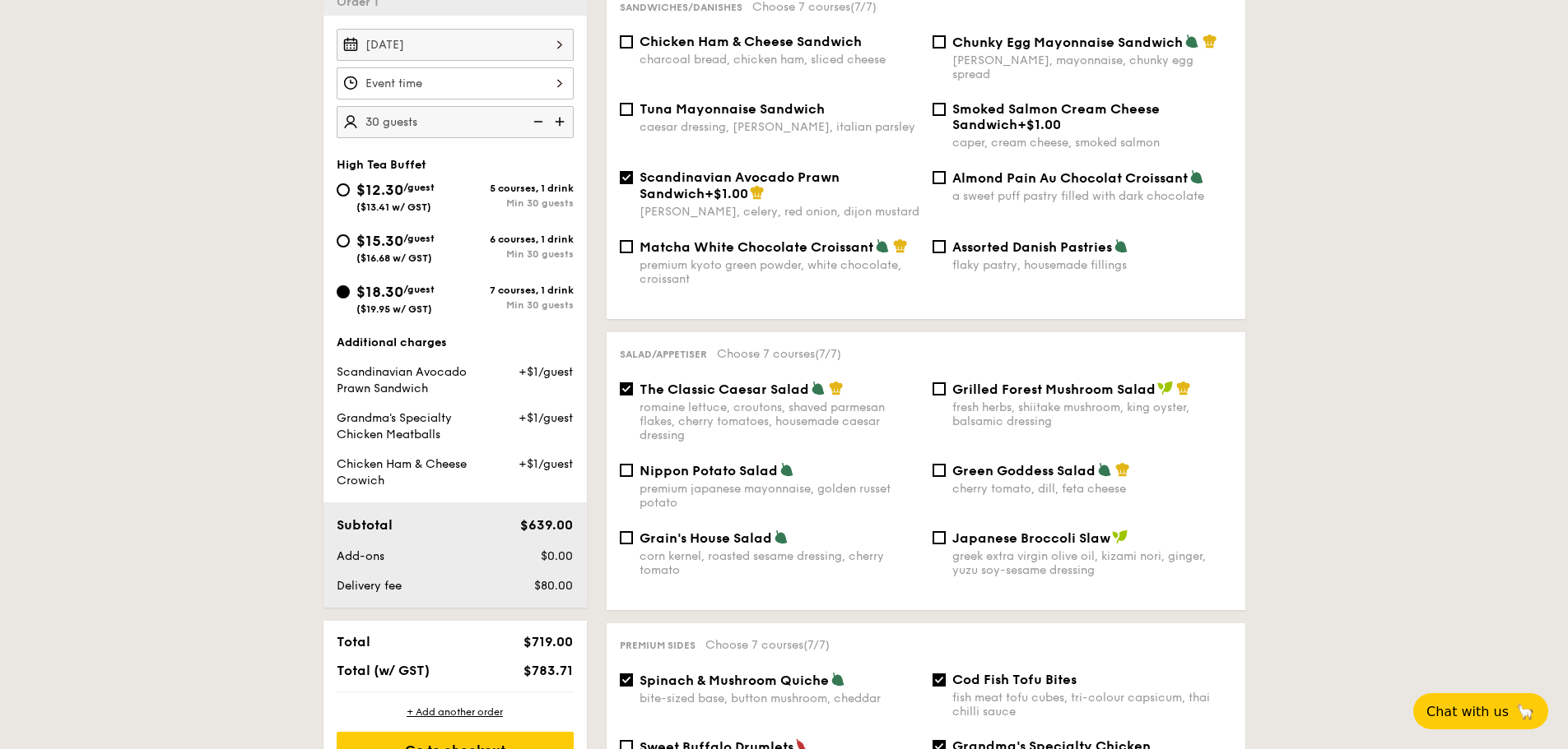
scroll to position [411, 0]
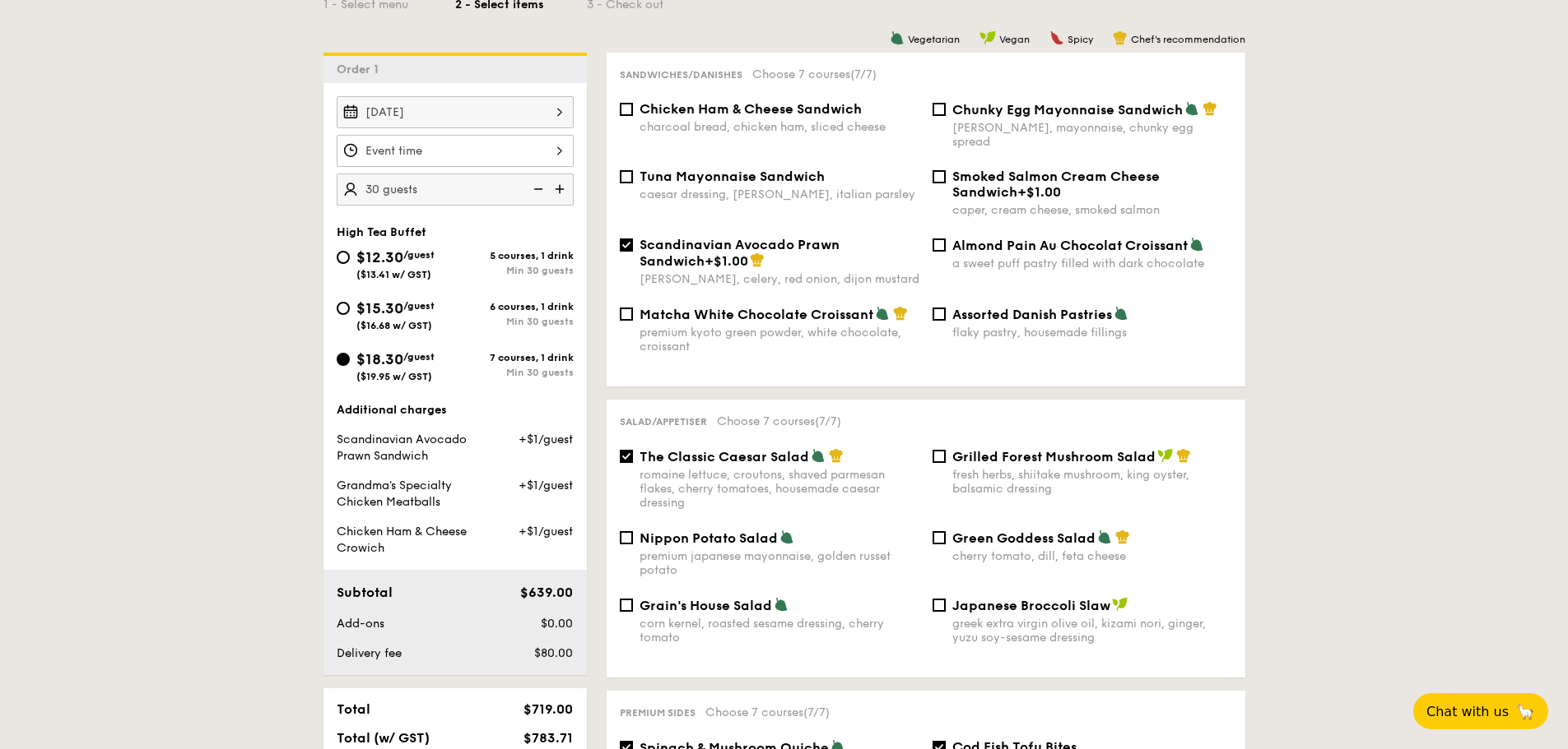
click at [416, 151] on div at bounding box center [455, 151] width 237 height 32
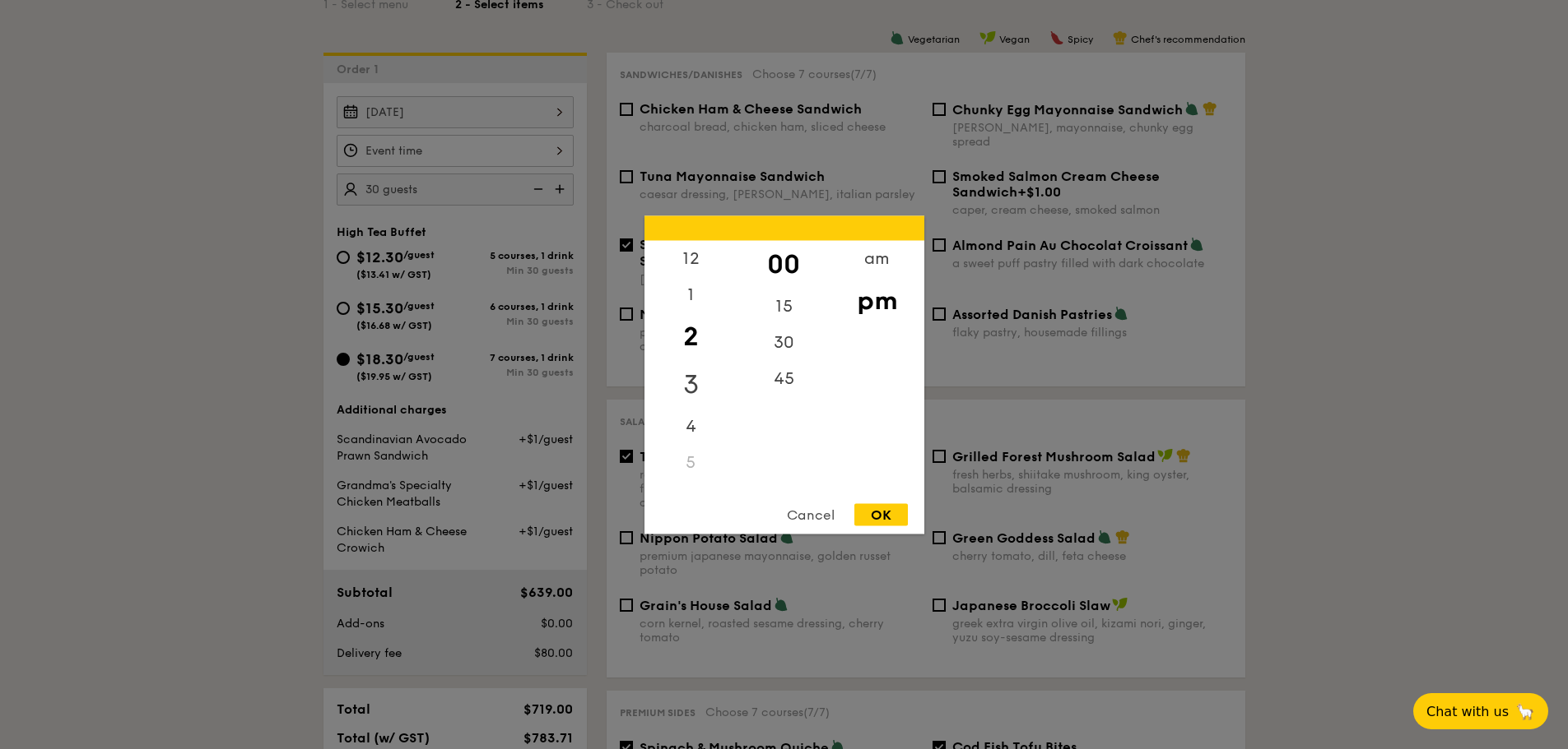
click at [703, 377] on div "3" at bounding box center [691, 384] width 93 height 48
click at [783, 356] on div "30" at bounding box center [784, 348] width 93 height 48
click at [874, 501] on div "12 1 2 3 4 5 6 7 8 9 10 11 00 15 30 45 am pm Cancel OK" at bounding box center [784, 374] width 280 height 319
click at [882, 514] on div "OK" at bounding box center [881, 514] width 53 height 22
type input "3:30PM"
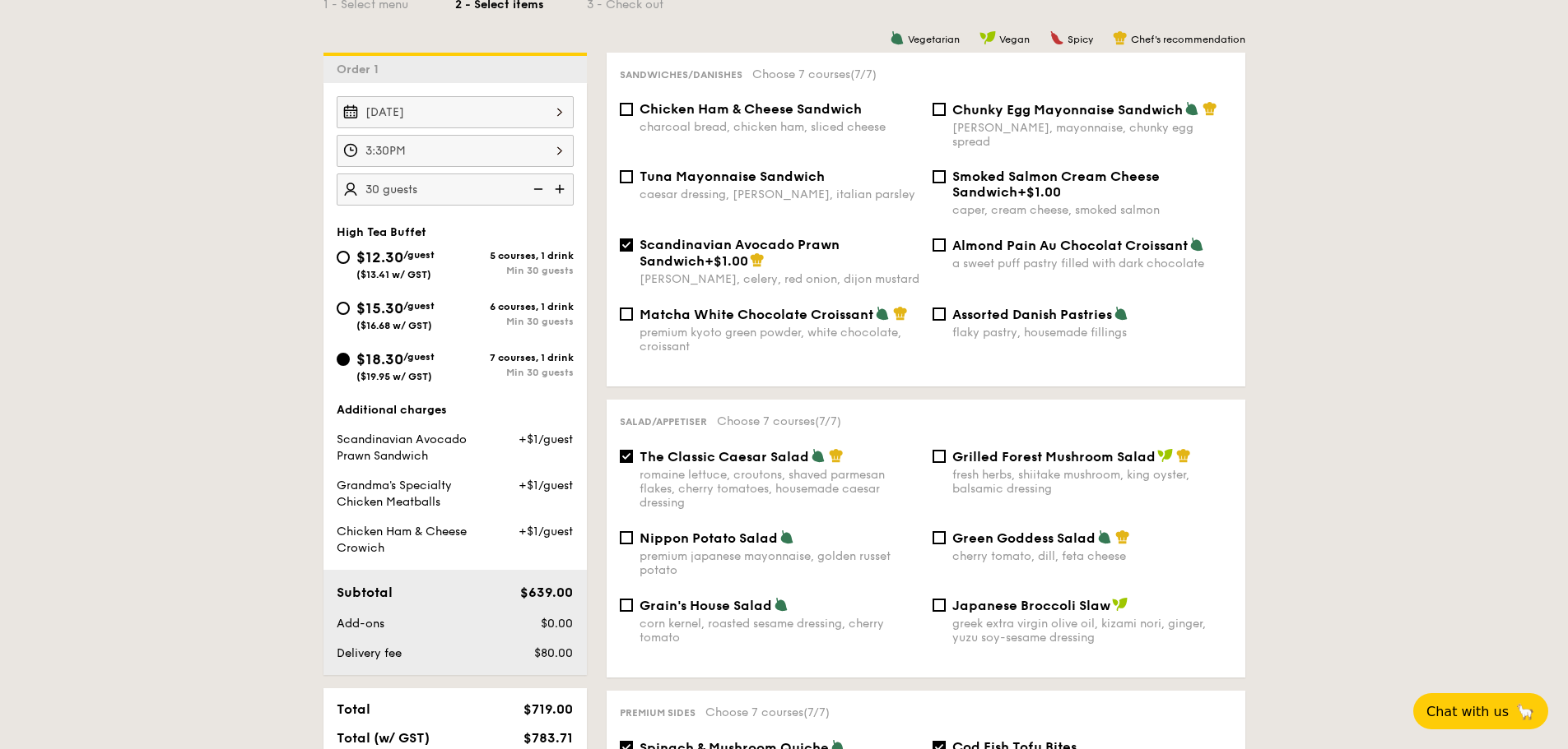
scroll to position [987, 0]
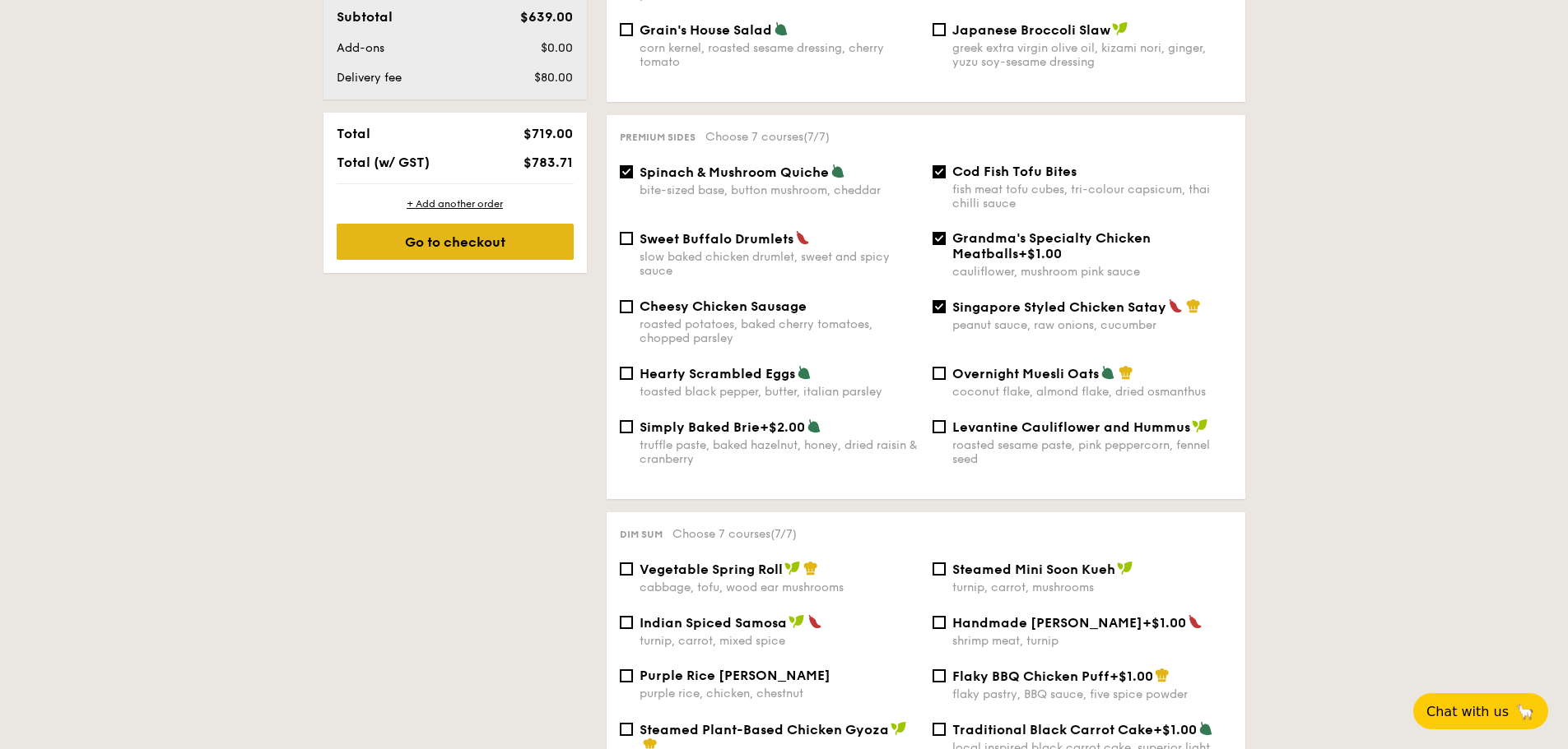
click at [434, 245] on div "Go to checkout" at bounding box center [455, 241] width 237 height 36
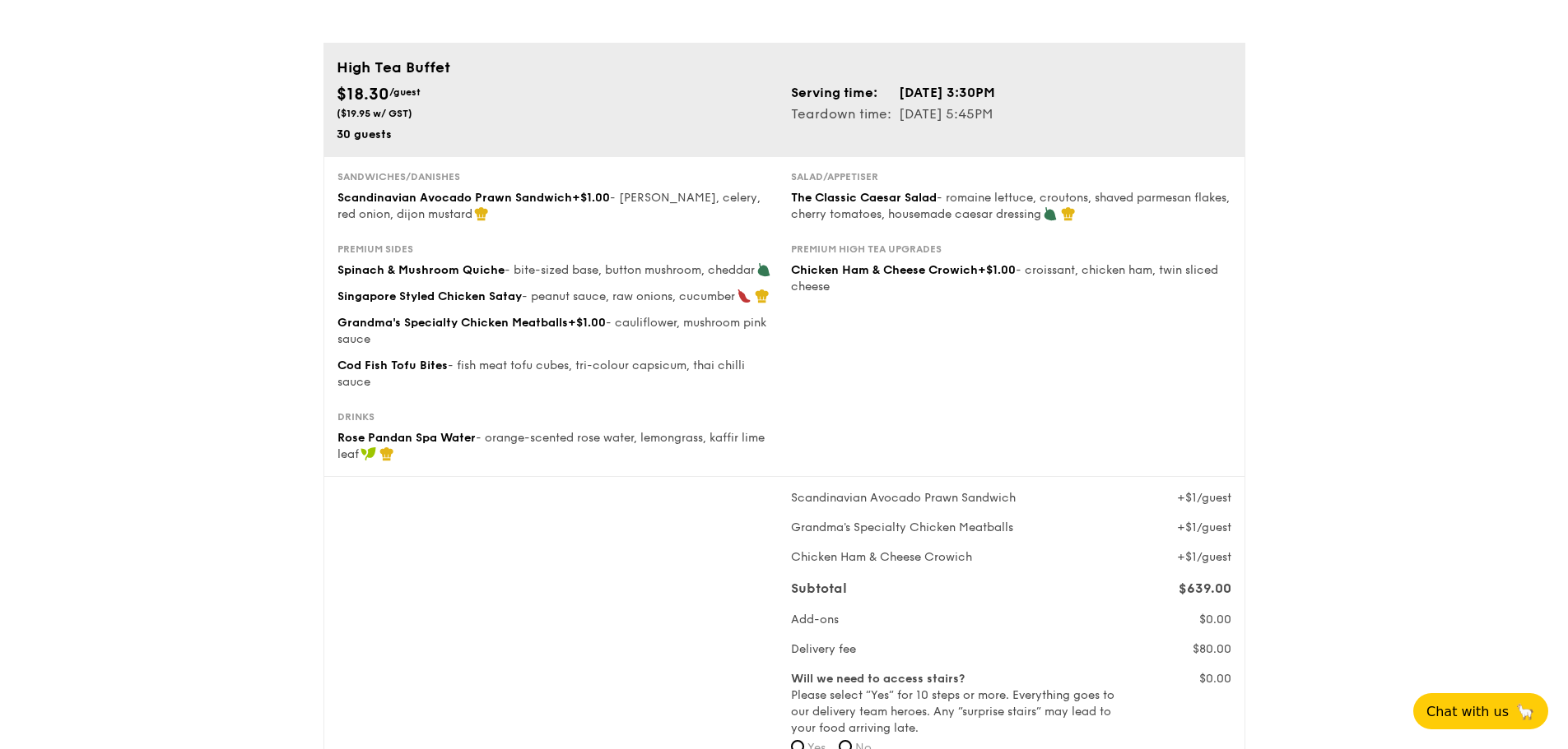
scroll to position [83, 0]
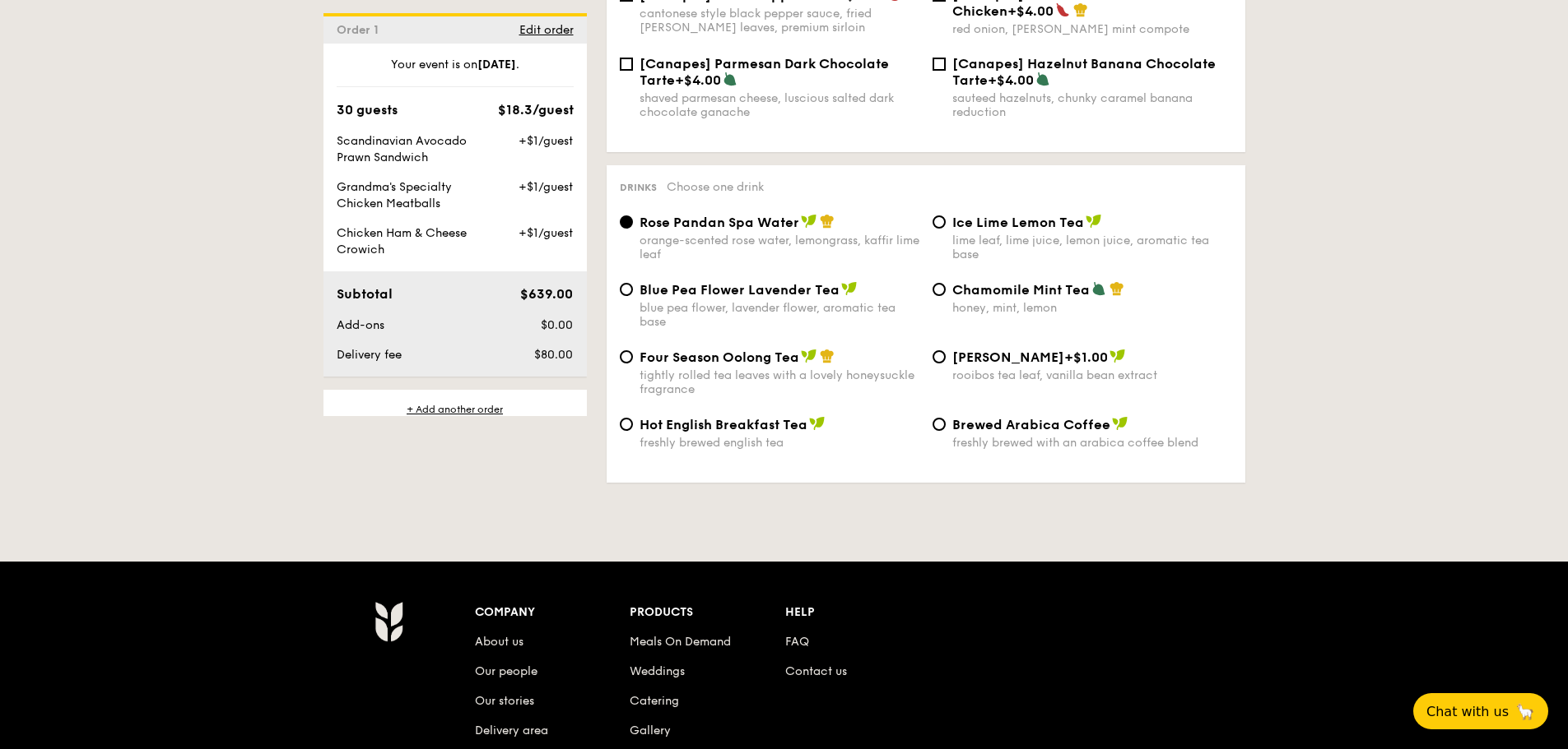
scroll to position [2412, 0]
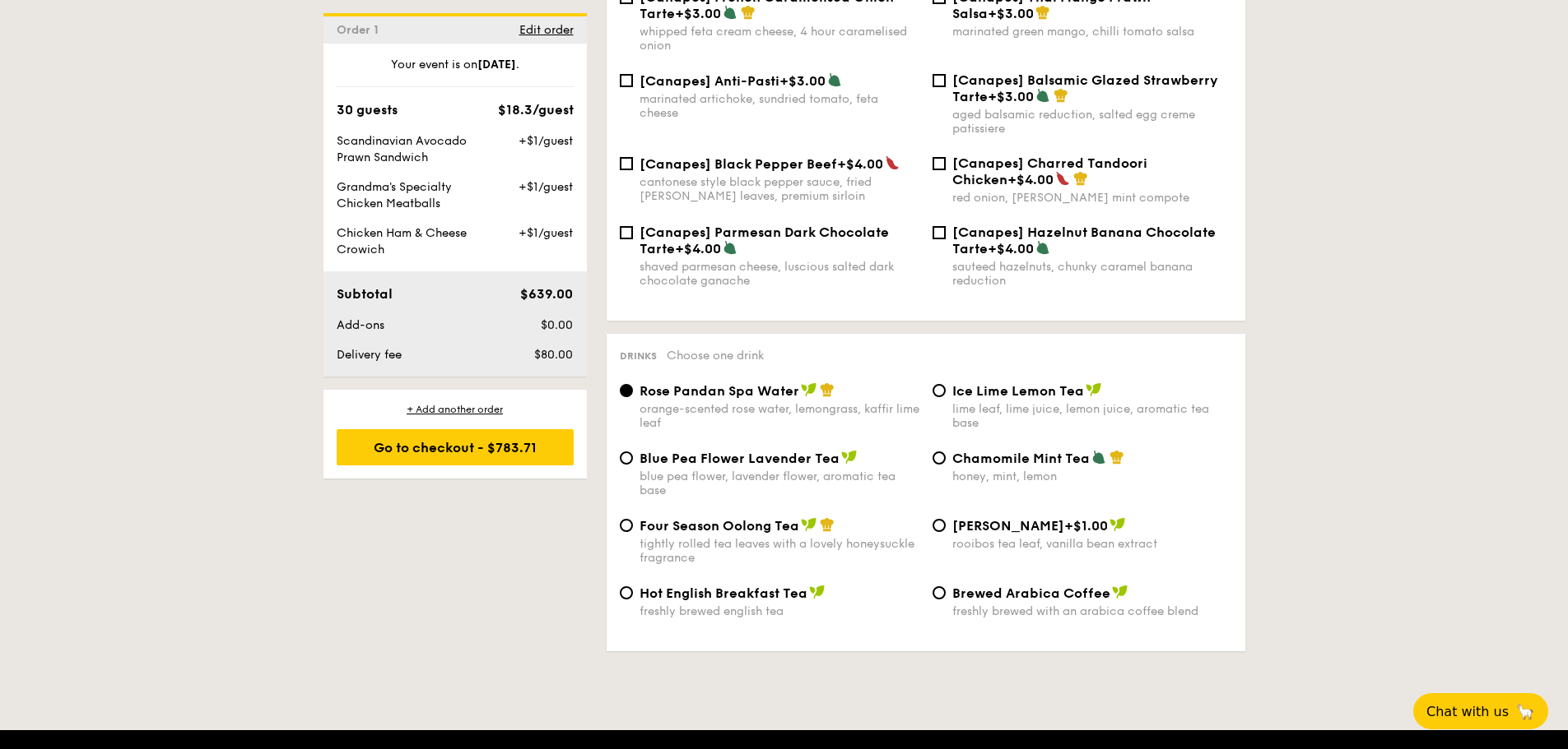
click at [670, 450] on div "Blue Pea Flower Lavender Tea blue pea flower, lavender flower, aromatic tea base" at bounding box center [779, 474] width 280 height 48
click at [633, 452] on input "Blue Pea Flower Lavender Tea blue pea flower, lavender flower, aromatic tea base" at bounding box center [626, 458] width 13 height 13
radio input "true"
click at [986, 383] on span "Ice Lime Lemon Tea" at bounding box center [1018, 391] width 131 height 16
click at [946, 384] on input "Ice Lime Lemon Tea lime leaf, lime juice, lemon juice, aromatic tea base" at bounding box center [938, 390] width 13 height 13
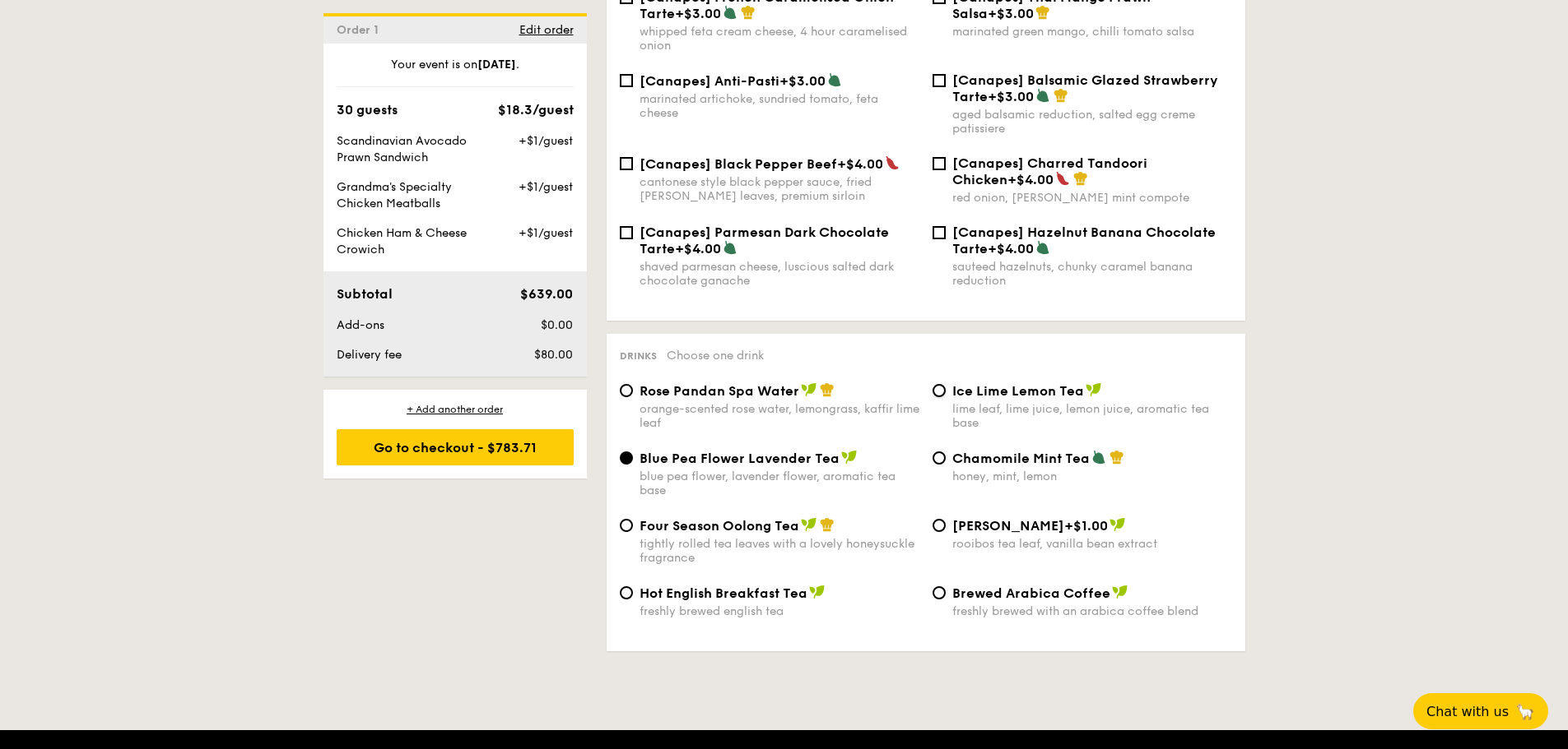
radio input "true"
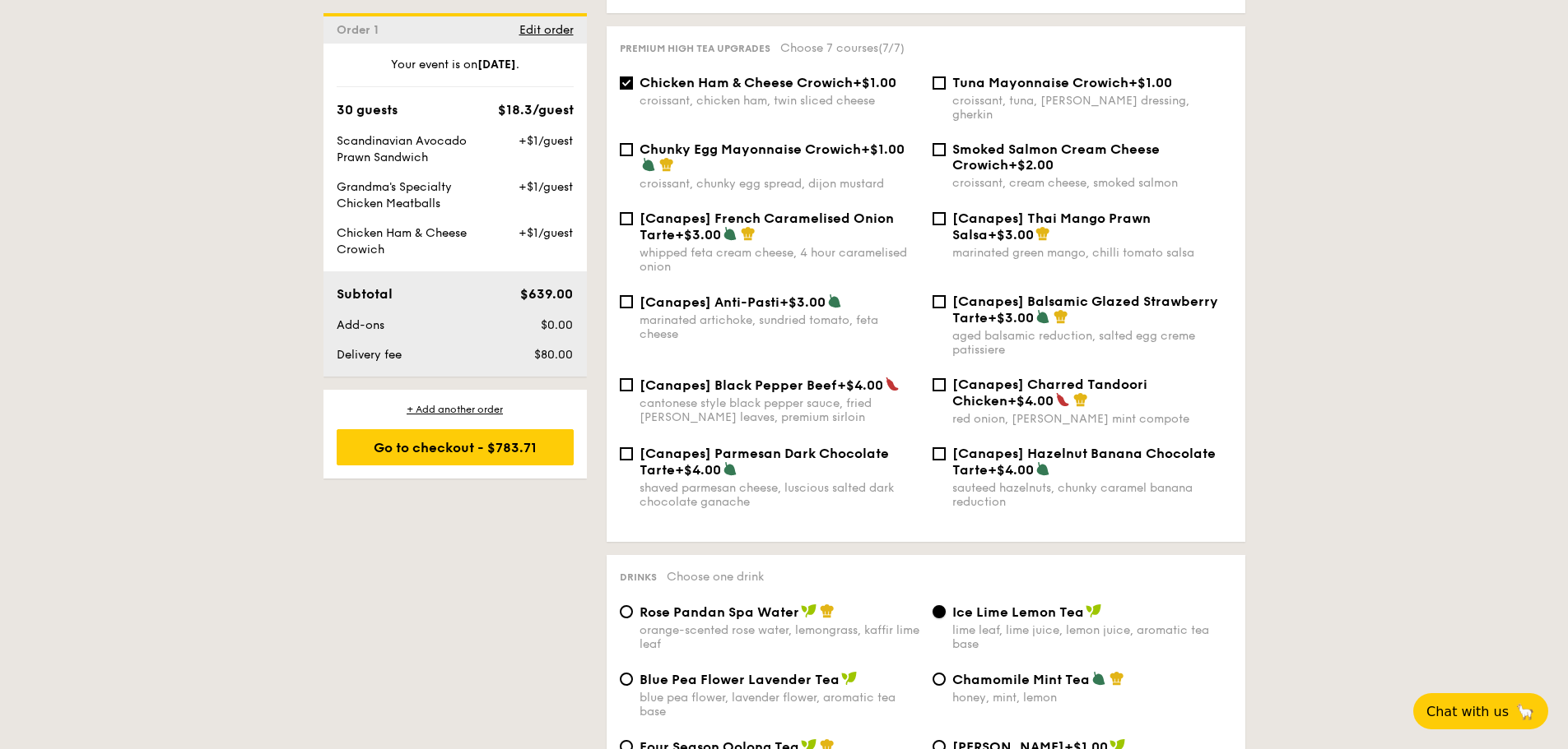
scroll to position [2165, 0]
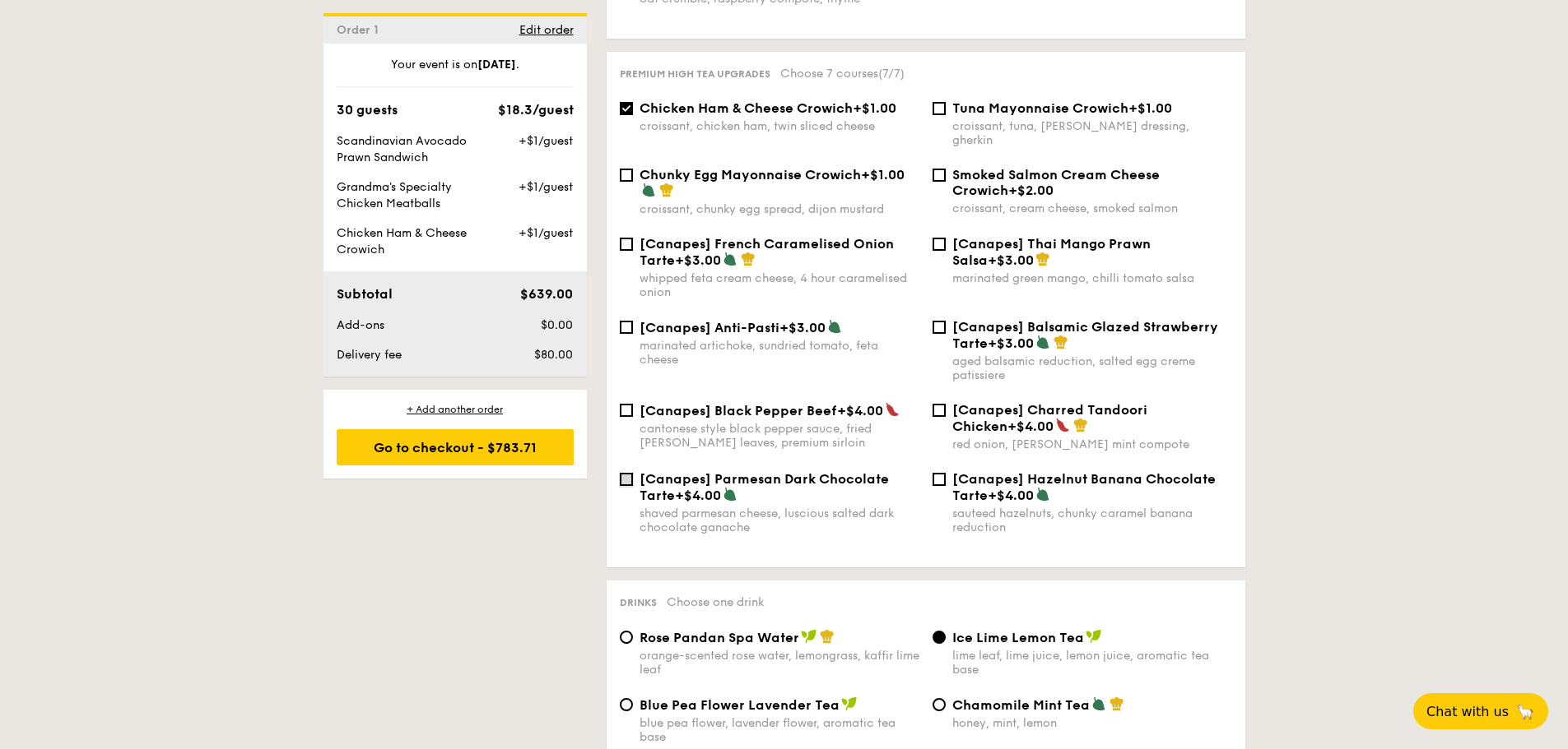
click at [630, 473] on input "[Canapes] Parmesan Dark Chocolate Tarte +$4.00 shaved parmesan cheese, luscious…" at bounding box center [626, 479] width 13 height 13
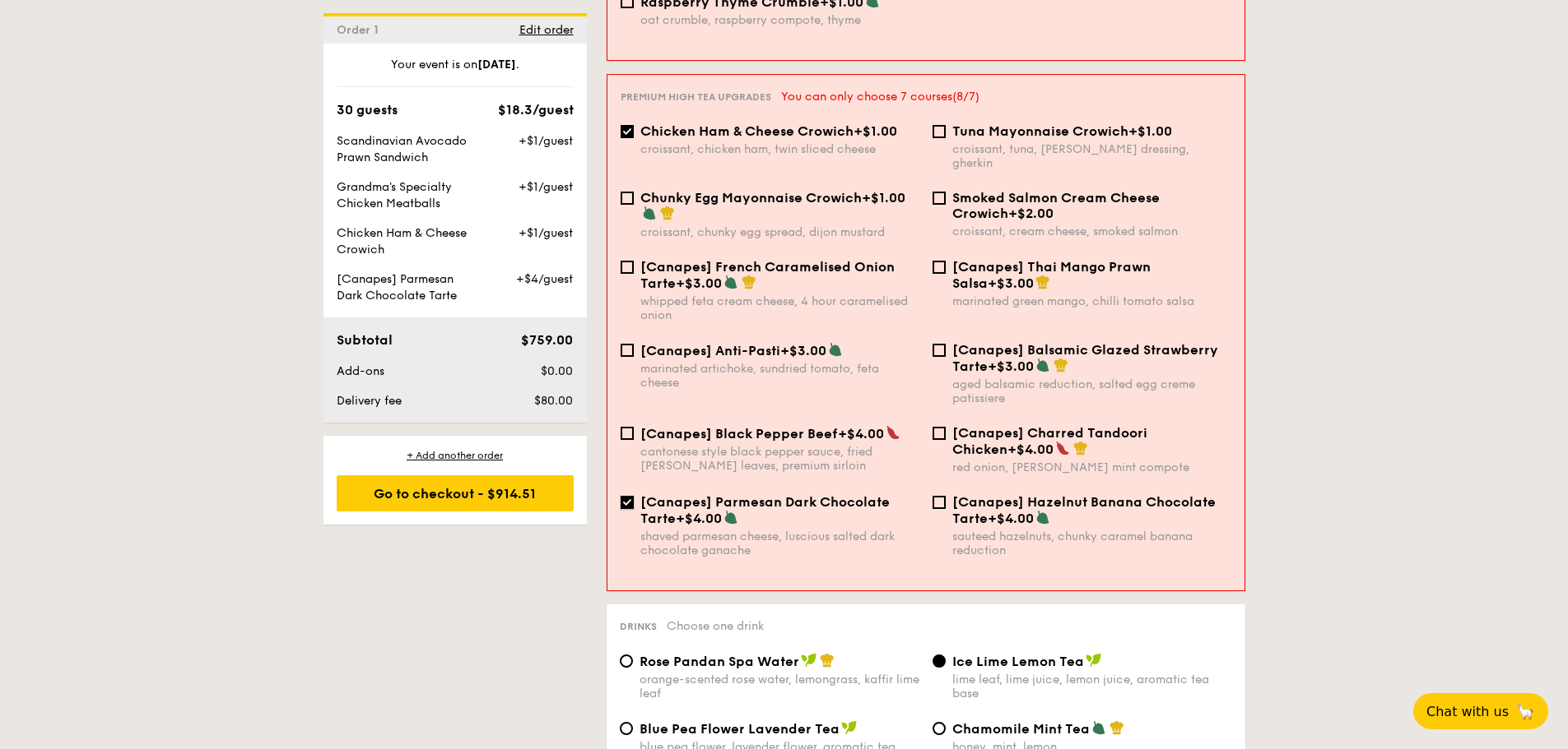
scroll to position [2172, 0]
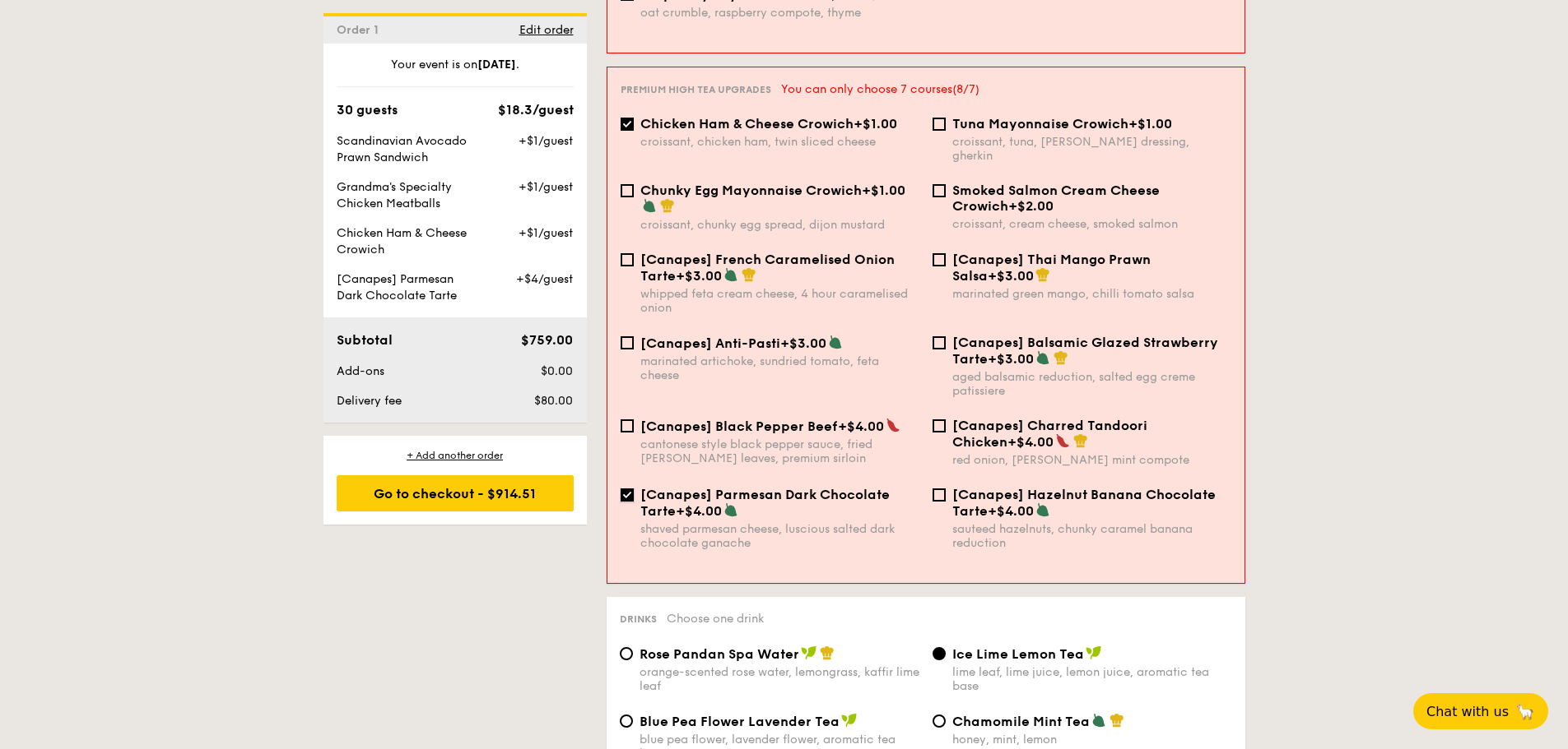
click at [630, 489] on input "[Canapes] Parmesan Dark Chocolate Tarte +$4.00 shaved parmesan cheese, luscious…" at bounding box center [627, 495] width 13 height 13
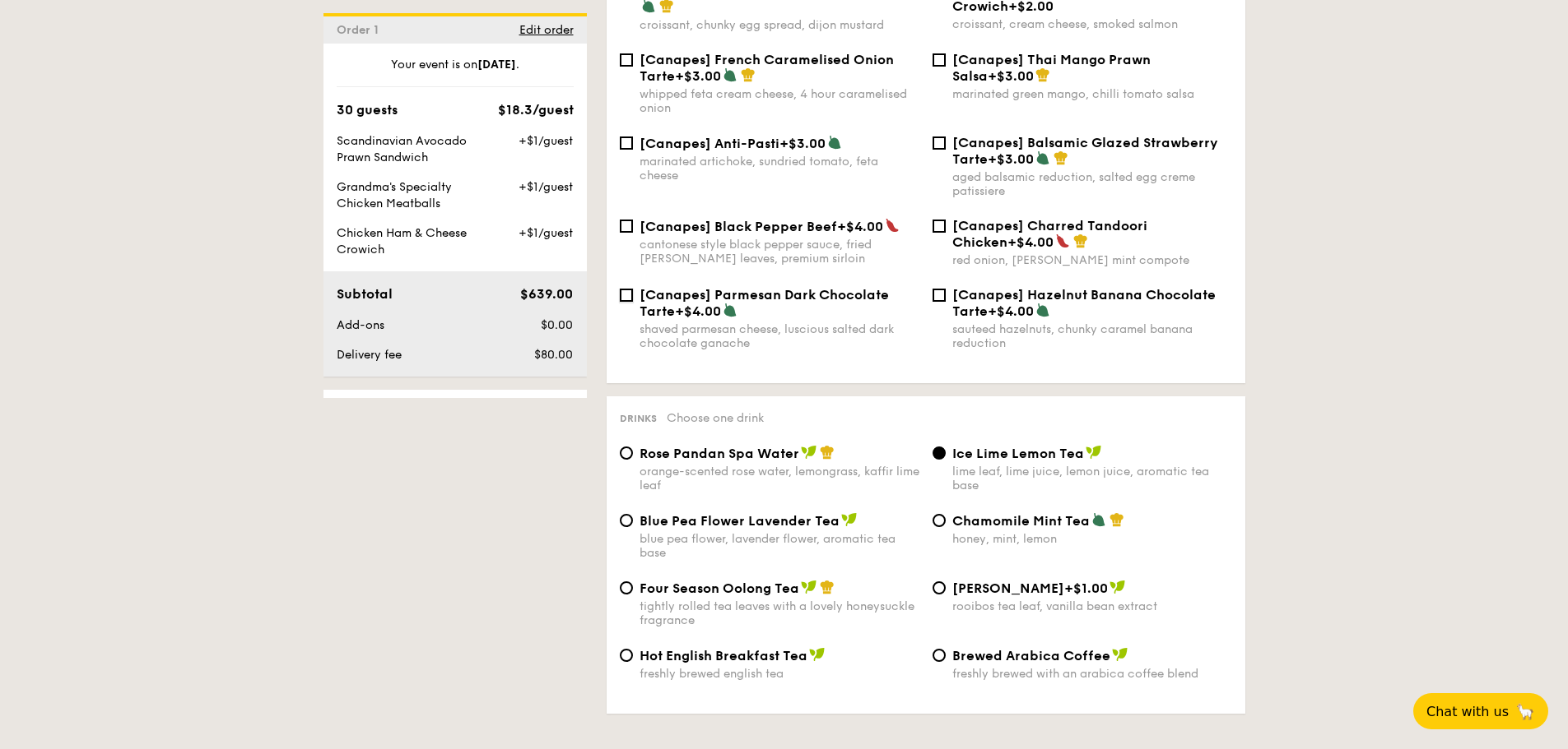
scroll to position [2741, 0]
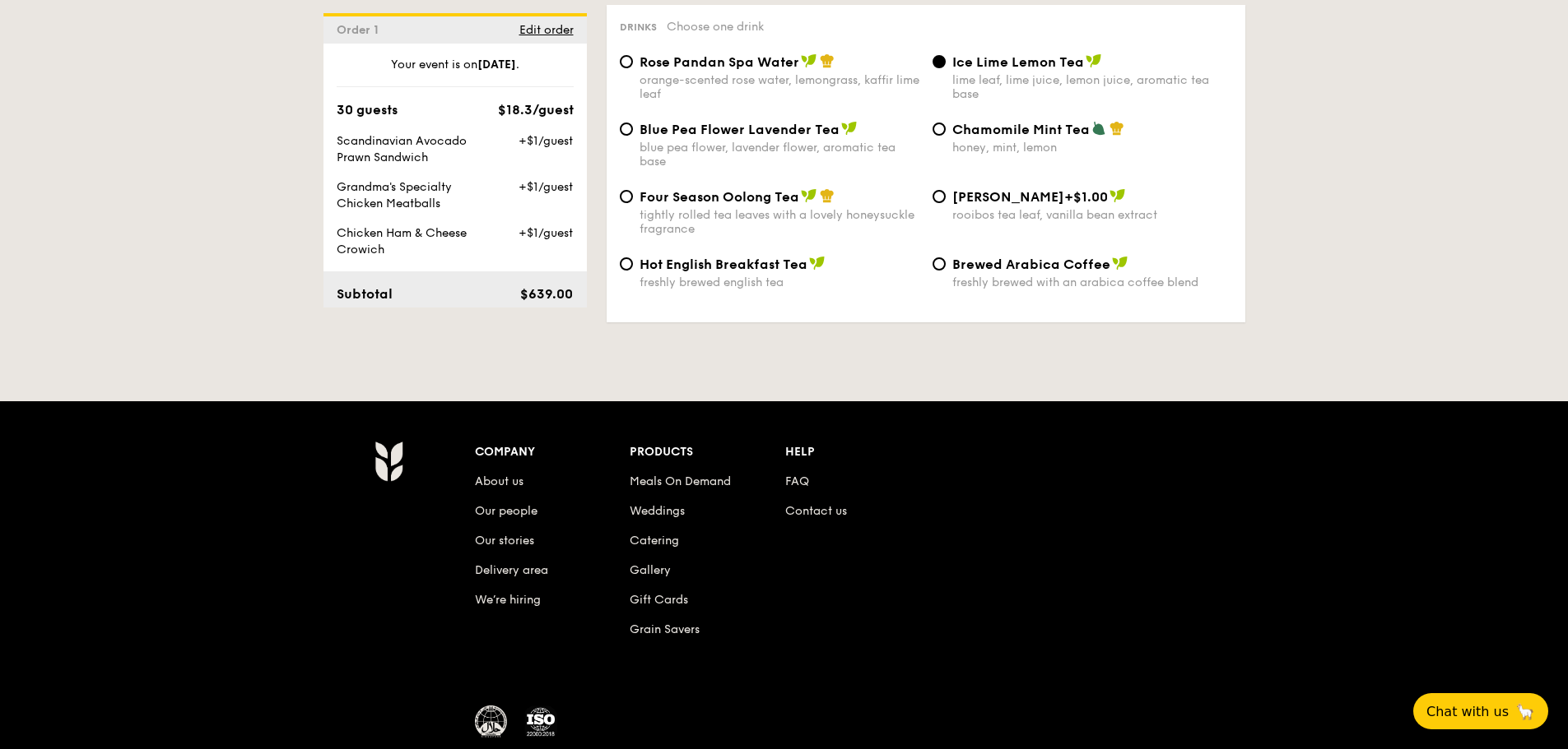
click at [953, 54] on span "Ice Lime Lemon Tea" at bounding box center [1018, 62] width 131 height 16
click at [946, 55] on input "Ice Lime Lemon Tea lime leaf, lime juice, lemon juice, aromatic tea base" at bounding box center [938, 61] width 13 height 13
click at [941, 55] on input "Ice Lime Lemon Tea lime leaf, lime juice, lemon juice, aromatic tea base" at bounding box center [938, 61] width 13 height 13
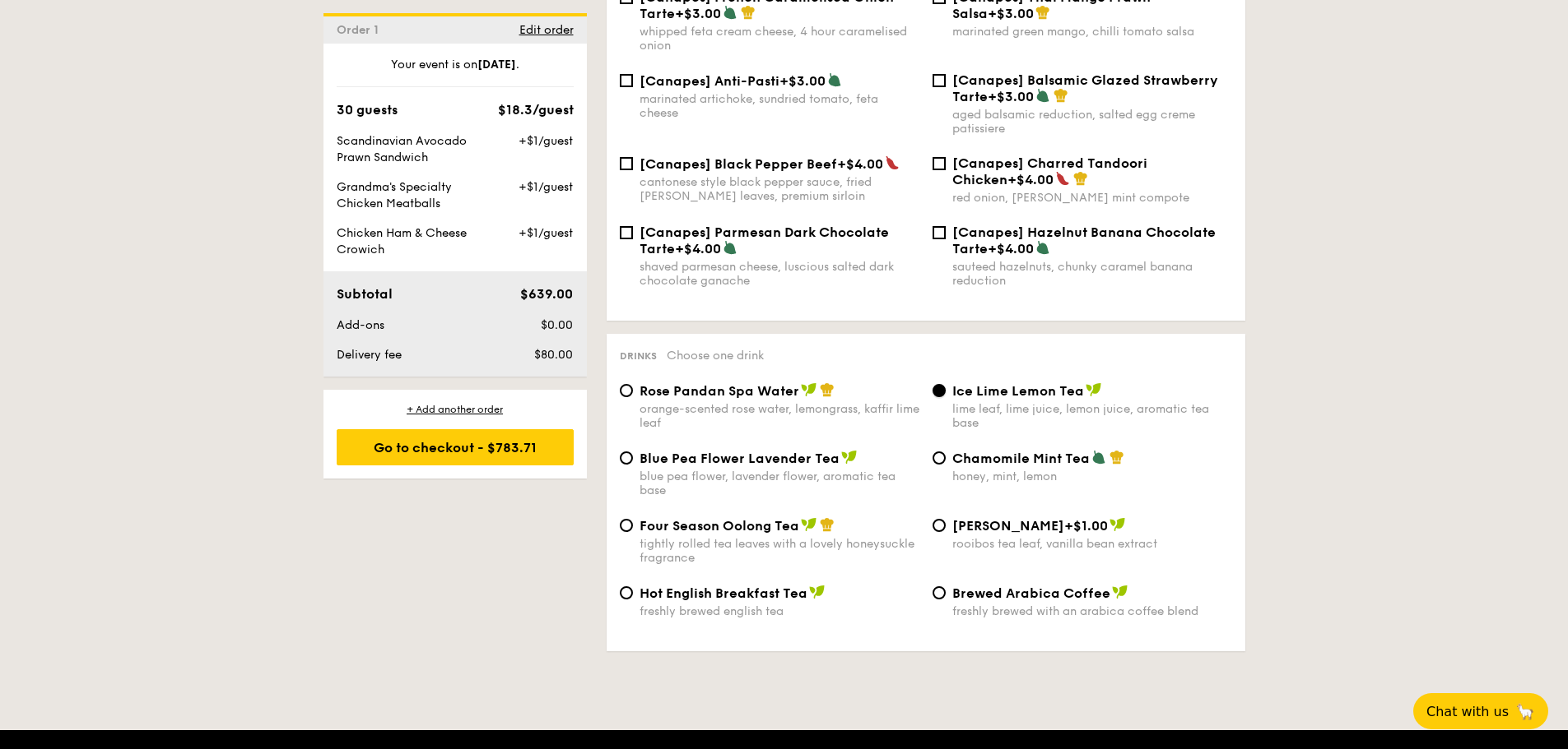
scroll to position [2330, 0]
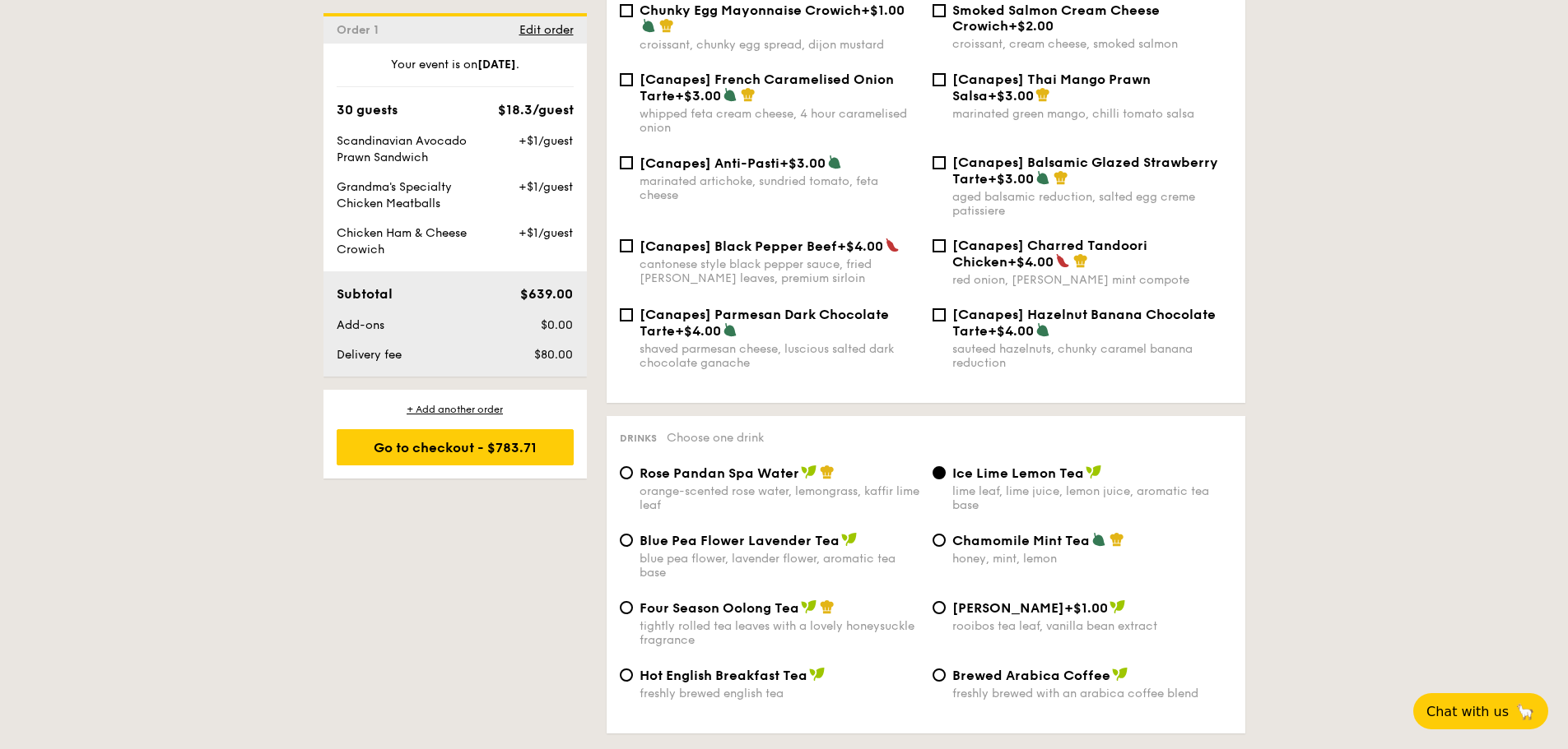
click at [665, 307] on span "[Canapes] Parmesan Dark Chocolate Tarte" at bounding box center [764, 323] width 249 height 32
click at [633, 309] on input "[Canapes] Parmesan Dark Chocolate Tarte +$4.00 shaved parmesan cheese, luscious…" at bounding box center [626, 315] width 13 height 13
checkbox input "true"
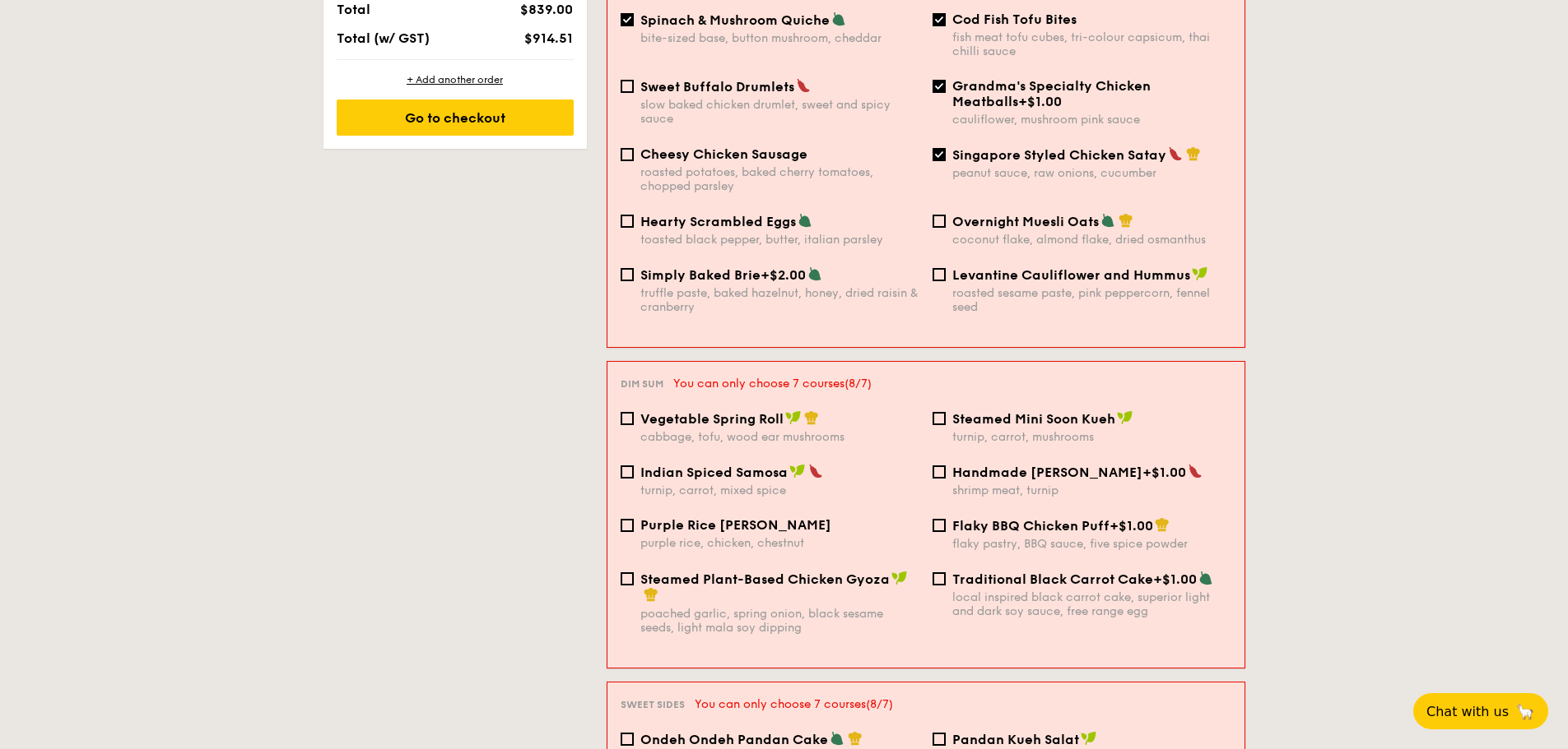
scroll to position [1022, 0]
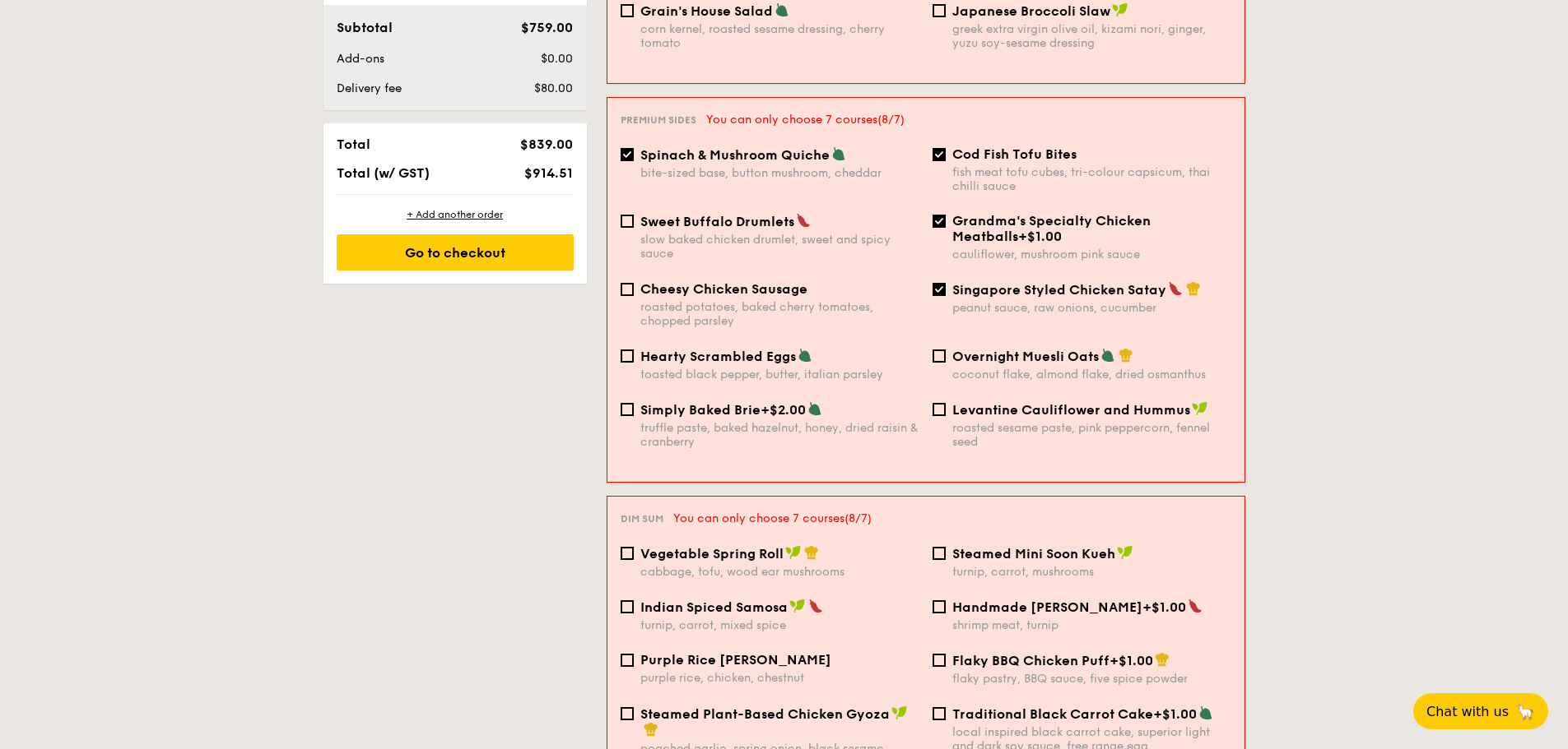
click at [686, 147] on span "Spinach & Mushroom Quiche" at bounding box center [734, 155] width 189 height 16
click at [634, 148] on input "Spinach & Mushroom Quiche bite-sized base, button mushroom, cheddar" at bounding box center [627, 154] width 13 height 13
checkbox input "false"
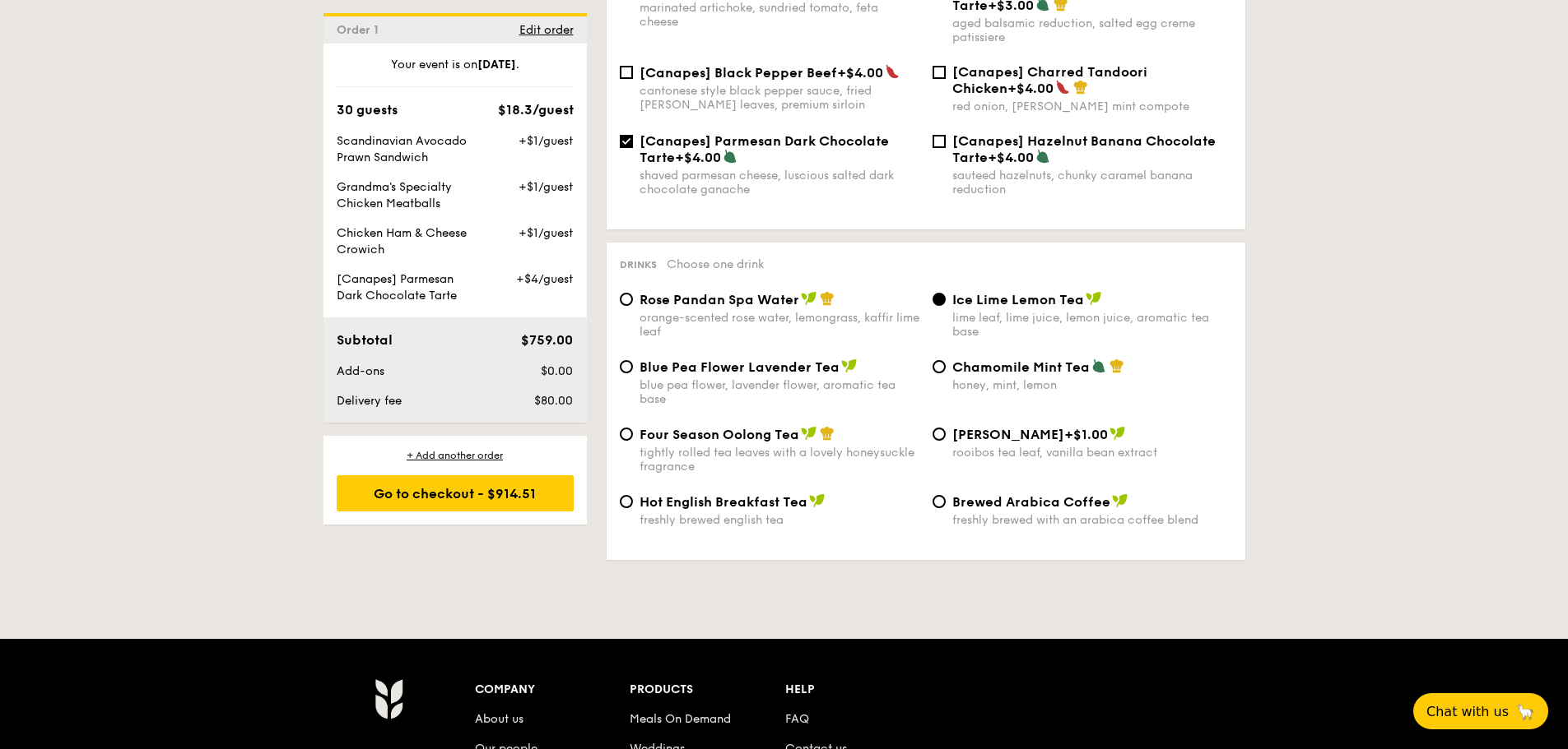
scroll to position [2421, 0]
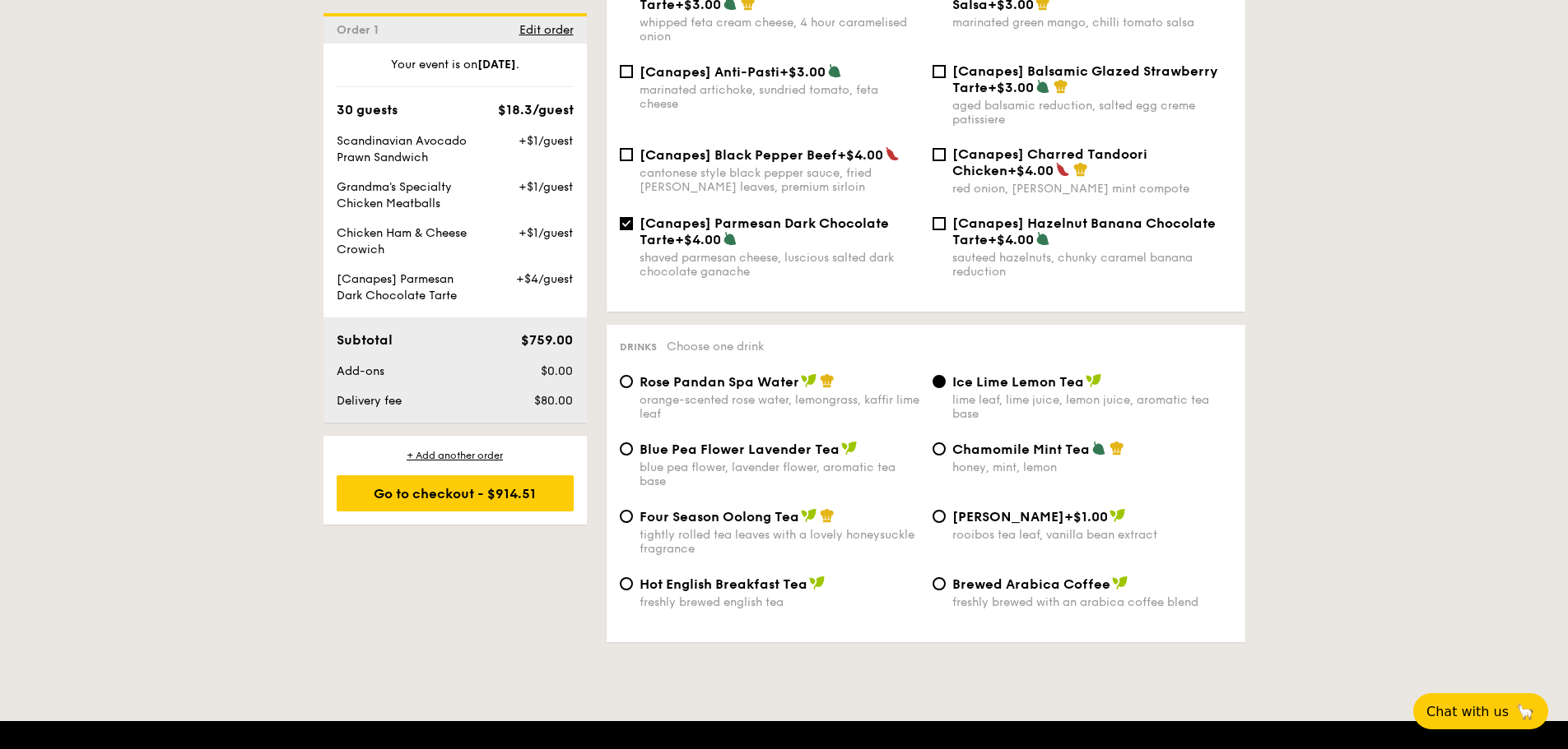
drag, startPoint x: 641, startPoint y: 196, endPoint x: 726, endPoint y: 216, distance: 87.3
click at [726, 216] on div "[Canapes] Parmesan Dark Chocolate Tarte +$4.00" at bounding box center [779, 232] width 280 height 32
copy div "[Canapes] Parmesan Dark Chocolate Tarte +$4.00"
drag, startPoint x: 1472, startPoint y: 260, endPoint x: 1469, endPoint y: 285, distance: 25.2
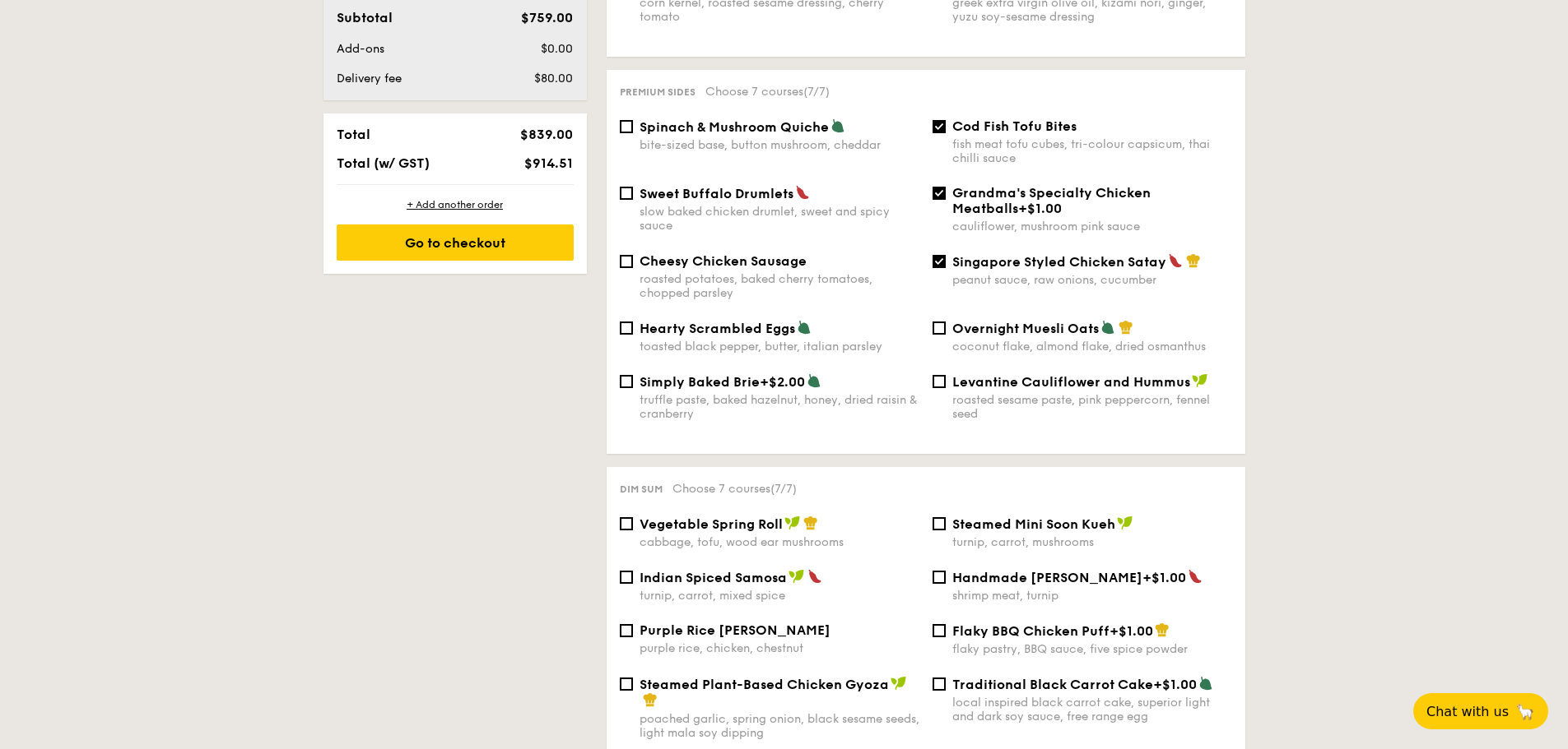
scroll to position [776, 0]
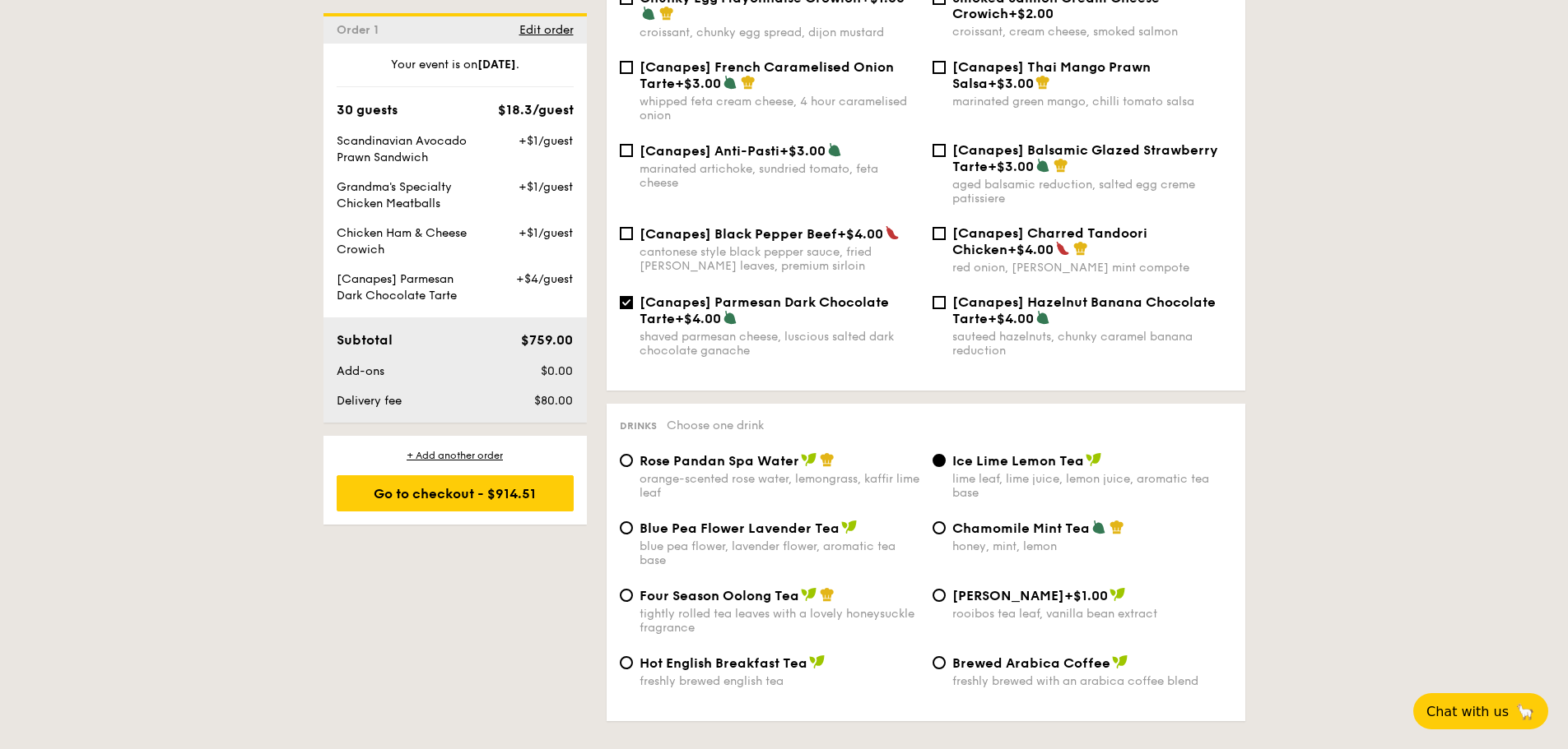
scroll to position [2385, 0]
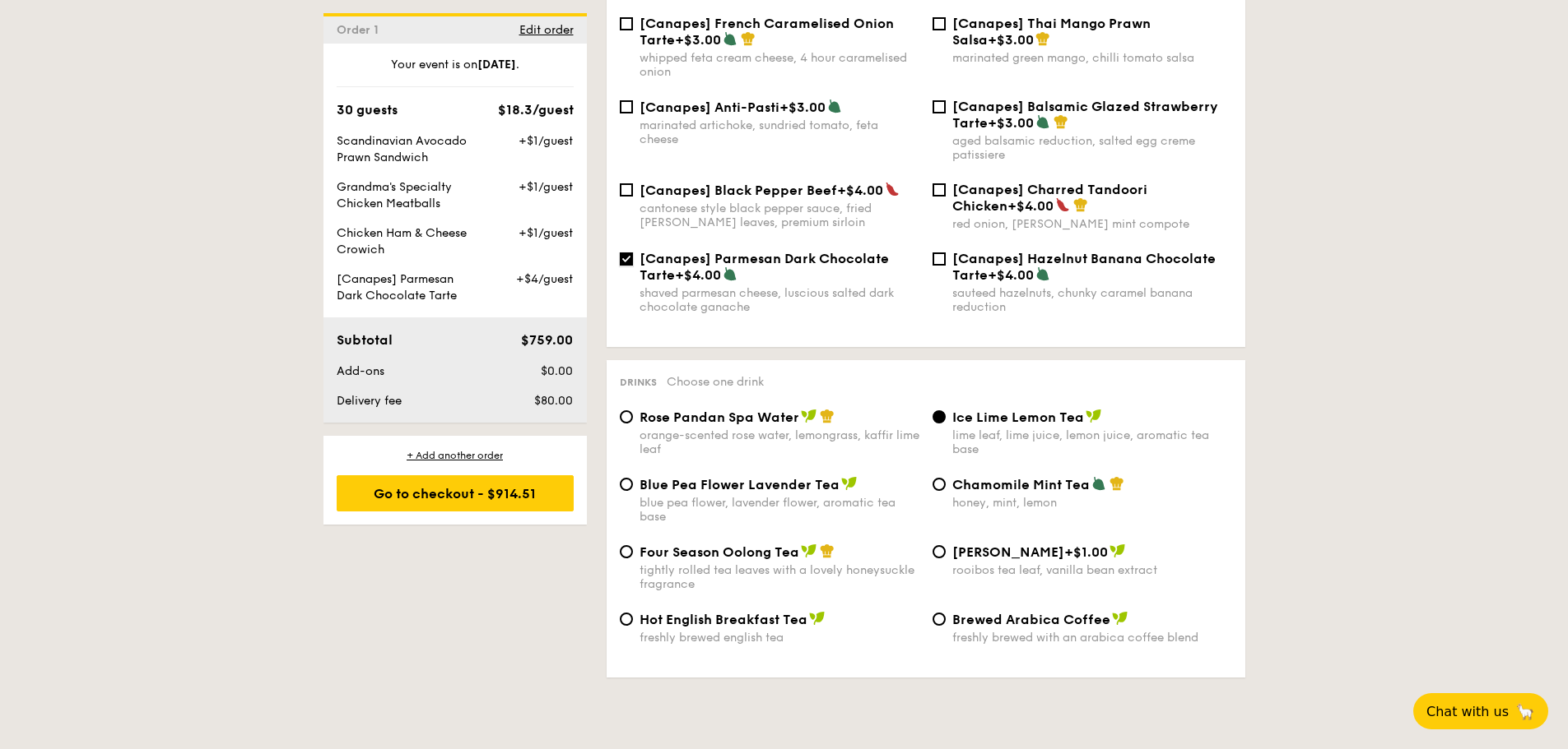
click at [623, 253] on input "[Canapes] Parmesan Dark Chocolate Tarte +$4.00 shaved parmesan cheese, luscious…" at bounding box center [626, 259] width 13 height 13
checkbox input "false"
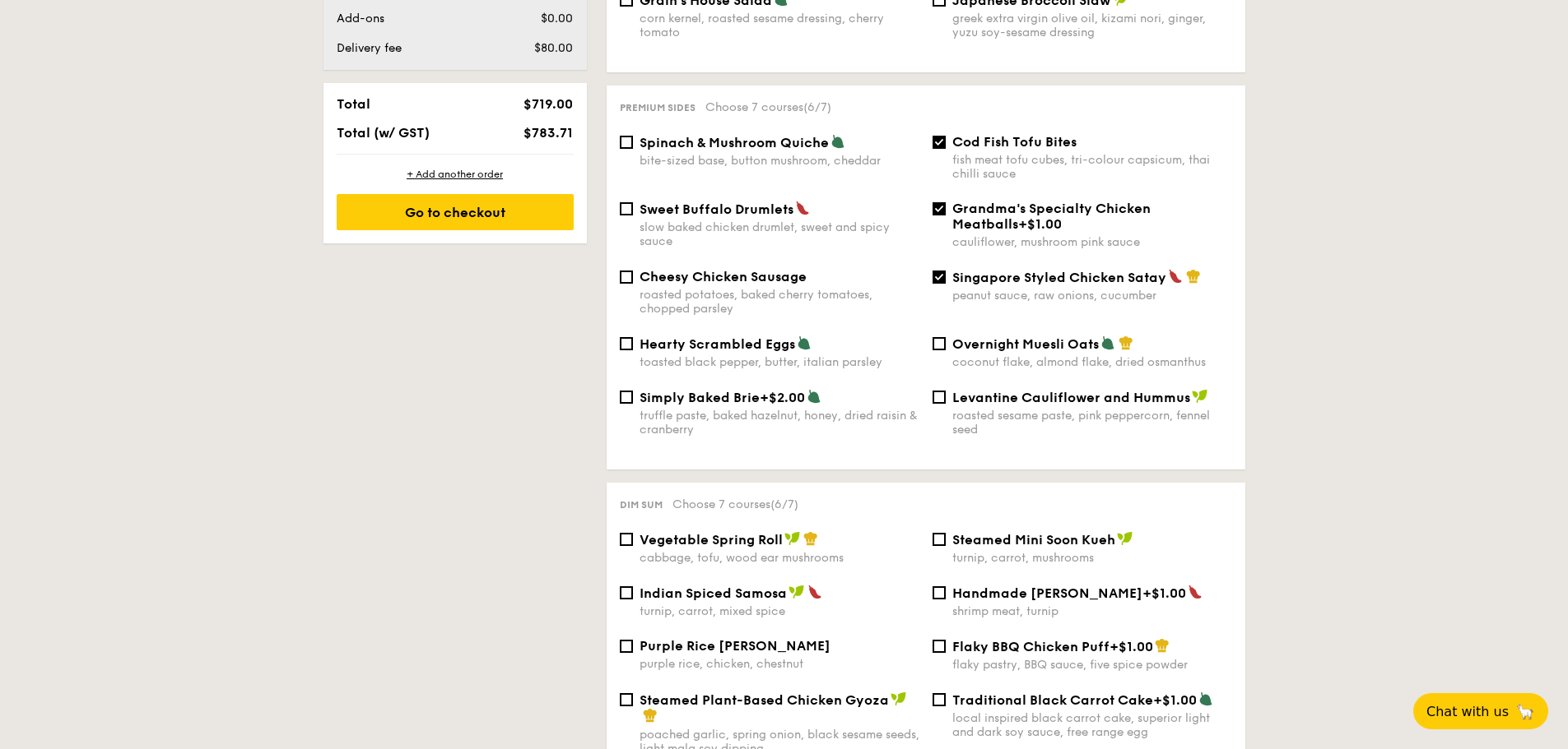
scroll to position [987, 0]
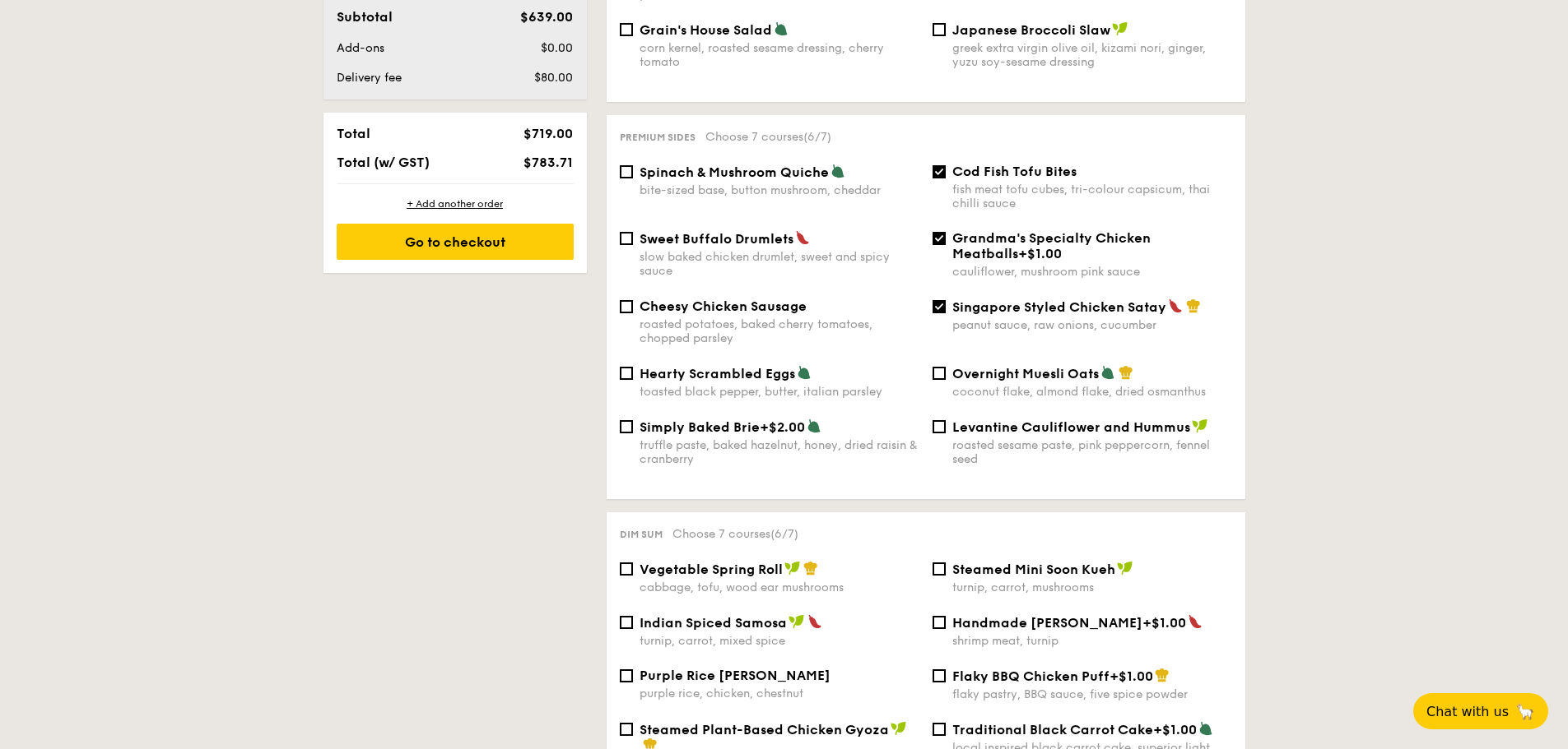
click at [719, 164] on span "Spinach & Mushroom Quiche" at bounding box center [733, 172] width 189 height 16
click at [633, 165] on input "Spinach & Mushroom Quiche bite-sized base, button mushroom, cheddar" at bounding box center [626, 171] width 13 height 13
checkbox input "true"
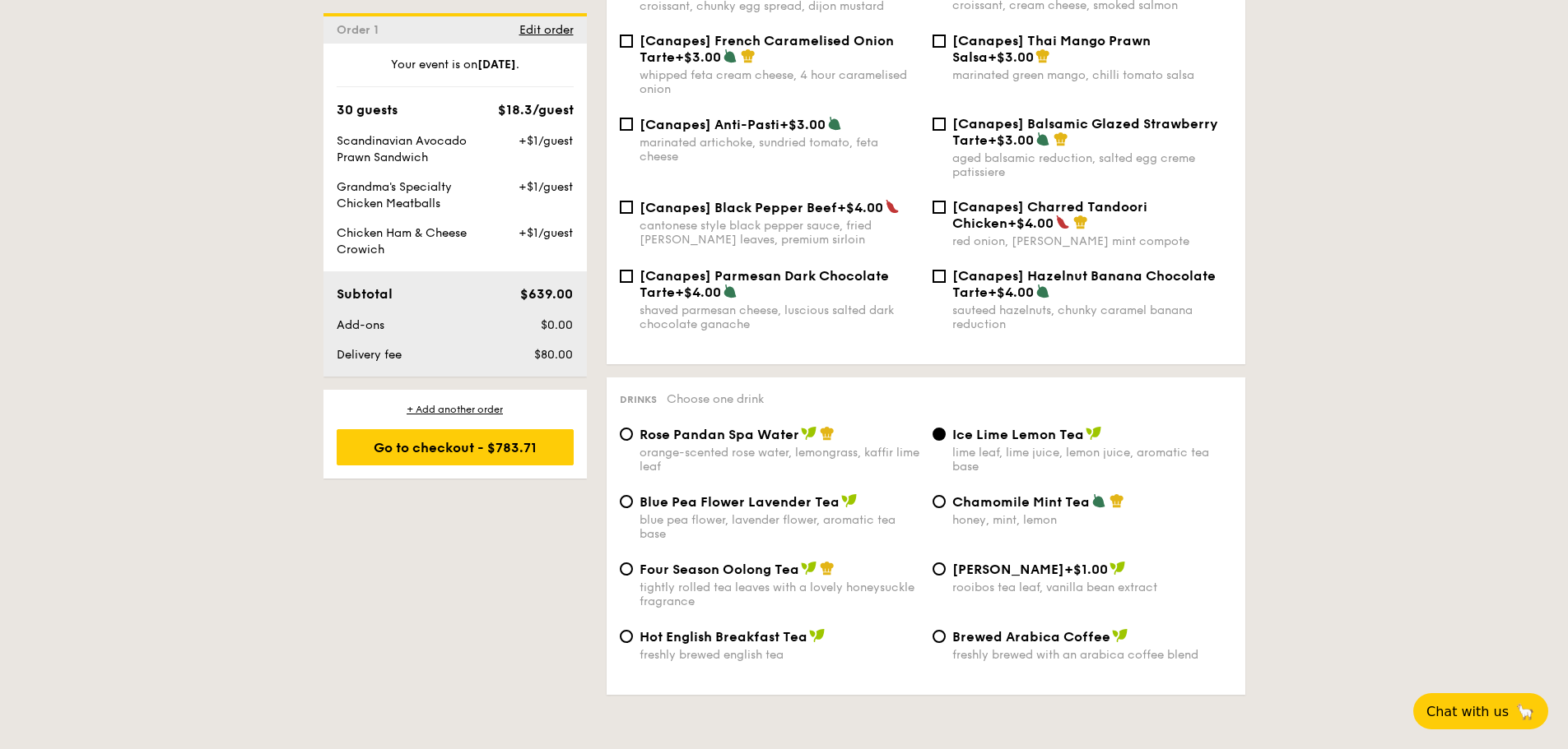
scroll to position [2329, 0]
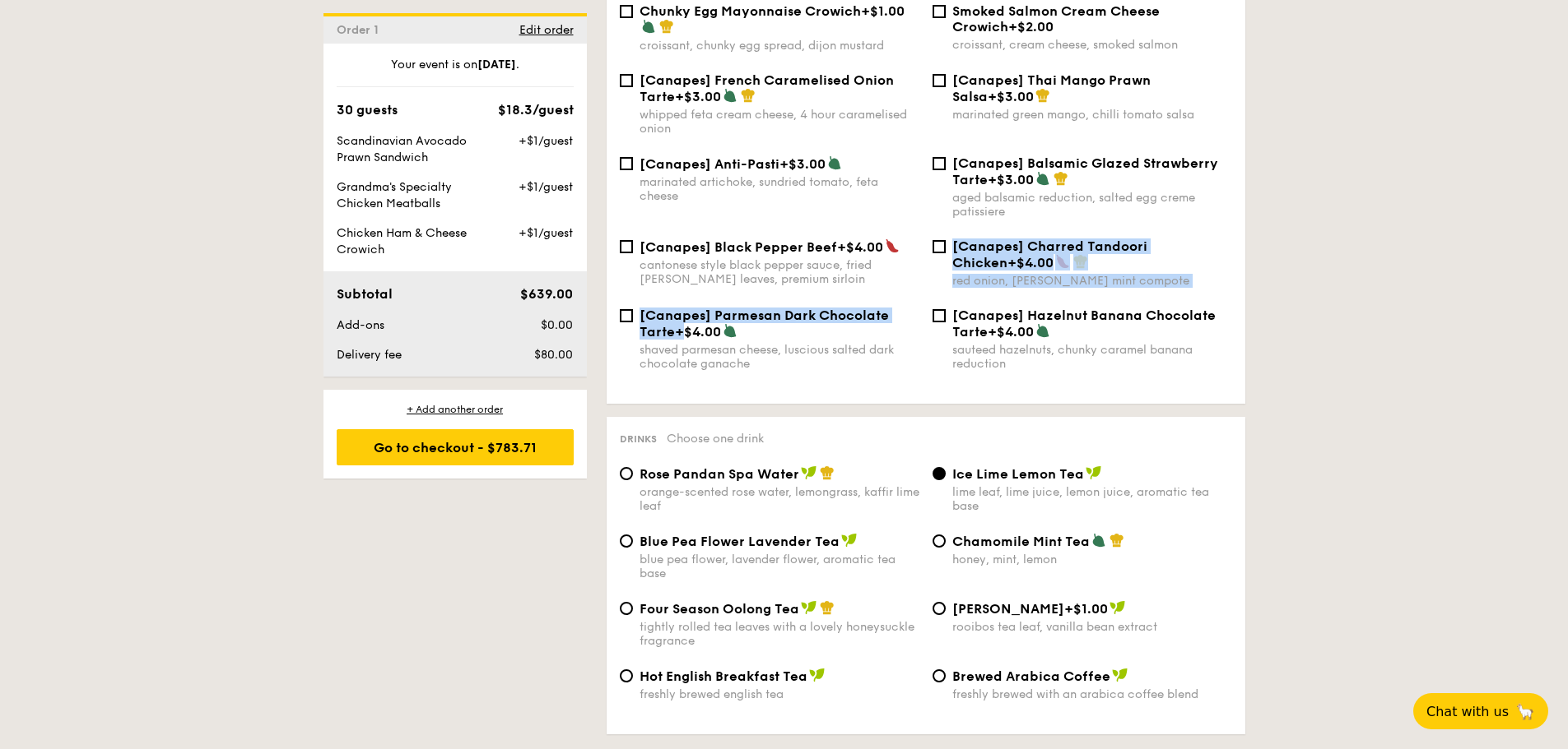
drag, startPoint x: 714, startPoint y: 279, endPoint x: 677, endPoint y: 302, distance: 43.6
click at [677, 302] on div "Chicken Ham & Cheese Crowich +$1.00 croissant, chicken ham, twin sliced cheese …" at bounding box center [926, 164] width 613 height 454
copy div "[Canapes] Charred Tandoori Chicken +$4.00 red onion, coriander mint compote [Ca…"
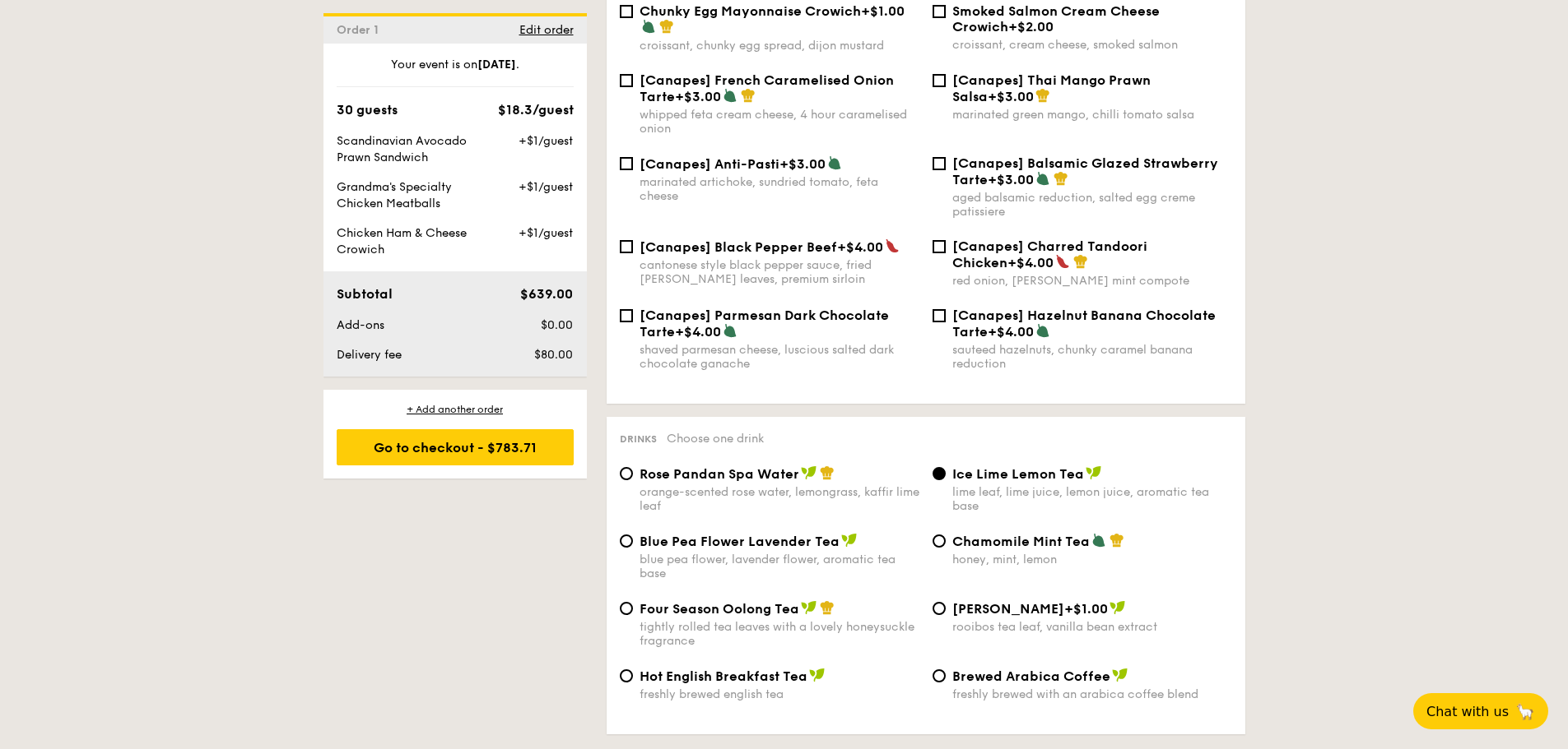
drag, startPoint x: 717, startPoint y: 284, endPoint x: 714, endPoint y: 234, distance: 50.1
click at [673, 310] on div "[Canapes] Parmesan Dark Chocolate Tarte +$4.00" at bounding box center [779, 324] width 280 height 32
copy span "armesan Dark Chocolate Tarte"
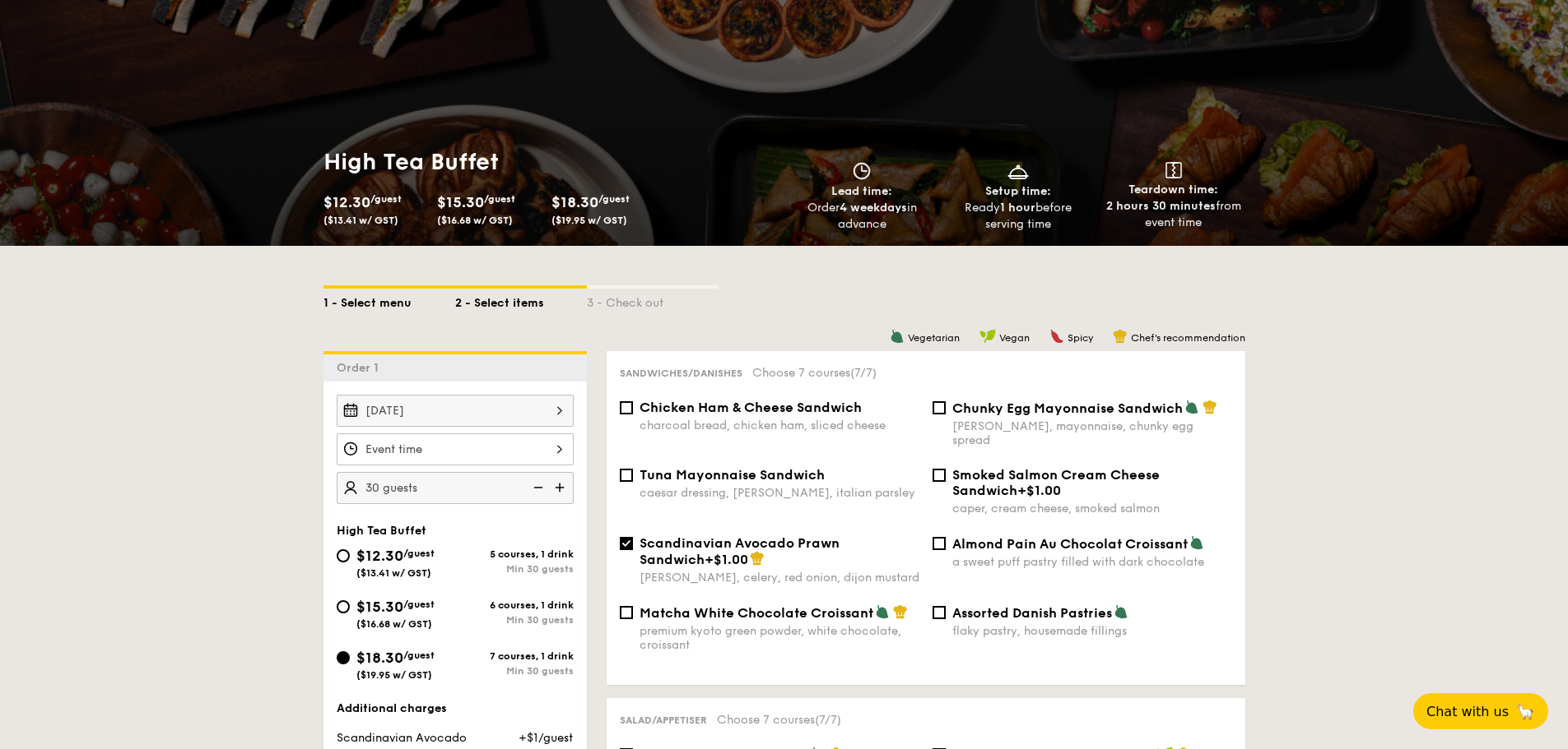
scroll to position [272, 0]
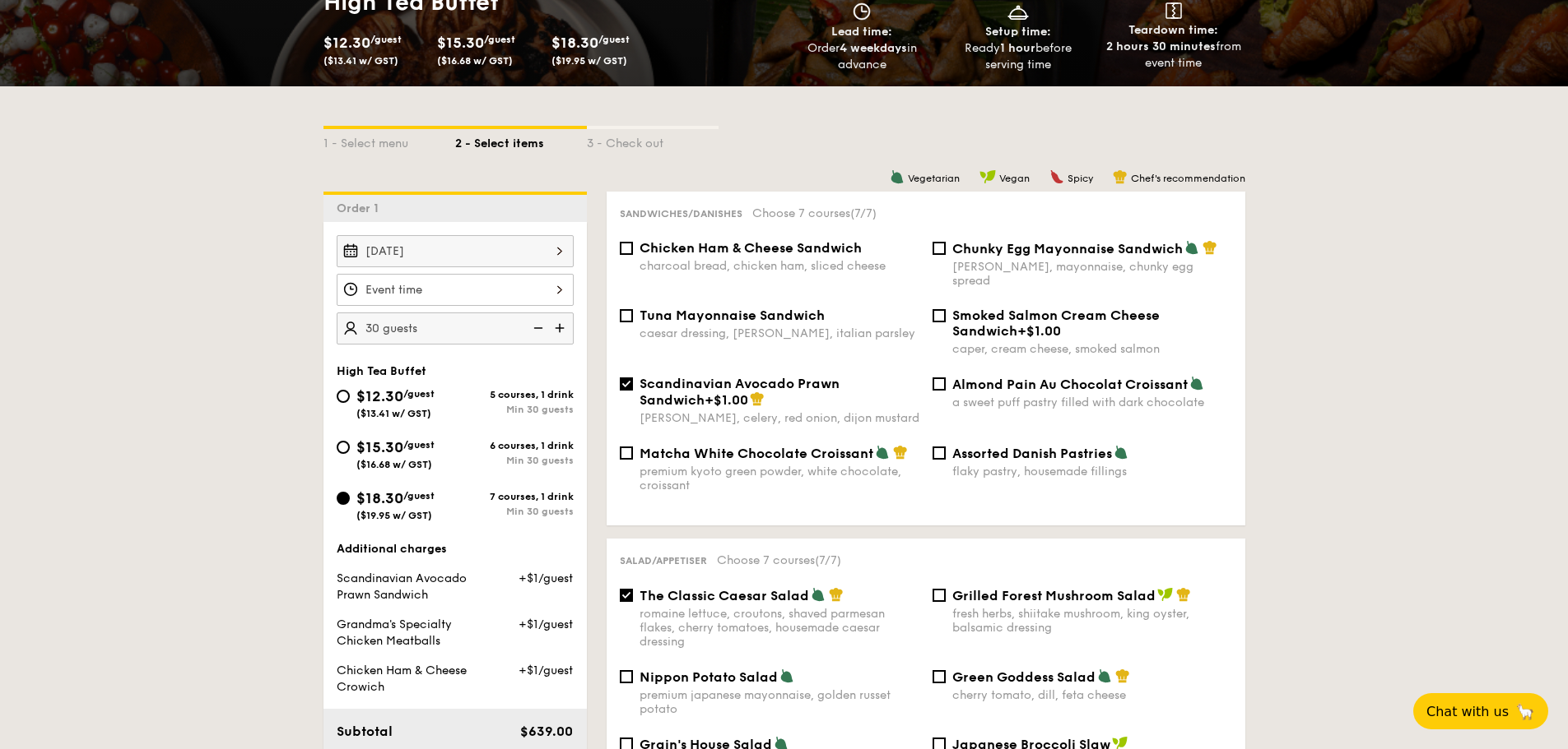
click at [367, 288] on div at bounding box center [455, 290] width 237 height 32
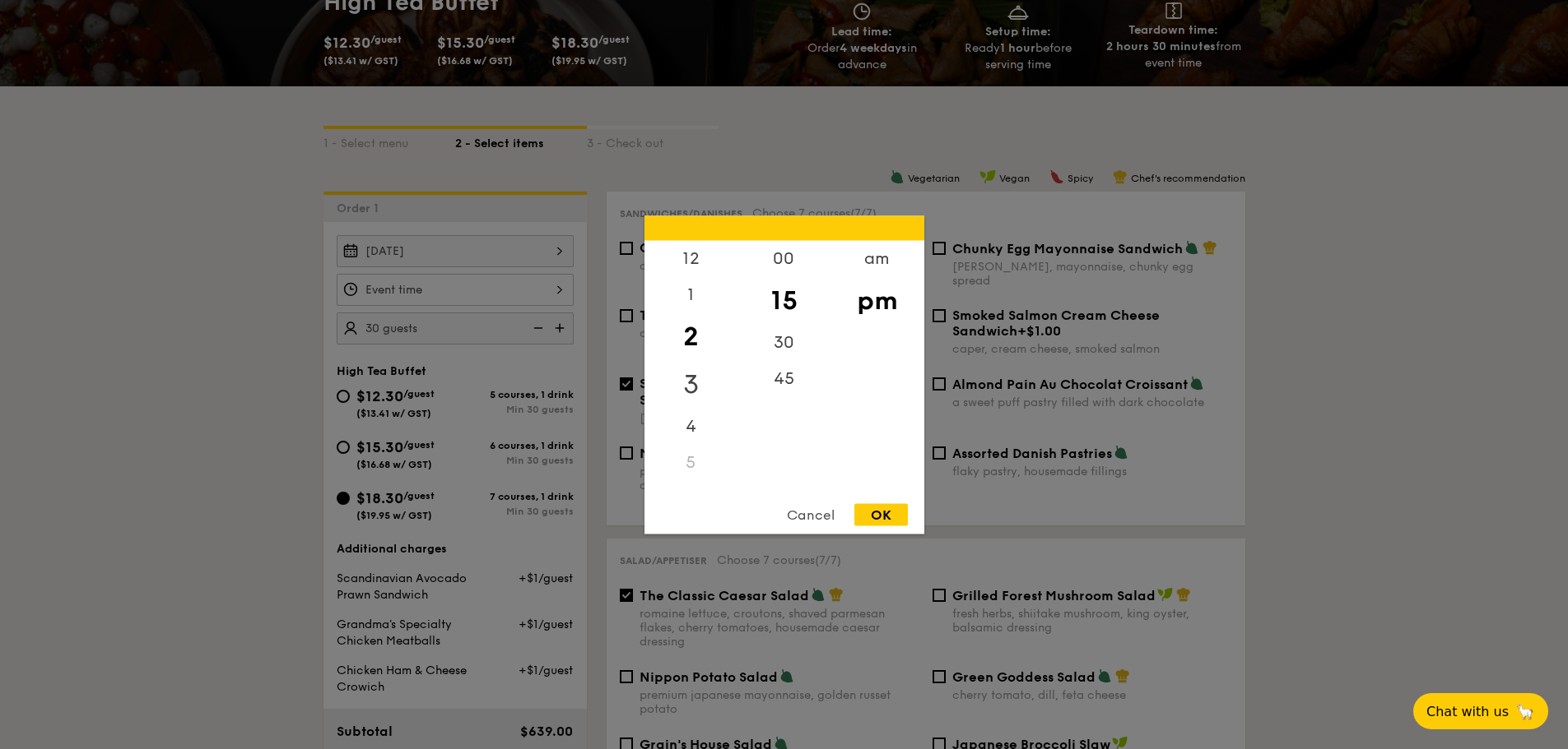
click at [711, 374] on div "3" at bounding box center [691, 384] width 93 height 48
click at [870, 516] on div "OK" at bounding box center [881, 514] width 53 height 22
type input "3:15PM"
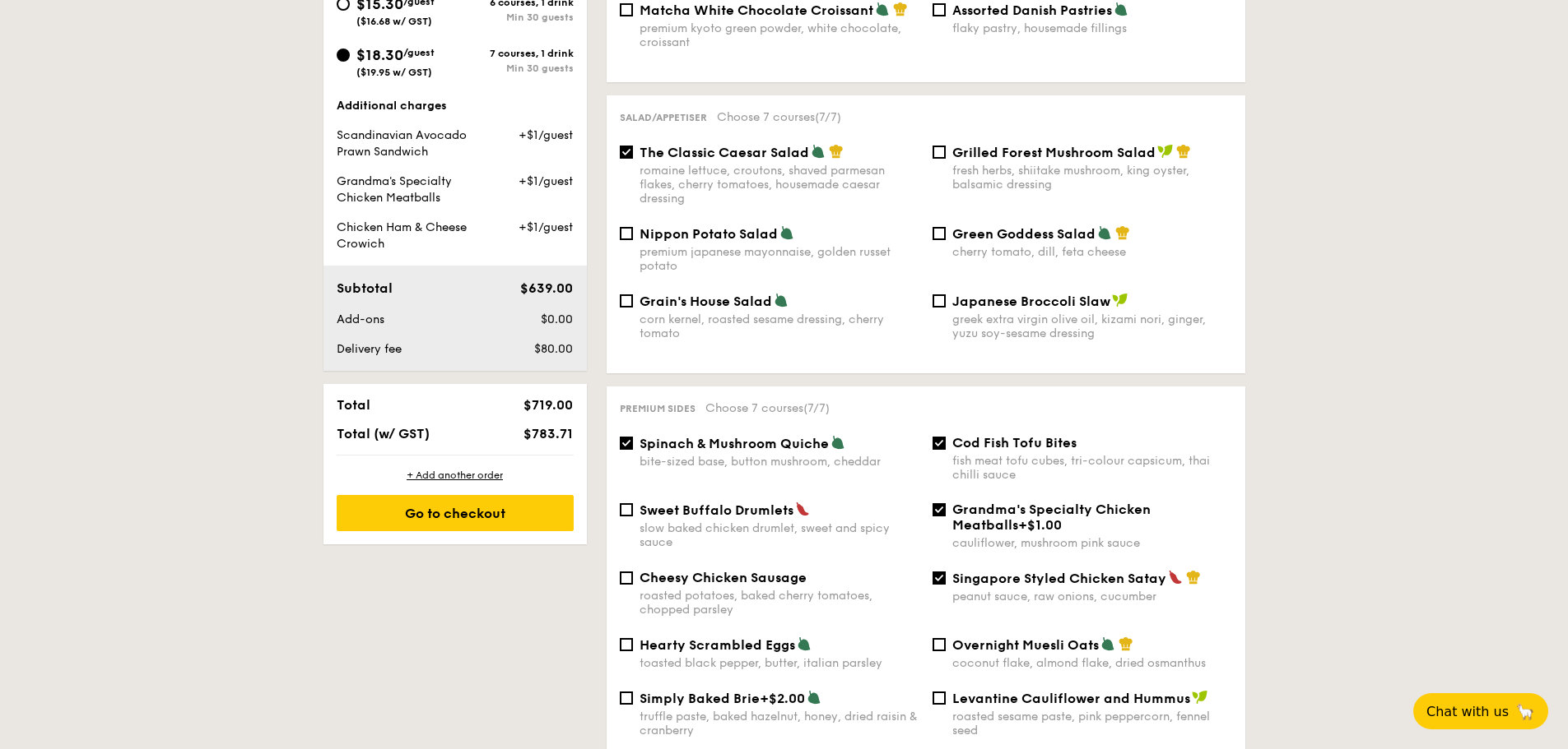
scroll to position [766, 0]
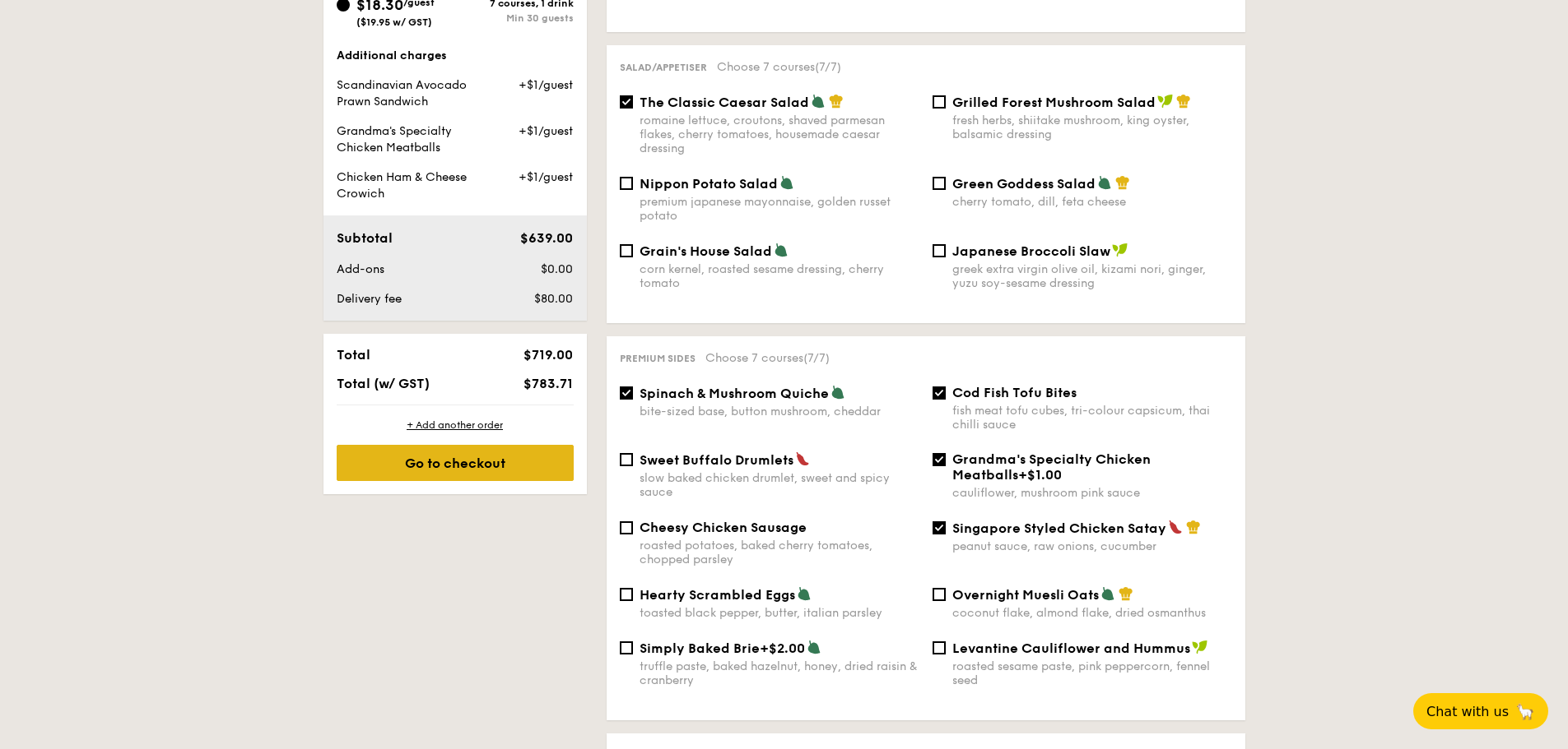
click at [502, 459] on div "Go to checkout" at bounding box center [455, 463] width 237 height 36
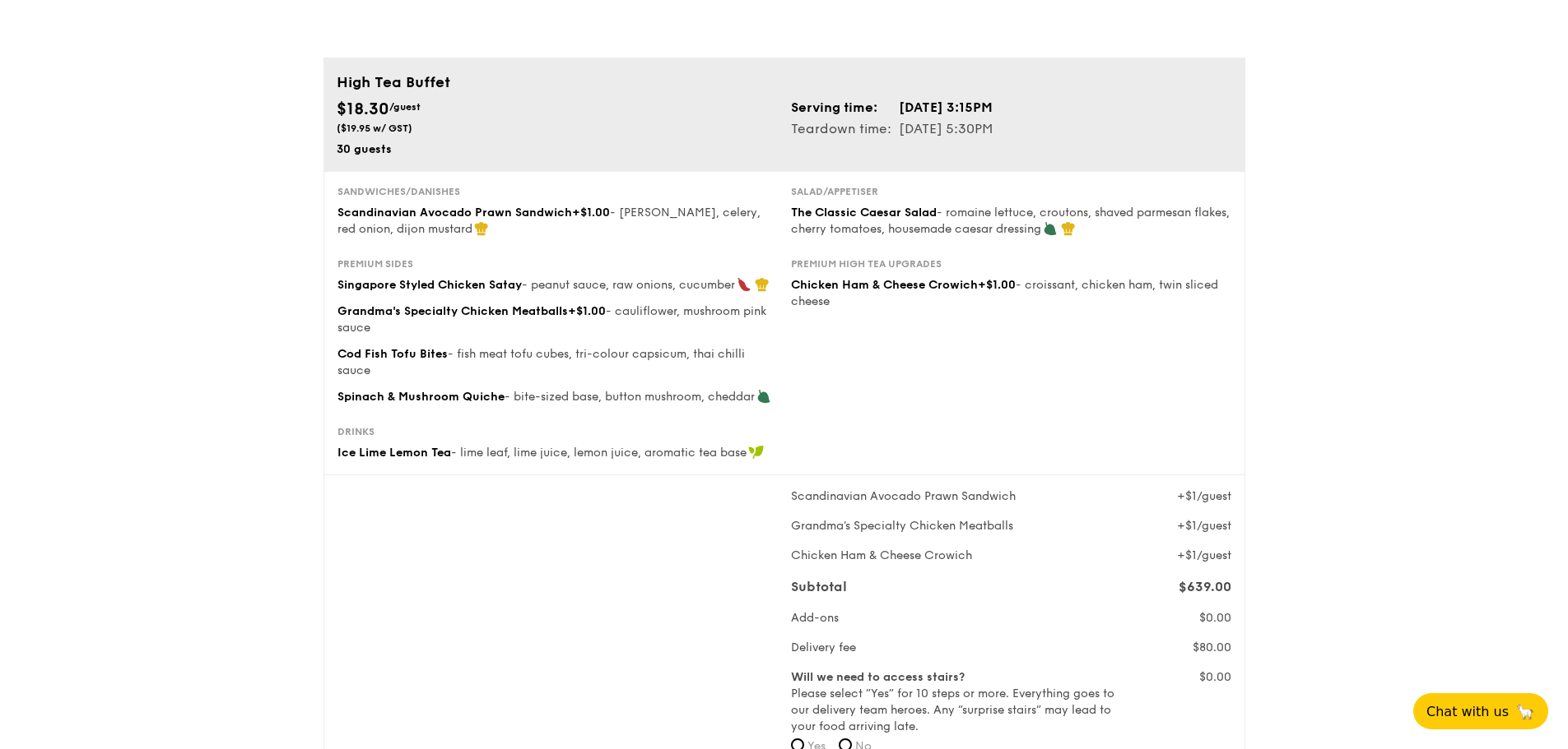
scroll to position [103, 0]
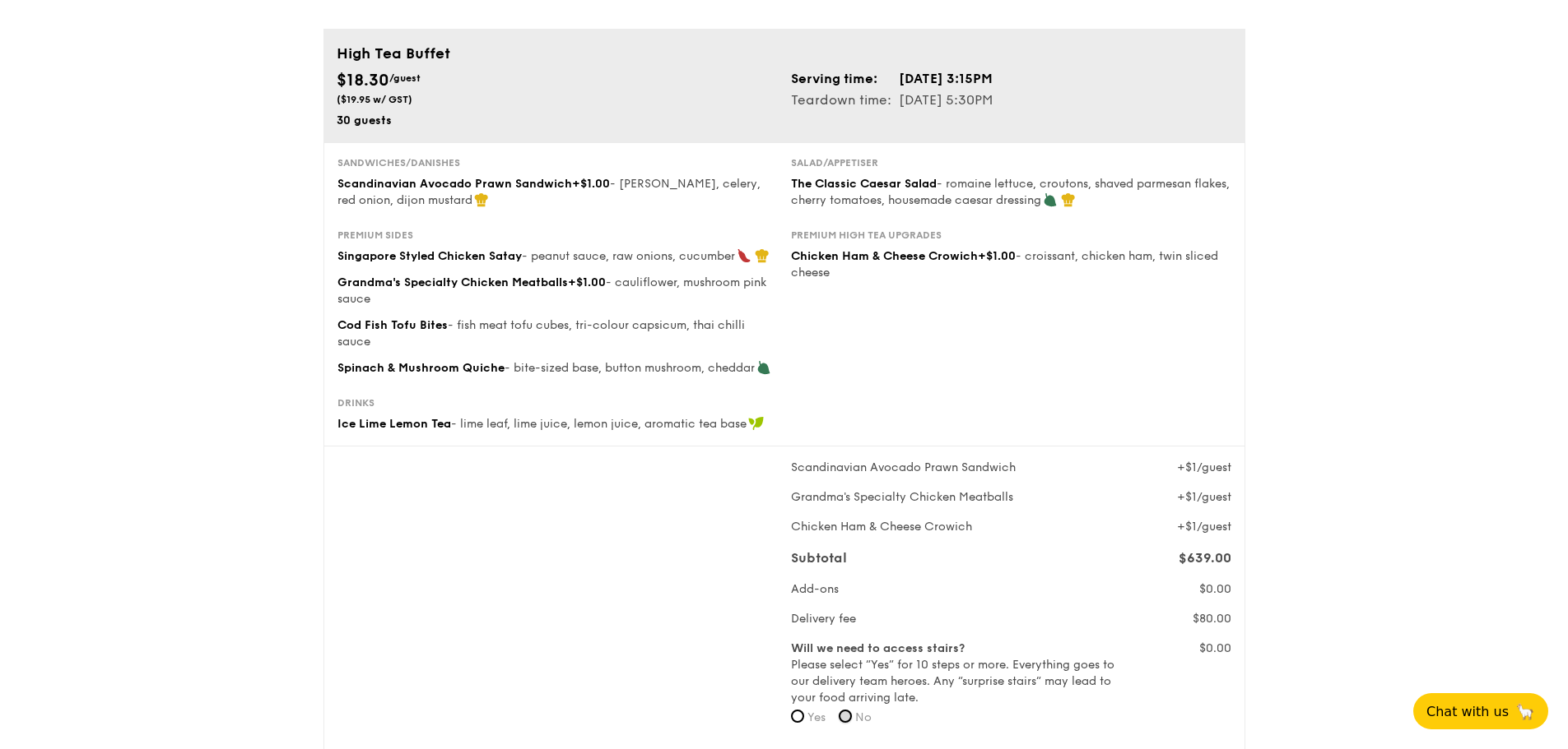
click at [848, 714] on input "No" at bounding box center [845, 716] width 13 height 13
radio input "true"
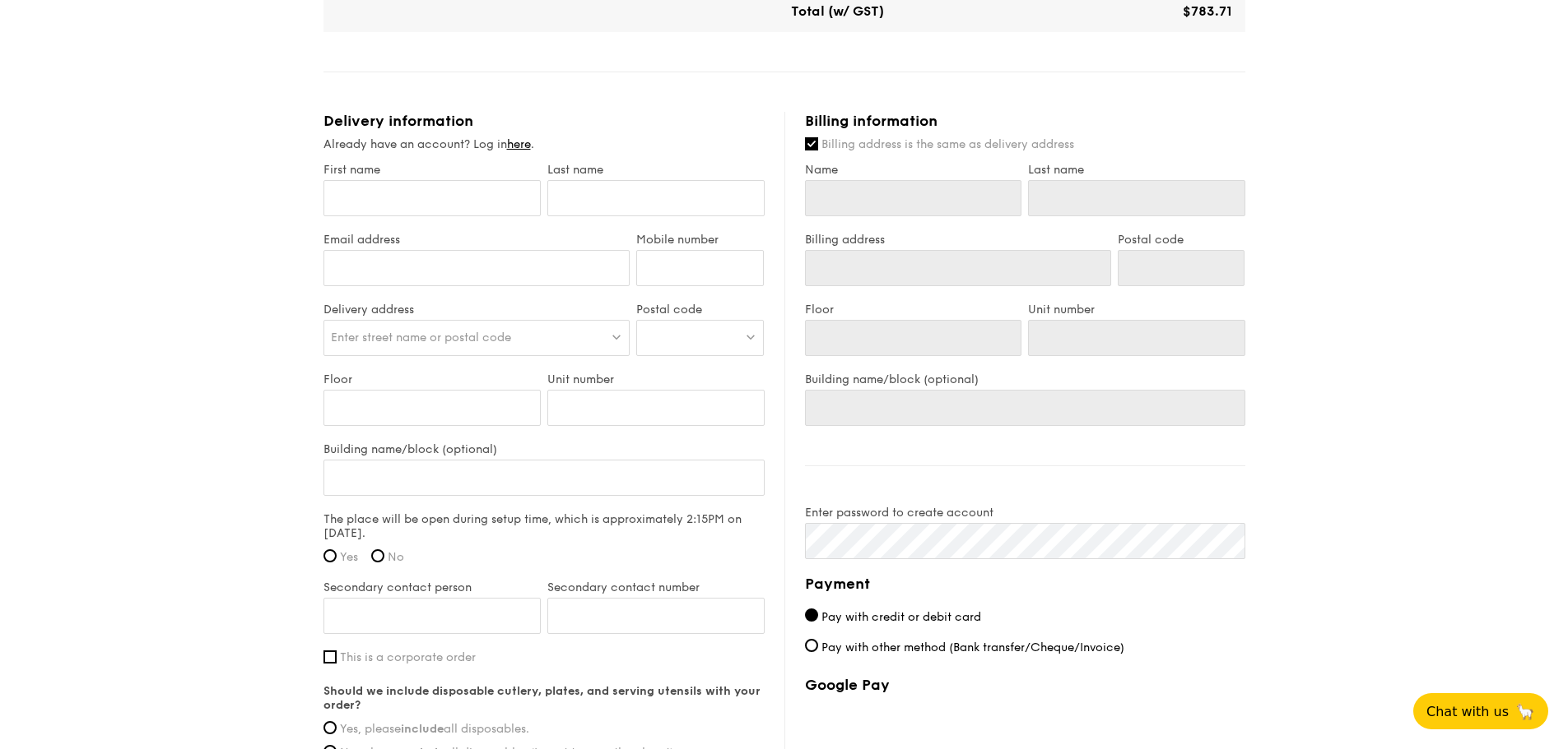
scroll to position [926, 0]
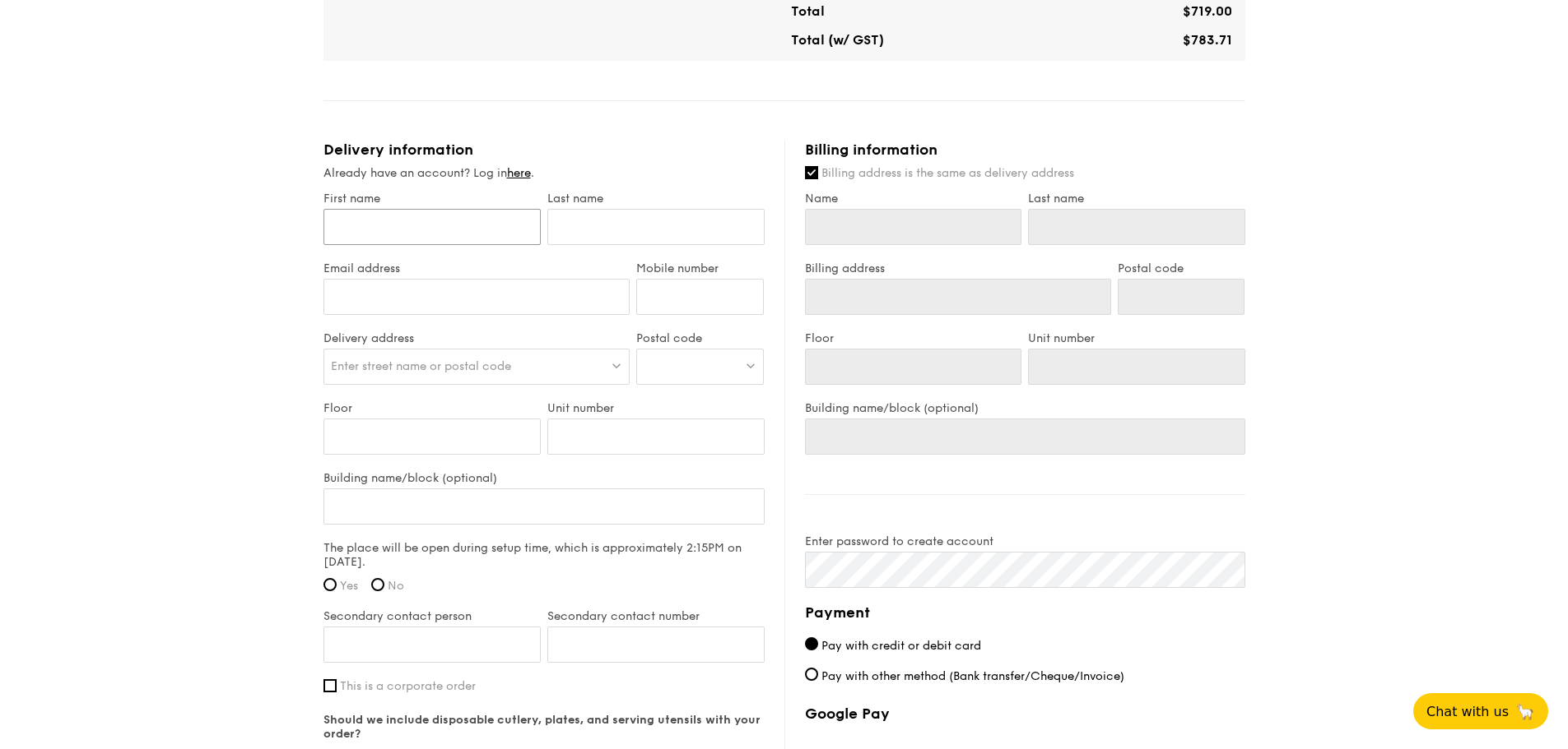
click at [430, 233] on input "First name" at bounding box center [432, 226] width 218 height 36
type input "E"
type input "El"
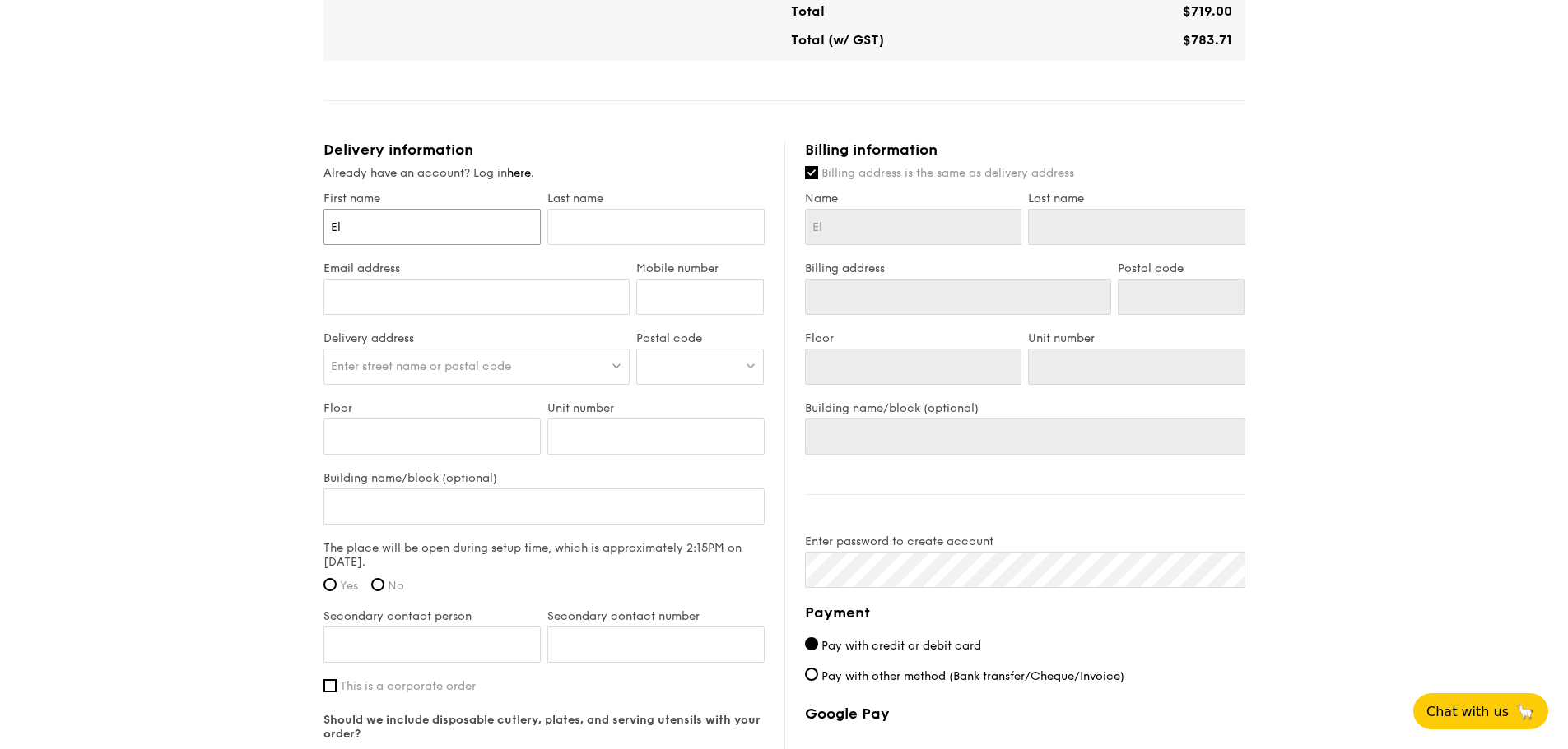
type input "Ele"
type input "Elea"
type input "Elean"
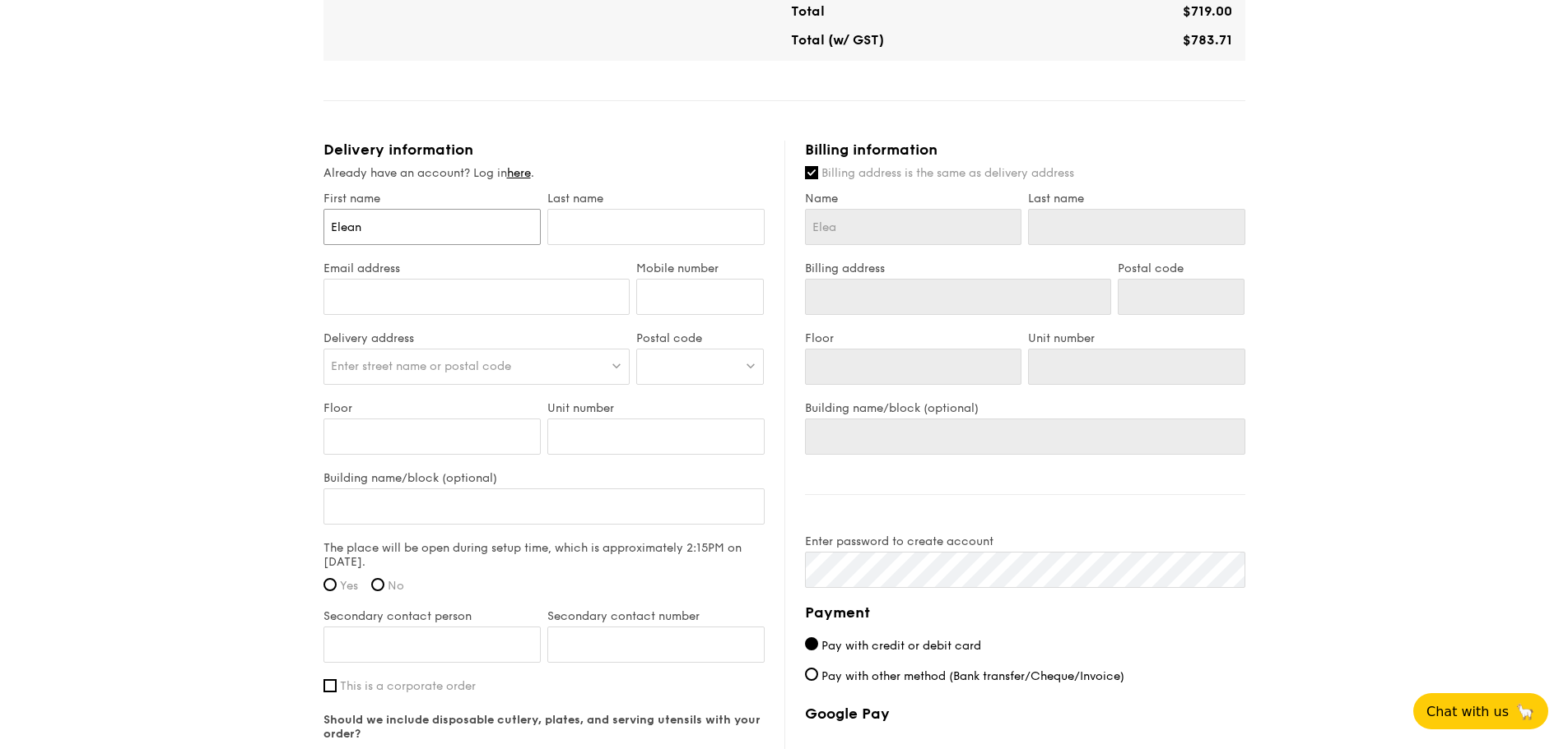
type input "Elean"
type input "Eleano"
type input "Eleanor"
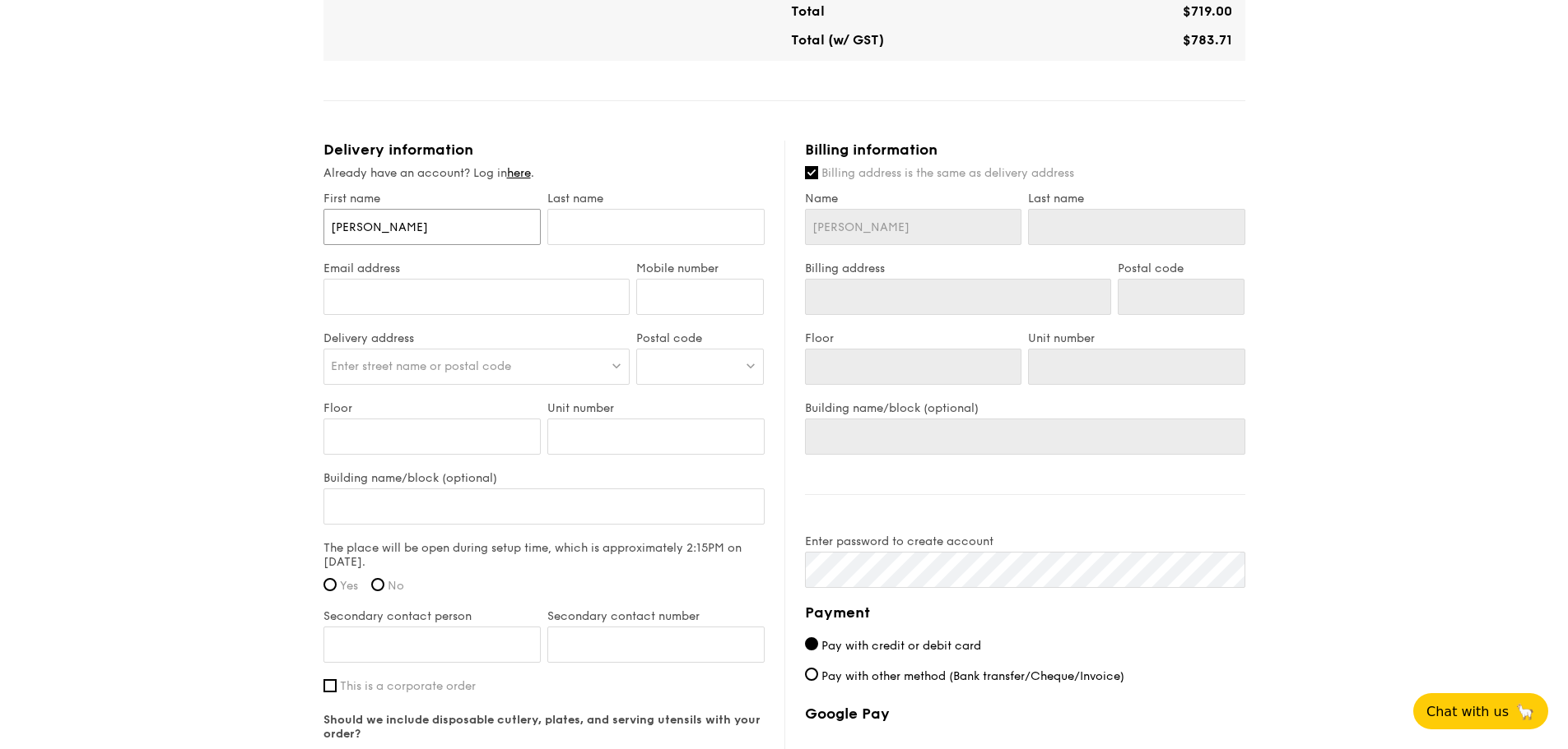
type input "Eleanor"
type input "C"
type input "Ch"
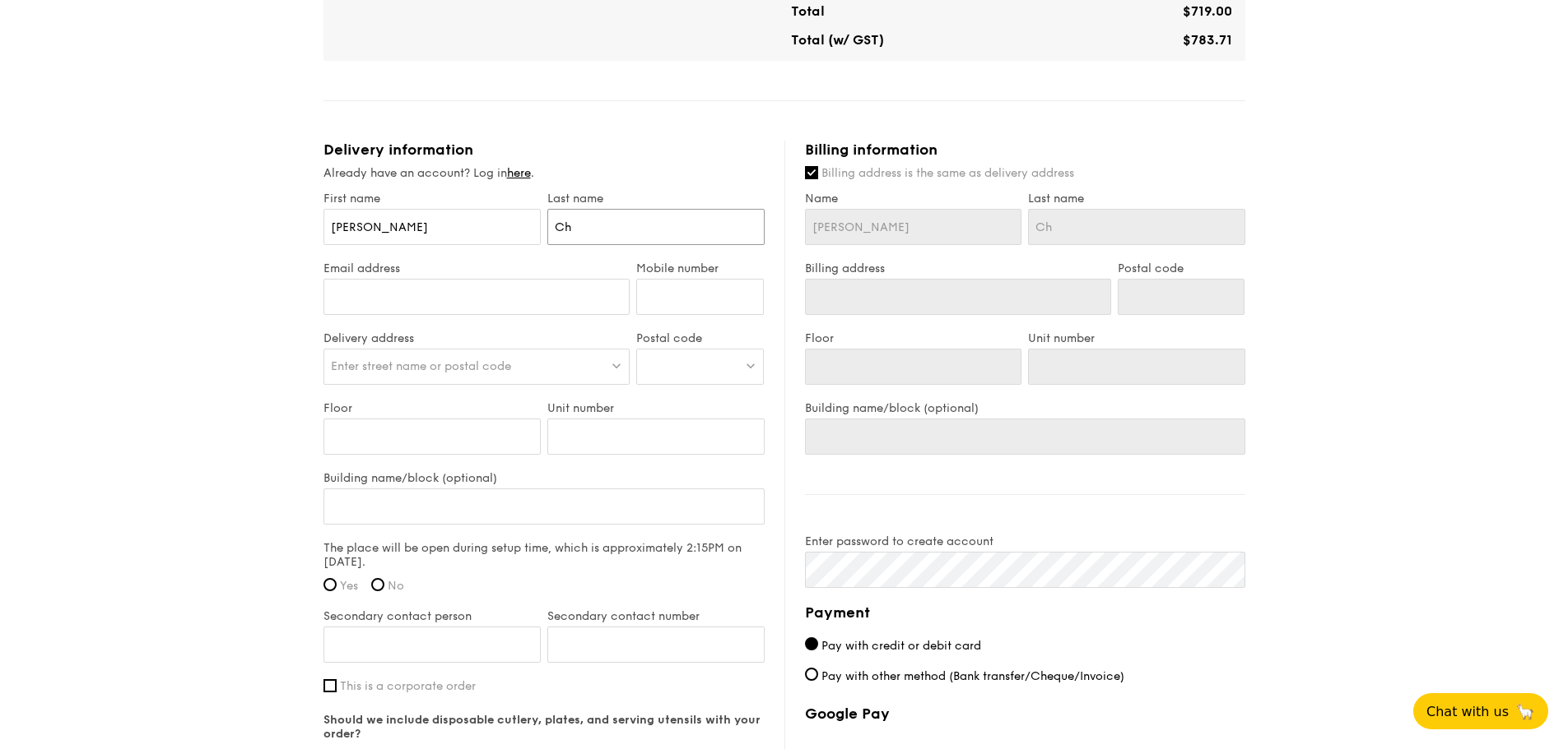
type input "Che"
type input "Chen"
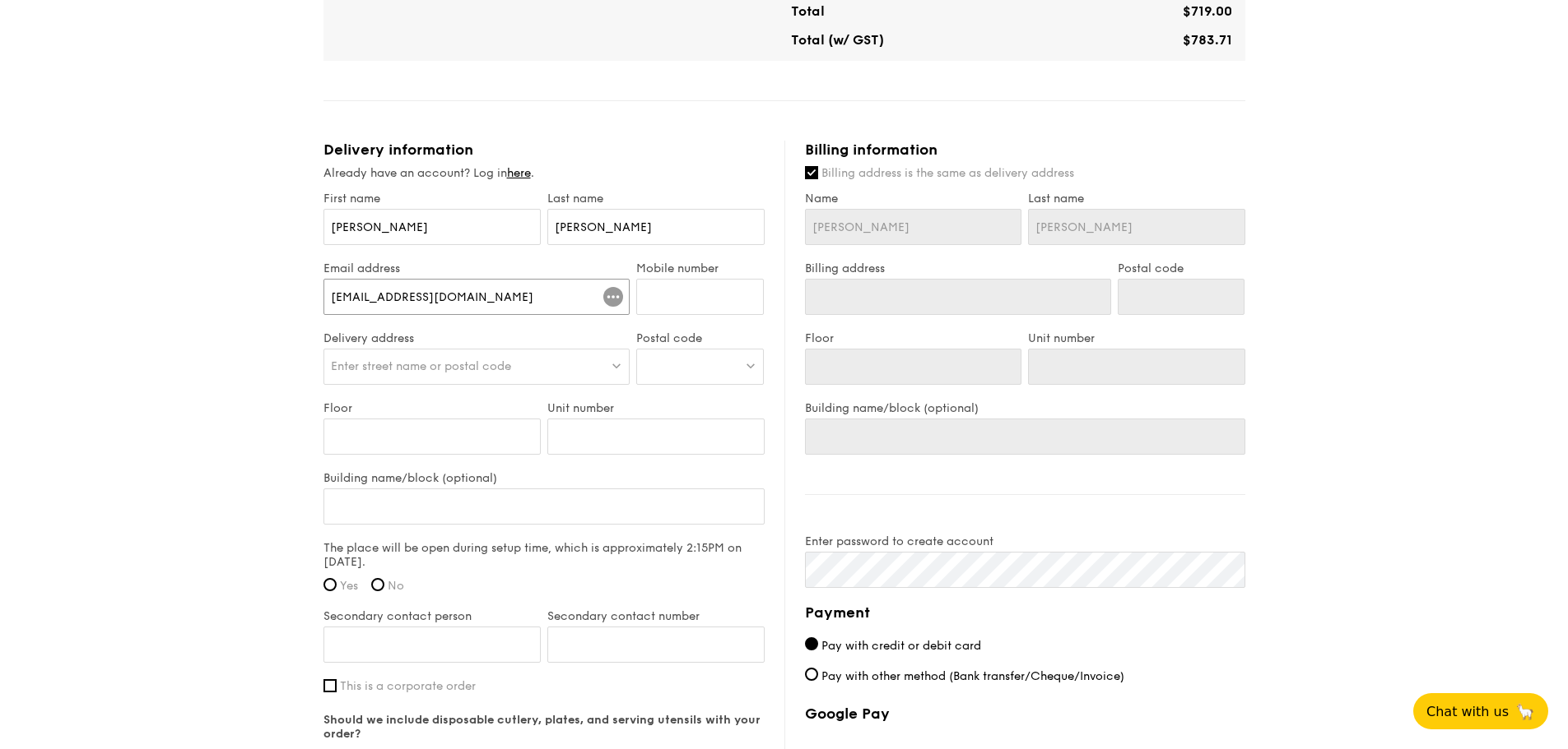
type input "eleanorchen@petrobras.com"
type input "96780186"
click at [490, 371] on span "Enter street name or postal code" at bounding box center [421, 367] width 180 height 14
click at [490, 371] on input "search" at bounding box center [477, 367] width 305 height 36
click at [678, 355] on div at bounding box center [701, 367] width 128 height 36
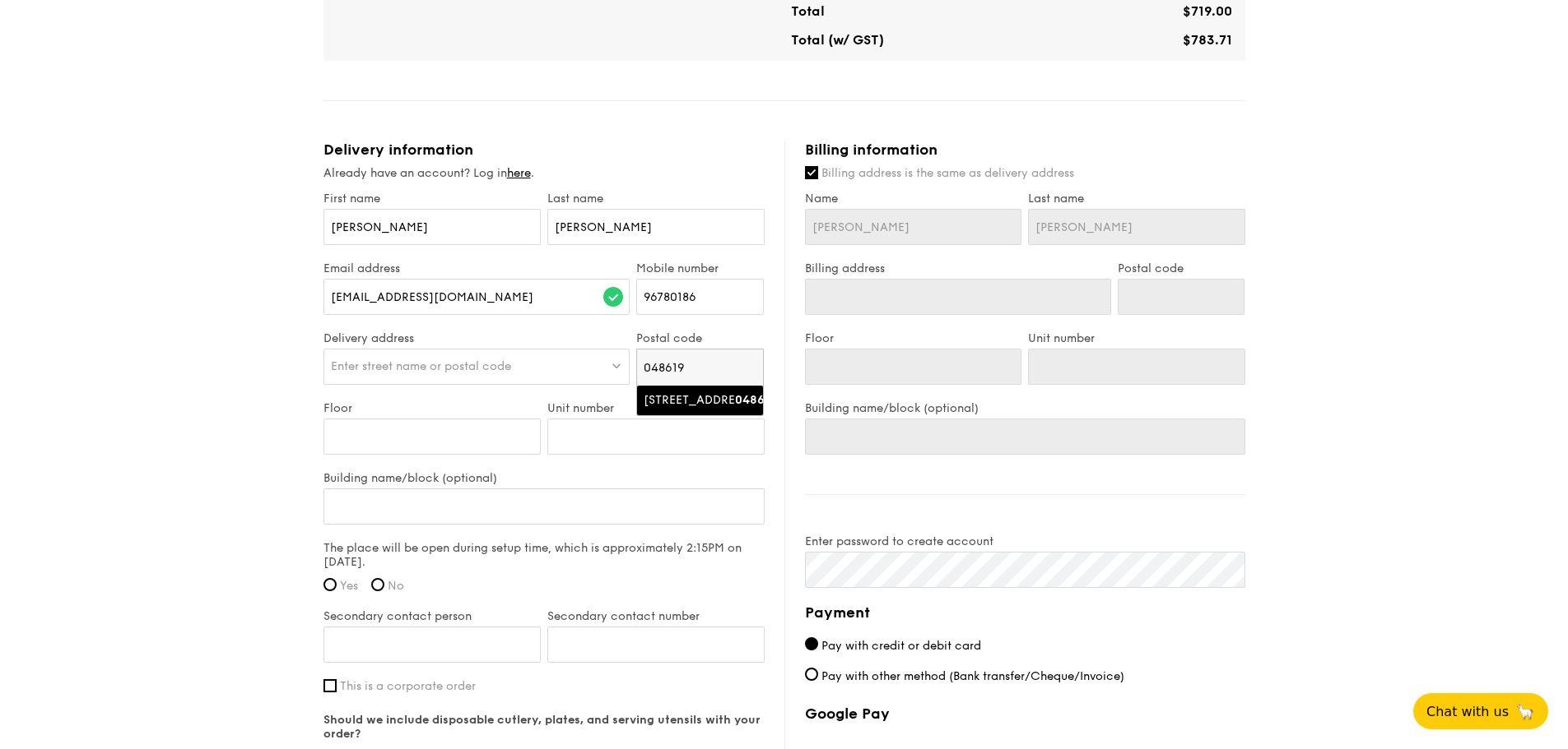
type input "048619"
click at [698, 411] on li "9 Raffles Place 048619" at bounding box center [700, 400] width 126 height 29
type input "9 Raffles Place"
type input "048619"
click at [500, 362] on div "9 Raffles Place" at bounding box center [477, 367] width 307 height 36
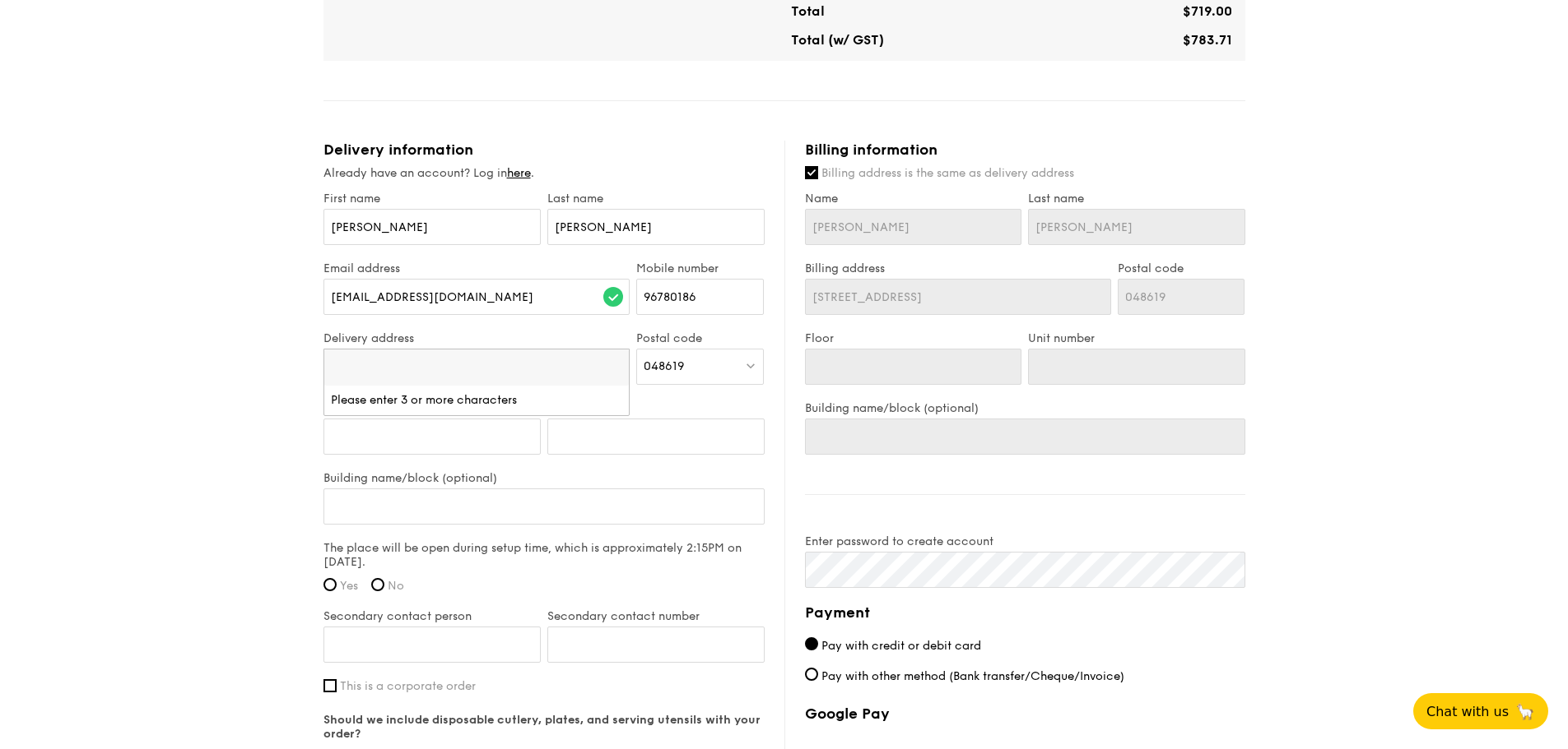
click at [43, 419] on div "1 - Select menu 2 - Select items 3 - Check out High Tea Buffet $18.30 /guest ($…" at bounding box center [784, 43] width 1568 height 1938
click at [697, 436] on input "Unit number" at bounding box center [655, 437] width 218 height 36
type input "0"
type input "08"
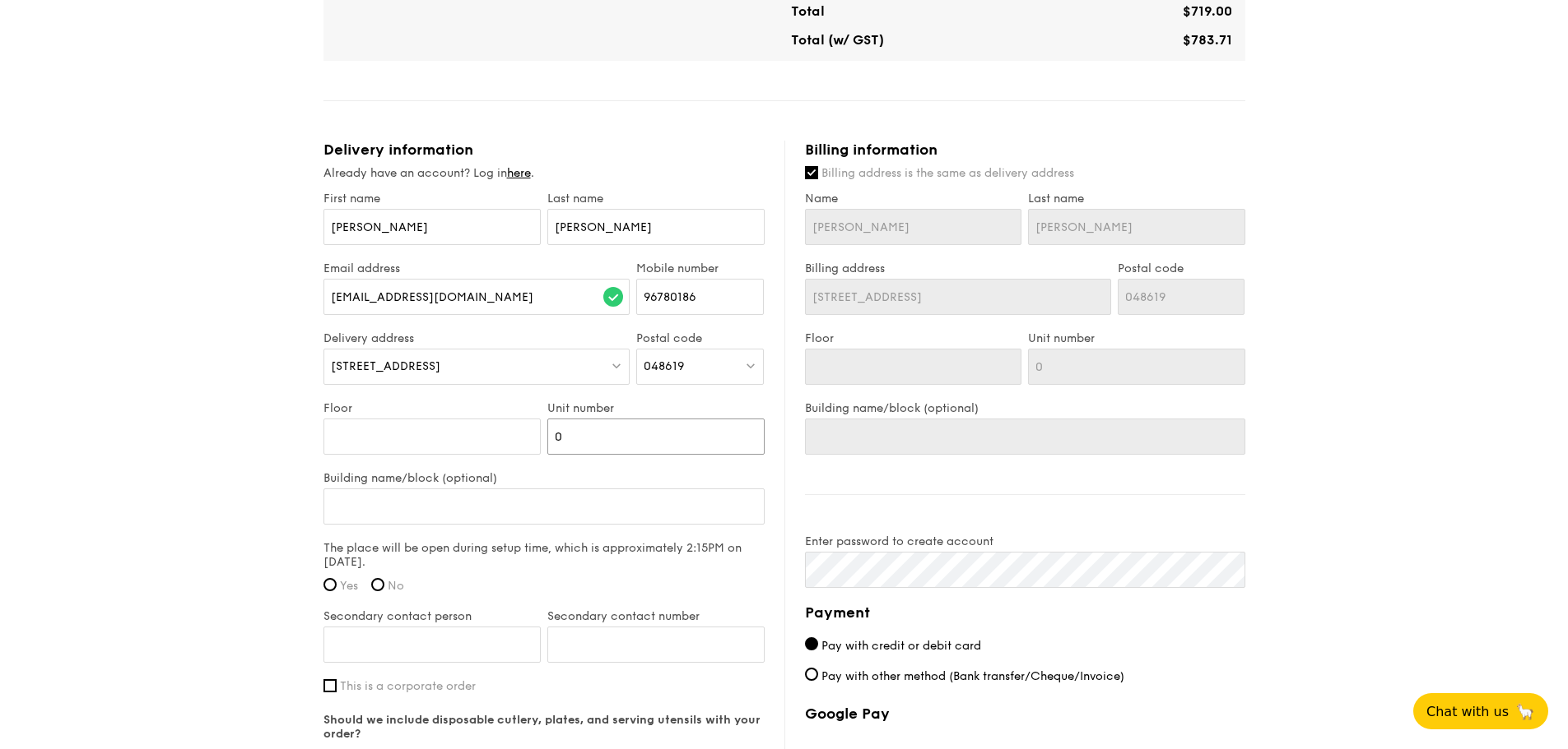
type input "08"
type input "08-"
type input "08-0"
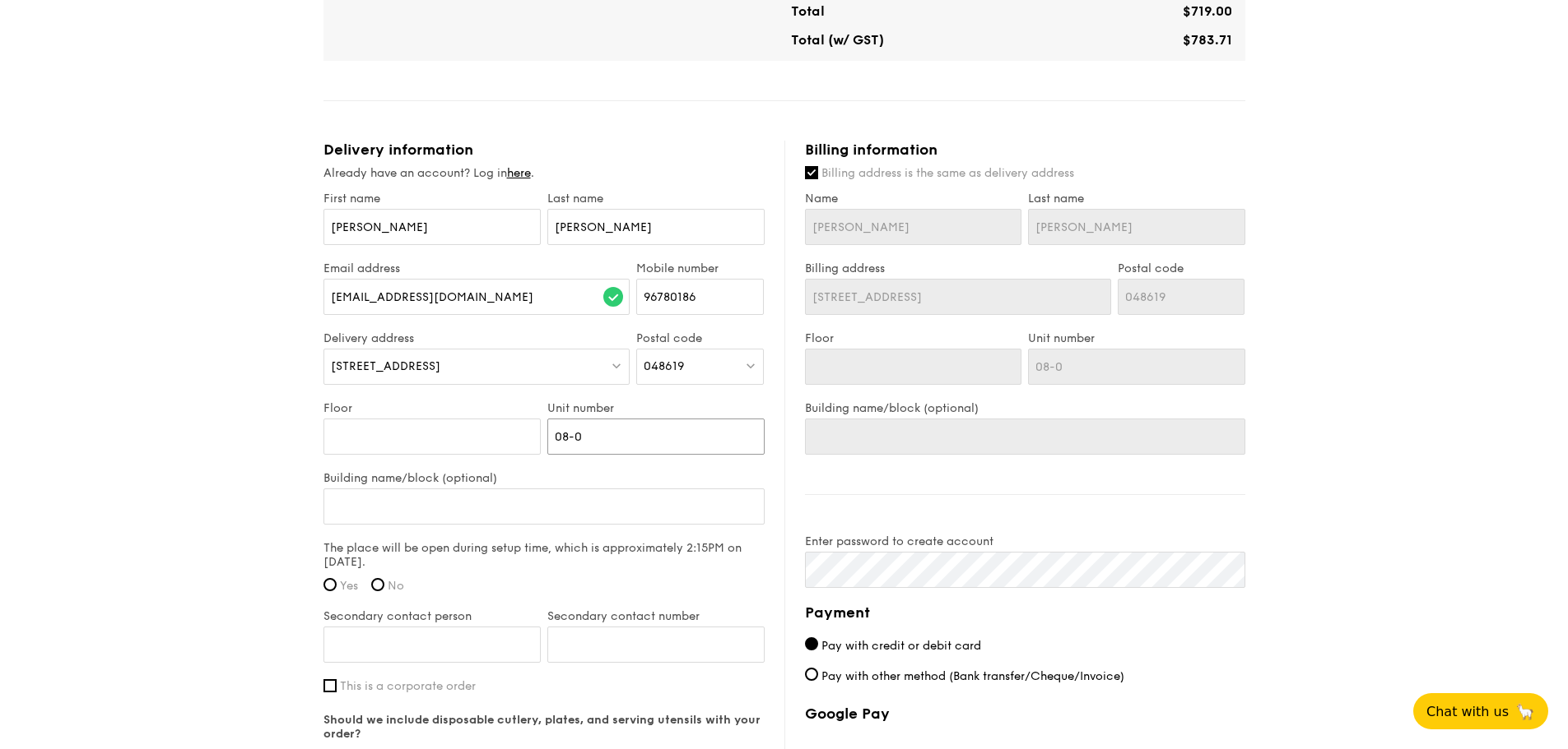
type input "08-01"
click at [463, 431] on input "Floor" at bounding box center [432, 437] width 218 height 36
type input "0"
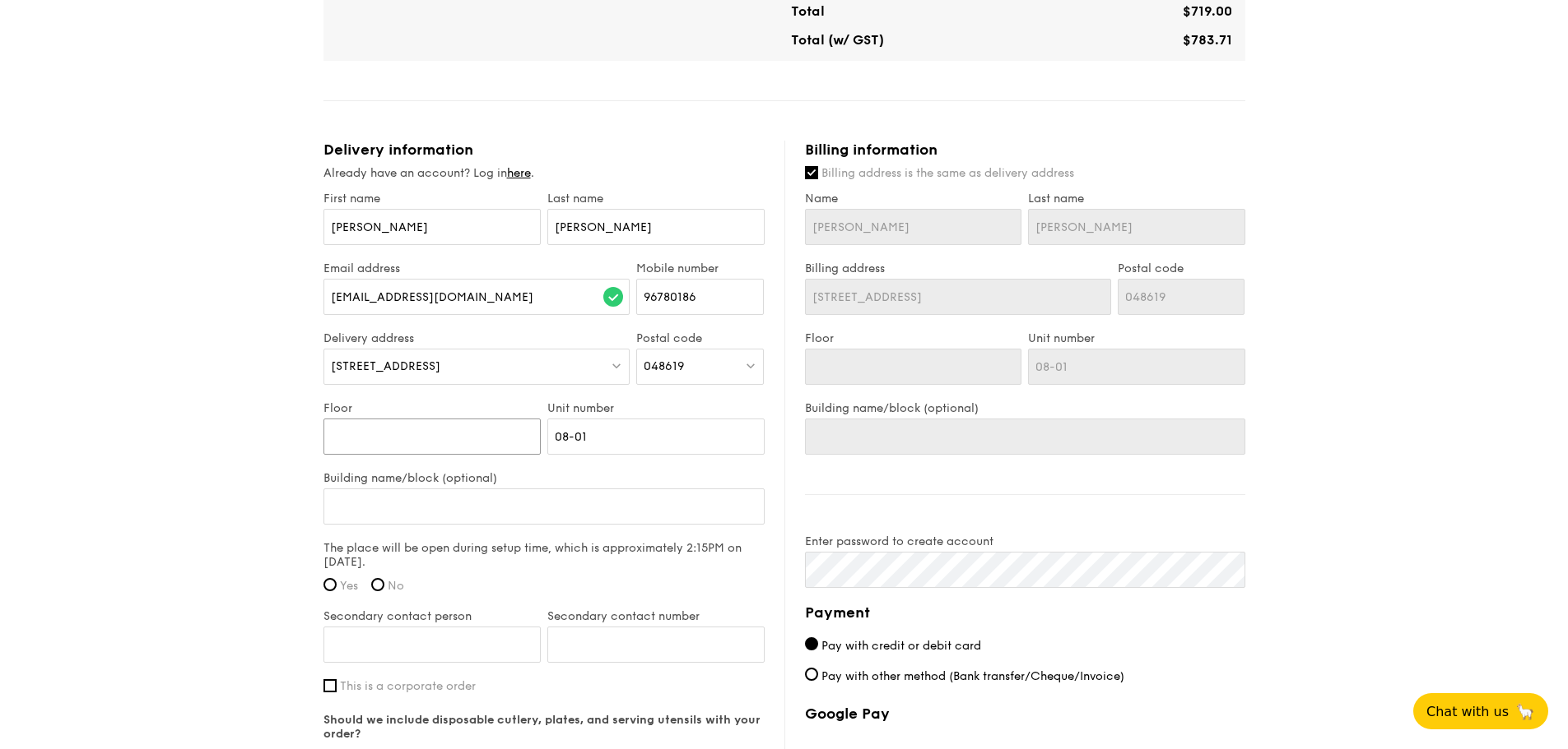
type input "0"
type input "08"
type input "0"
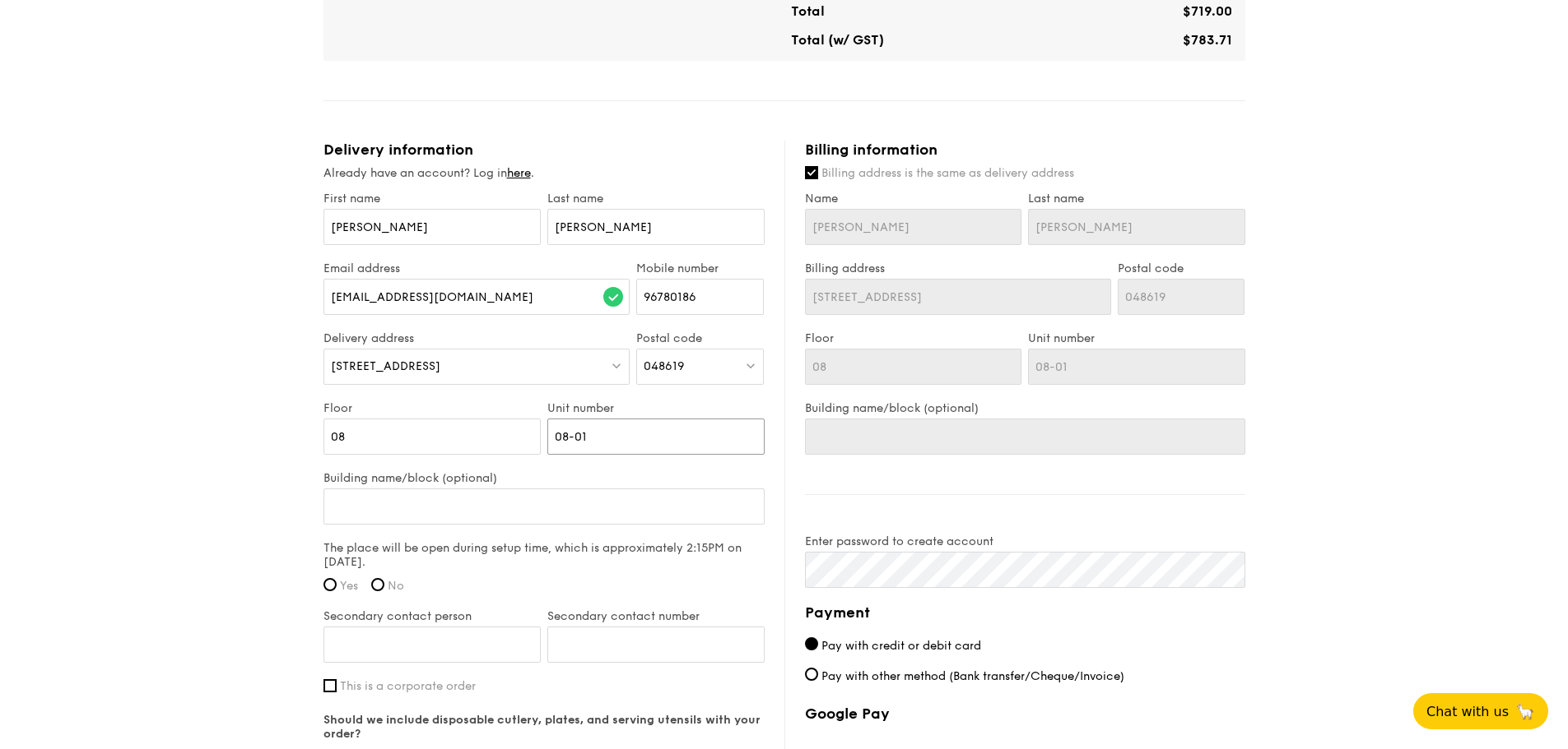
type input "0"
type input "01"
click at [460, 513] on input "Building name/block (optional)" at bounding box center [543, 507] width 441 height 36
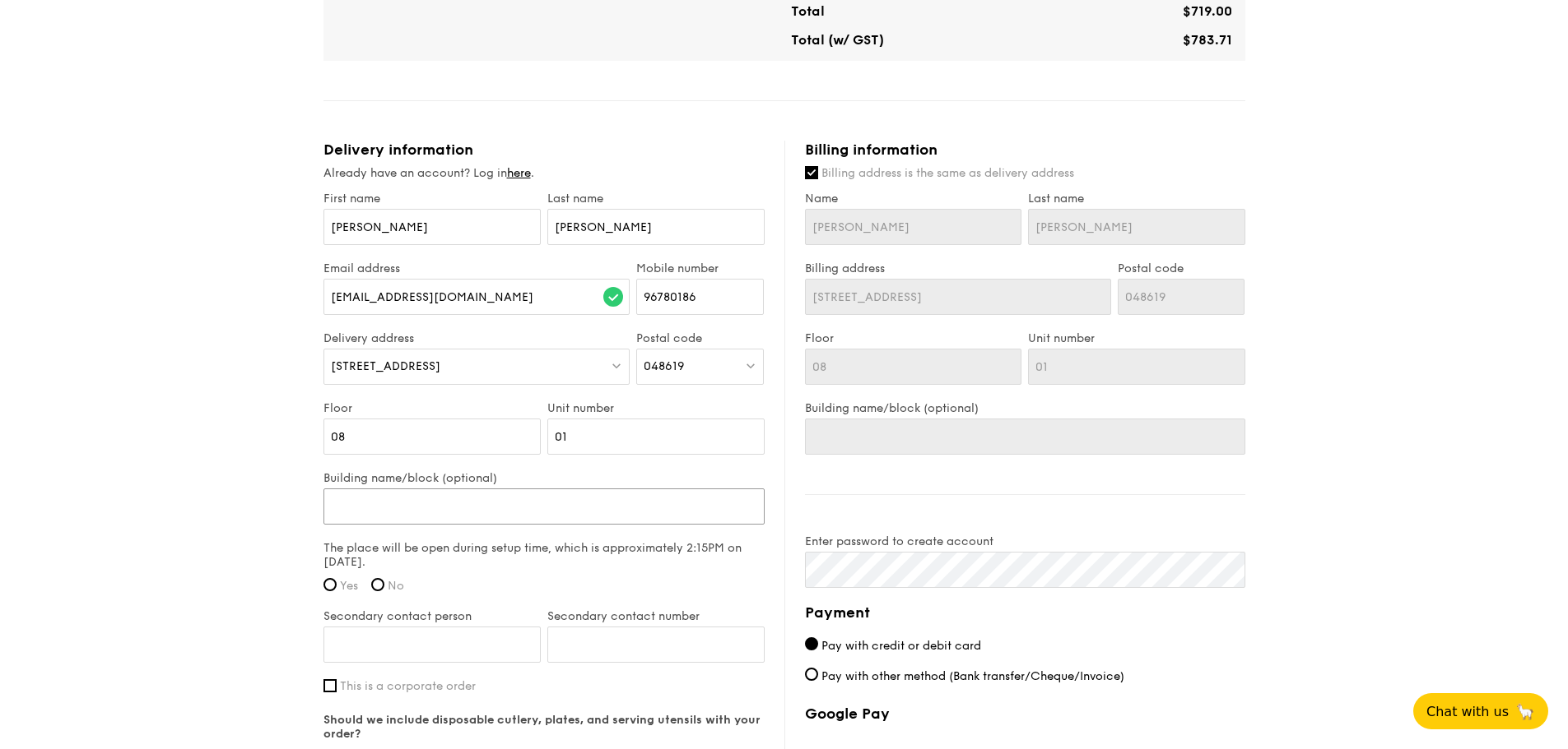
type input "R"
type input "RE"
type input "REP"
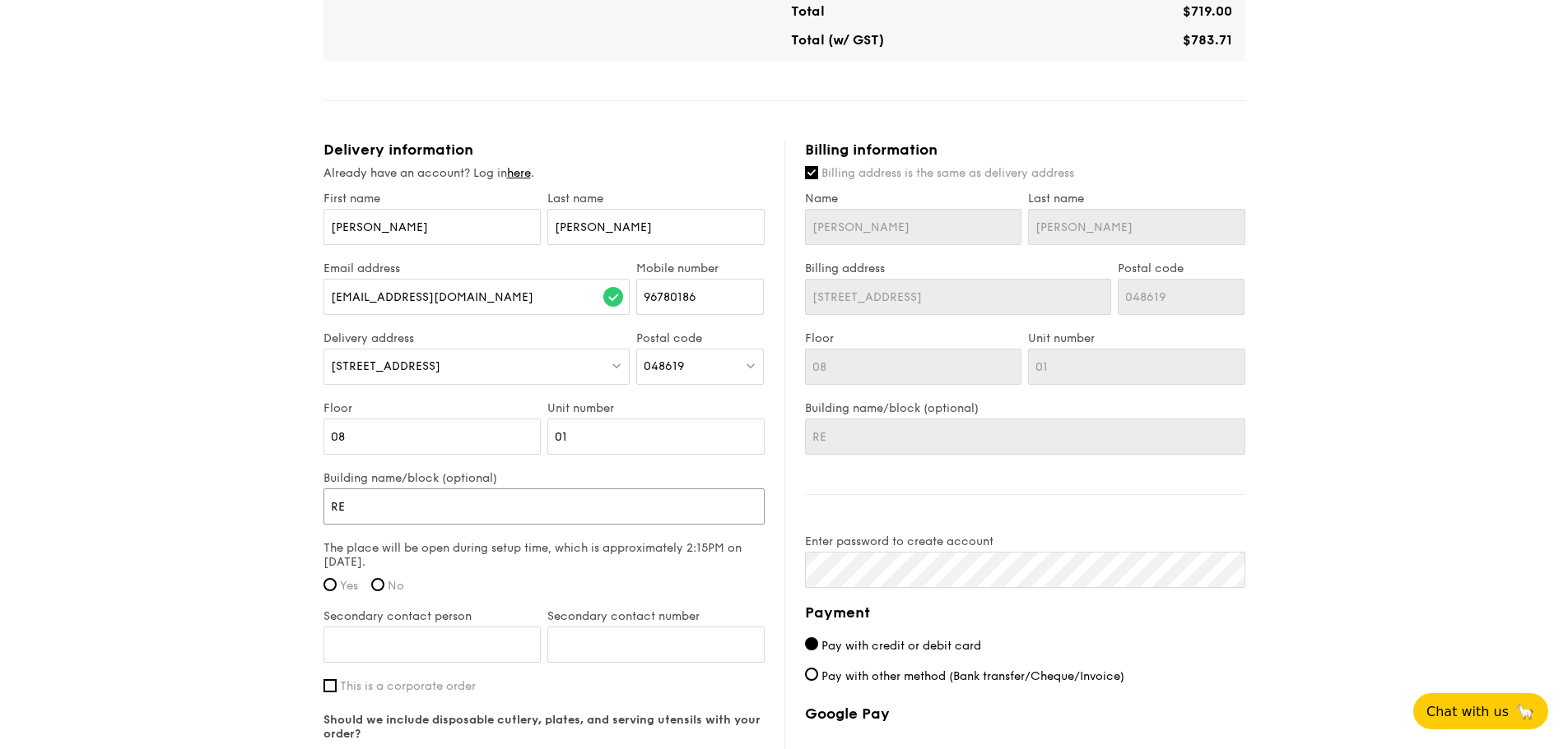
type input "REP"
type input "REPU"
type input "REPUB"
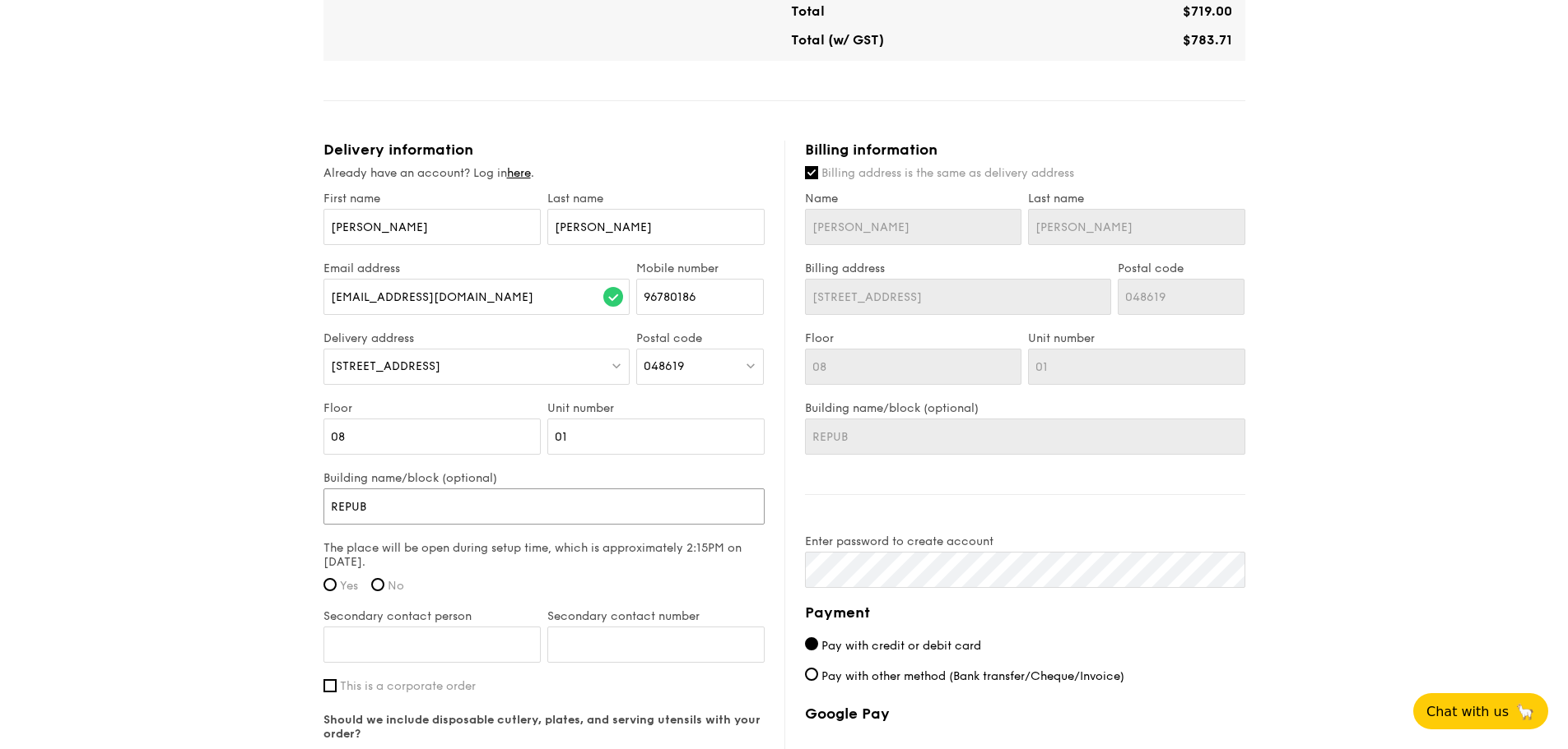
type input "REPUBL"
type input "REPUBLI"
type input "REPUBLIC"
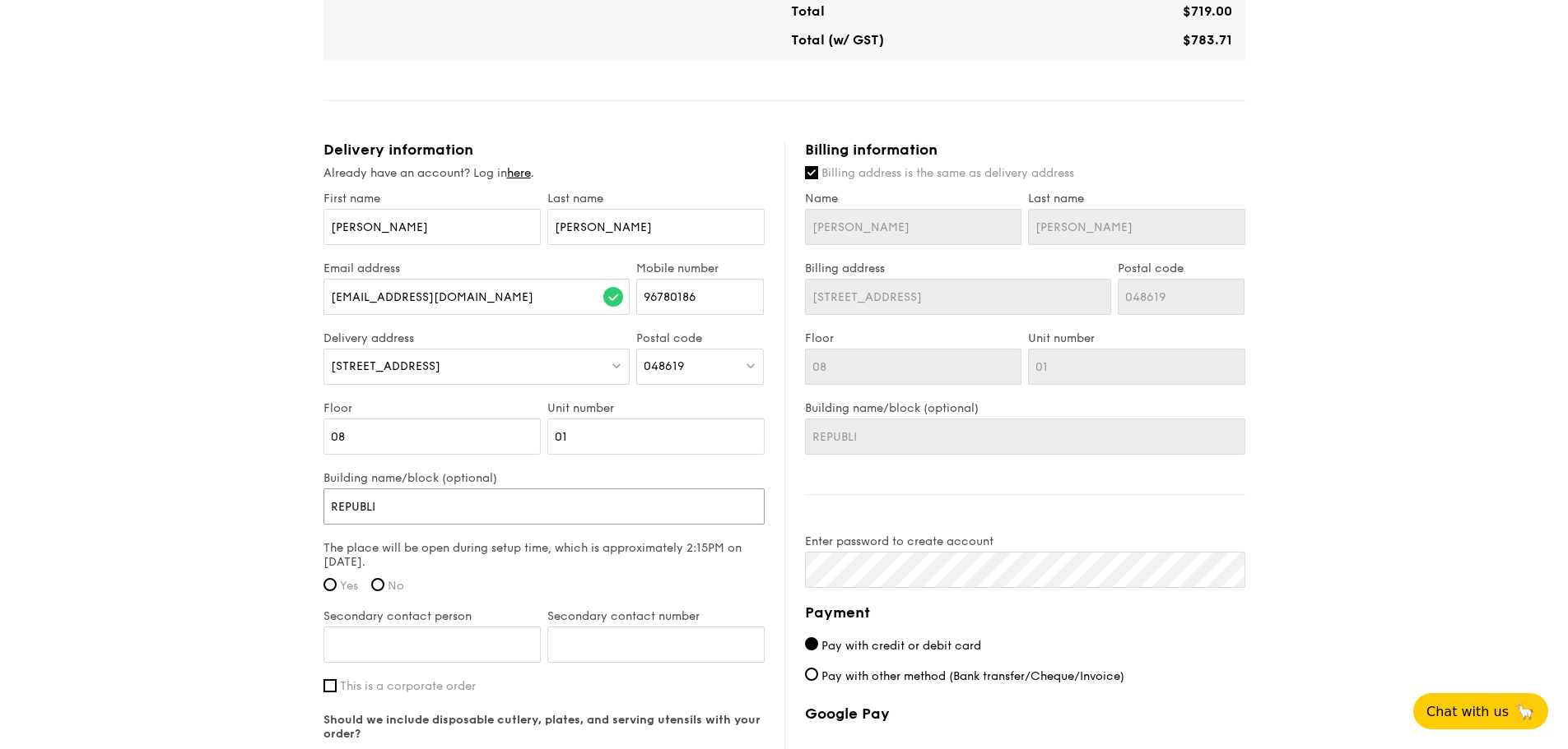
type input "REPUBLIC"
type input "REPUBLIC P"
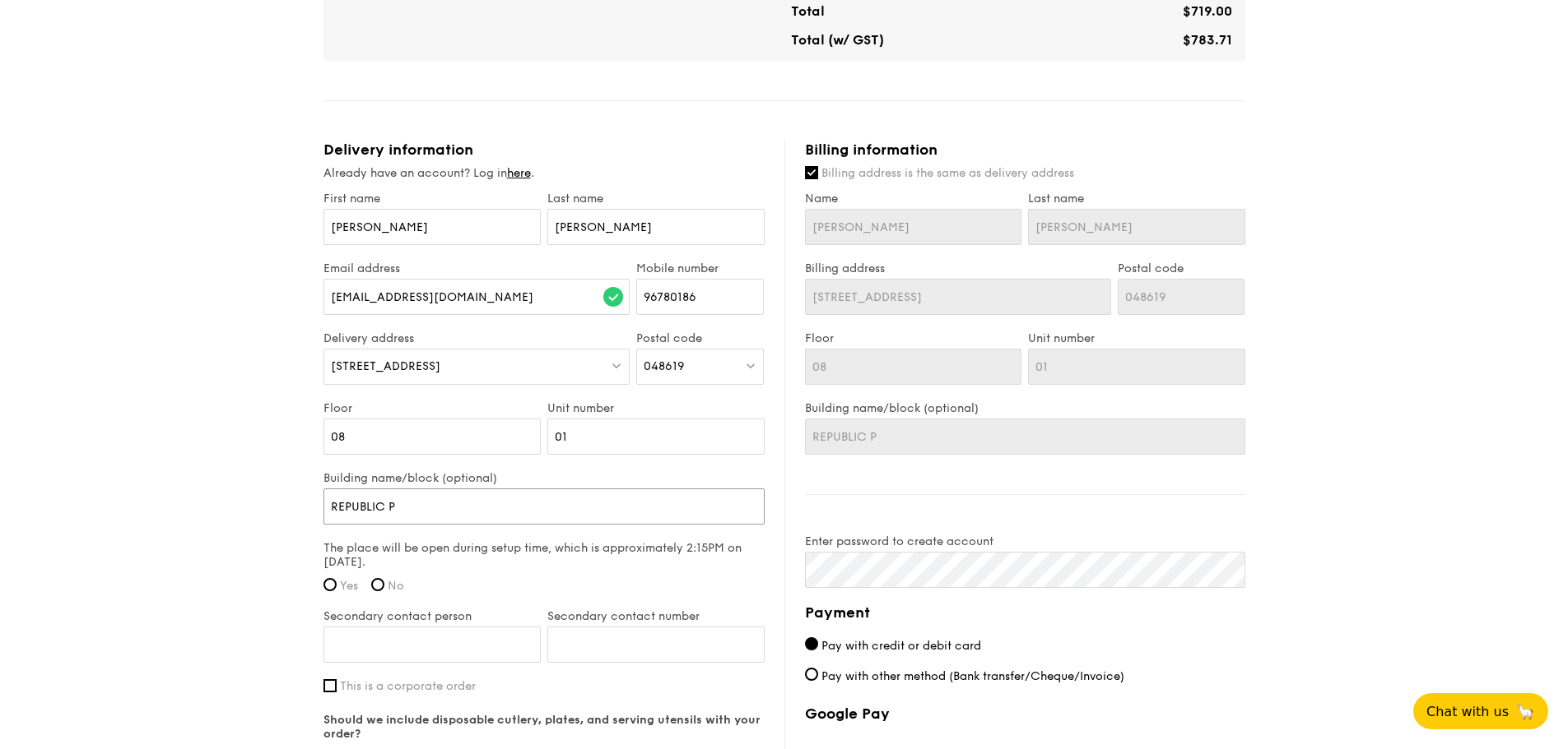
type input "REPUBLIC PL"
type input "REPUBLIC PLA"
type input "REPUBLIC PLAZ"
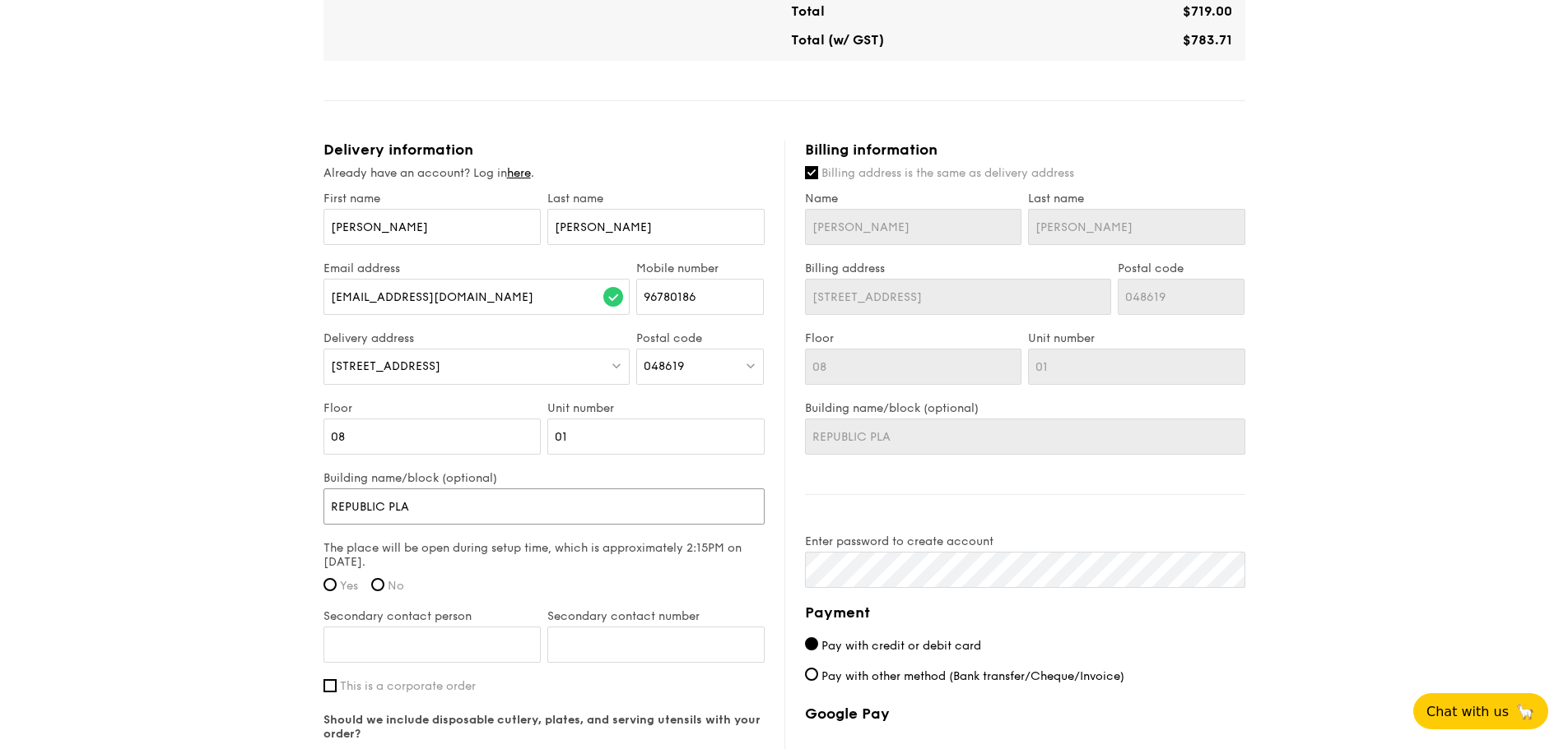
type input "REPUBLIC PLAZ"
type input "REPUBLIC PLAZA"
click at [304, 547] on div "1 - Select menu 2 - Select items 3 - Check out High Tea Buffet $18.30 /guest ($…" at bounding box center [784, 43] width 1568 height 1938
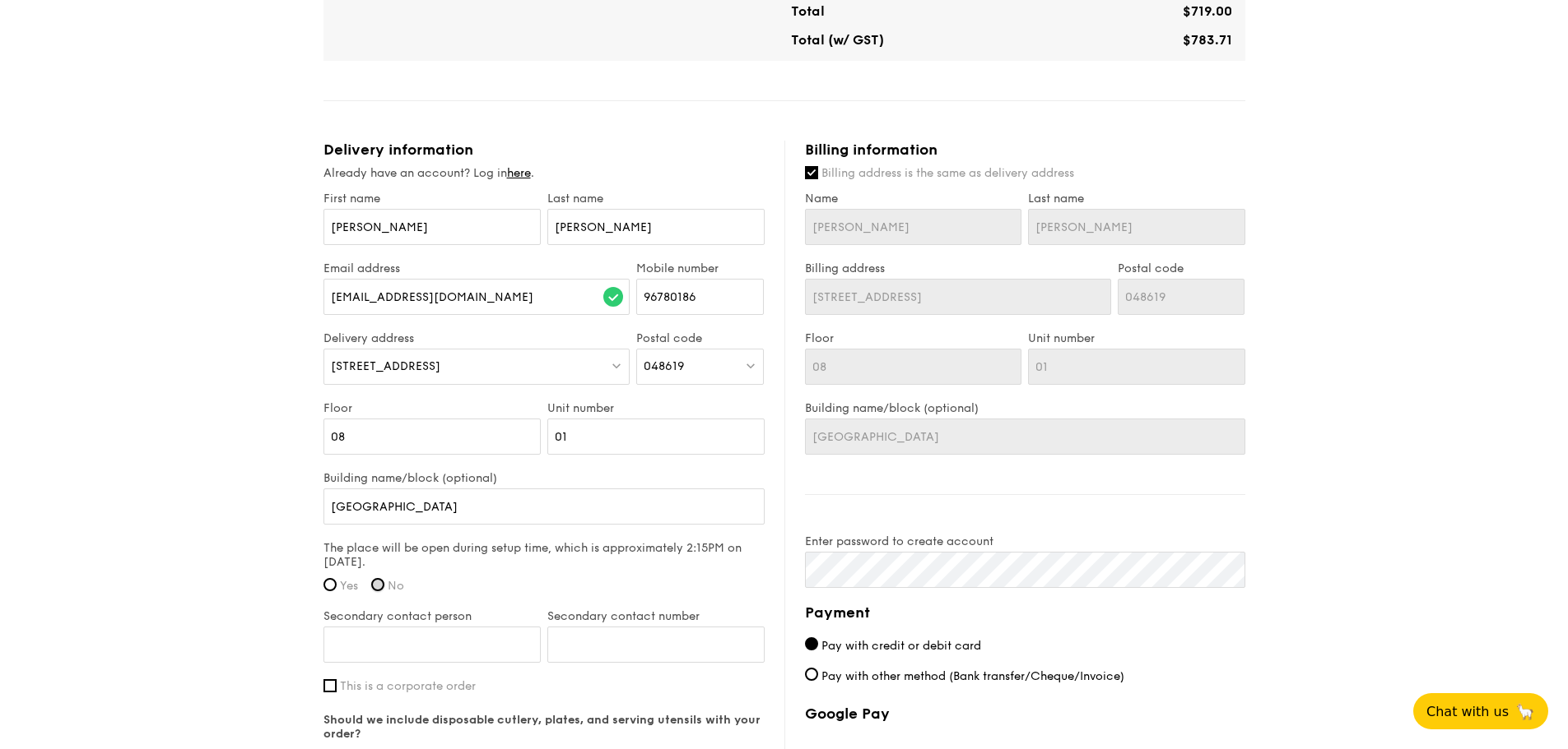
click at [380, 583] on input "No" at bounding box center [377, 585] width 13 height 13
radio input "true"
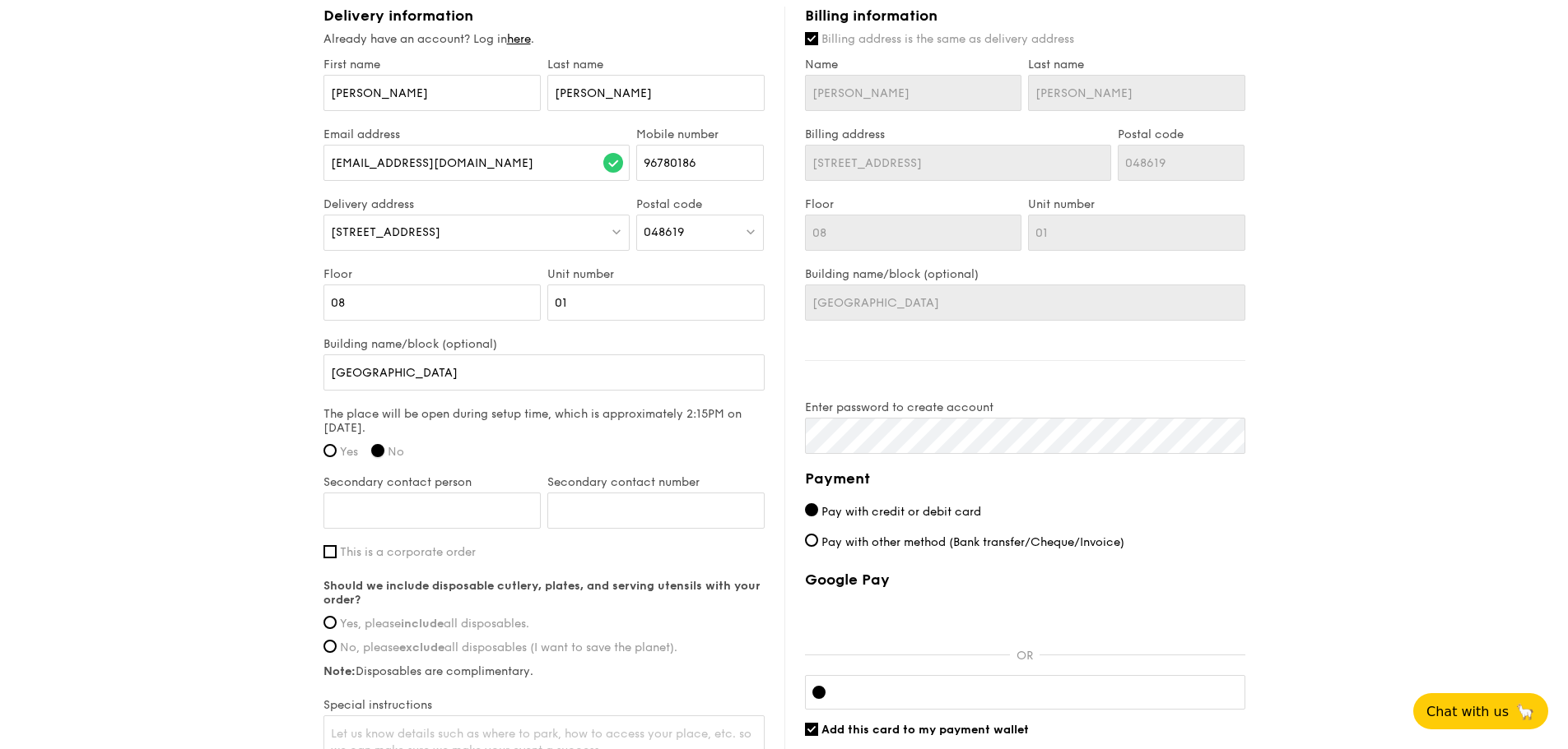
scroll to position [1069, 0]
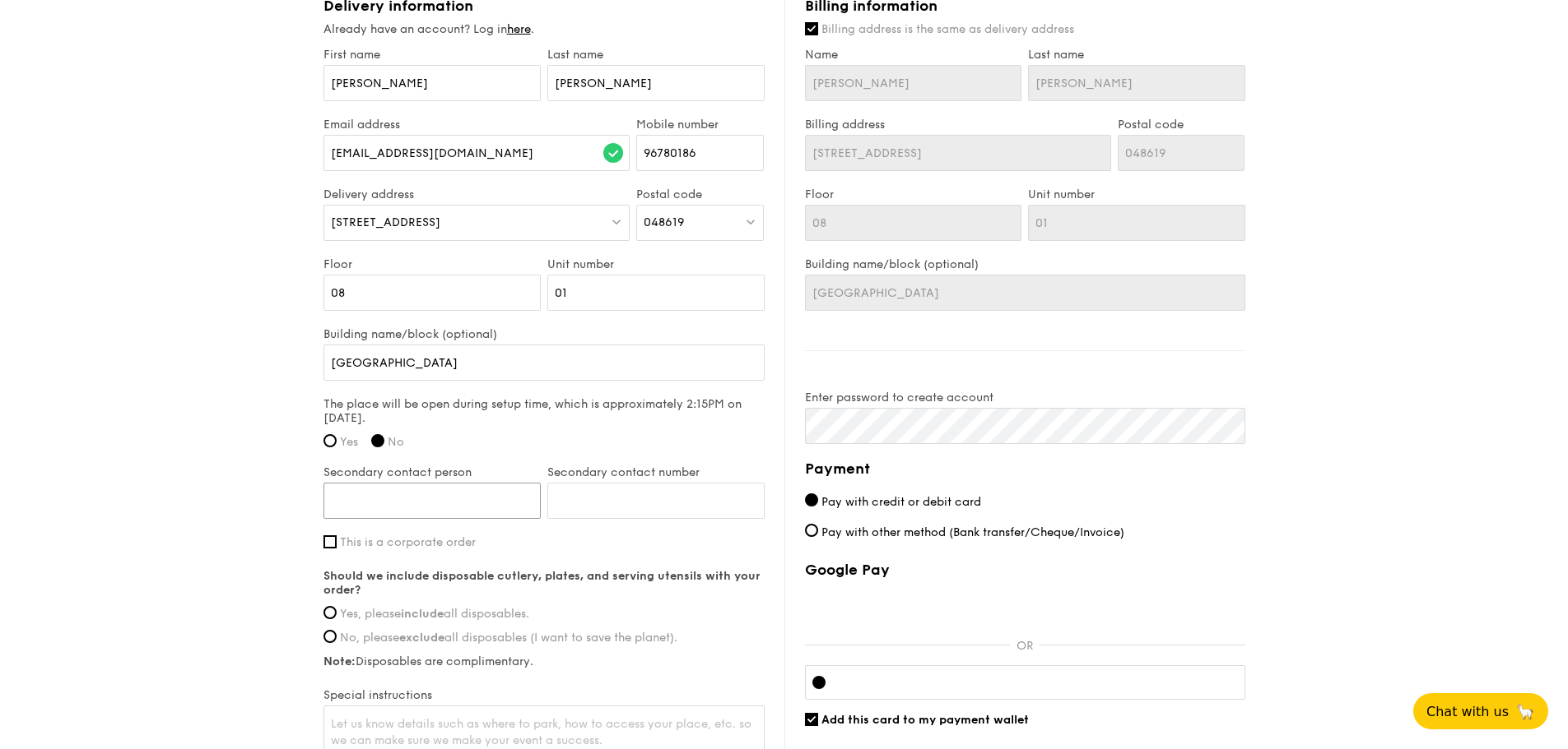
click at [470, 508] on input "Secondary contact person" at bounding box center [432, 501] width 218 height 36
type input "AI LING"
type input "94559092"
click at [393, 544] on span "This is a corporate order" at bounding box center [408, 542] width 136 height 14
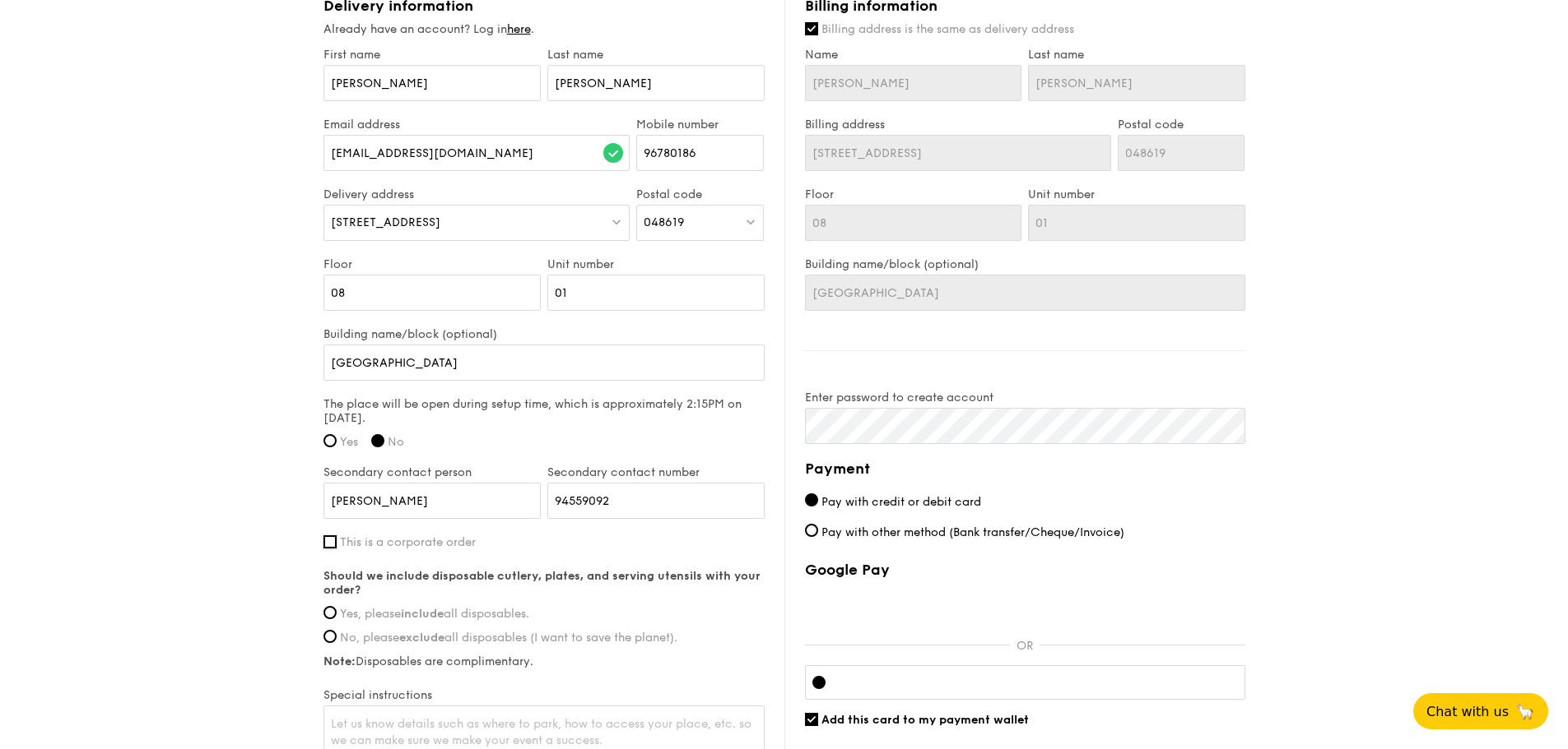
click at [337, 544] on input "This is a corporate order" at bounding box center [329, 541] width 13 height 13
checkbox input "true"
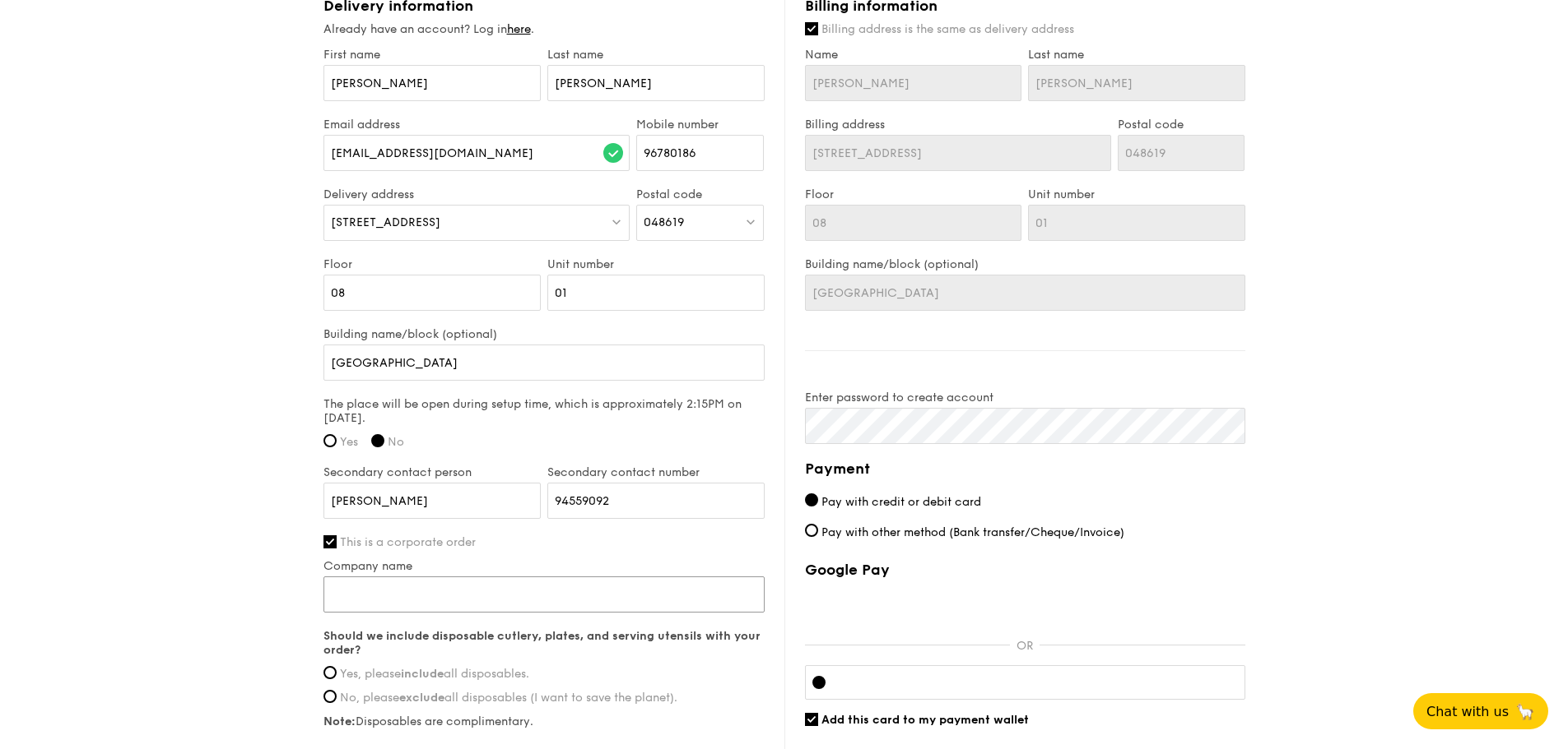
click at [376, 601] on input "Company name" at bounding box center [543, 595] width 441 height 36
type input "PETROBRAS SINGAPORE PRIVATE LIMITED"
click at [399, 673] on span "Yes, please include all disposables." at bounding box center [434, 674] width 189 height 14
click at [337, 673] on input "Yes, please include all disposables." at bounding box center [329, 673] width 13 height 13
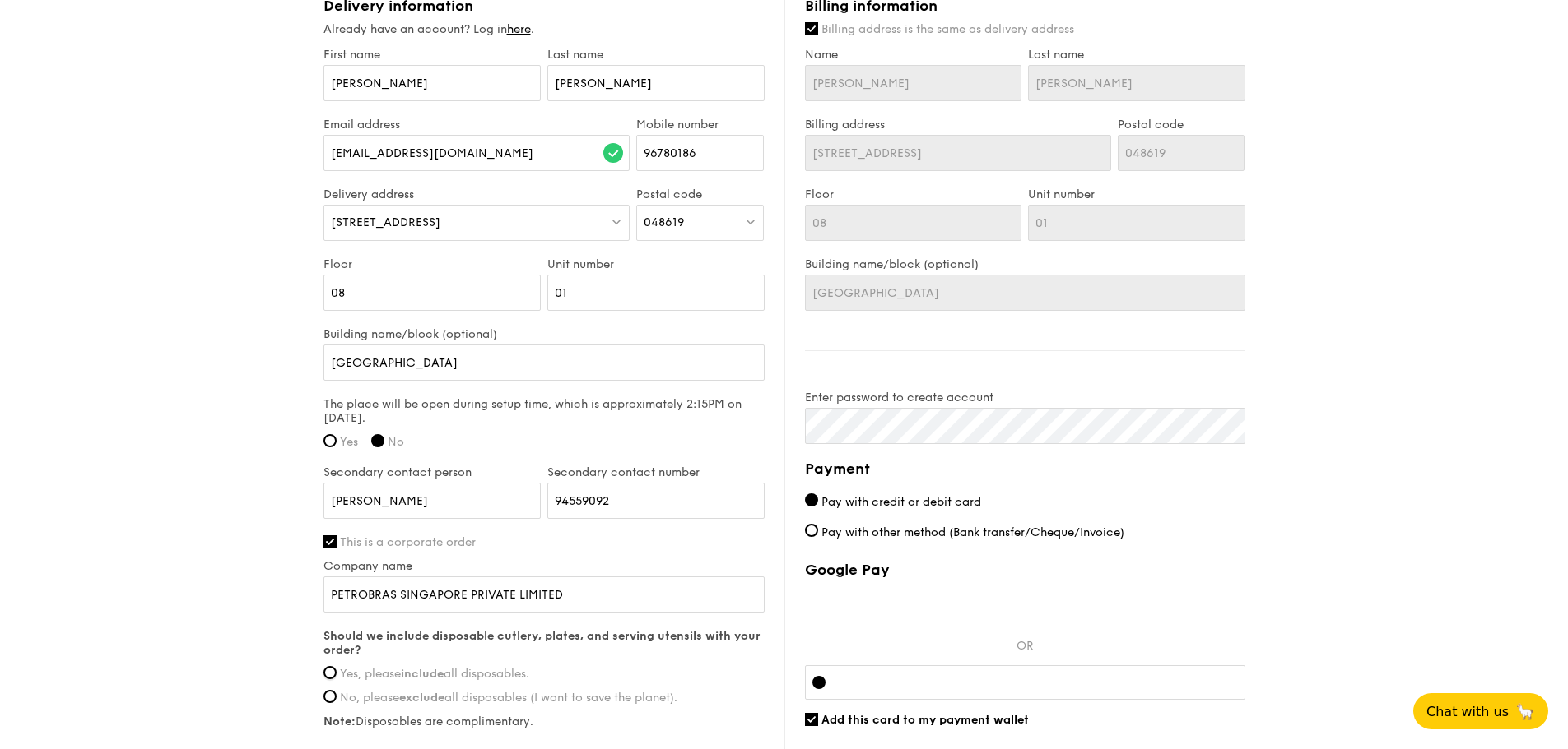
radio input "true"
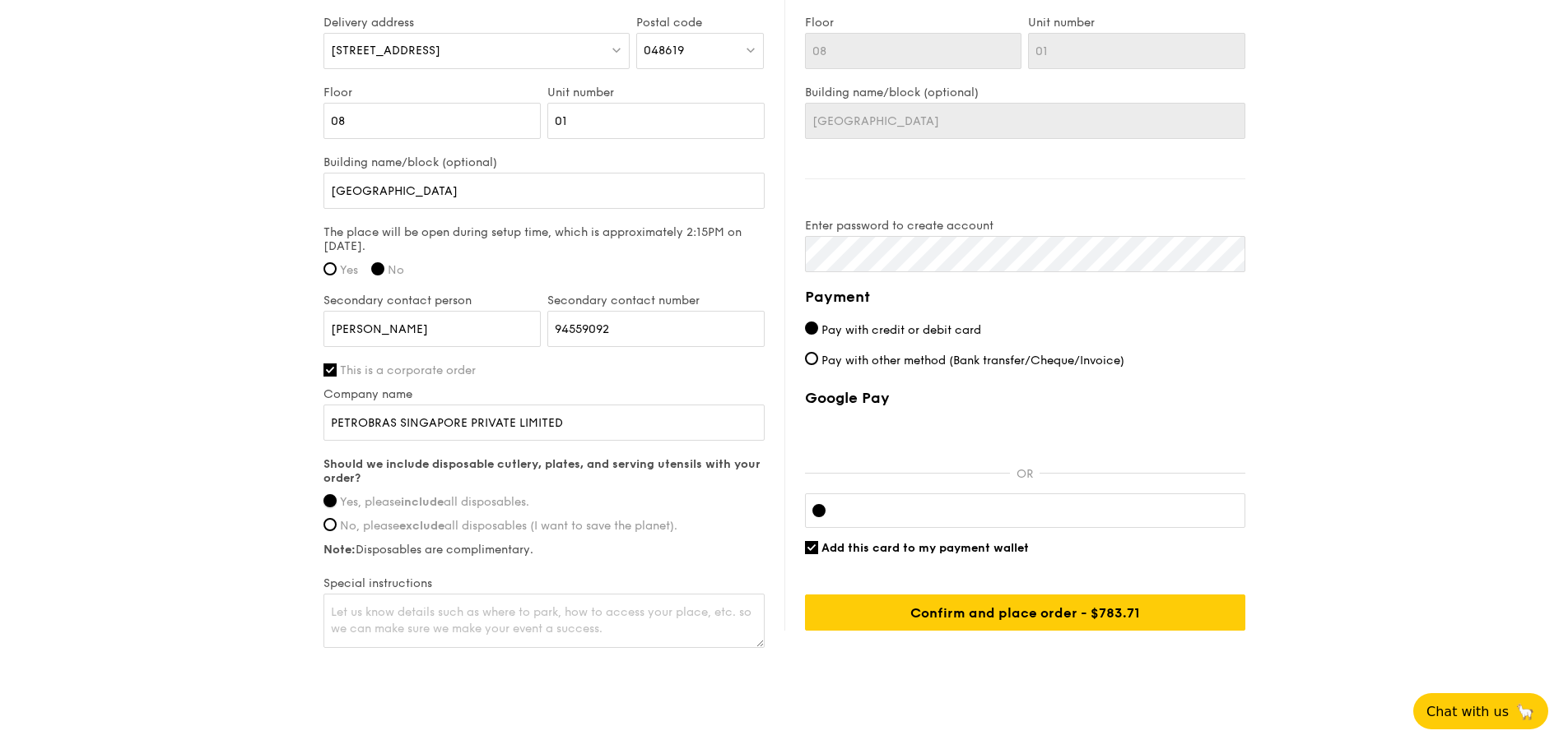
scroll to position [1275, 0]
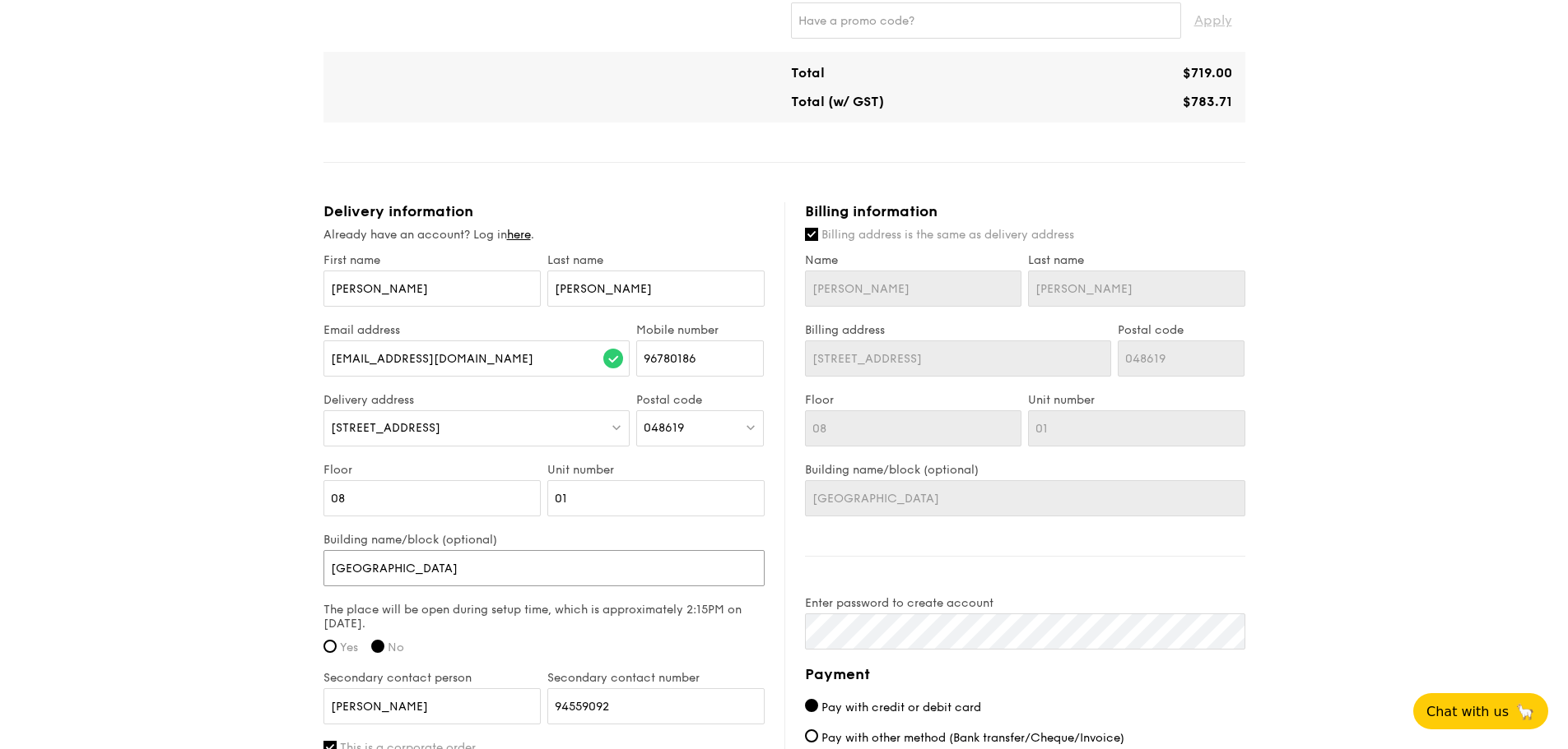
click at [447, 578] on input "REPUBLIC PLAZA" at bounding box center [543, 568] width 441 height 36
type input "REPUBLIC PLAZA"
type input "REPUBLIC PLAZA -"
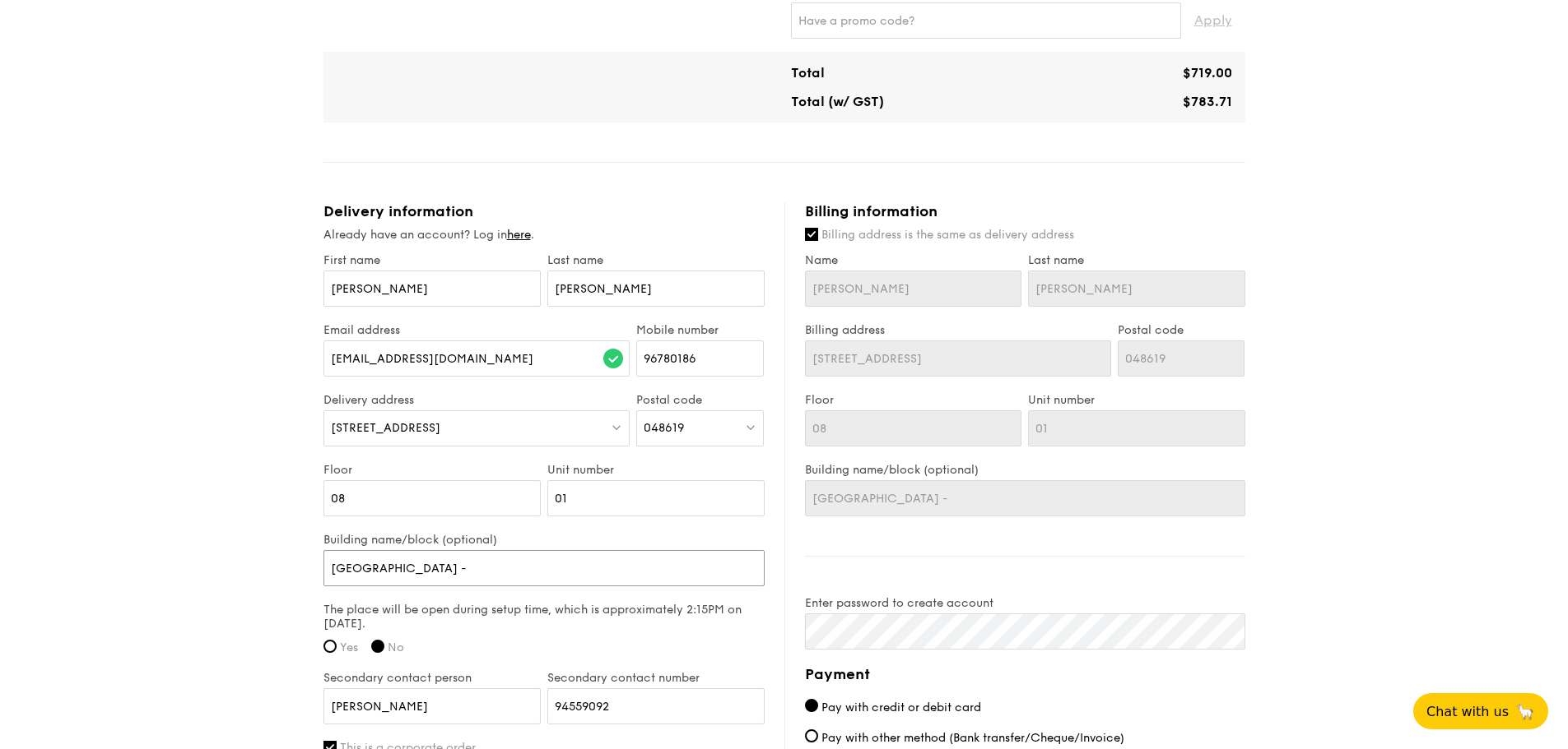
type input "REPUBLIC PLAZA -"
type input "REPUBLIC PLAZA - B"
type input "REPUBLIC PLAZA - BU"
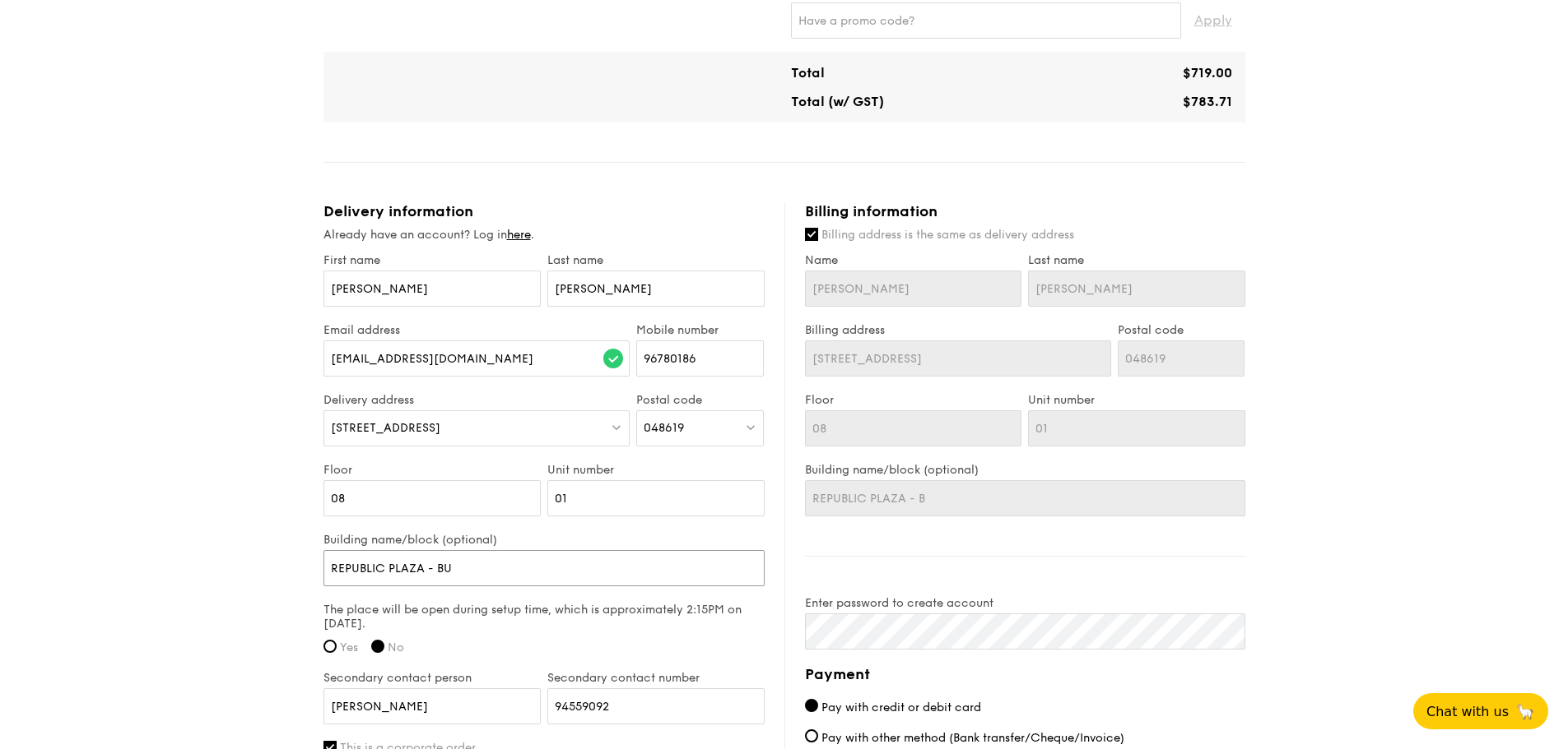
type input "REPUBLIC PLAZA - BU"
type input "REPUBLIC PLAZA - BUI"
type input "REPUBLIC PLAZA - BUIL"
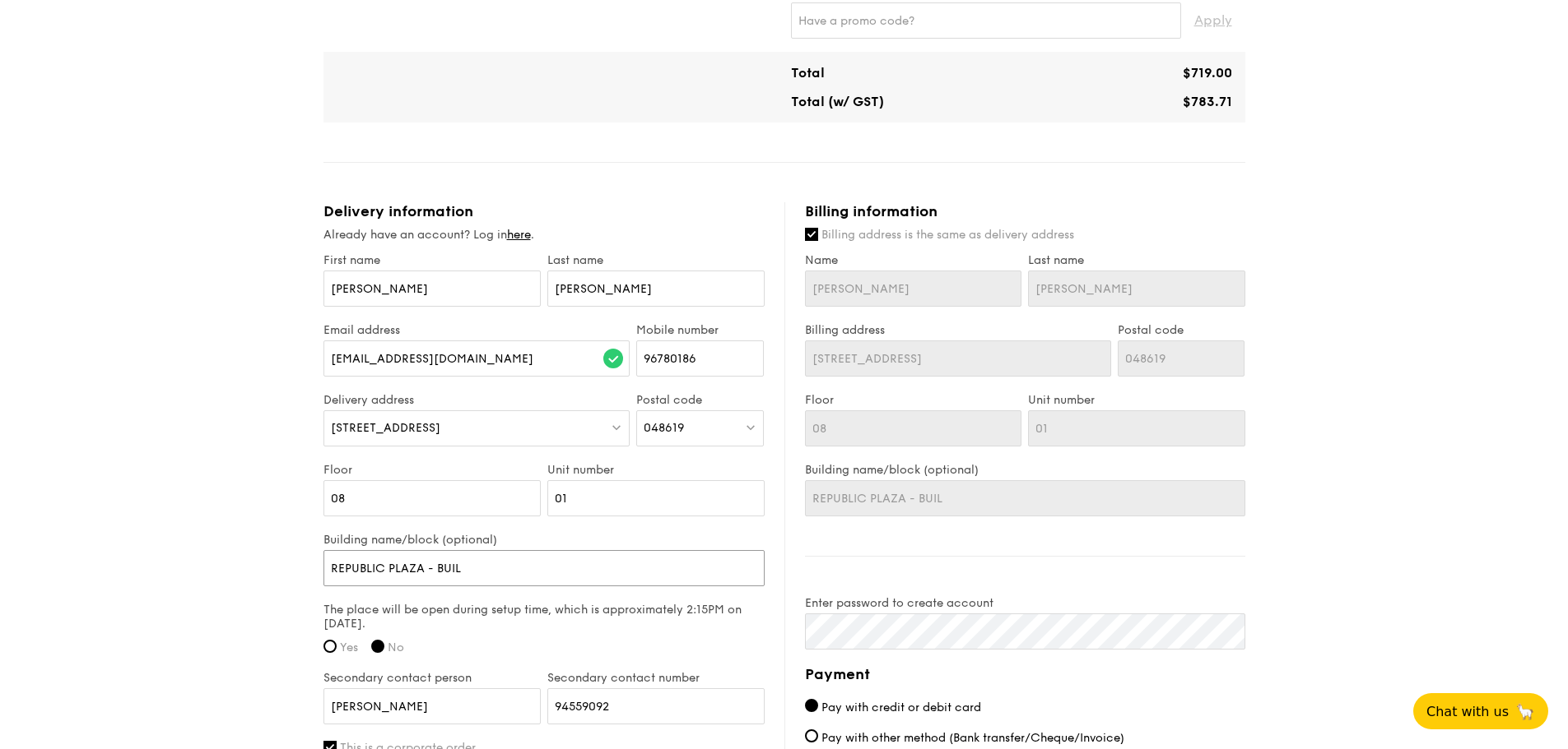
type input "REPUBLIC PLAZA - BUILD"
type input "REPUBLIC PLAZA - BUILDI"
type input "REPUBLIC PLAZA - BUILDIN"
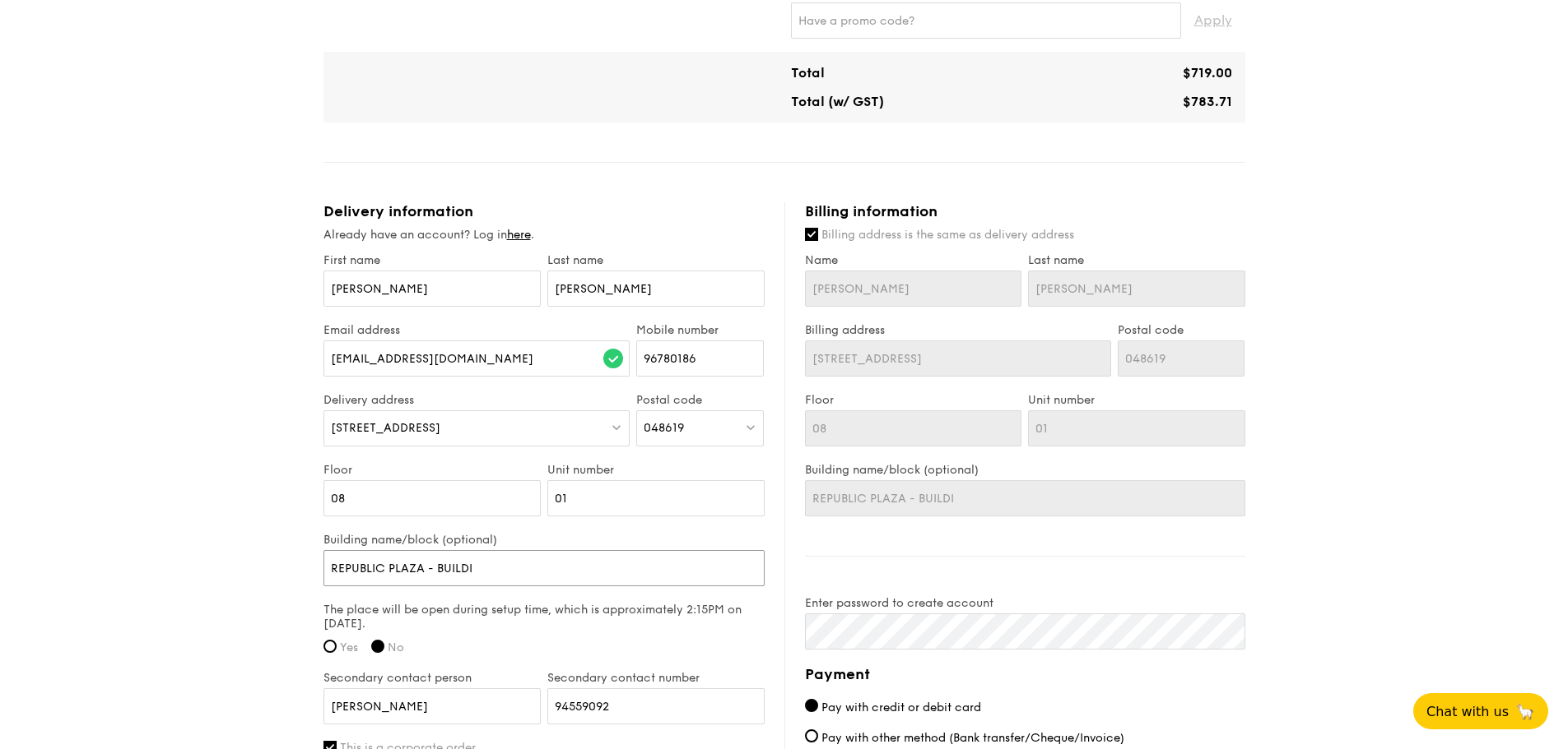
type input "REPUBLIC PLAZA - BUILDIN"
type input "REPUBLIC PLAZA - BUILDING"
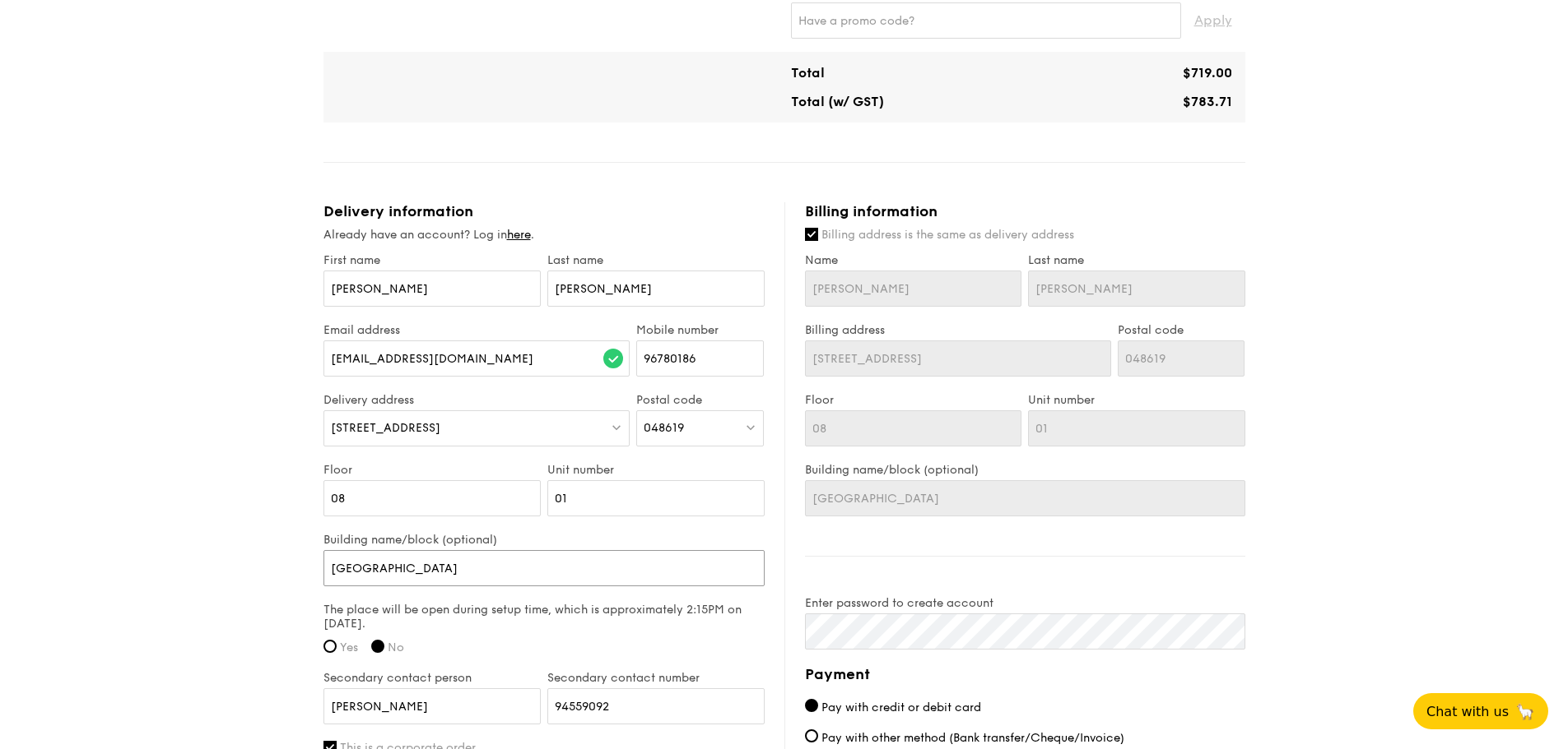
type input "REPUBLIC PLAZA - BUILDING"
type input "REPUBLIC PLAZA - BUILDIN"
type input "REPUBLIC PLAZA - BUILDI"
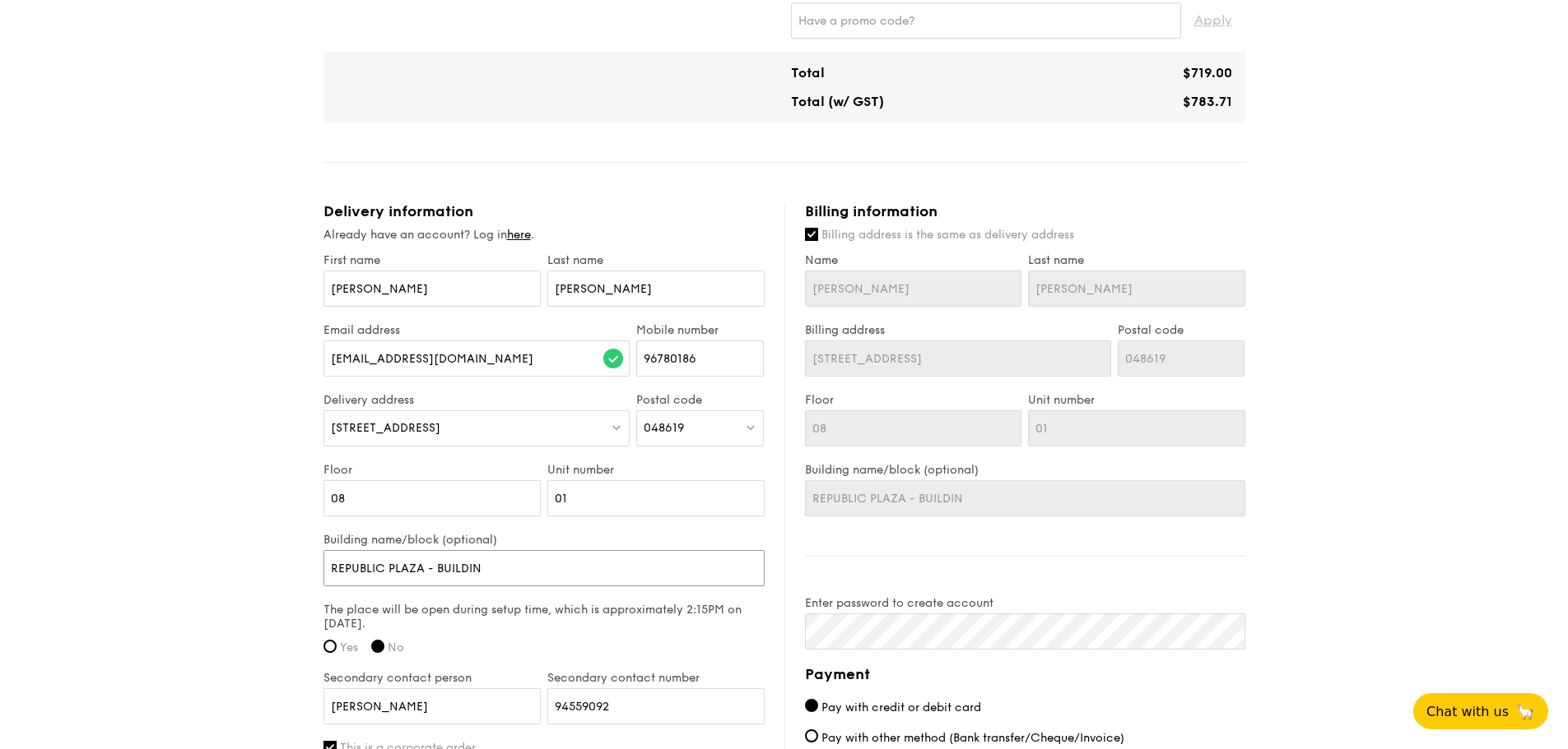
type input "REPUBLIC PLAZA - BUILDI"
type input "REPUBLIC PLAZA - BUILD"
type input "REPUBLIC PLAZA - BUIL"
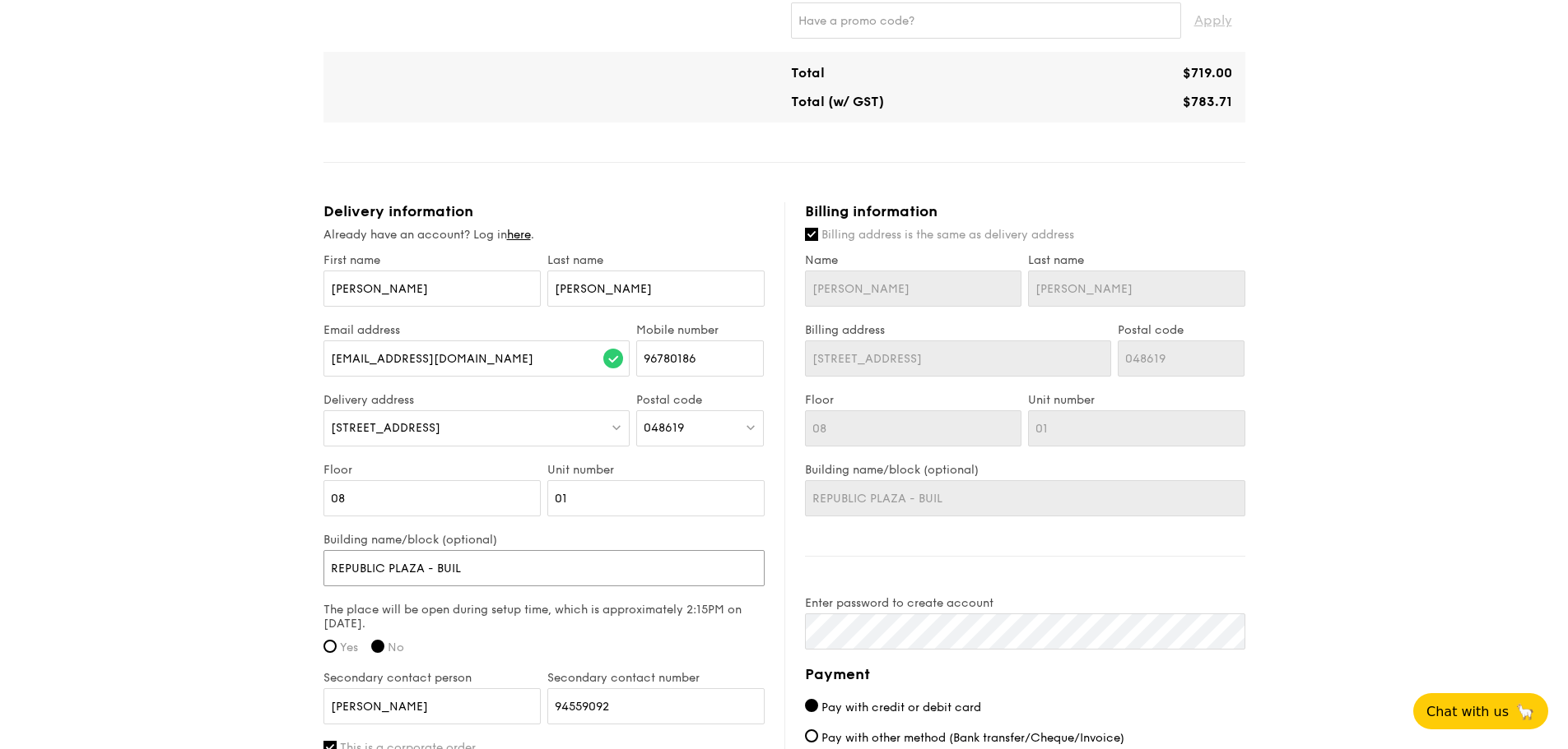
type input "REPUBLIC PLAZA - BUI"
type input "REPUBLIC PLAZA - BU"
type input "REPUBLIC PLAZA - B"
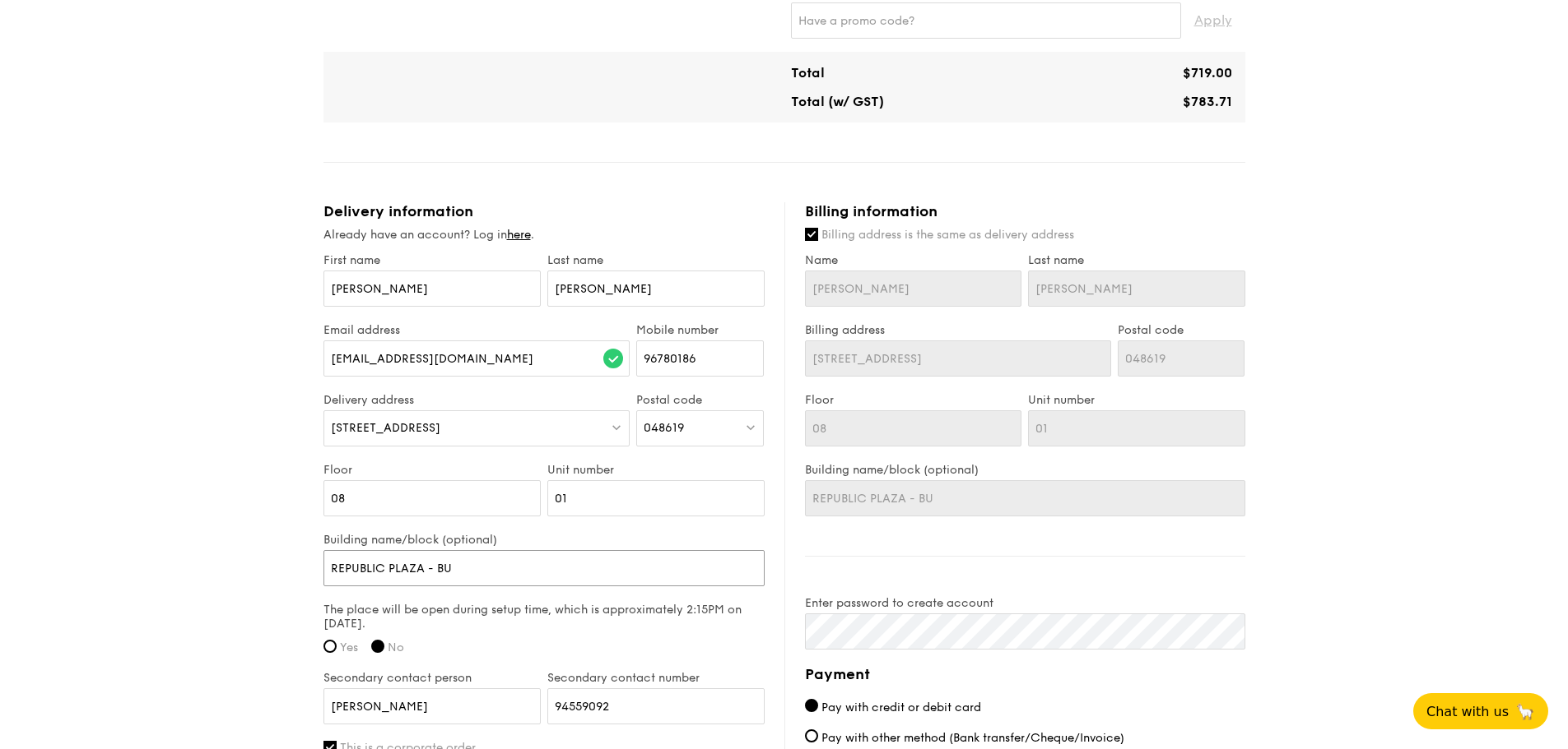
type input "REPUBLIC PLAZA - B"
type input "REPUBLIC PLAZA -"
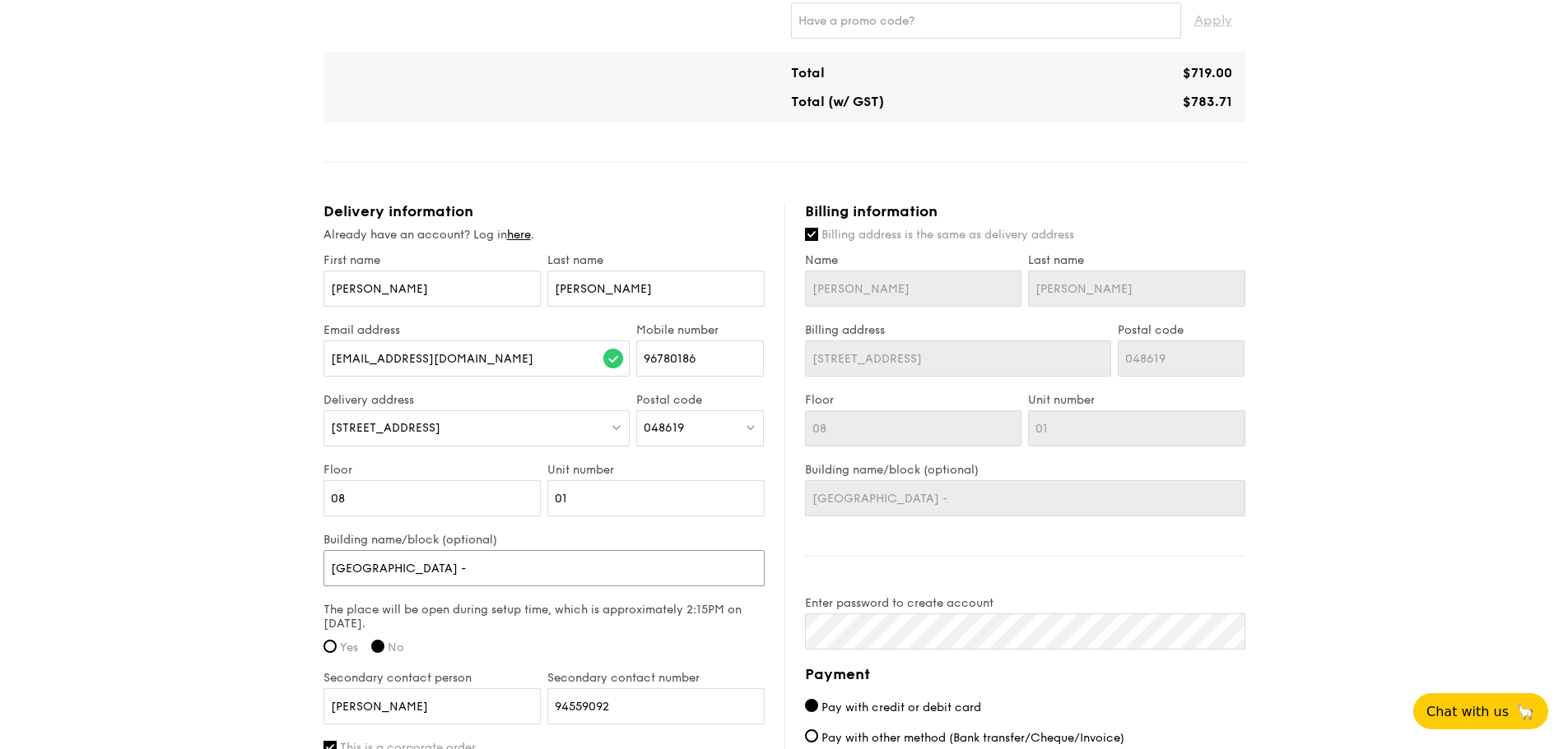
type input "REPUBLIC PLAZA -T"
type input "REPUBLIC PLAZA -"
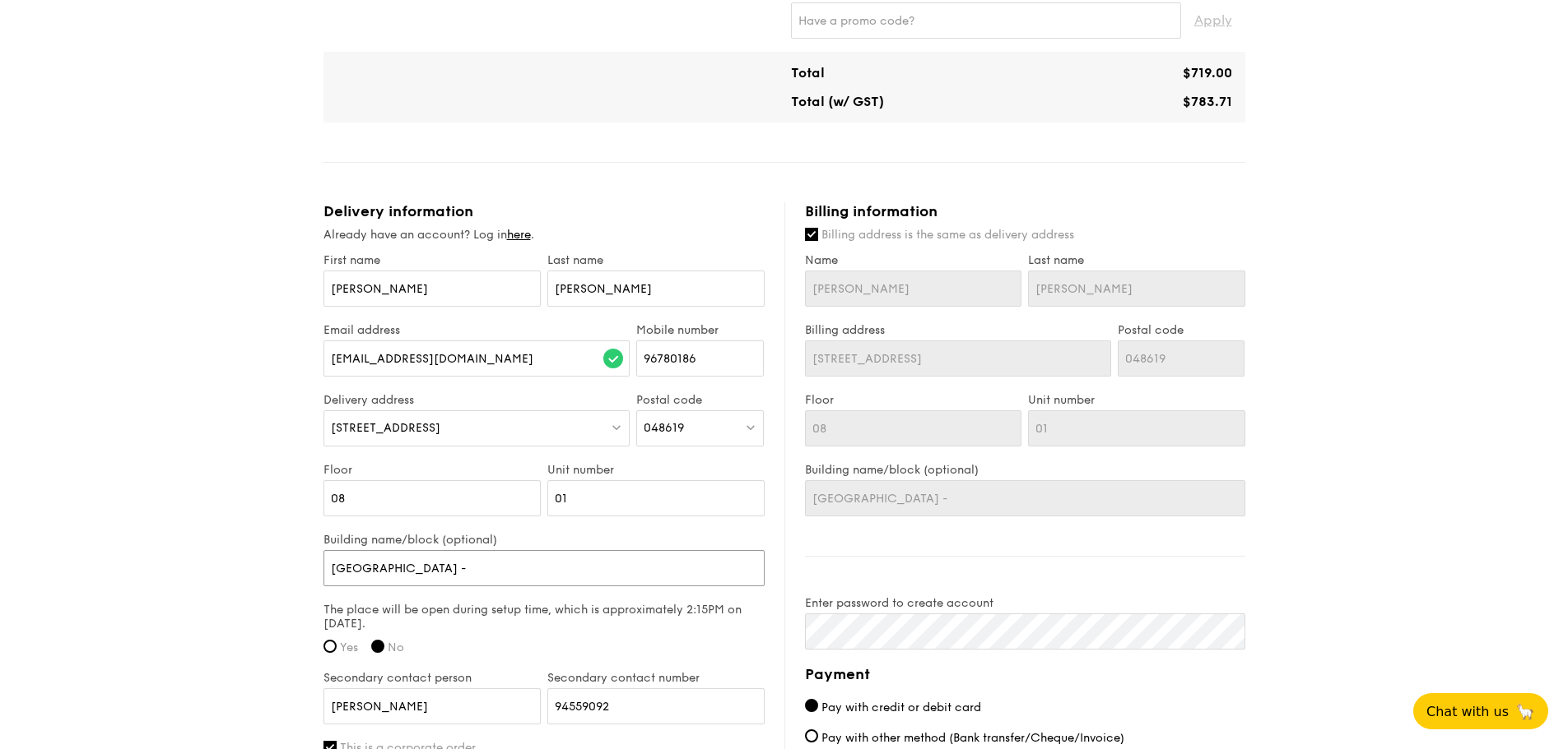
type input "REPUBLIC PLAZA -"
type input "REPUBLIC PLAZA - T"
type input "REPUBLIC PLAZA - TO"
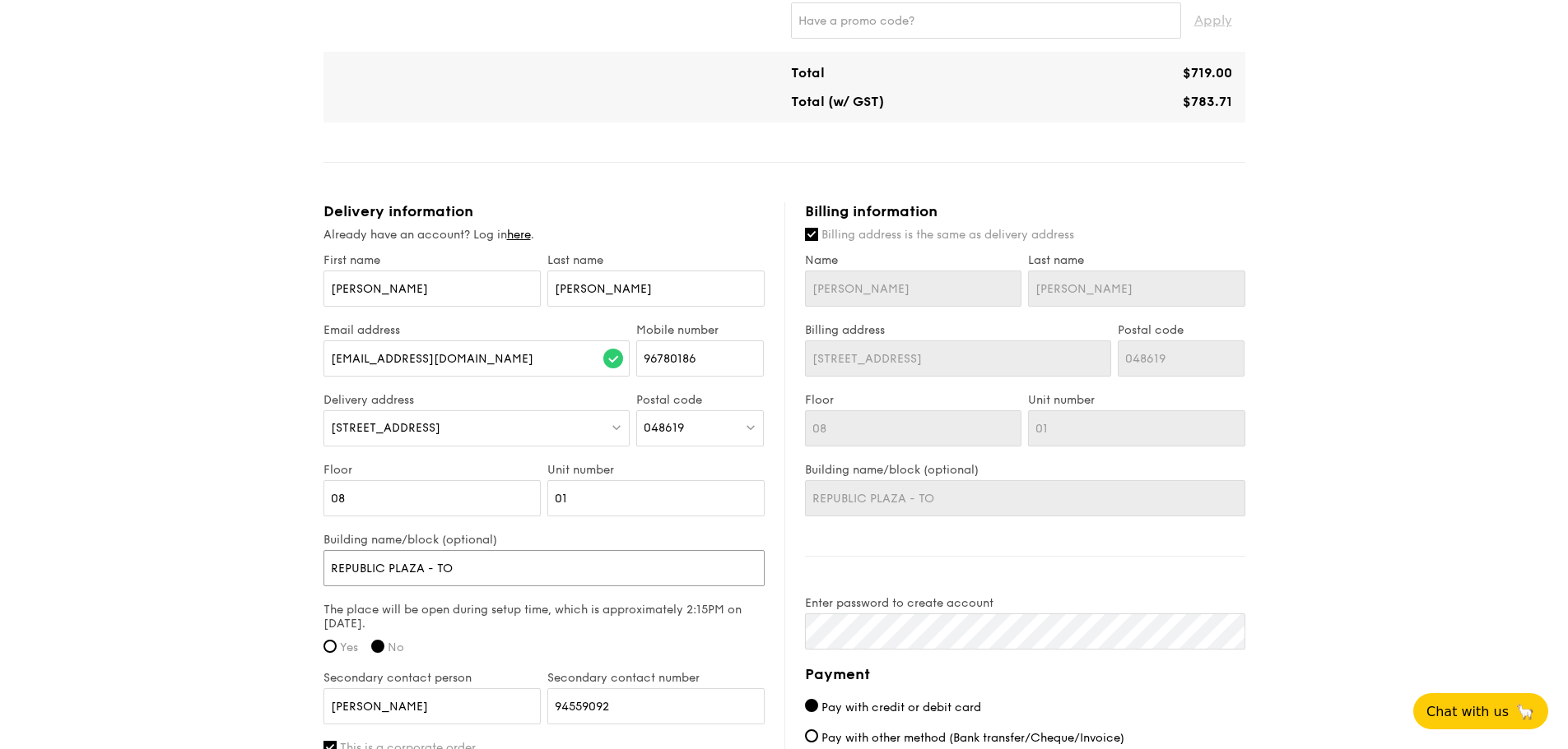
type input "REPUBLIC PLAZA - TOW"
type input "REPUBLIC PLAZA - TOWE"
type input "REPUBLIC PLAZA - TOWER"
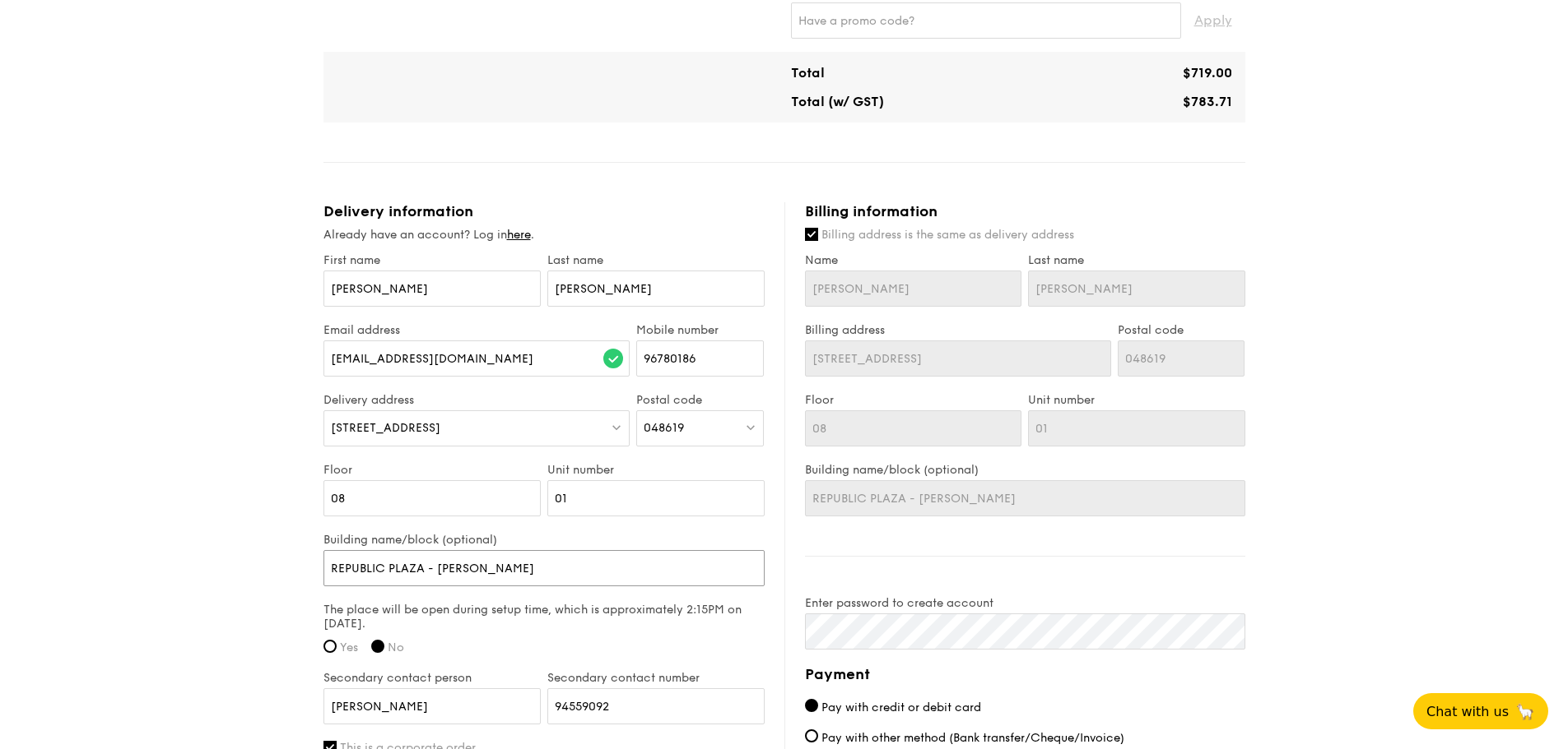
type input "REPUBLIC PLAZA - TOWER"
type input "REPUBLIC PLAZA - TOWER 1"
drag, startPoint x: 226, startPoint y: 430, endPoint x: 220, endPoint y: 417, distance: 14.3
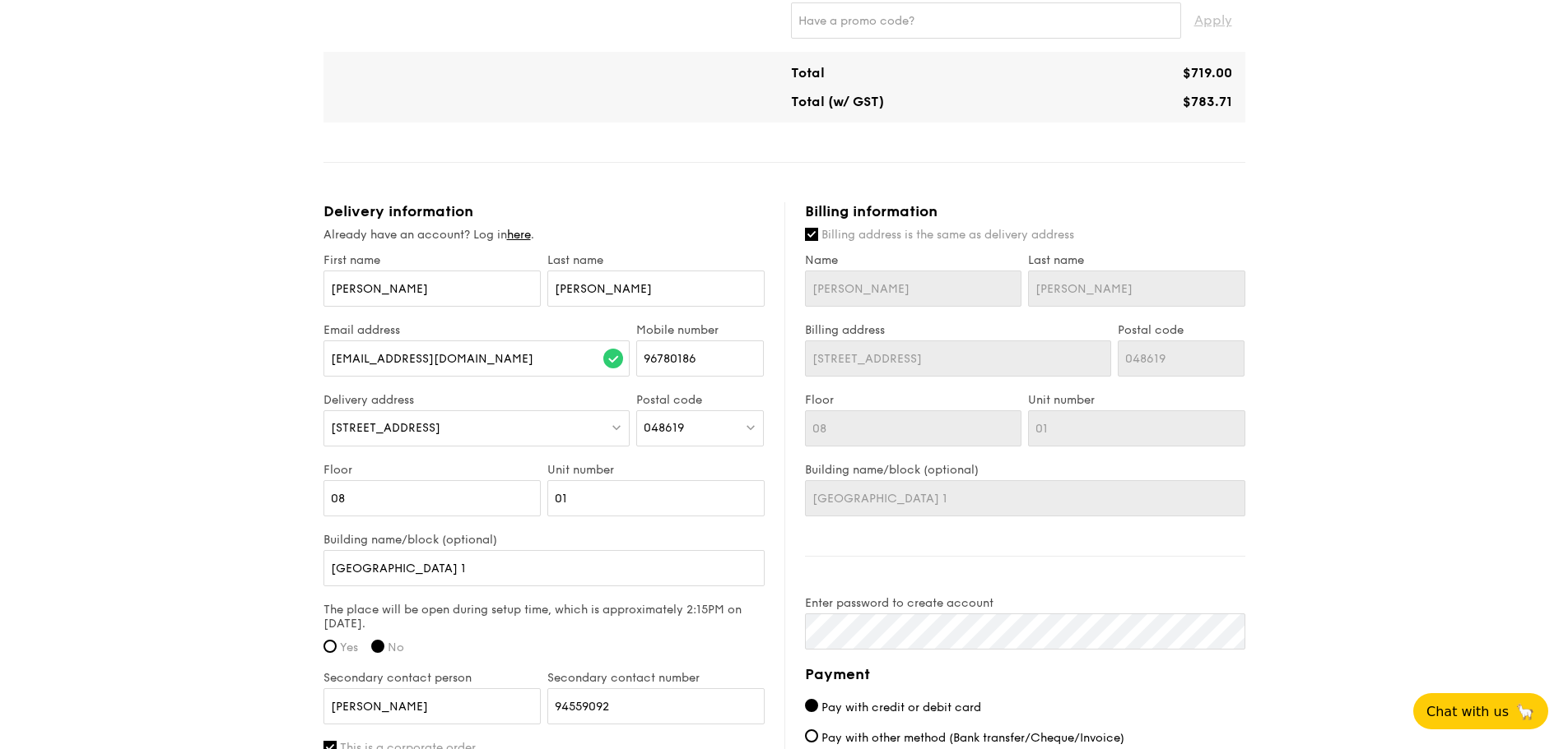
click at [224, 428] on div "1 - Select menu 2 - Select items 3 - Check out High Tea Buffet $18.30 /guest ($…" at bounding box center [784, 115] width 1568 height 1959
click at [1402, 471] on div "1 - Select menu 2 - Select items 3 - Check out High Tea Buffet $18.30 /guest ($…" at bounding box center [784, 115] width 1568 height 1959
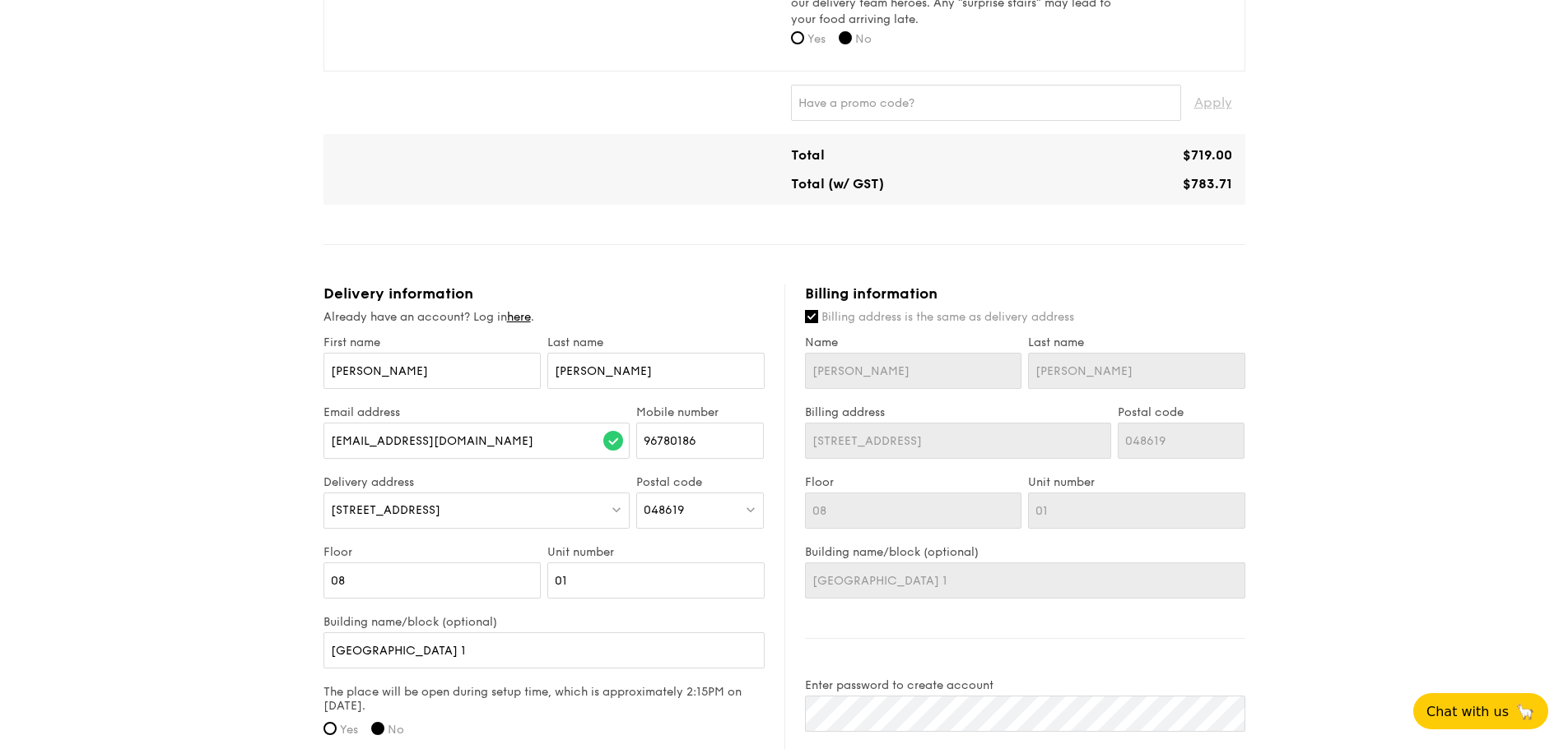
scroll to position [1275, 0]
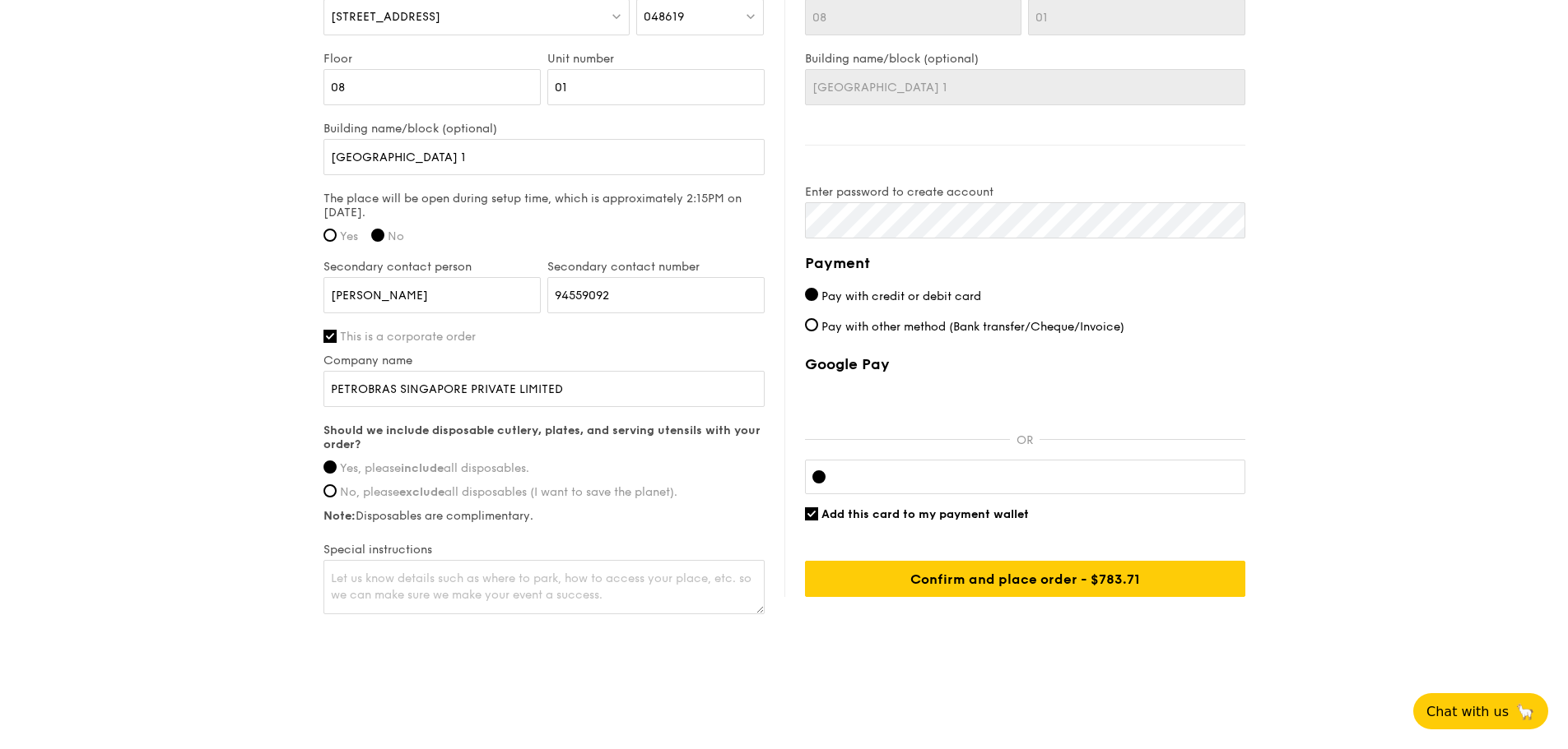
click at [809, 512] on input "Add this card to my payment wallet" at bounding box center [812, 514] width 13 height 13
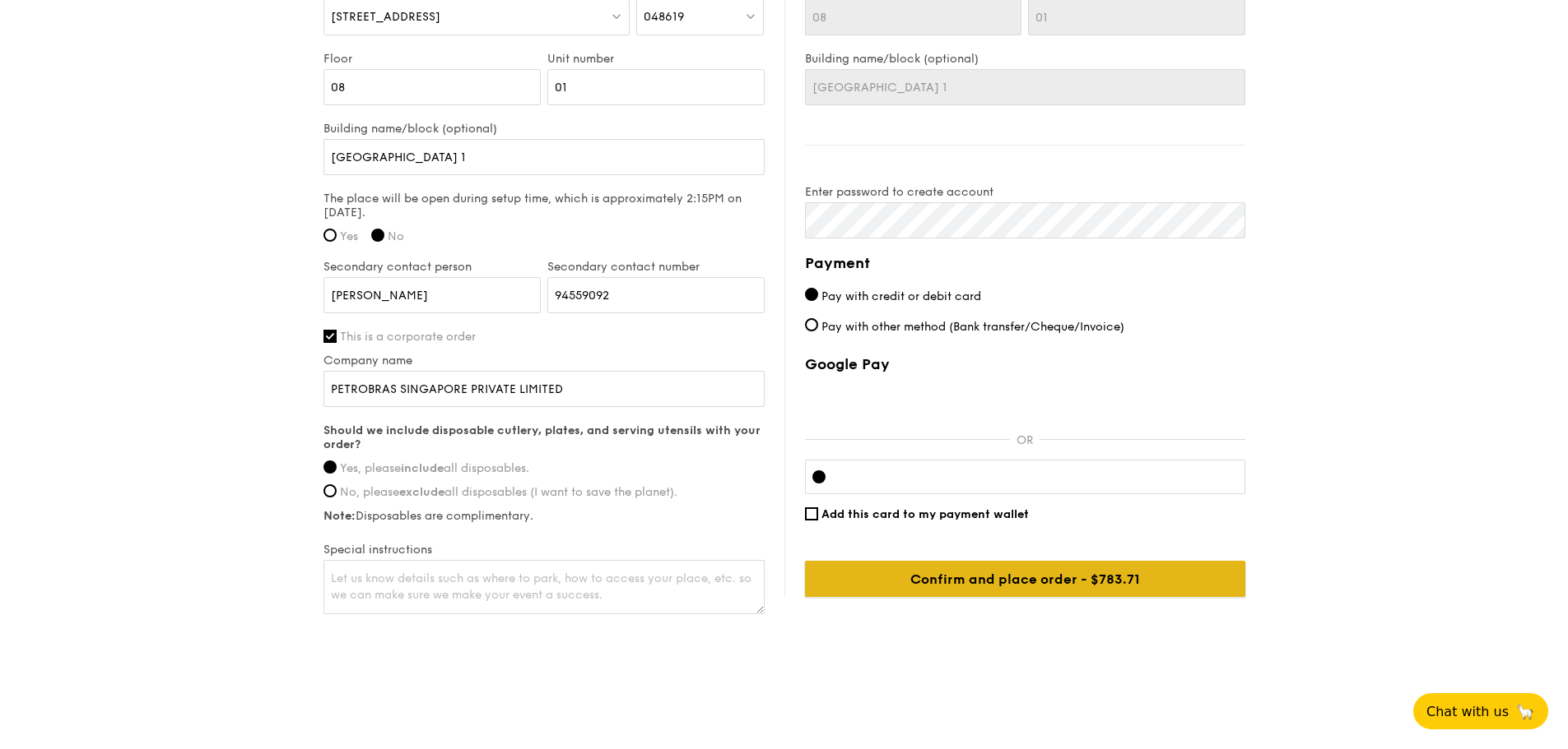
click at [1153, 572] on input "Confirm and place order - $783.71" at bounding box center [1026, 579] width 440 height 36
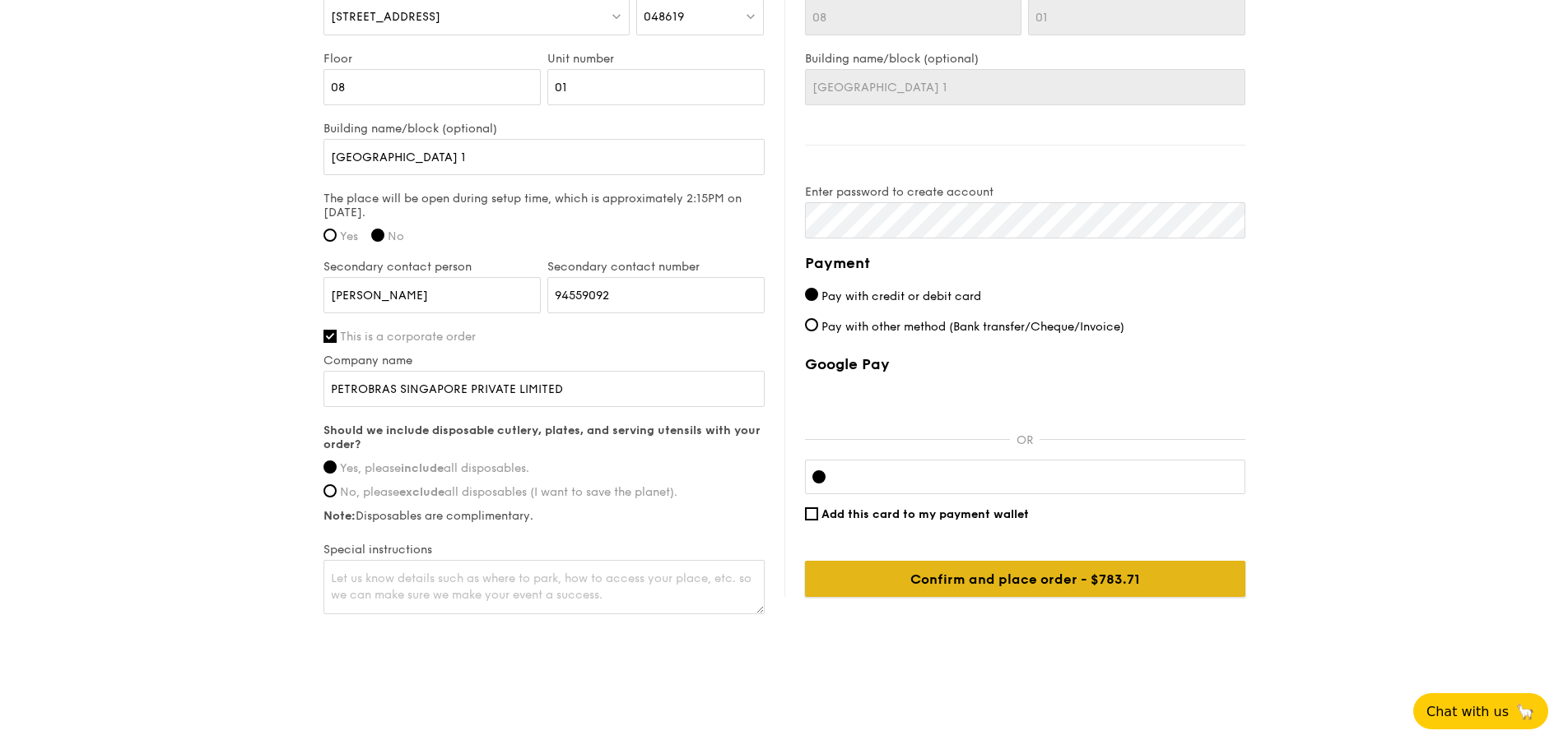
click at [1071, 570] on input "Confirm and place order - $783.71" at bounding box center [1026, 579] width 440 height 36
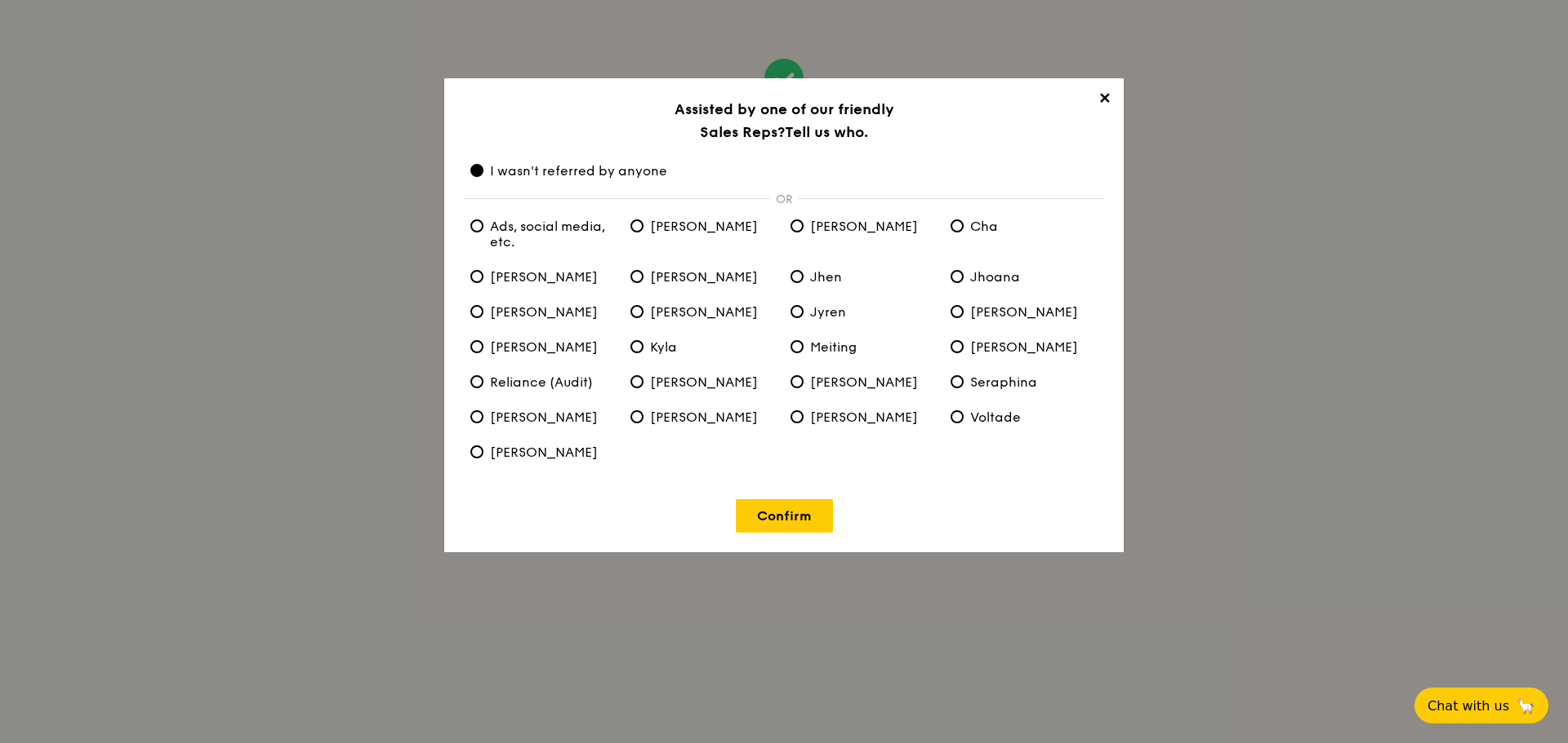
click at [802, 513] on link "Confirm" at bounding box center [784, 516] width 97 height 33
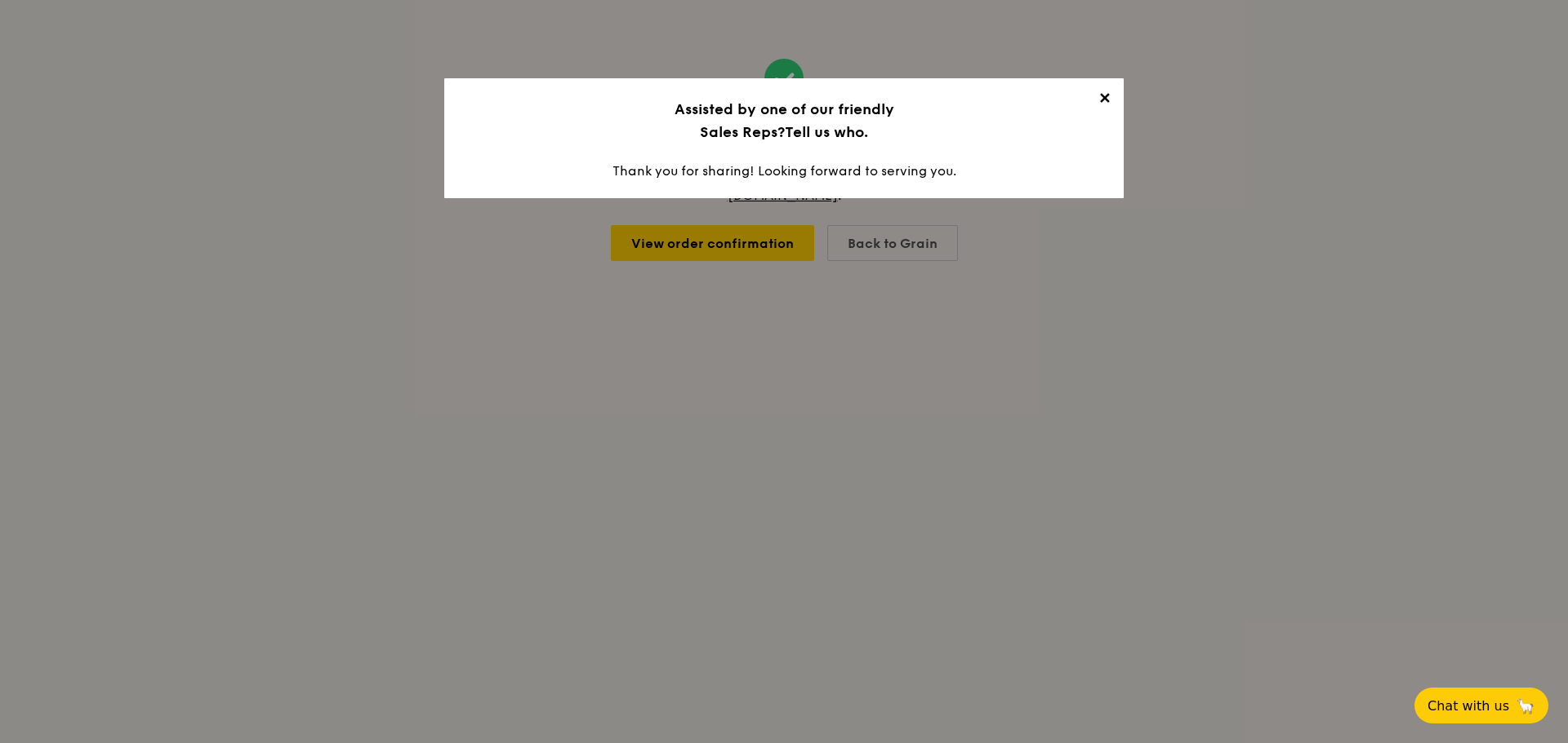
click at [1106, 98] on span "✕" at bounding box center [1104, 101] width 23 height 23
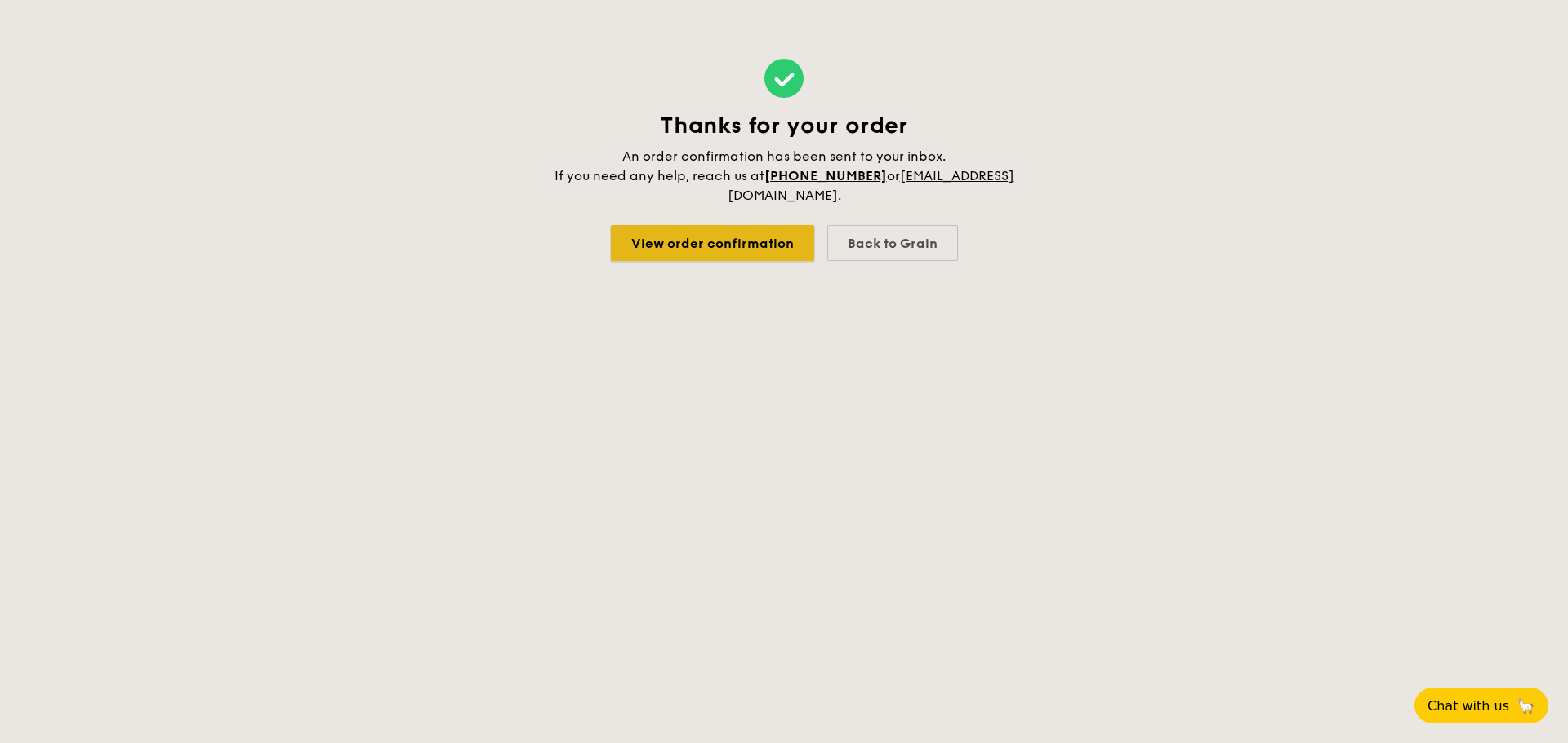
click at [761, 245] on link "View order confirmation" at bounding box center [712, 243] width 203 height 36
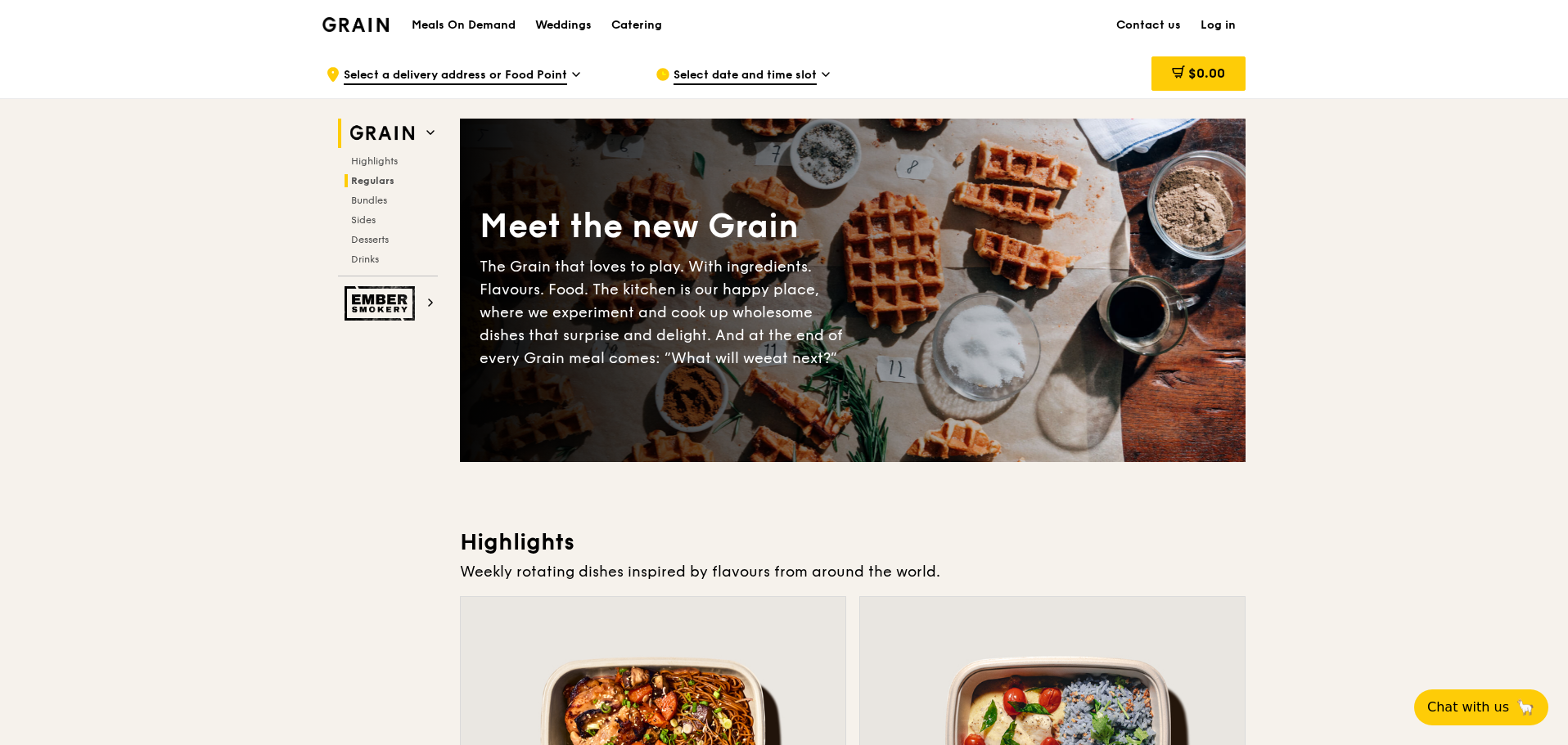
click at [393, 179] on span "Regulars" at bounding box center [373, 180] width 43 height 11
click at [624, 21] on div "Catering" at bounding box center [636, 26] width 50 height 49
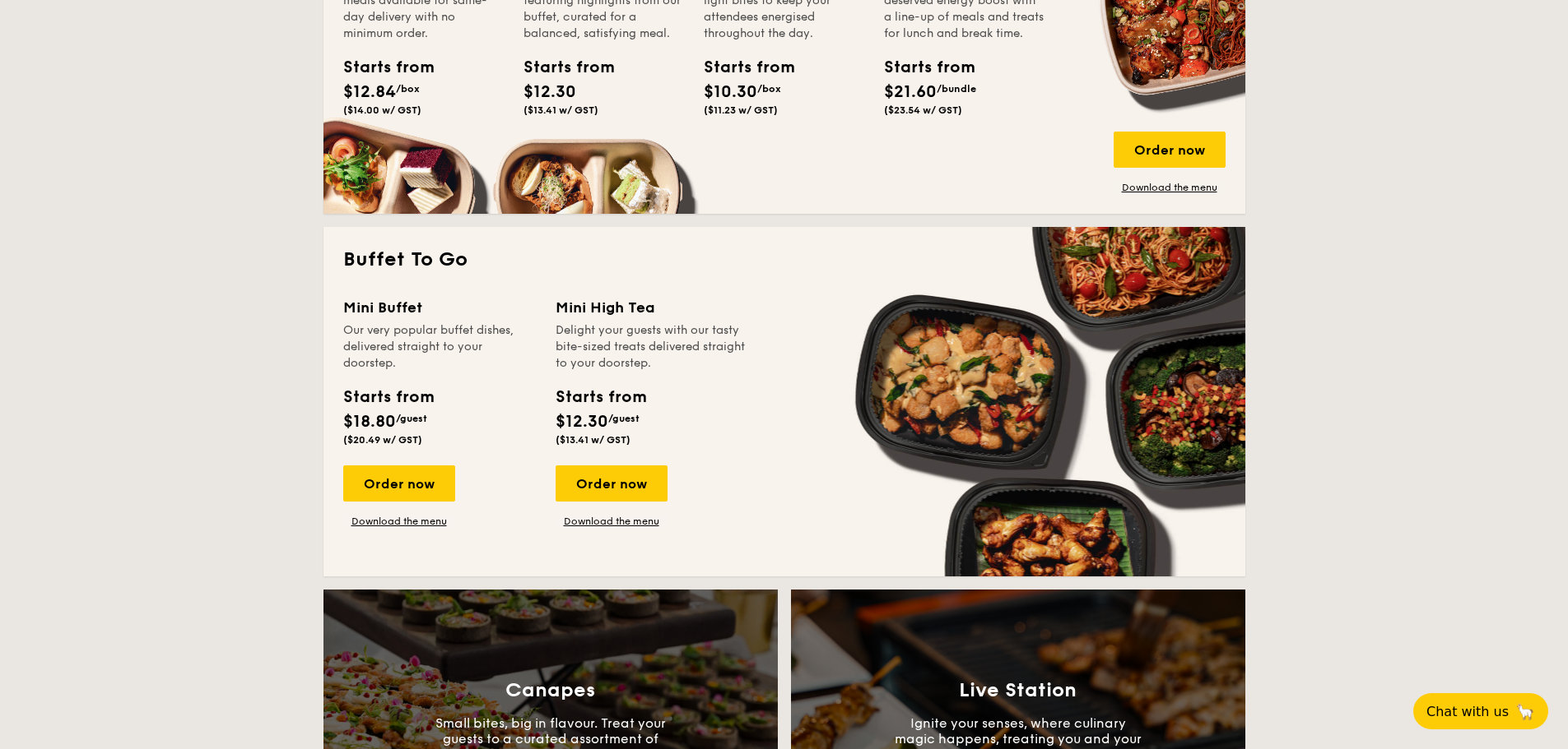
scroll to position [1234, 0]
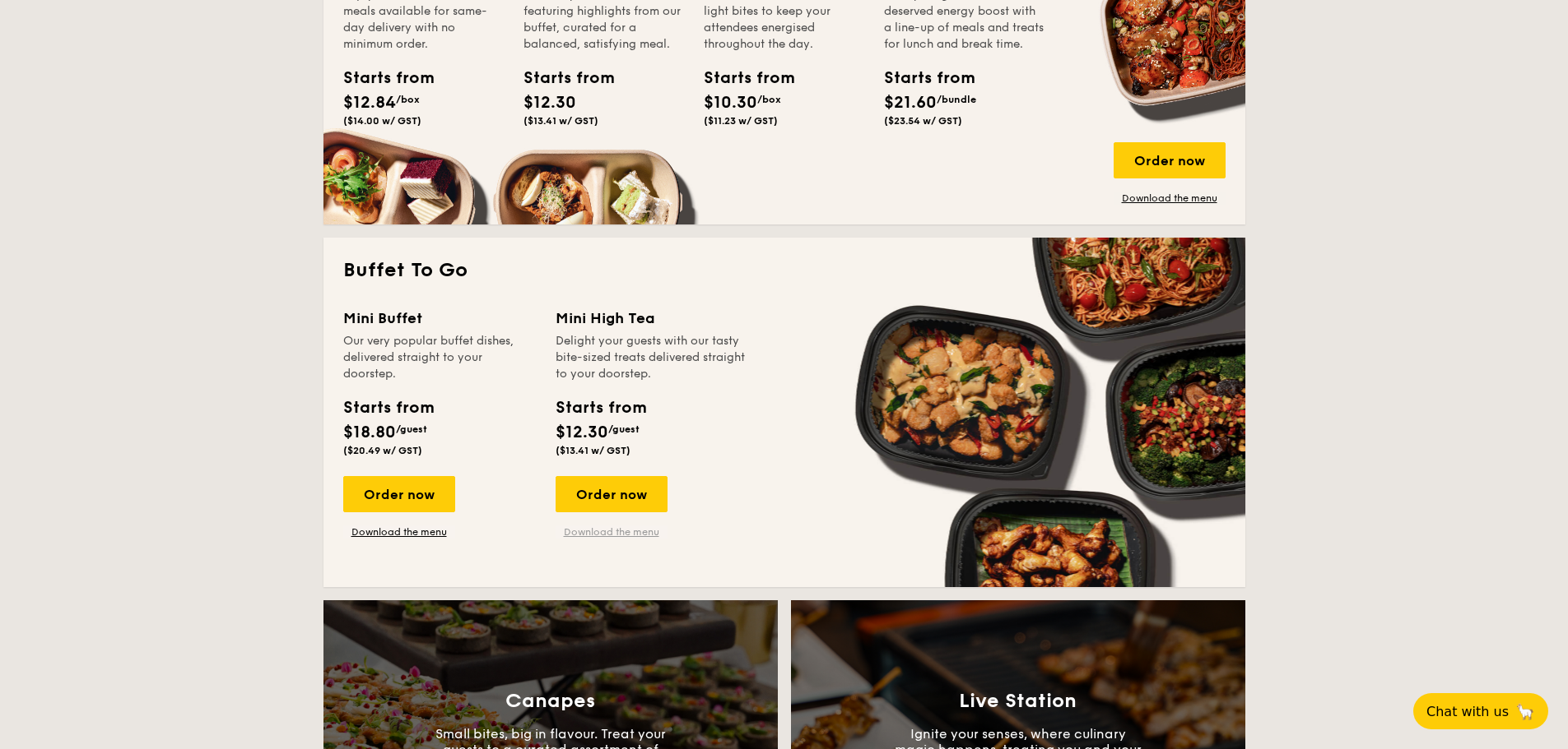
click at [638, 530] on link "Download the menu" at bounding box center [612, 532] width 112 height 13
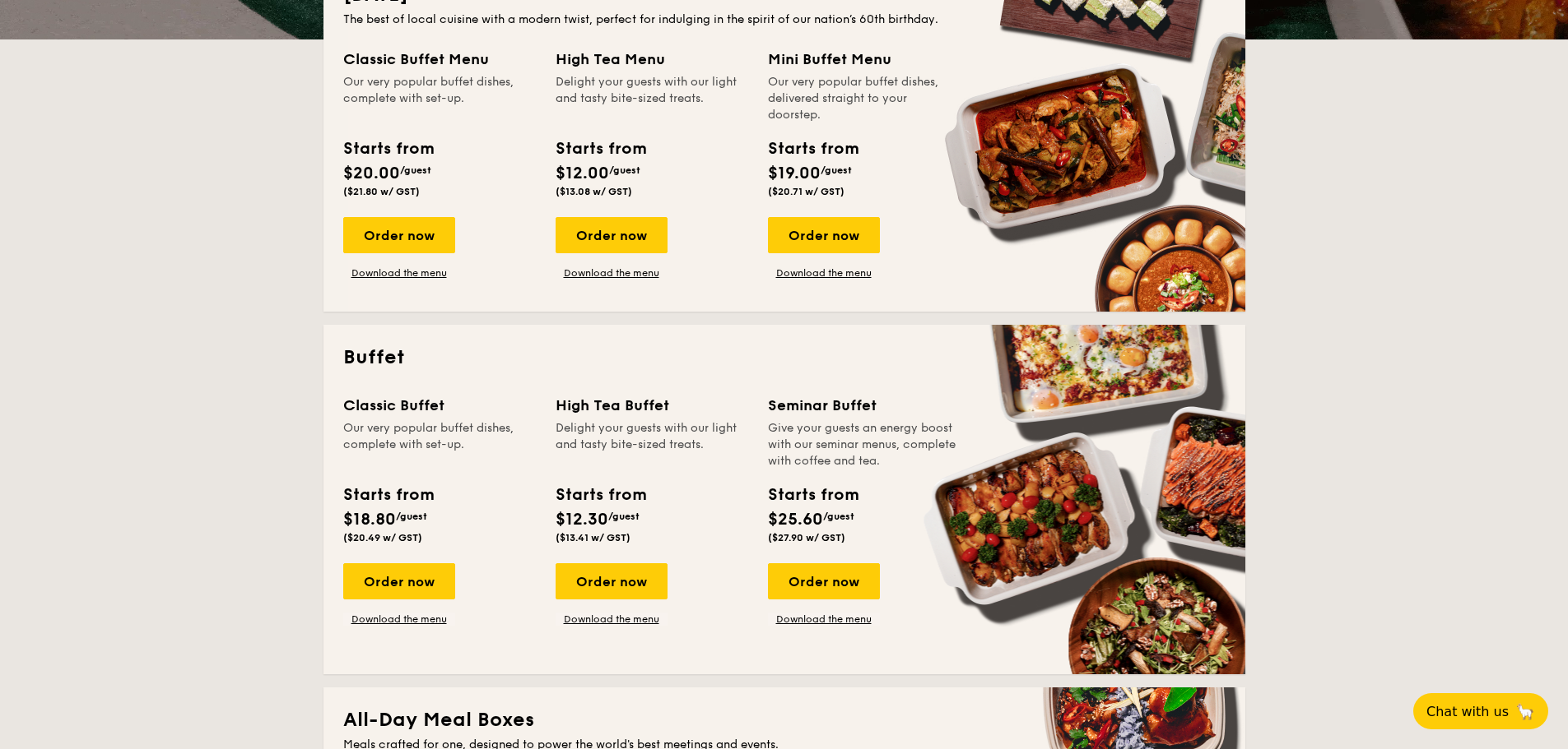
scroll to position [0, 0]
